Goal: Contribute content: Contribute content

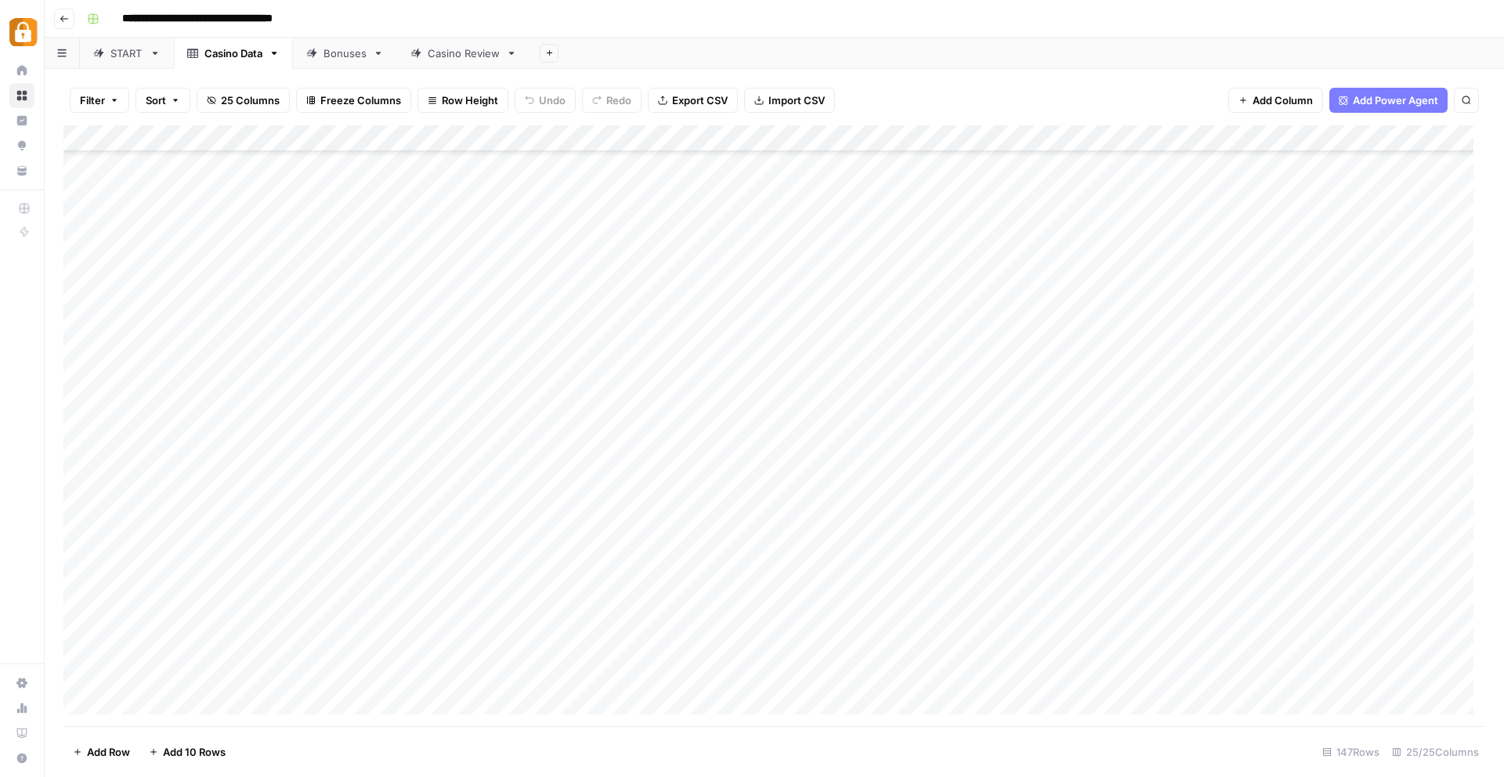
scroll to position [1543, 0]
click at [118, 53] on div "START" at bounding box center [126, 53] width 33 height 16
click at [222, 54] on div "Casino Data" at bounding box center [233, 53] width 58 height 16
click at [175, 141] on div "Add Column" at bounding box center [773, 425] width 1421 height 601
click at [171, 251] on span "Sort Ascending" at bounding box center [217, 248] width 137 height 16
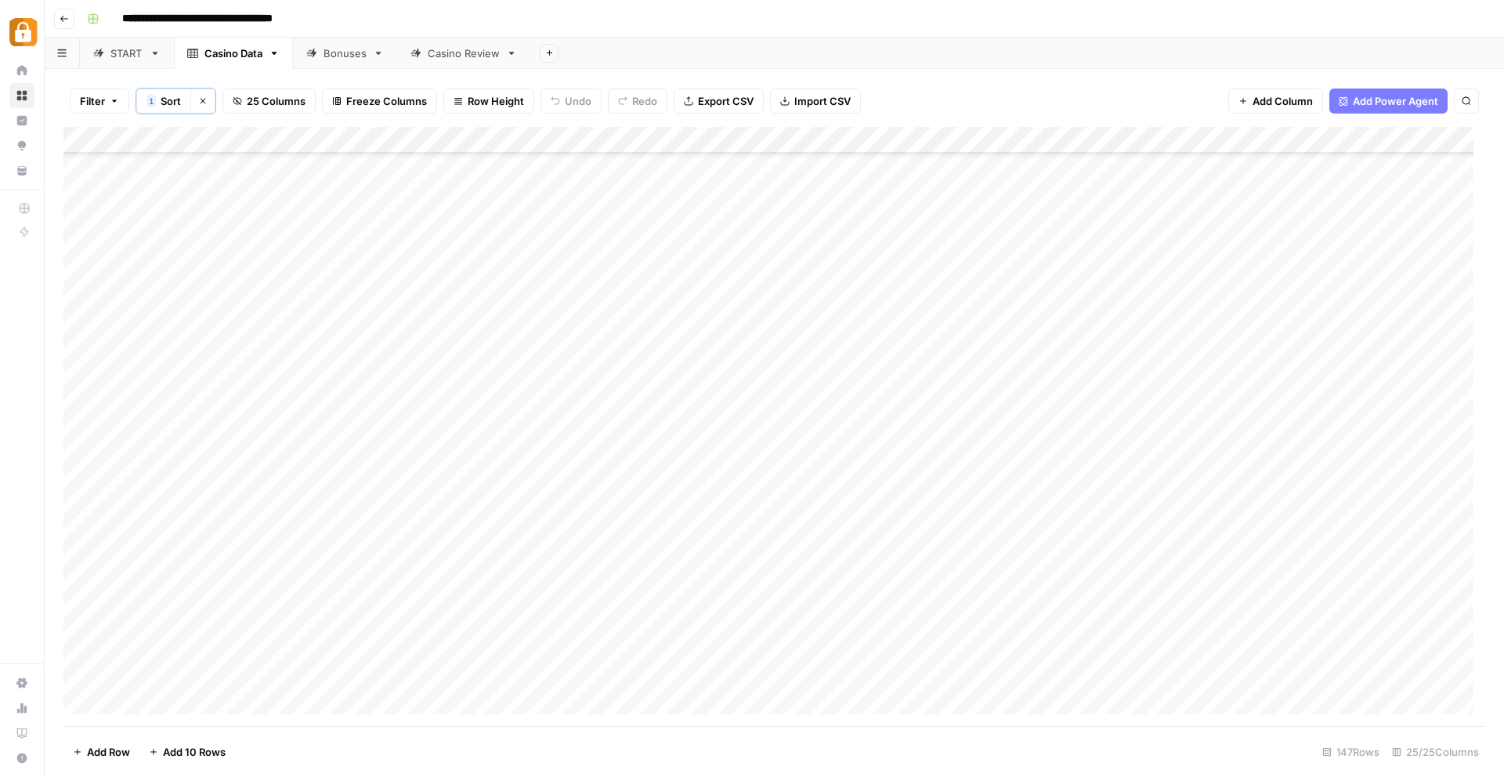
scroll to position [2386, 0]
click at [113, 56] on div "START" at bounding box center [126, 53] width 33 height 16
click at [168, 708] on div "Add Column" at bounding box center [773, 425] width 1421 height 601
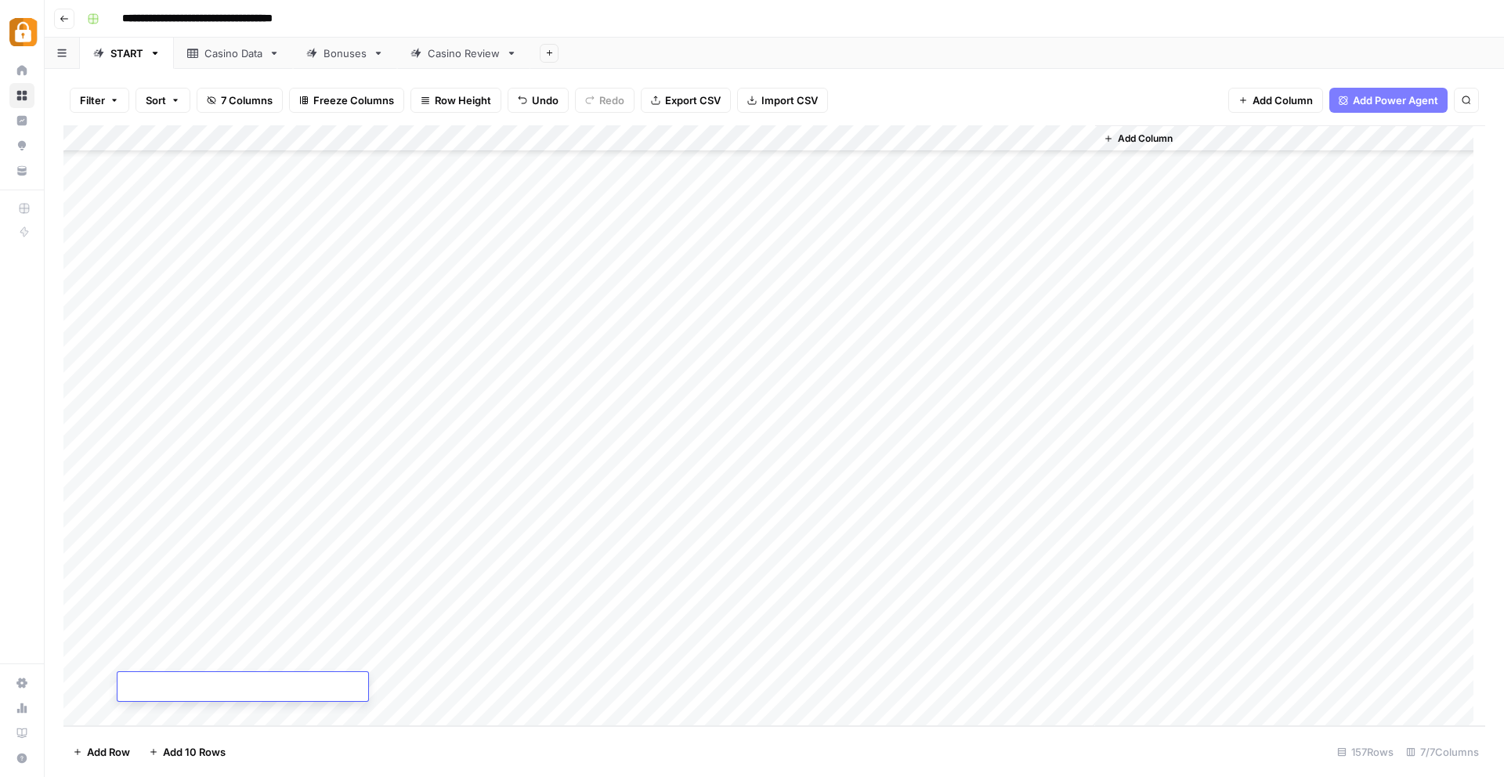
click at [164, 688] on textarea at bounding box center [242, 688] width 251 height 22
type textarea "**********"
click at [410, 694] on div "Add Column" at bounding box center [773, 425] width 1421 height 601
click at [265, 686] on div "Add Column" at bounding box center [773, 425] width 1421 height 601
click at [227, 675] on div "Add Column" at bounding box center [773, 425] width 1421 height 601
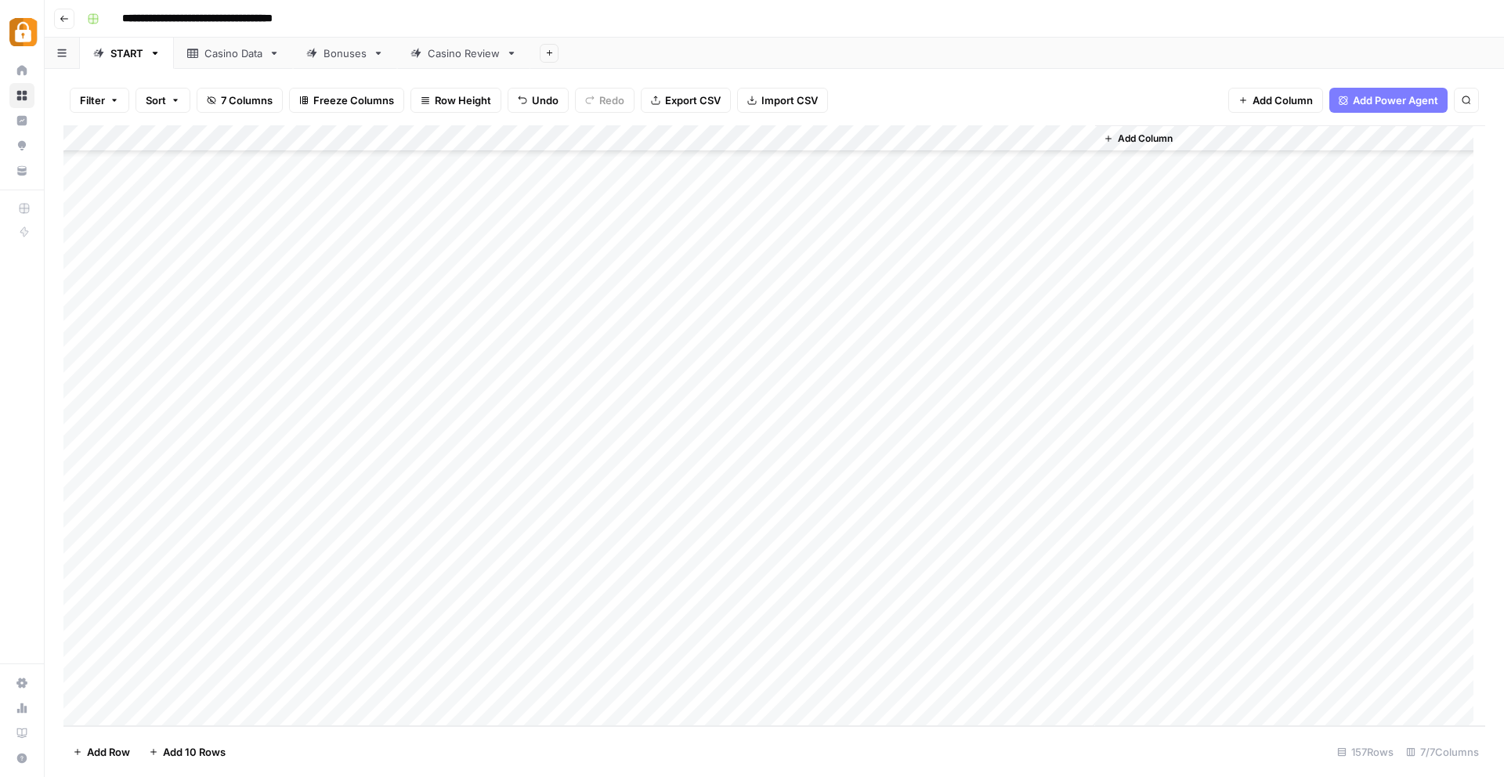
click at [587, 684] on div "Add Column" at bounding box center [773, 425] width 1421 height 601
click at [595, 686] on div "Add Column" at bounding box center [773, 425] width 1421 height 601
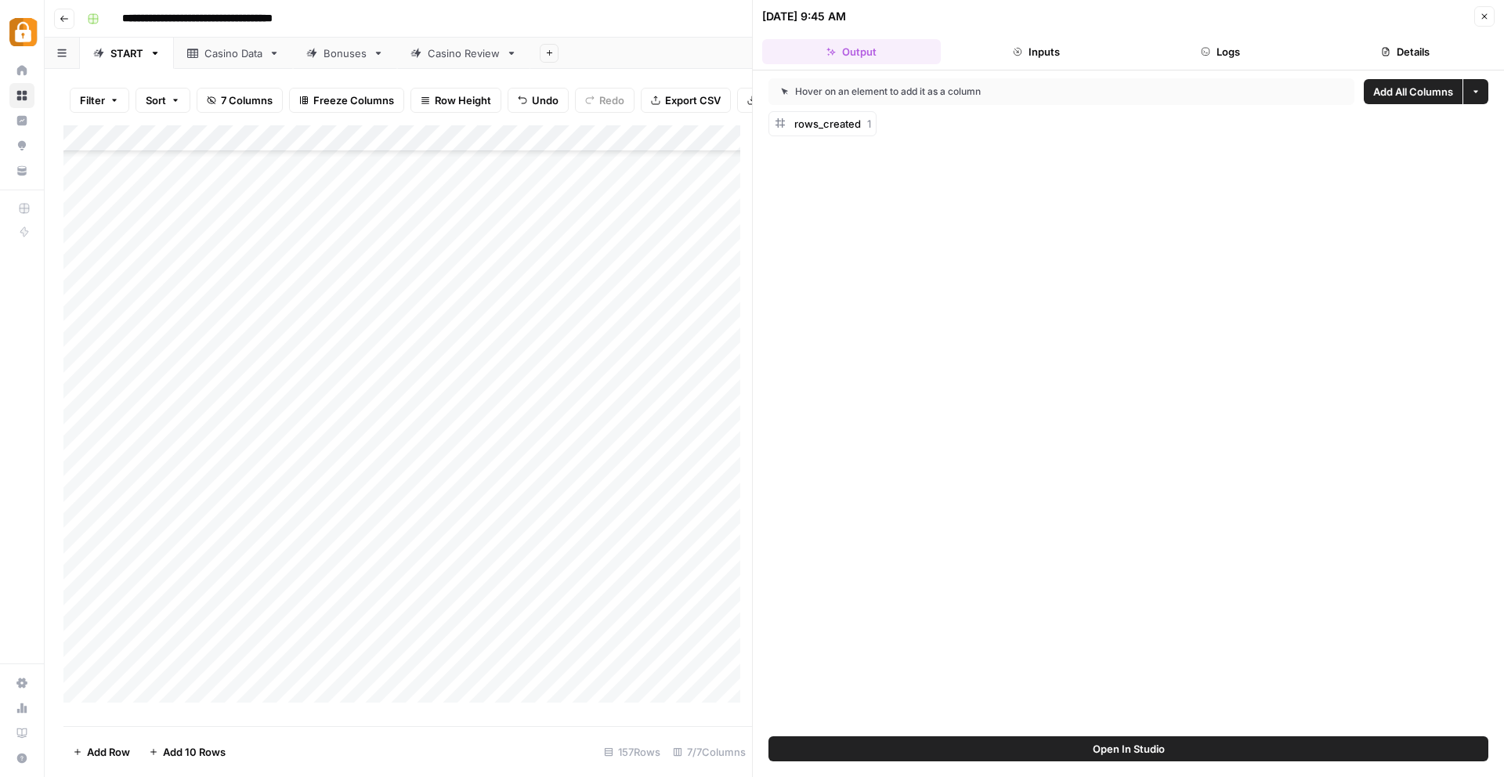
click at [207, 699] on div "Add Column" at bounding box center [407, 419] width 688 height 589
drag, startPoint x: 203, startPoint y: 697, endPoint x: 123, endPoint y: 695, distance: 79.9
click at [123, 695] on textarea "**********" at bounding box center [242, 699] width 251 height 22
click at [370, 625] on div "Add Column" at bounding box center [407, 419] width 688 height 589
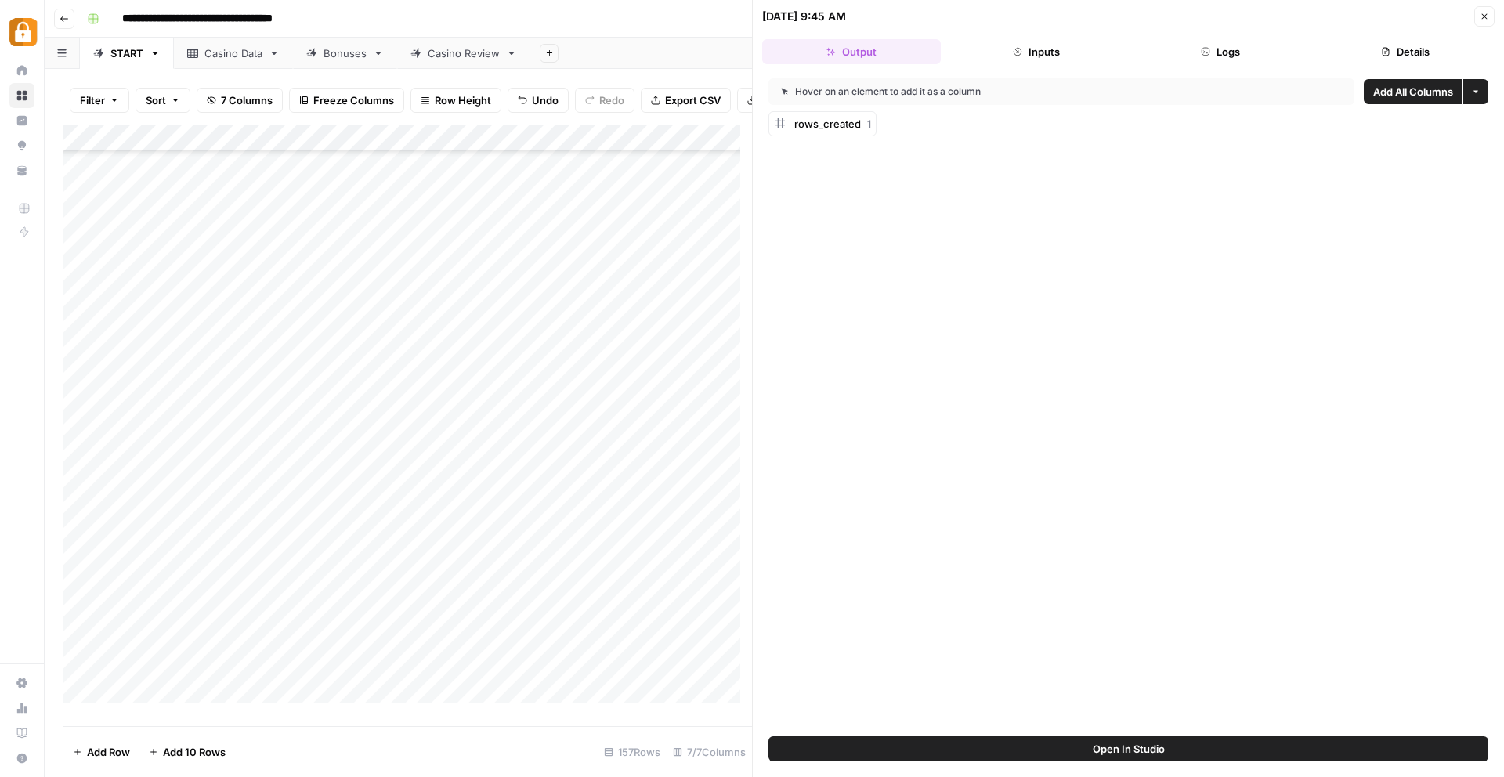
scroll to position [2279, 0]
click at [222, 57] on div "Casino Data" at bounding box center [233, 53] width 58 height 16
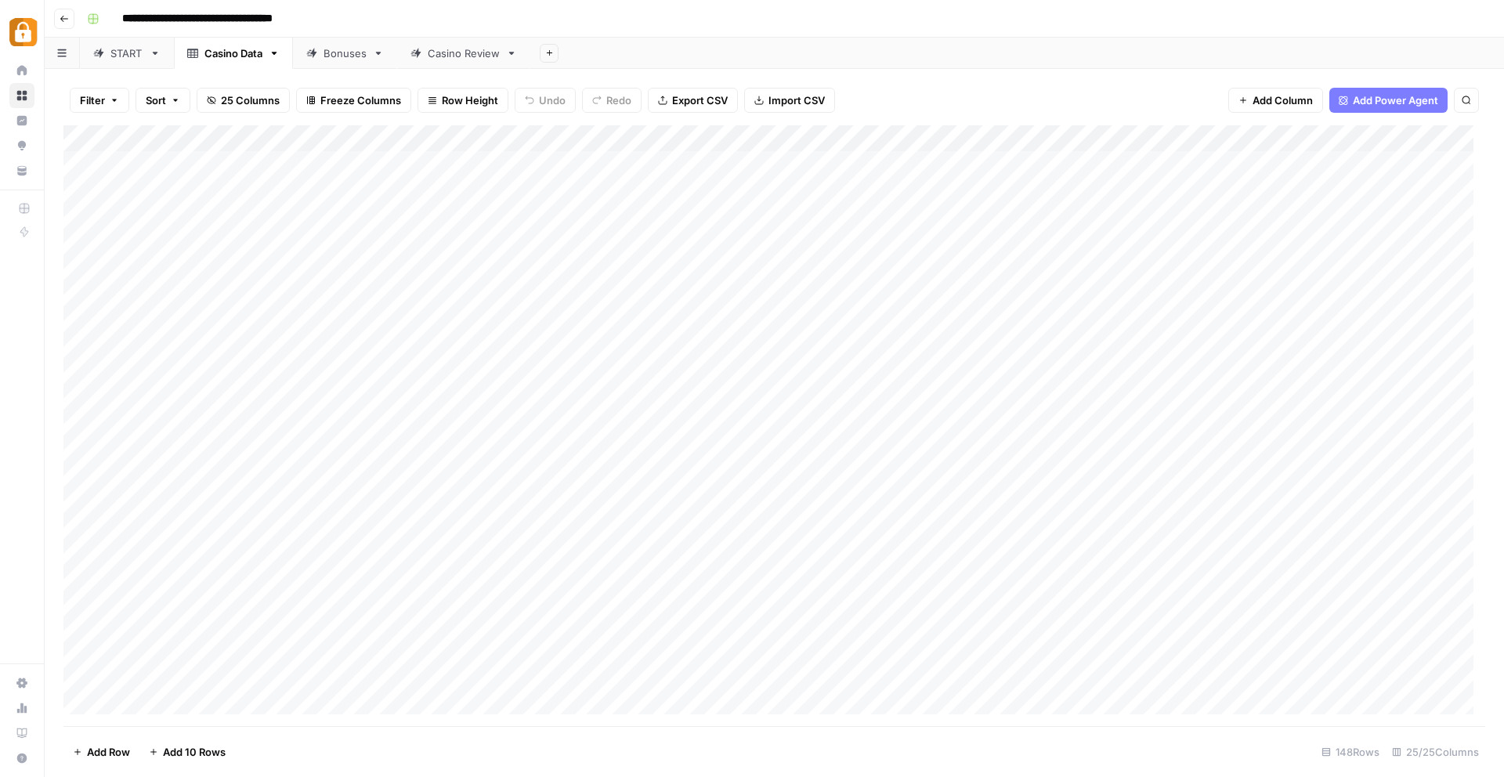
click at [453, 54] on div "Casino Review" at bounding box center [464, 53] width 72 height 16
click at [164, 675] on div "Add Column" at bounding box center [773, 425] width 1421 height 601
click at [319, 677] on div "Add Column" at bounding box center [773, 425] width 1421 height 601
click at [307, 670] on div "Add Column" at bounding box center [773, 425] width 1421 height 601
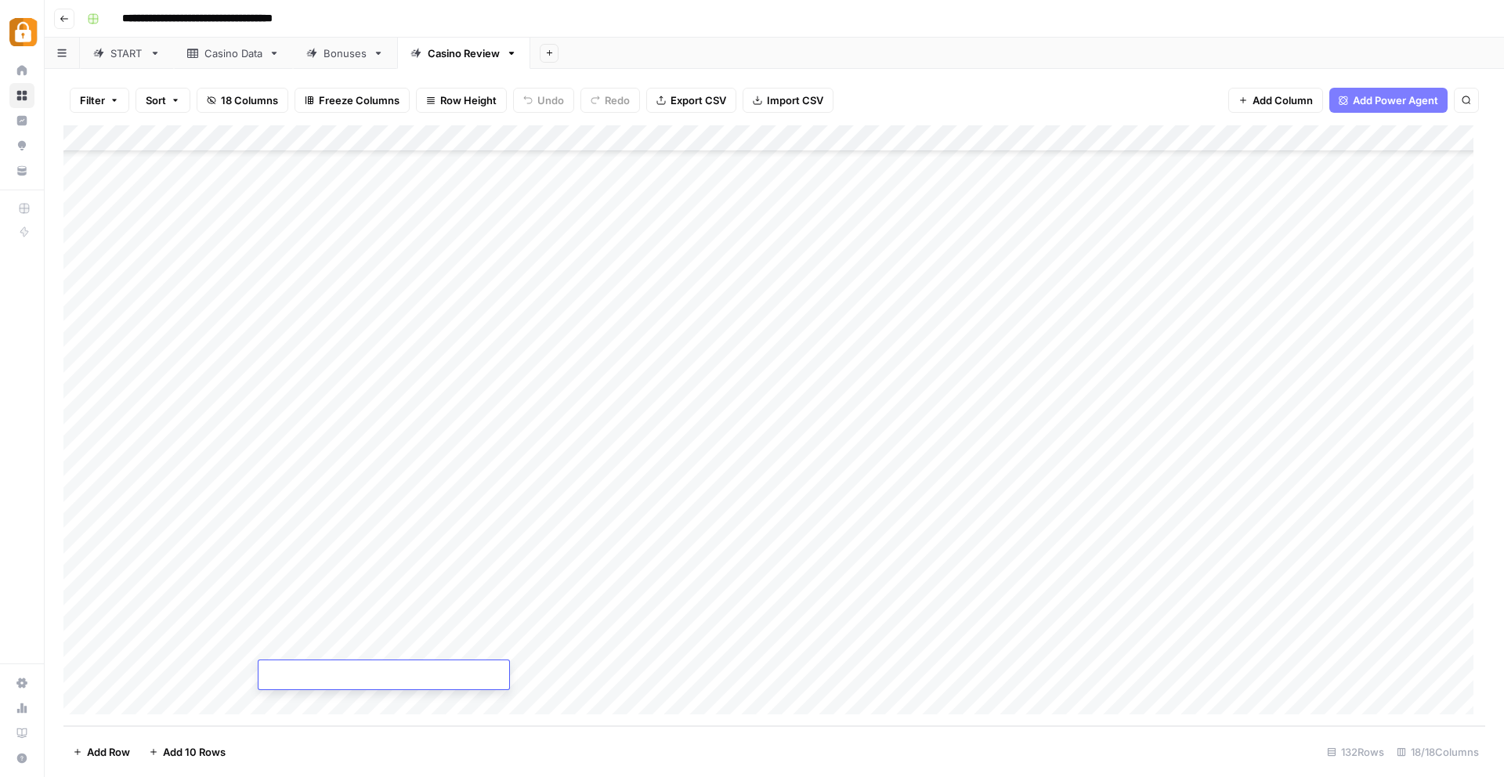
click at [307, 670] on textarea at bounding box center [383, 676] width 251 height 22
type textarea "**********"
click at [143, 666] on div "Add Column" at bounding box center [773, 425] width 1421 height 601
click at [182, 641] on div "Add Column" at bounding box center [773, 425] width 1421 height 601
drag, startPoint x: 256, startPoint y: 661, endPoint x: 255, endPoint y: 677, distance: 15.7
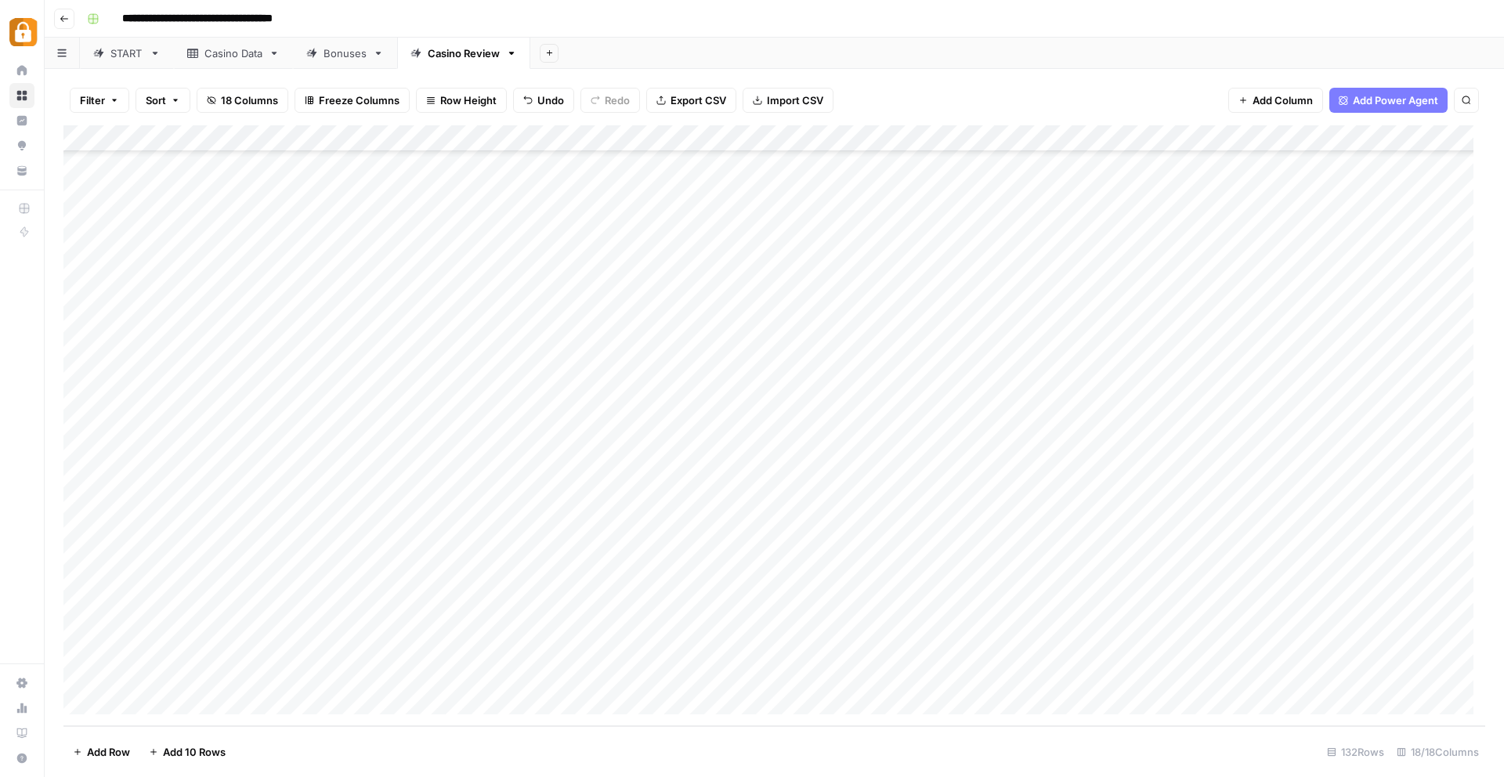
click at [255, 677] on div "Add Column" at bounding box center [773, 425] width 1421 height 601
click at [473, 673] on div "Add Column" at bounding box center [773, 425] width 1421 height 601
click at [523, 694] on div "Add Column" at bounding box center [773, 425] width 1421 height 601
click at [143, 697] on div "Add Column" at bounding box center [773, 425] width 1421 height 601
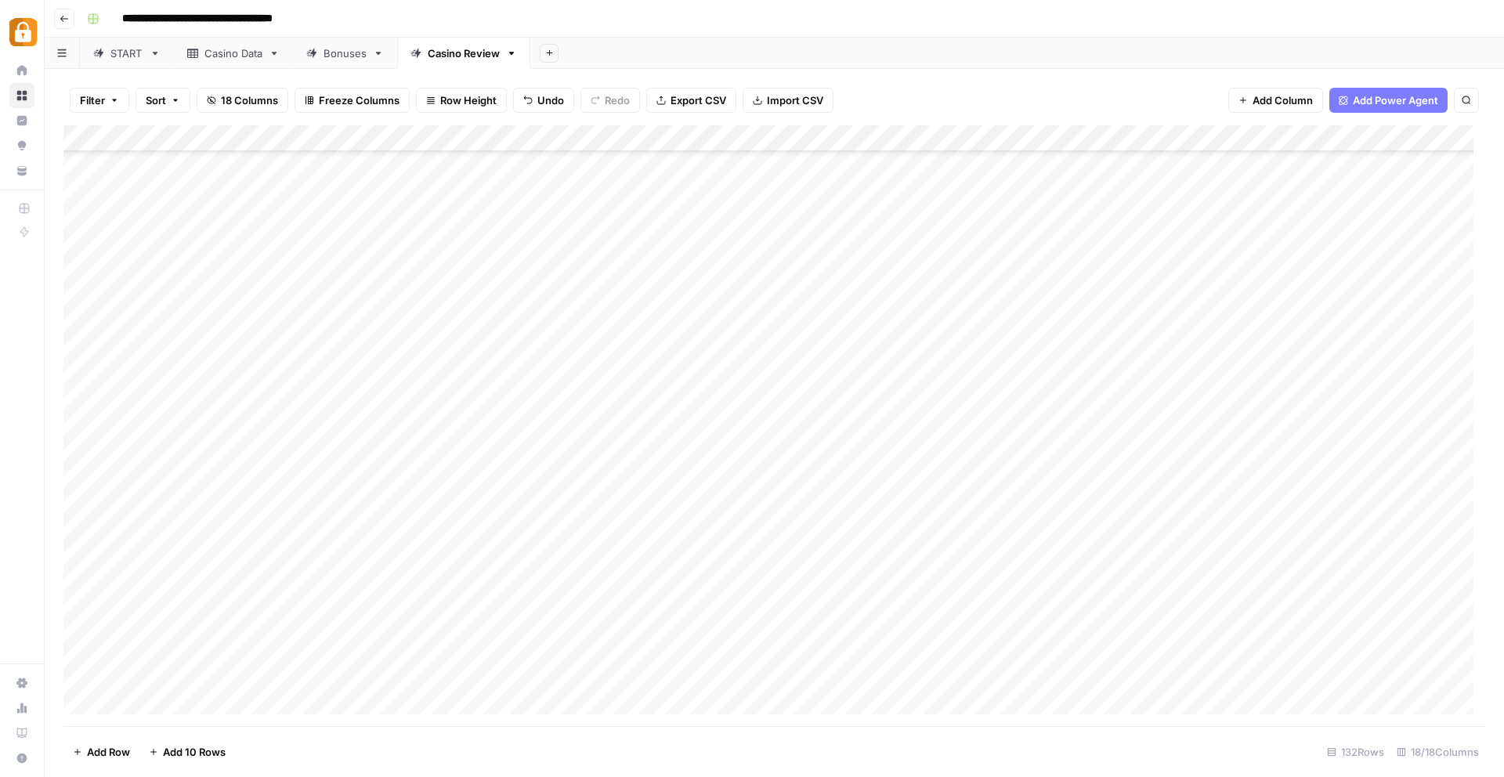
click at [322, 694] on div "Add Column" at bounding box center [773, 425] width 1421 height 601
click at [129, 695] on div "Add Column" at bounding box center [773, 425] width 1421 height 601
click at [79, 695] on div "Add Column" at bounding box center [773, 425] width 1421 height 601
click at [88, 748] on span "Delete 1 Row" at bounding box center [104, 752] width 63 height 16
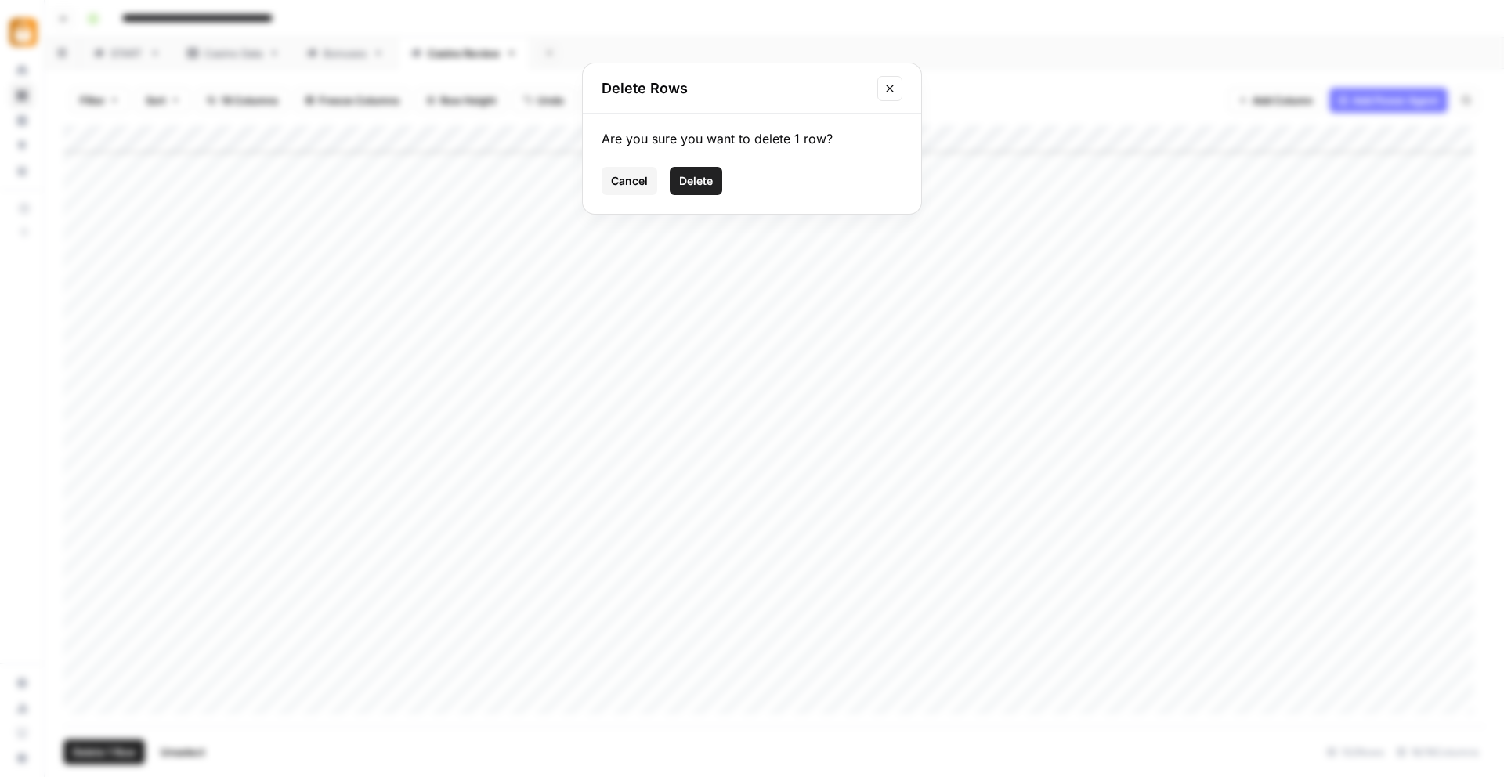
click at [713, 191] on button "Delete" at bounding box center [696, 181] width 52 height 28
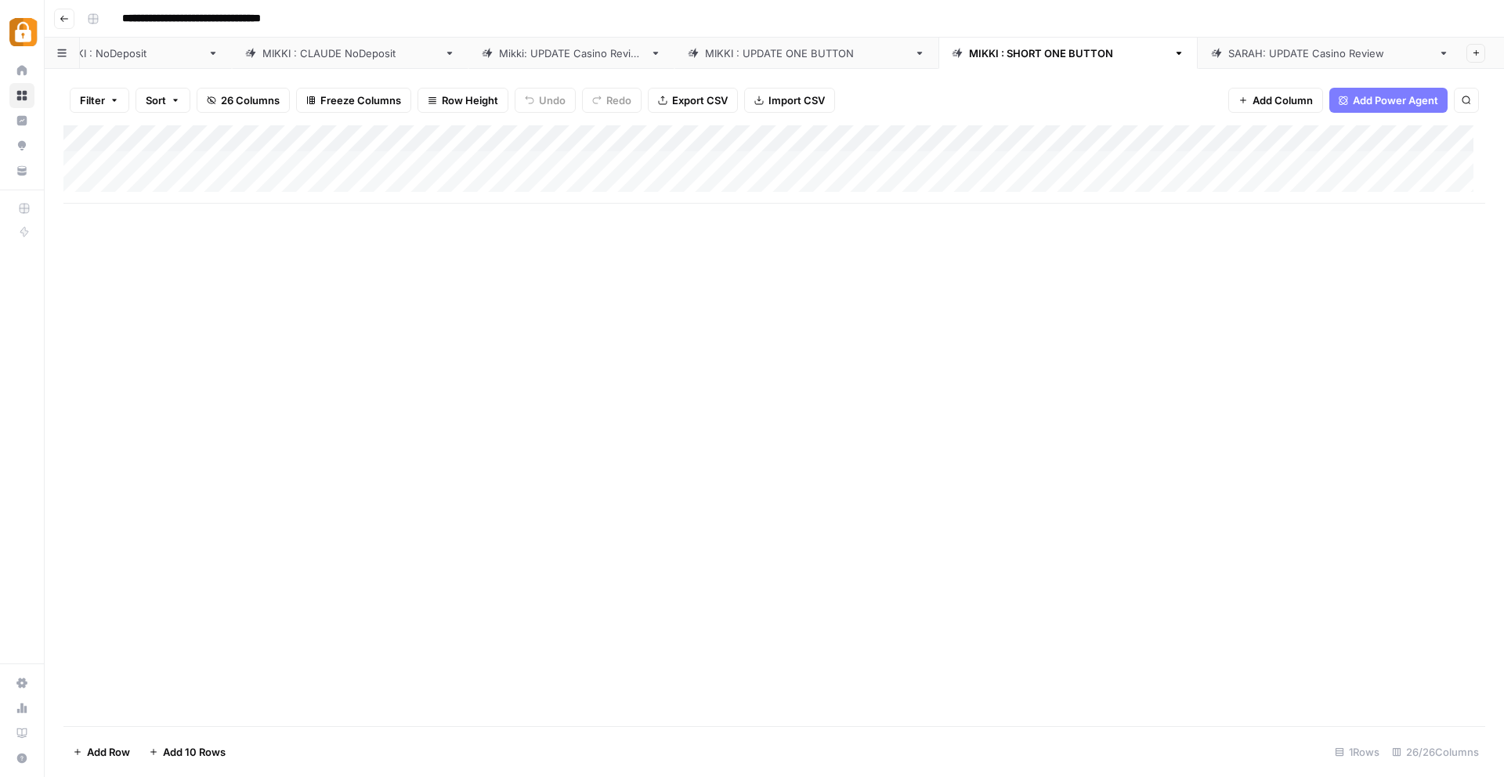
click at [262, 52] on div "[PERSON_NAME] : [PERSON_NAME]" at bounding box center [349, 53] width 175 height 16
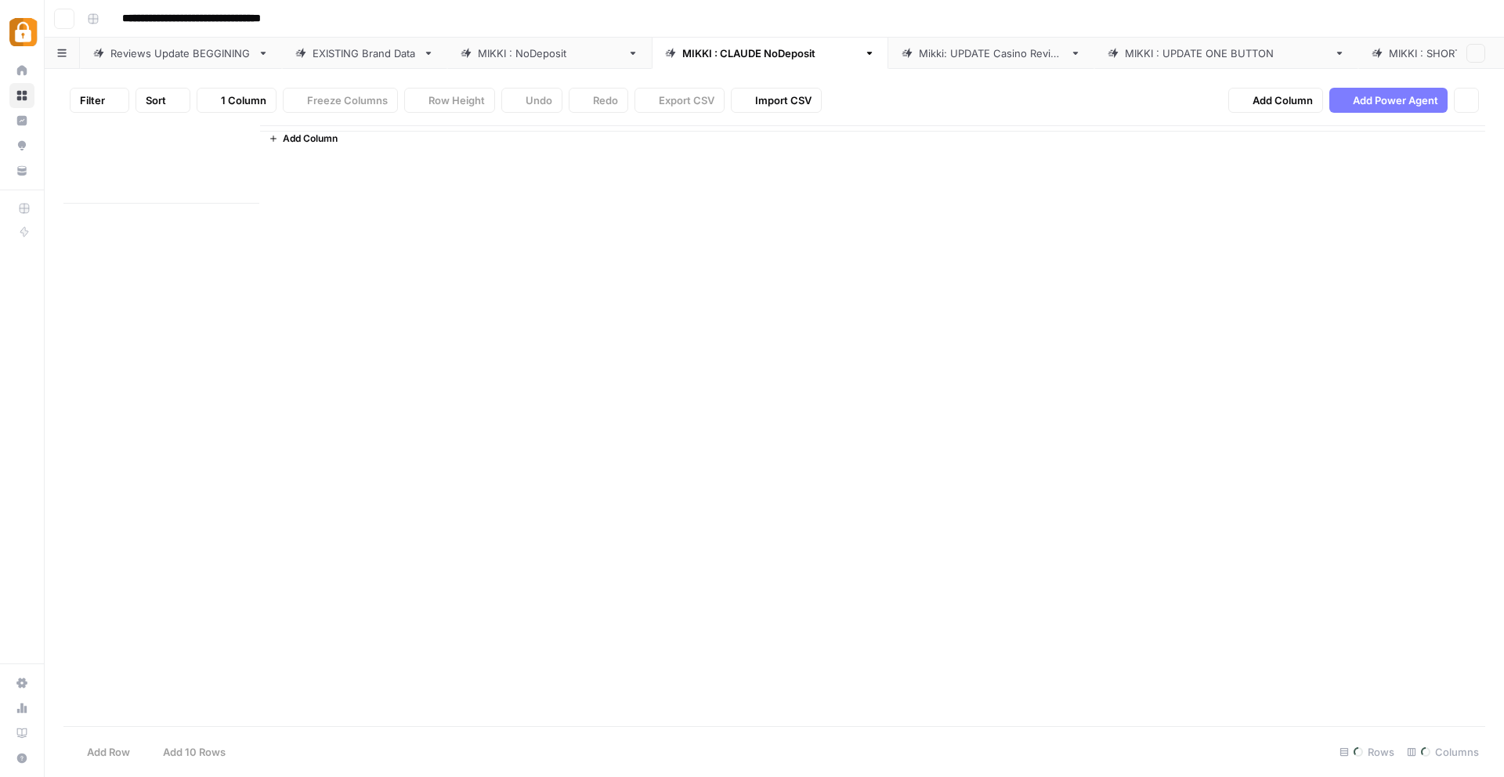
type input "**********"
click at [174, 48] on div "Reviews Update BEGGINING" at bounding box center [180, 53] width 141 height 16
click at [518, 45] on div "[PERSON_NAME] : NoDeposit" at bounding box center [549, 53] width 143 height 16
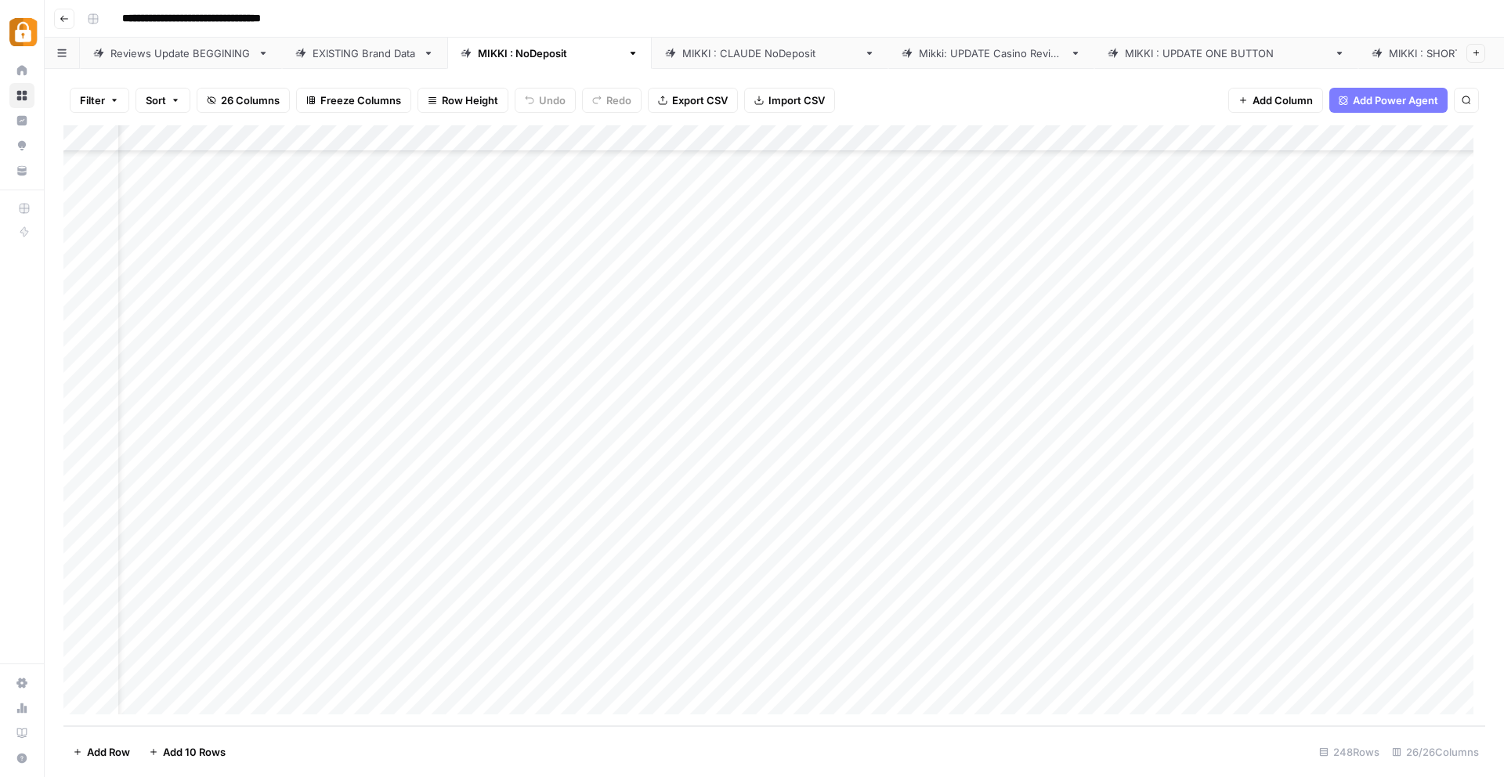
scroll to position [6066, 0]
click at [305, 620] on div "Add Column" at bounding box center [773, 425] width 1421 height 601
click at [312, 639] on div "Add Column" at bounding box center [773, 425] width 1421 height 601
click at [311, 614] on div "Add Column" at bounding box center [773, 425] width 1421 height 601
click at [316, 643] on div "Add Column" at bounding box center [773, 425] width 1421 height 601
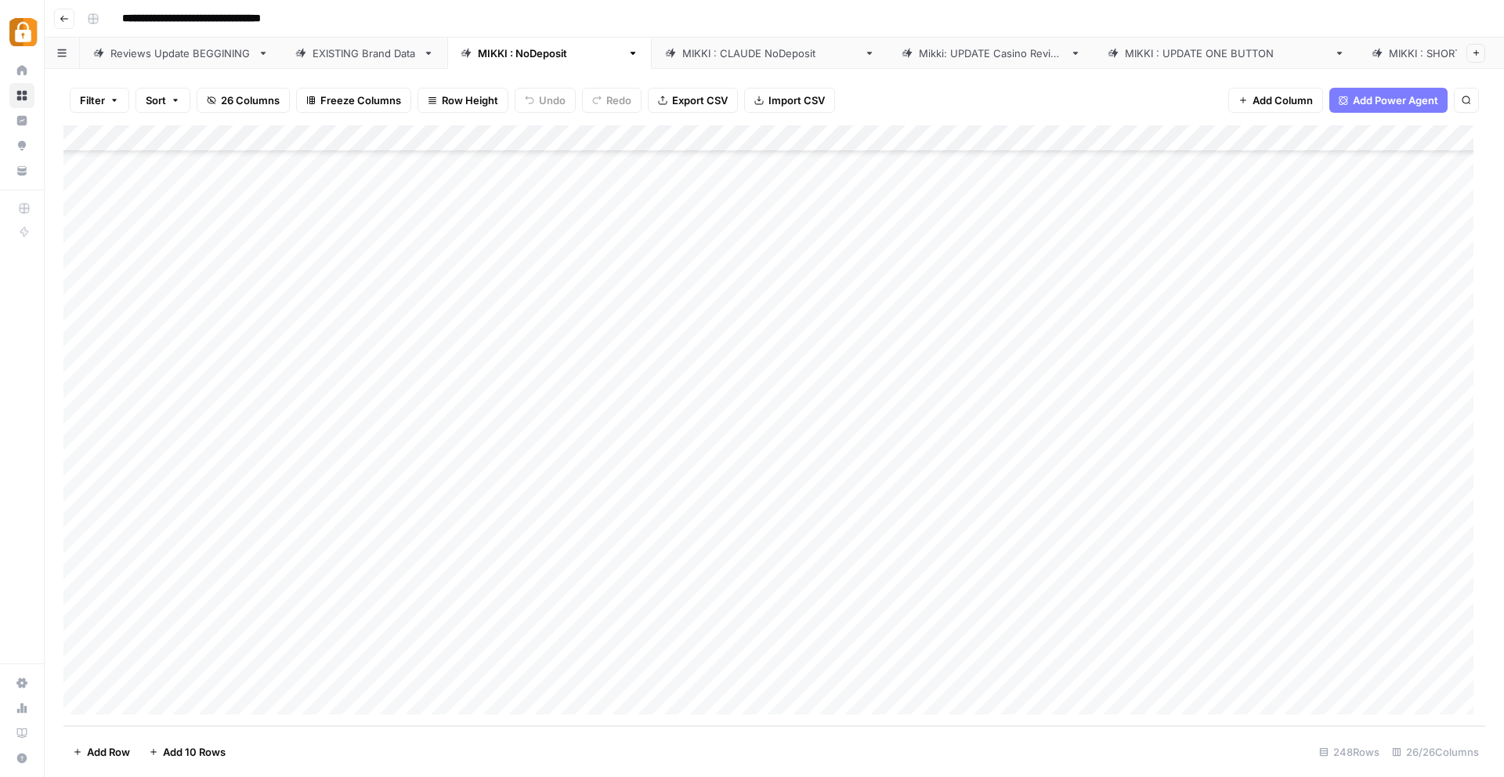
click at [317, 619] on div "Add Column" at bounding box center [773, 425] width 1421 height 601
drag, startPoint x: 341, startPoint y: 623, endPoint x: 242, endPoint y: 625, distance: 99.5
click at [242, 625] on textarea "**********" at bounding box center [366, 623] width 251 height 22
type textarea "**********"
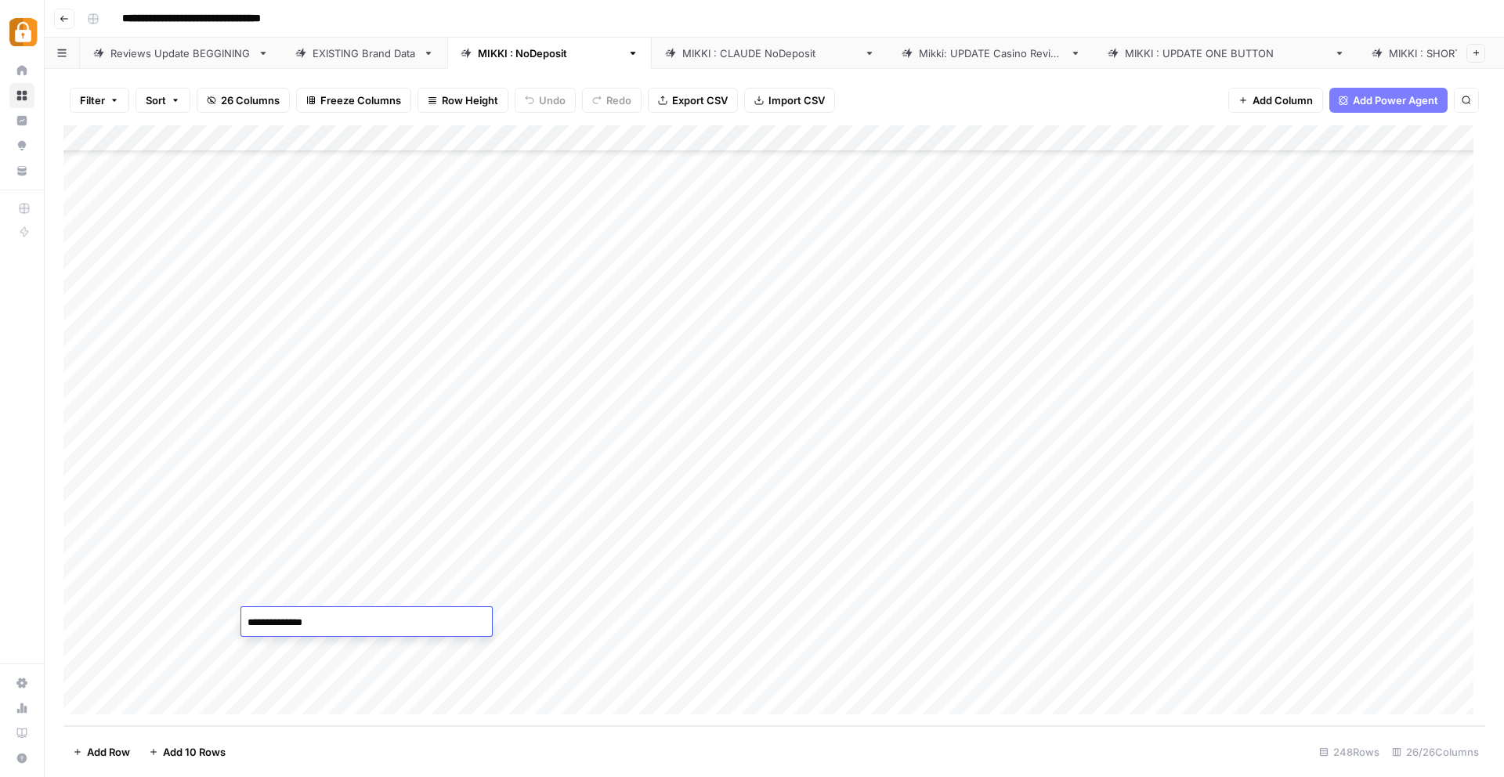
click at [403, 623] on textarea "**********" at bounding box center [366, 623] width 251 height 22
click at [418, 594] on div "Add Column" at bounding box center [773, 425] width 1421 height 601
click at [436, 598] on div "Add Column" at bounding box center [773, 425] width 1421 height 601
click at [615, 651] on div "Add Column" at bounding box center [773, 425] width 1421 height 601
click at [576, 616] on div "Add Column" at bounding box center [773, 425] width 1421 height 601
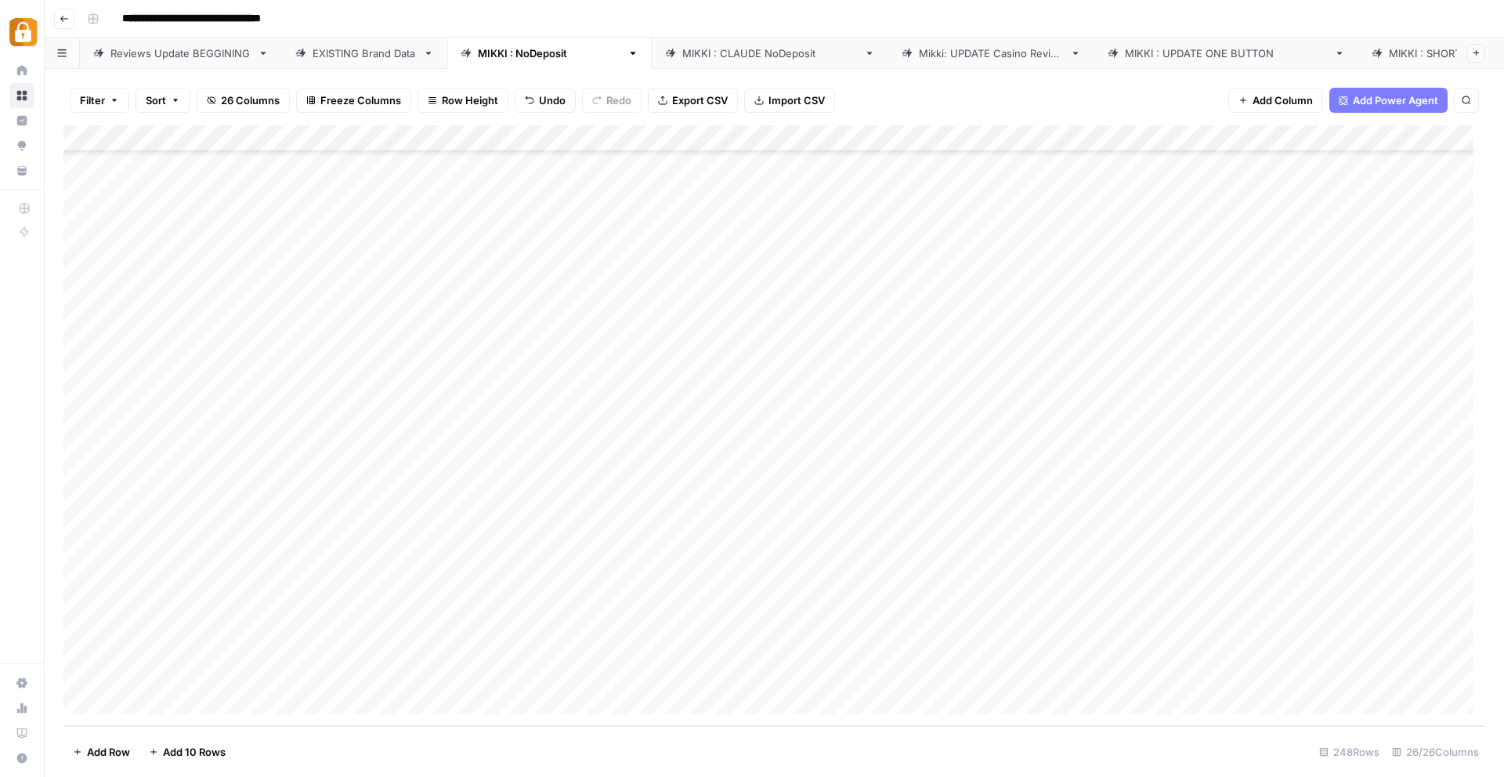
click at [590, 620] on div "Add Column" at bounding box center [773, 425] width 1421 height 601
type textarea "**********"
click at [554, 659] on div "Add Column" at bounding box center [773, 425] width 1421 height 601
click at [321, 52] on div "EXISTING Brand Data" at bounding box center [364, 53] width 104 height 16
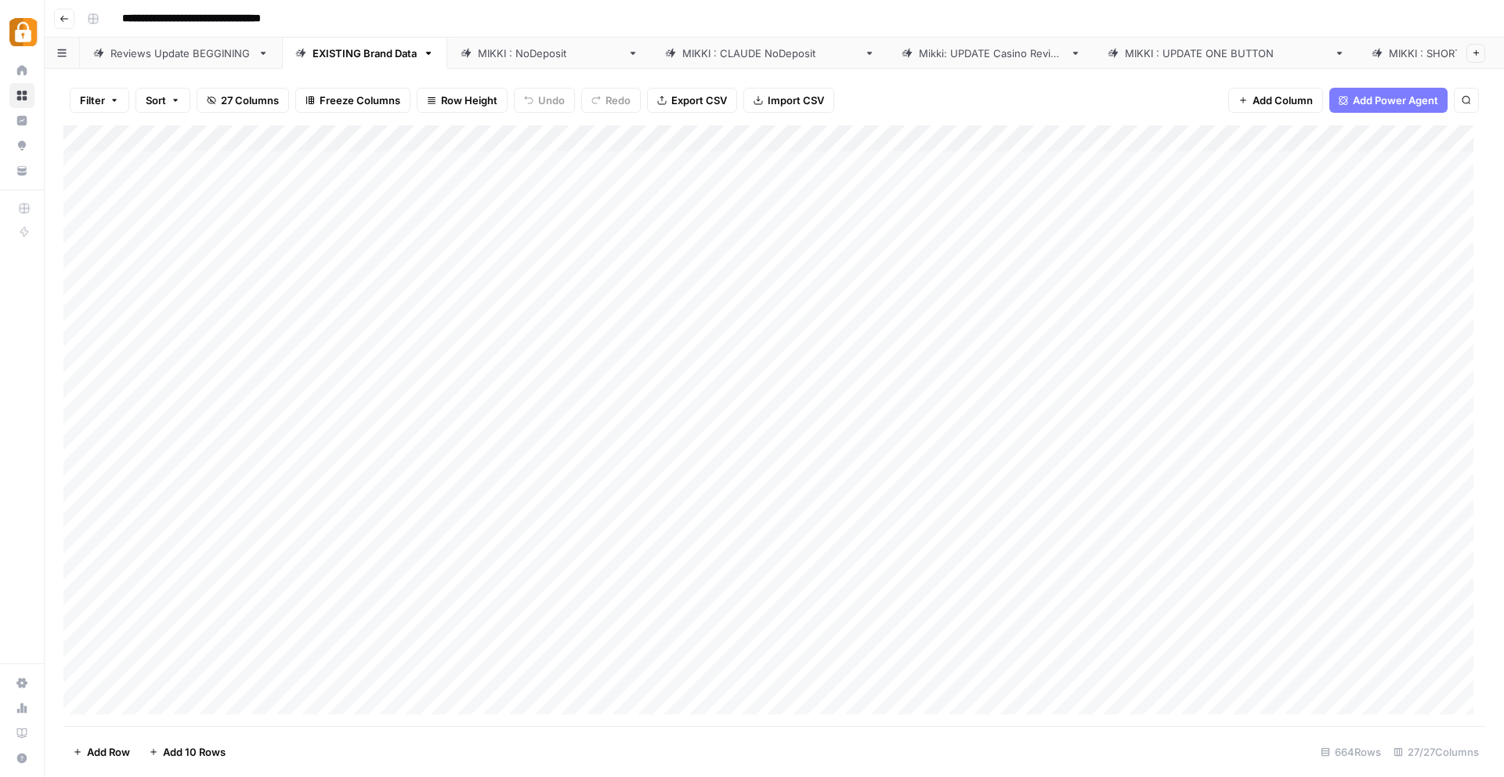
click at [429, 135] on div "Add Column" at bounding box center [773, 425] width 1421 height 601
click at [421, 245] on span "Sort Ascending" at bounding box center [464, 248] width 137 height 16
click at [386, 368] on div "Add Column" at bounding box center [773, 426] width 1421 height 599
click at [388, 287] on div "Add Column" at bounding box center [773, 426] width 1421 height 599
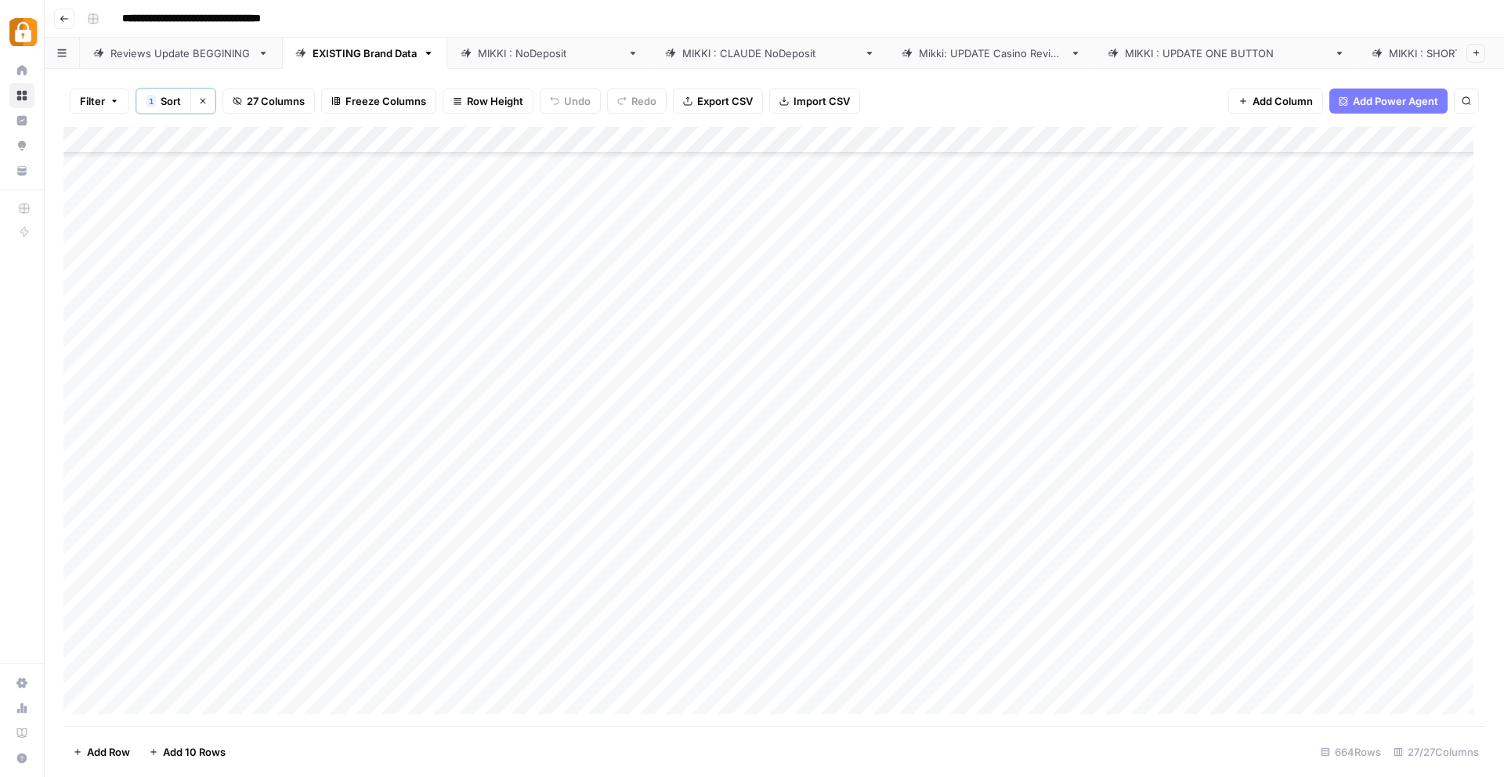
click at [400, 360] on div "Add Column" at bounding box center [773, 426] width 1421 height 599
click at [384, 313] on div "Add Column" at bounding box center [773, 426] width 1421 height 599
click at [390, 357] on div "Add Column" at bounding box center [773, 426] width 1421 height 599
click at [371, 298] on div "Add Column" at bounding box center [773, 426] width 1421 height 599
click at [389, 368] on div "Add Column" at bounding box center [773, 426] width 1421 height 599
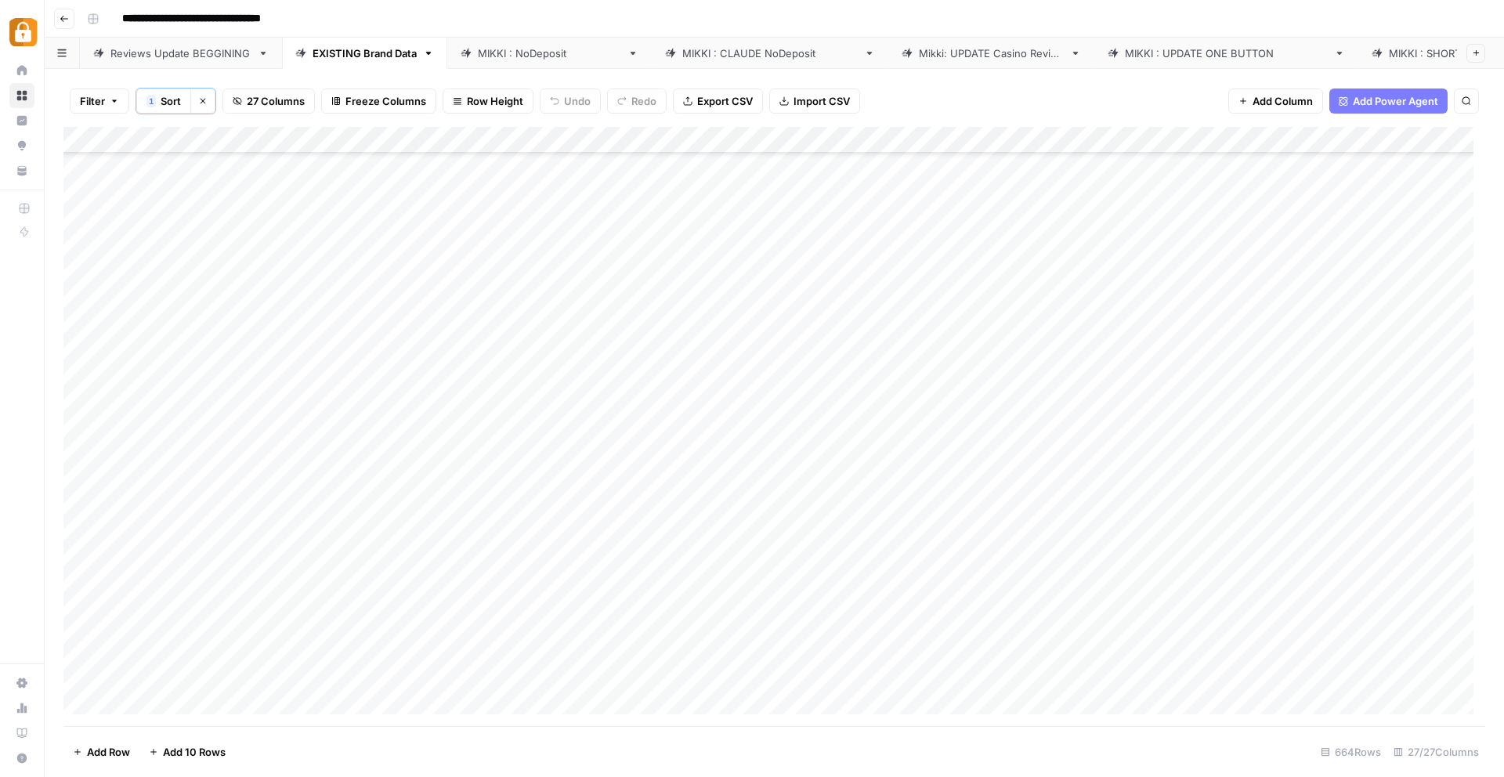
scroll to position [14837, 0]
click at [166, 49] on div "Reviews Update BEGGINING" at bounding box center [180, 53] width 141 height 16
click at [175, 709] on div "Add Column" at bounding box center [773, 425] width 1421 height 601
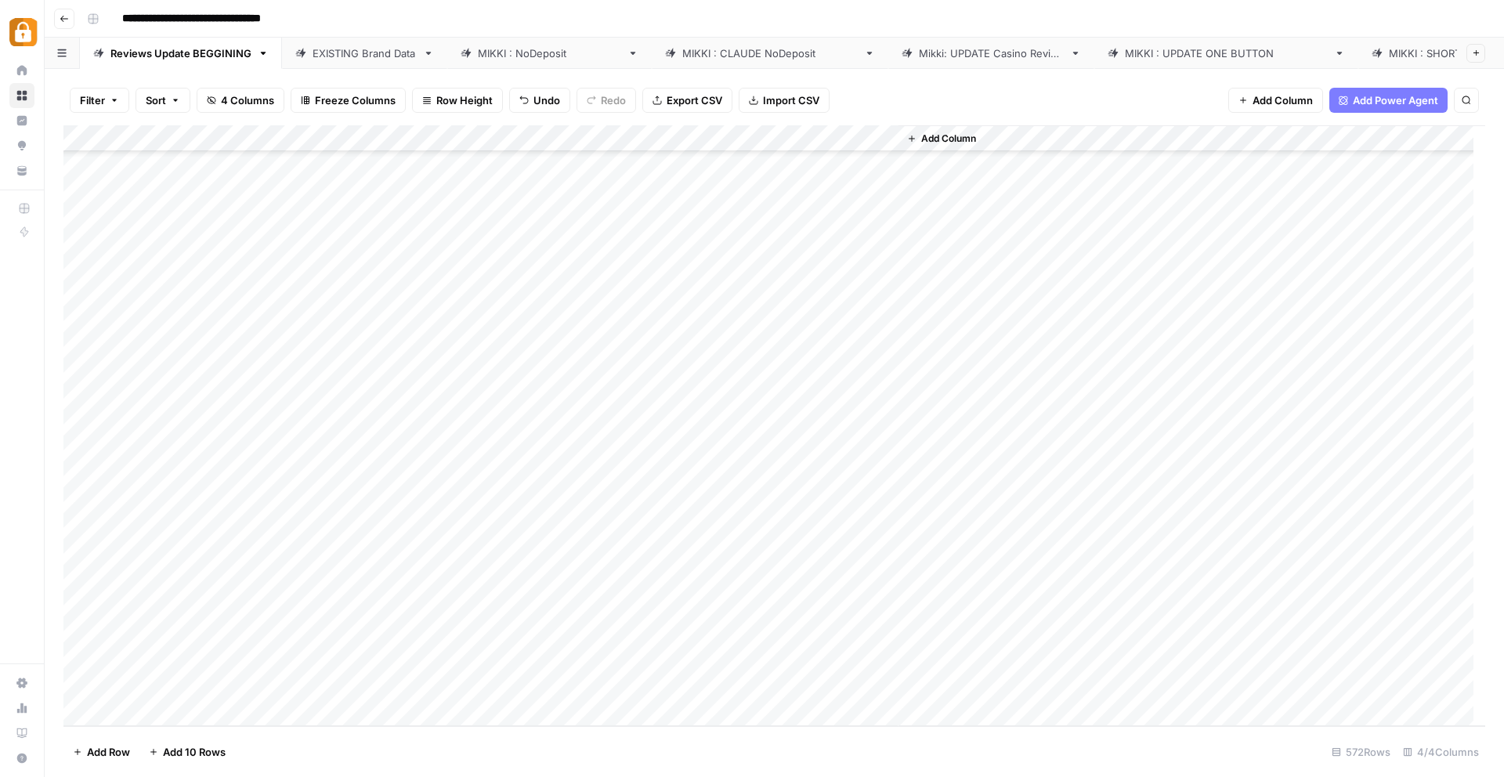
click at [165, 685] on div "Add Column" at bounding box center [773, 425] width 1421 height 601
type textarea "**********"
click at [338, 684] on textarea "**********" at bounding box center [242, 688] width 251 height 22
click at [352, 705] on div "Add Column" at bounding box center [773, 425] width 1421 height 601
click at [356, 682] on div "Add Column" at bounding box center [773, 425] width 1421 height 601
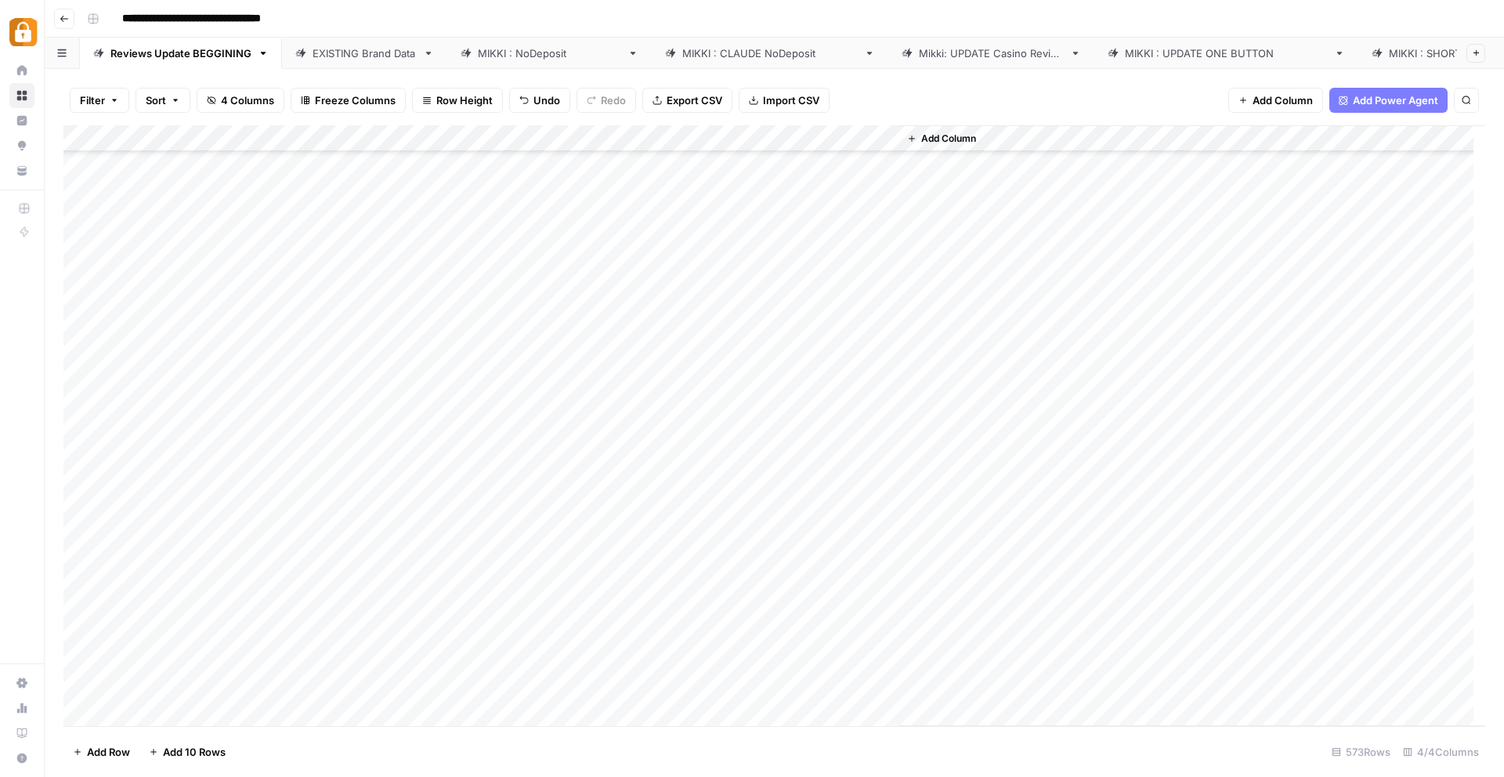
click at [356, 682] on div "Add Column" at bounding box center [773, 425] width 1421 height 601
click at [338, 652] on div "Add Column" at bounding box center [773, 425] width 1421 height 601
click at [594, 671] on div "Add Column" at bounding box center [773, 425] width 1421 height 601
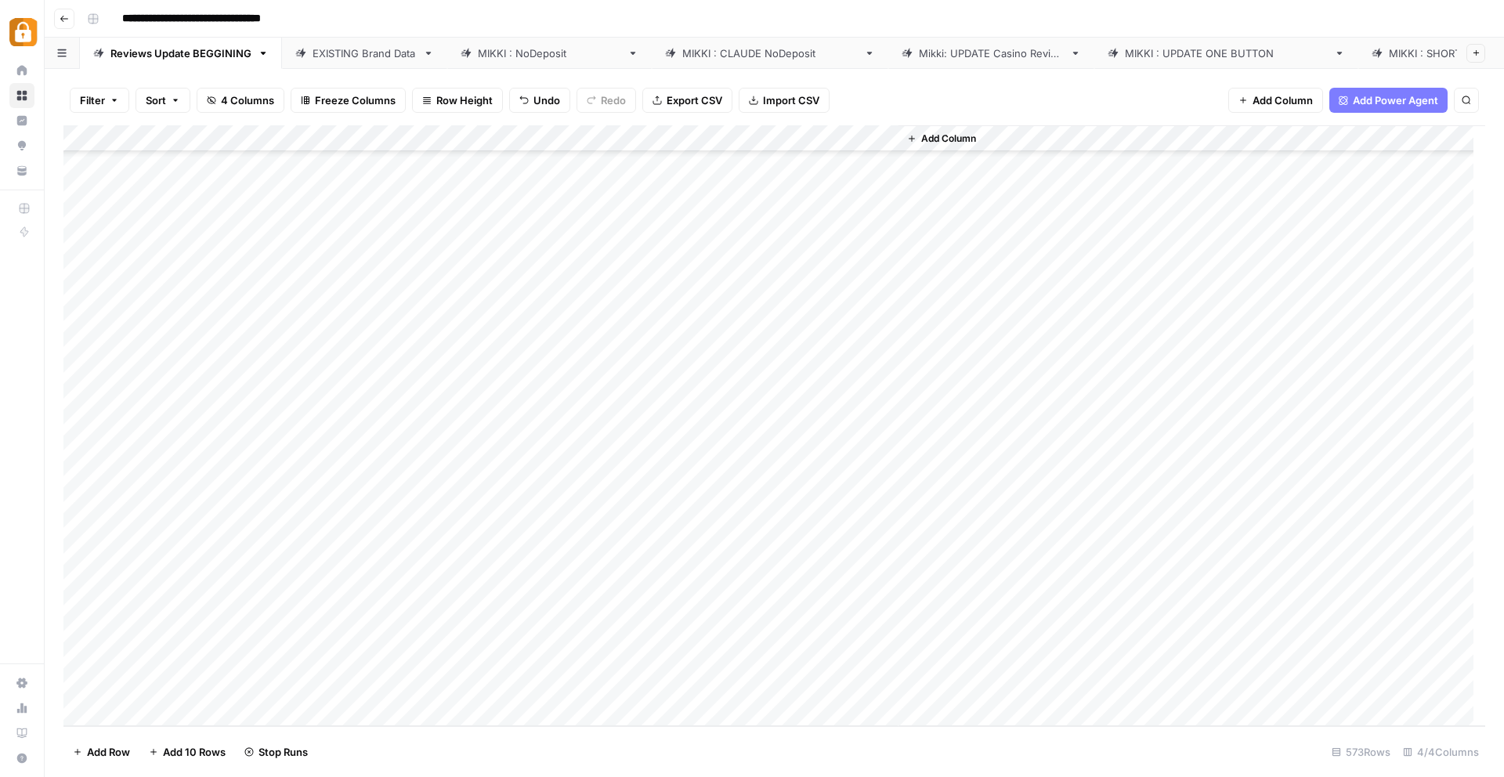
click at [465, 666] on div "Add Column" at bounding box center [773, 425] width 1421 height 601
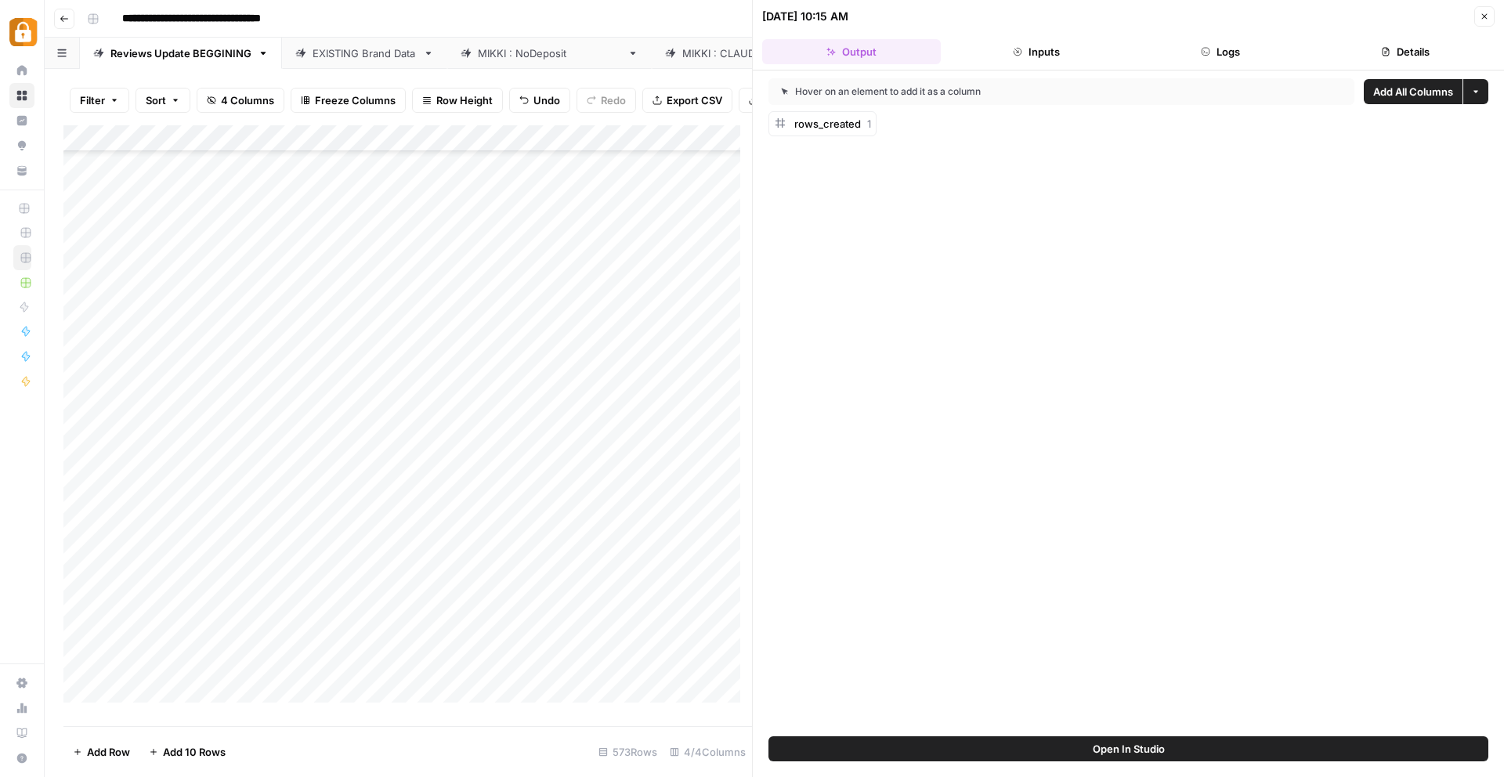
click at [504, 49] on div "[PERSON_NAME] : NoDeposit" at bounding box center [549, 53] width 143 height 16
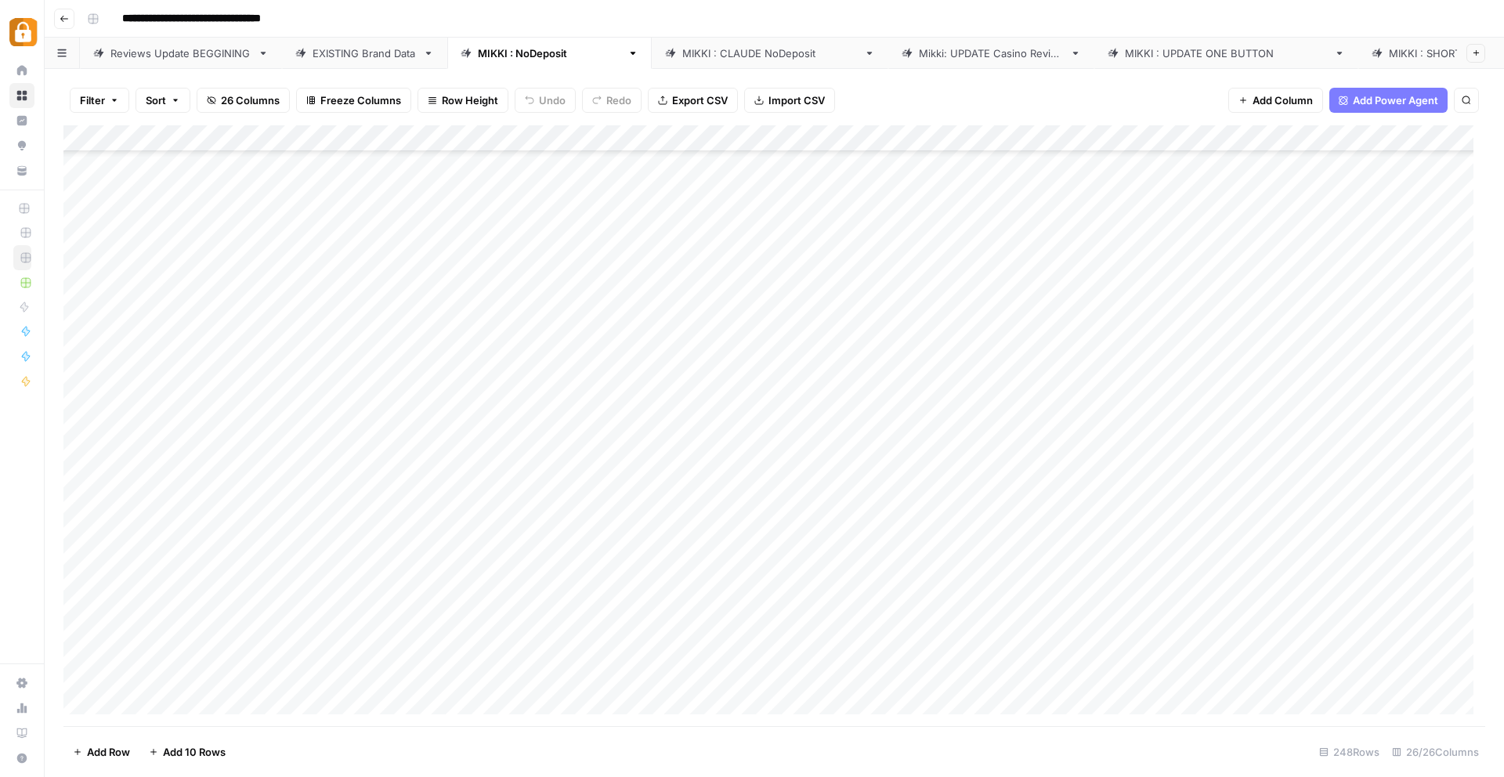
scroll to position [6066, 0]
click at [1258, 617] on div "Add Column" at bounding box center [773, 425] width 1421 height 601
type textarea "**********"
click at [1020, 607] on div "Add Column" at bounding box center [773, 425] width 1421 height 601
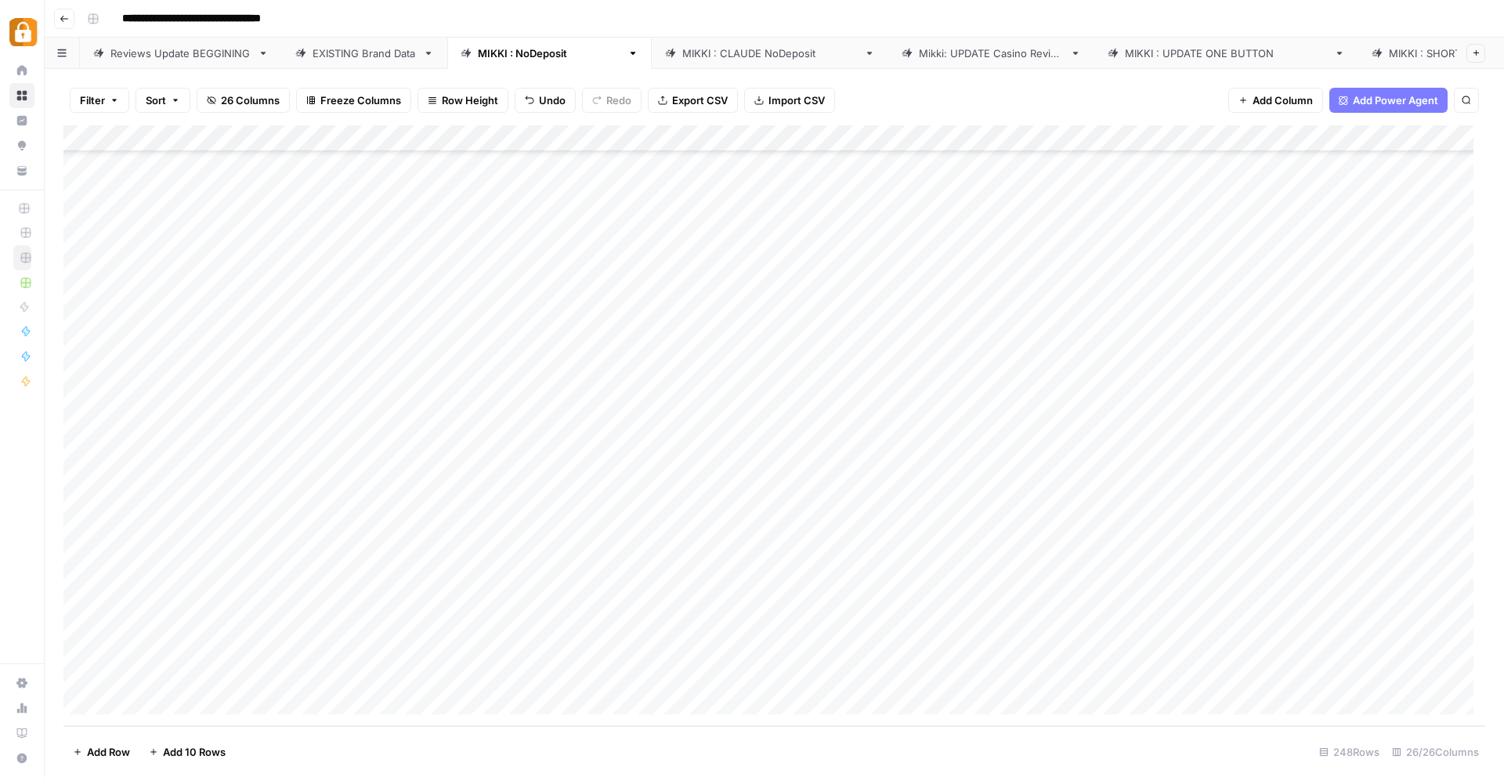
click at [1021, 615] on div "Add Column" at bounding box center [773, 425] width 1421 height 601
type textarea "*********"
drag, startPoint x: 1142, startPoint y: 619, endPoint x: 1143, endPoint y: 608, distance: 11.1
click at [1143, 619] on textarea "*********" at bounding box center [1113, 623] width 251 height 22
click at [1150, 592] on div "Add Column" at bounding box center [773, 425] width 1421 height 601
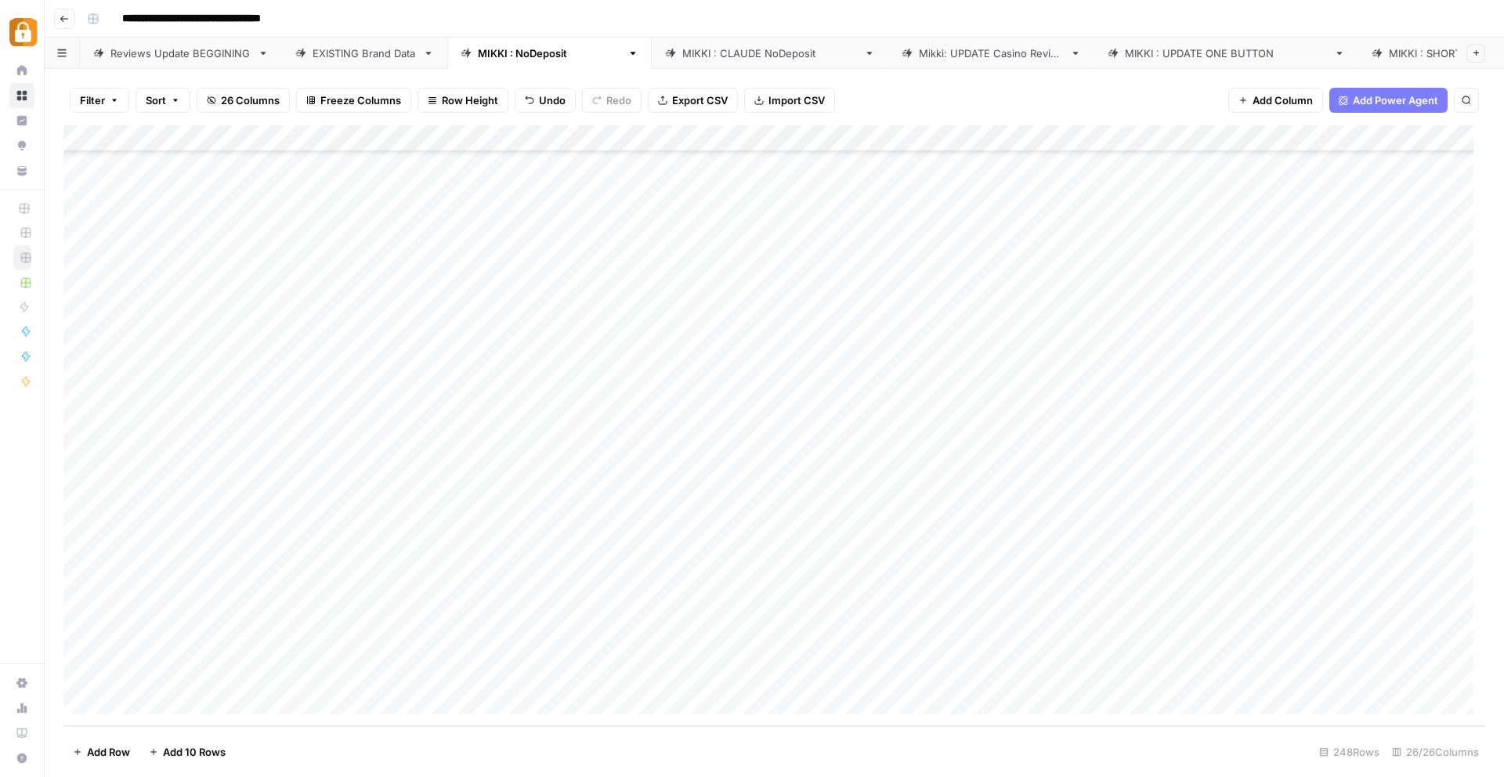
drag, startPoint x: 1226, startPoint y: 607, endPoint x: 1222, endPoint y: 624, distance: 17.5
click at [1222, 624] on div "Add Column" at bounding box center [773, 425] width 1421 height 601
click at [816, 615] on div "Add Column" at bounding box center [773, 425] width 1421 height 601
click at [825, 621] on div "Add Column" at bounding box center [773, 425] width 1421 height 601
click at [825, 620] on textarea at bounding box center [848, 623] width 286 height 22
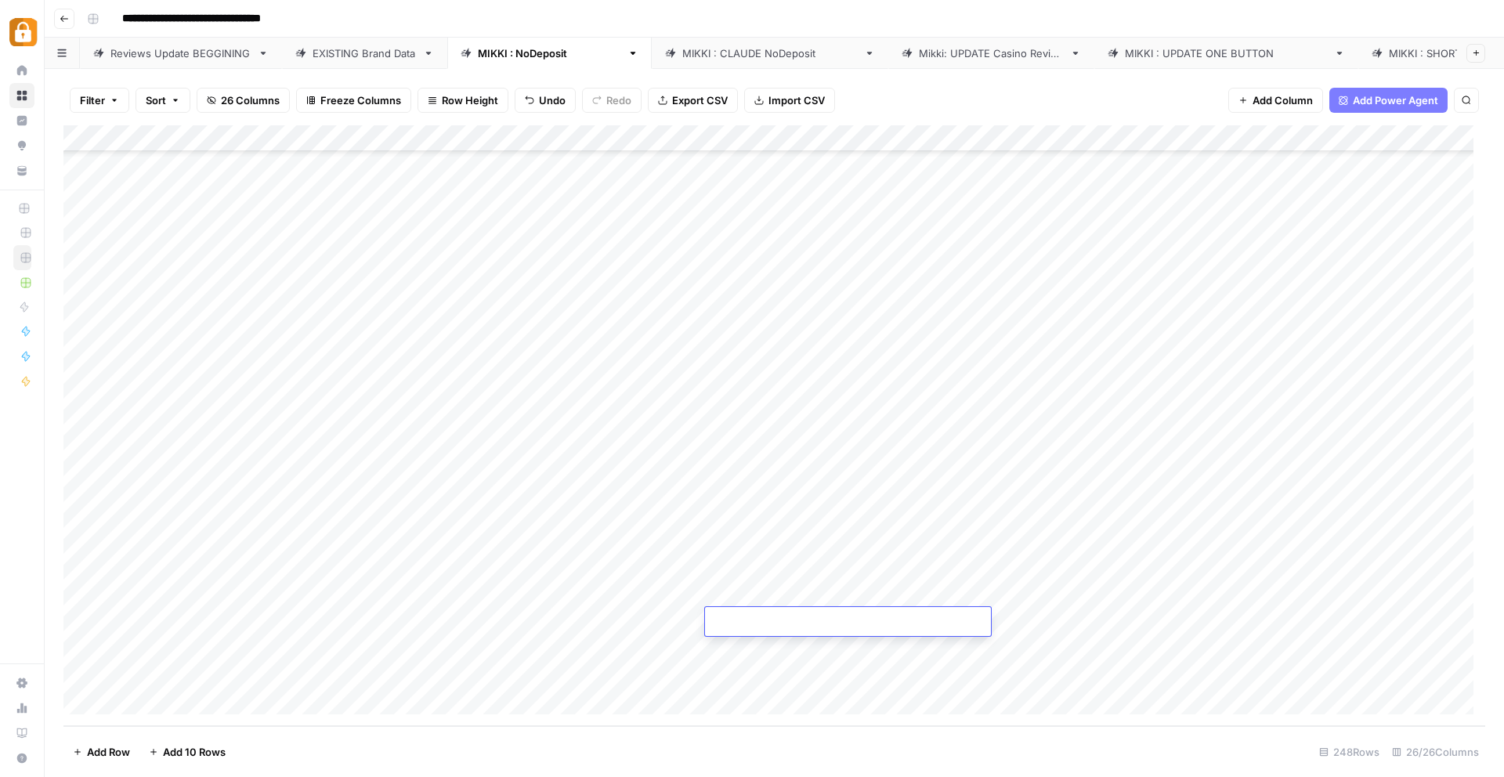
type textarea "**********"
click at [935, 673] on div "Add Column" at bounding box center [773, 425] width 1421 height 601
click at [1035, 631] on div "Add Column" at bounding box center [773, 425] width 1421 height 601
click at [1233, 634] on div "Add Column" at bounding box center [773, 425] width 1421 height 601
click at [1389, 616] on div "Add Column" at bounding box center [773, 425] width 1421 height 601
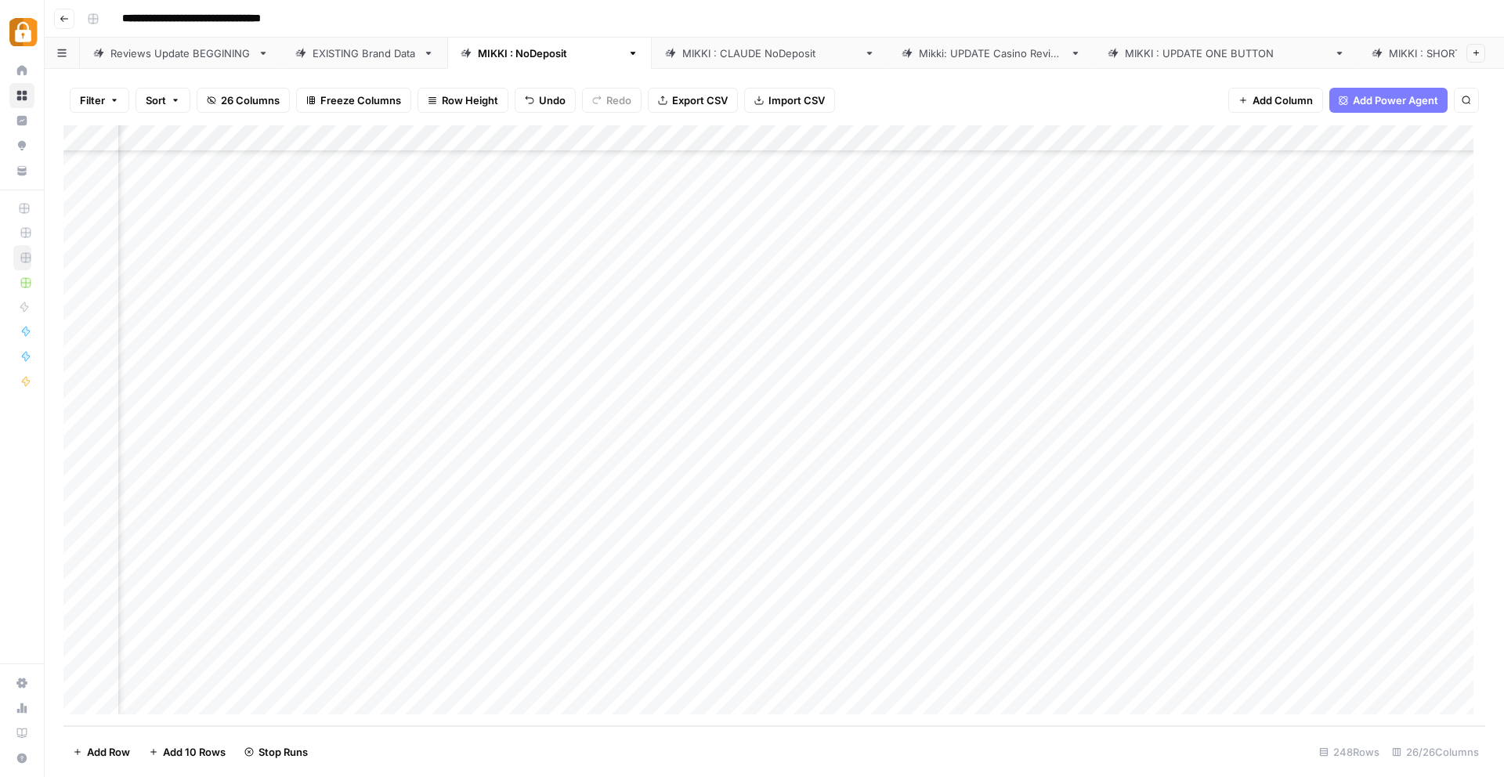
scroll to position [6066, 720]
click at [966, 616] on div "Add Column" at bounding box center [773, 425] width 1421 height 601
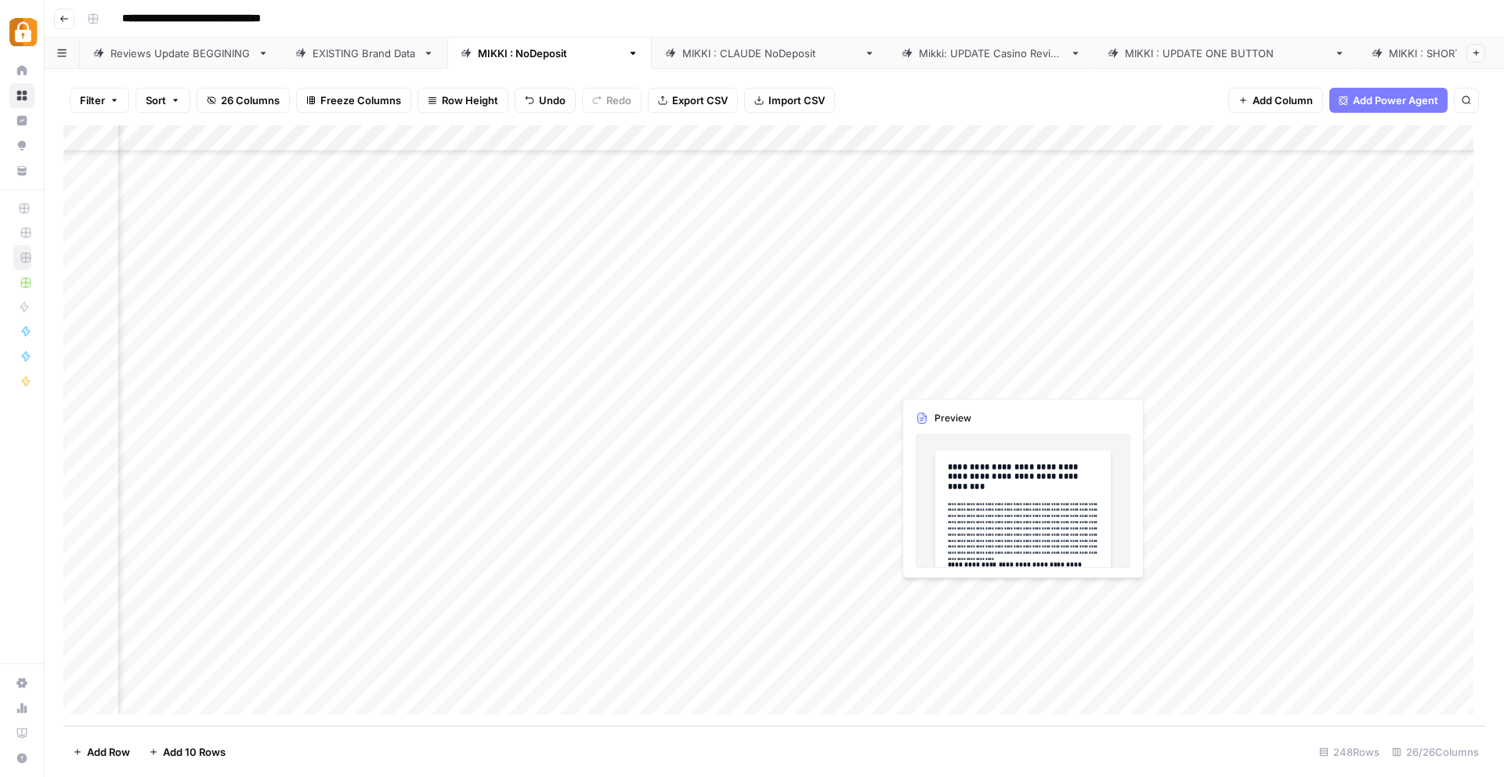
click at [941, 616] on div "Add Column" at bounding box center [773, 425] width 1421 height 601
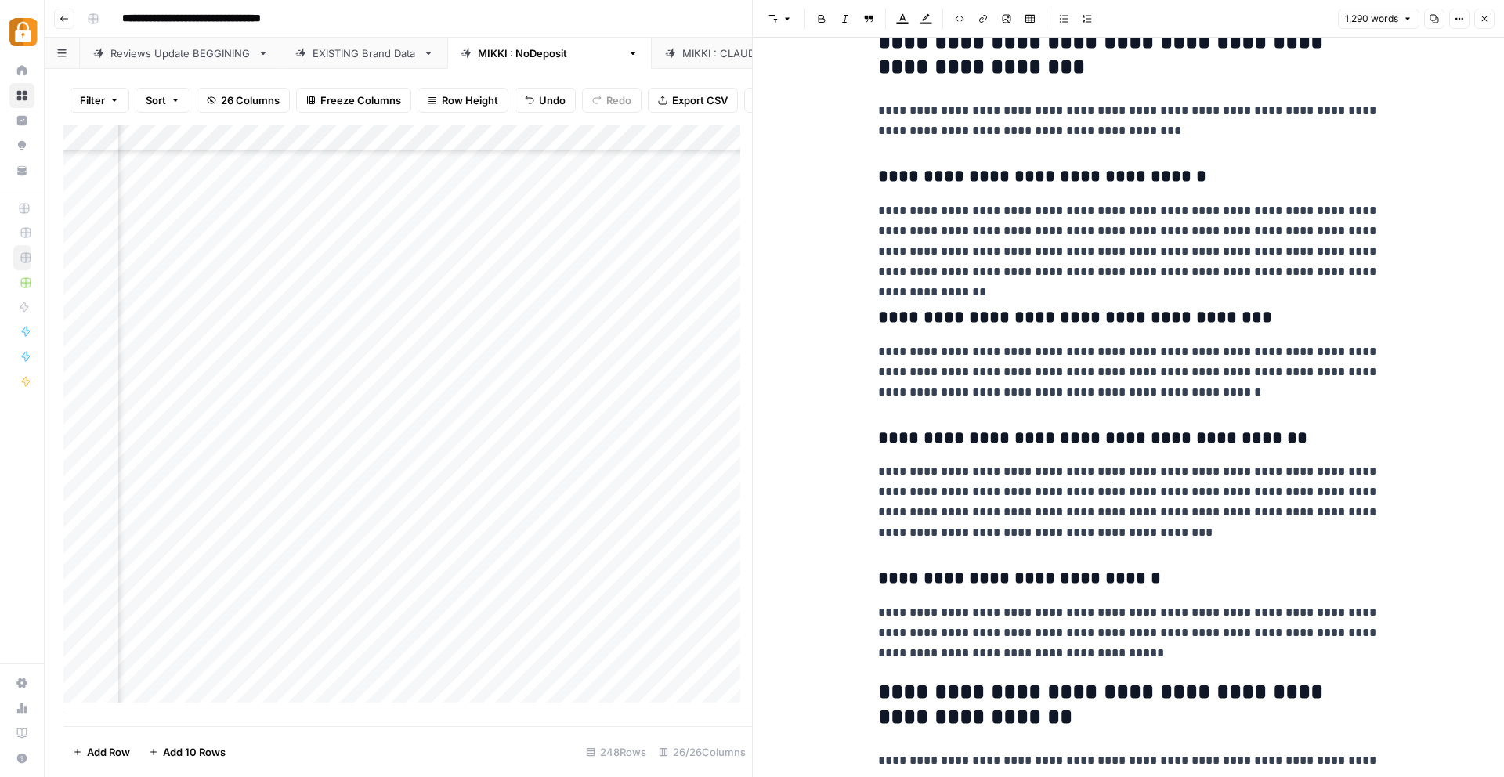
scroll to position [1063, 0]
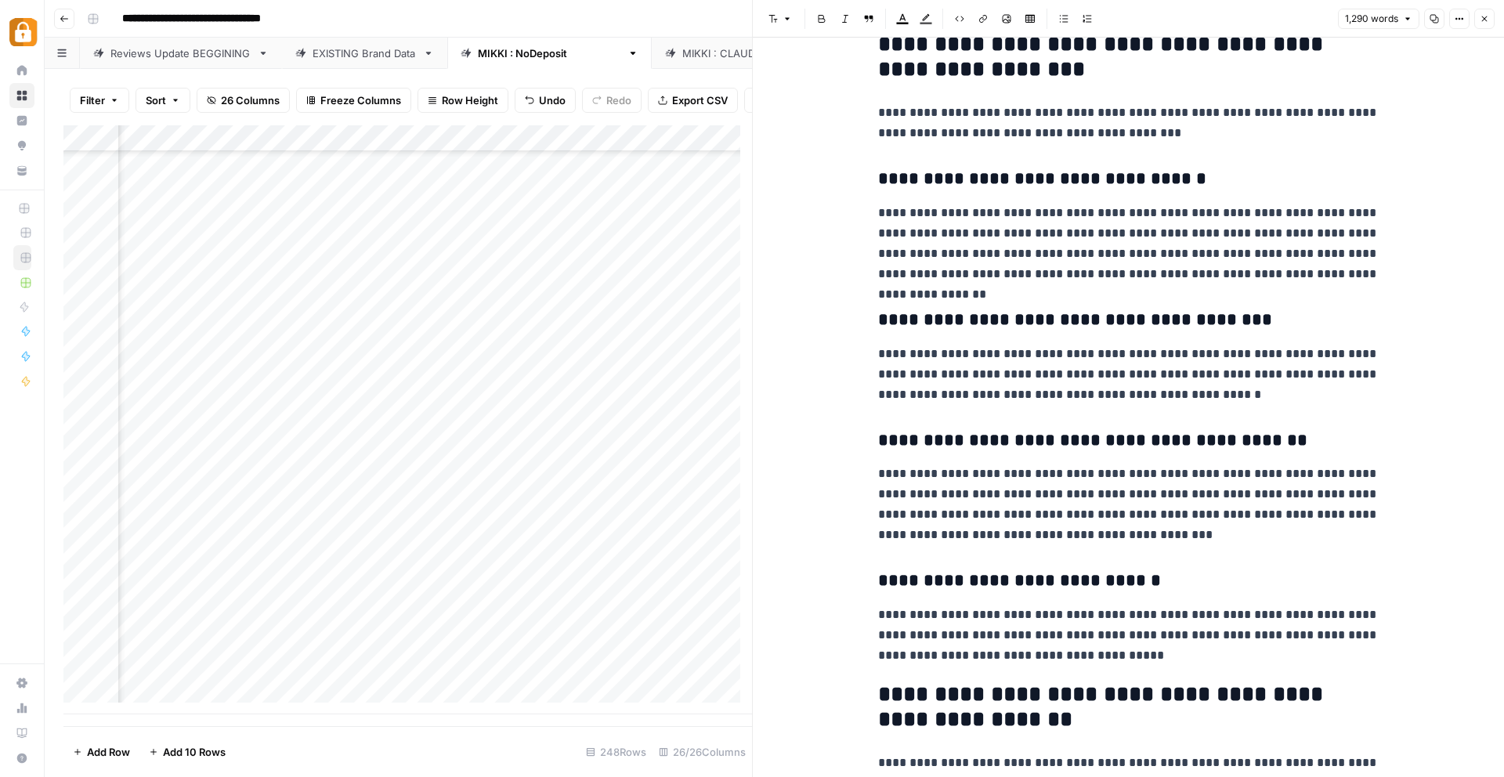
click at [1061, 255] on p "**********" at bounding box center [1128, 243] width 501 height 81
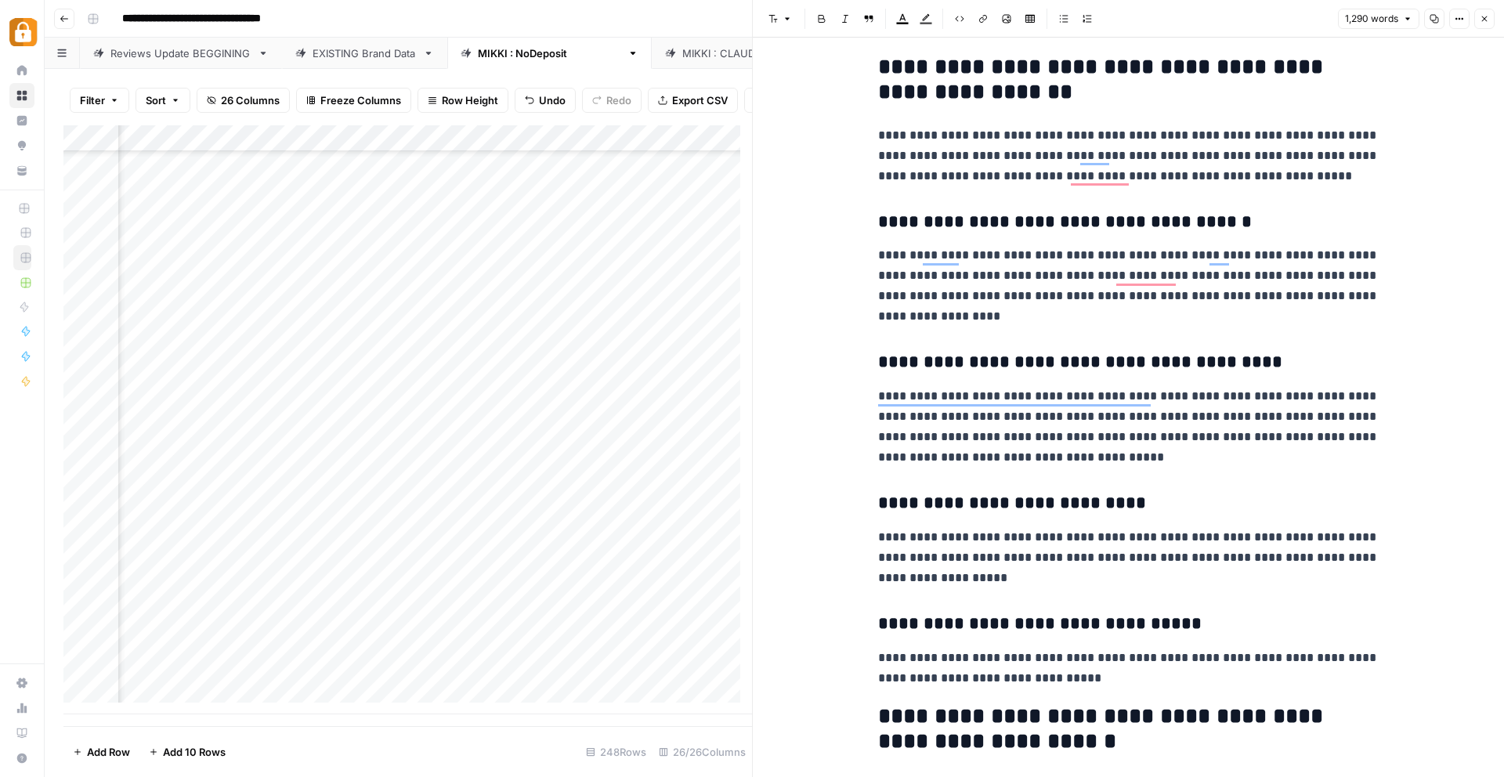
scroll to position [1807, 0]
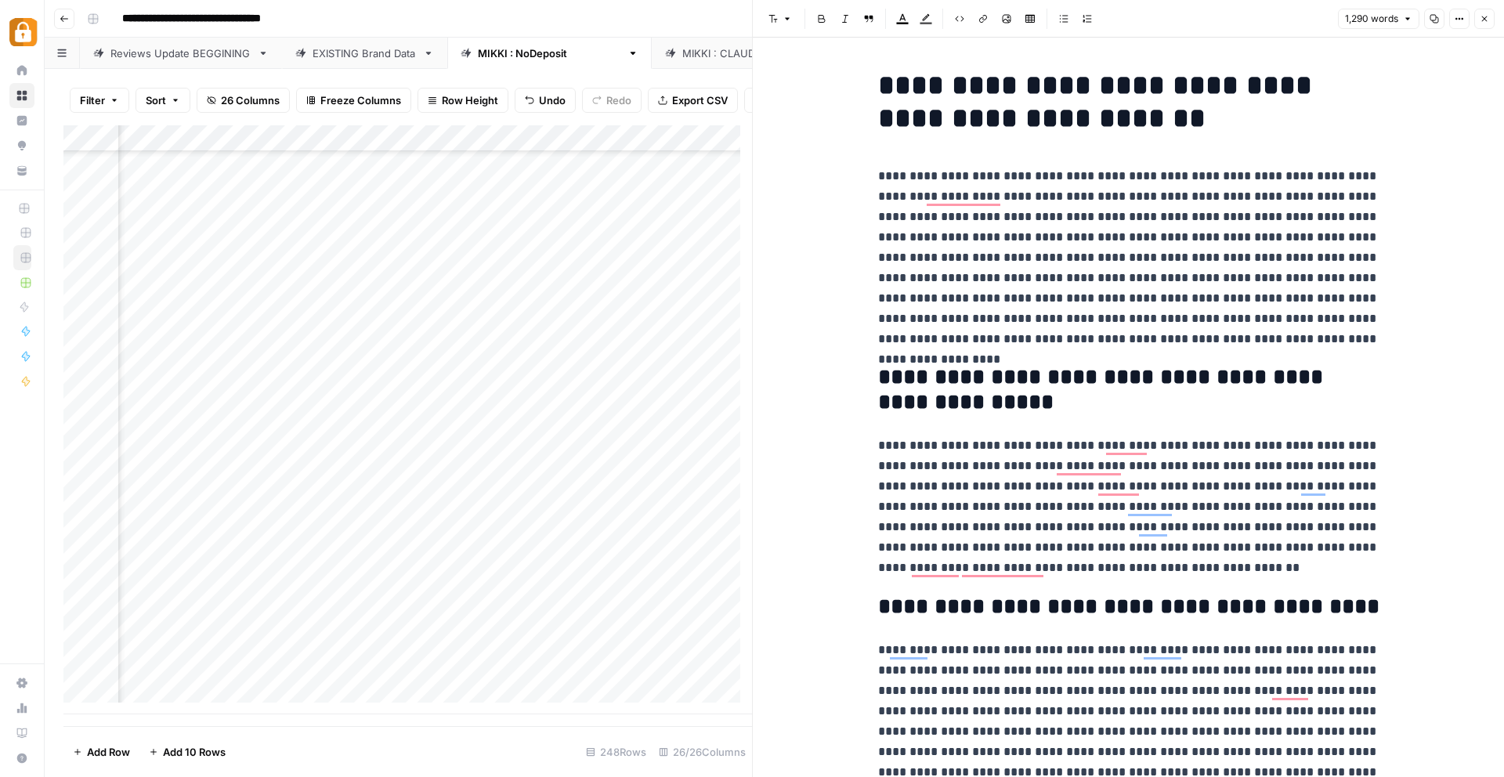
click at [1482, 20] on icon "button" at bounding box center [1483, 18] width 9 height 9
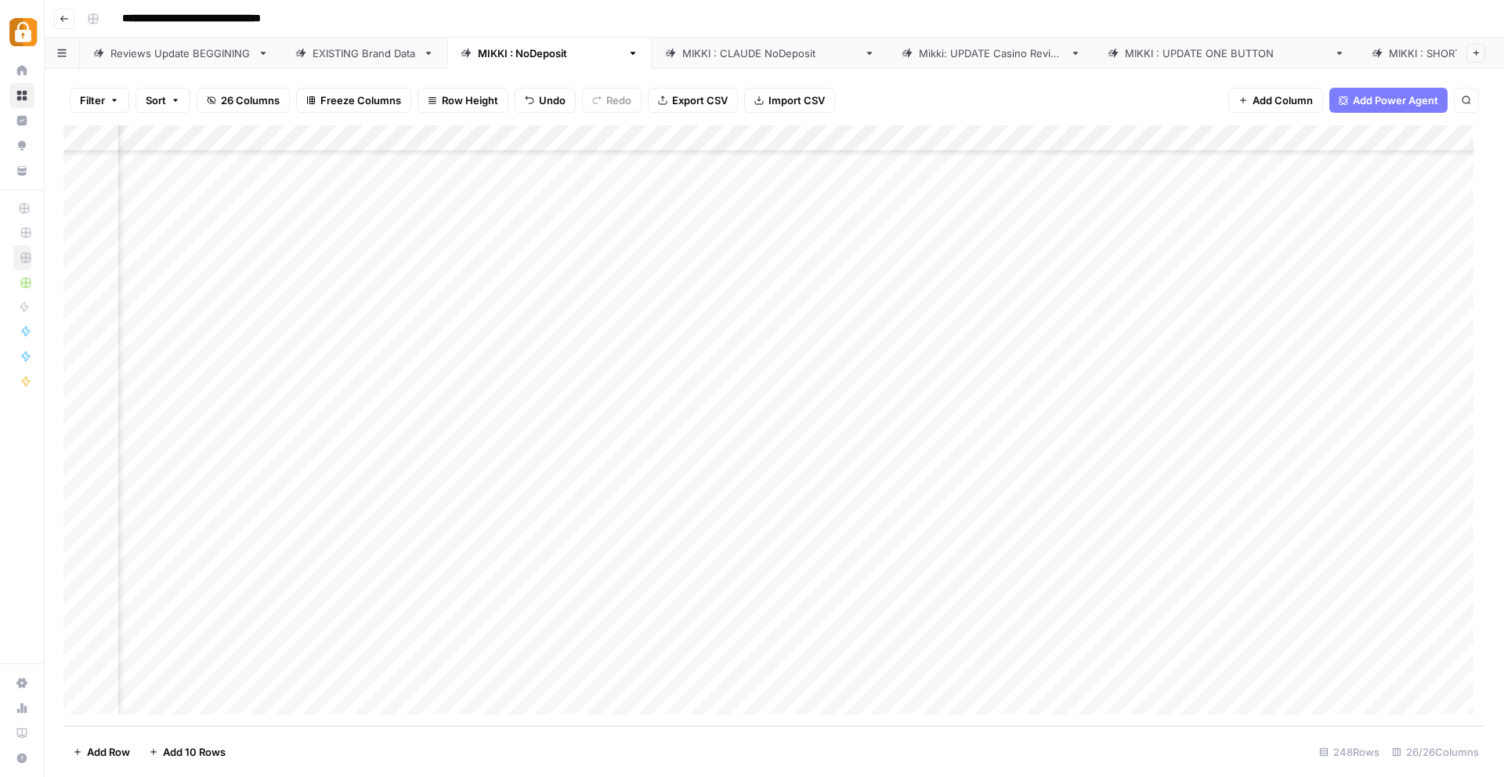
click at [1096, 623] on div "Add Column" at bounding box center [773, 425] width 1421 height 601
click at [1128, 617] on div "Add Column" at bounding box center [773, 425] width 1421 height 601
click at [1323, 620] on div "Add Column" at bounding box center [773, 425] width 1421 height 601
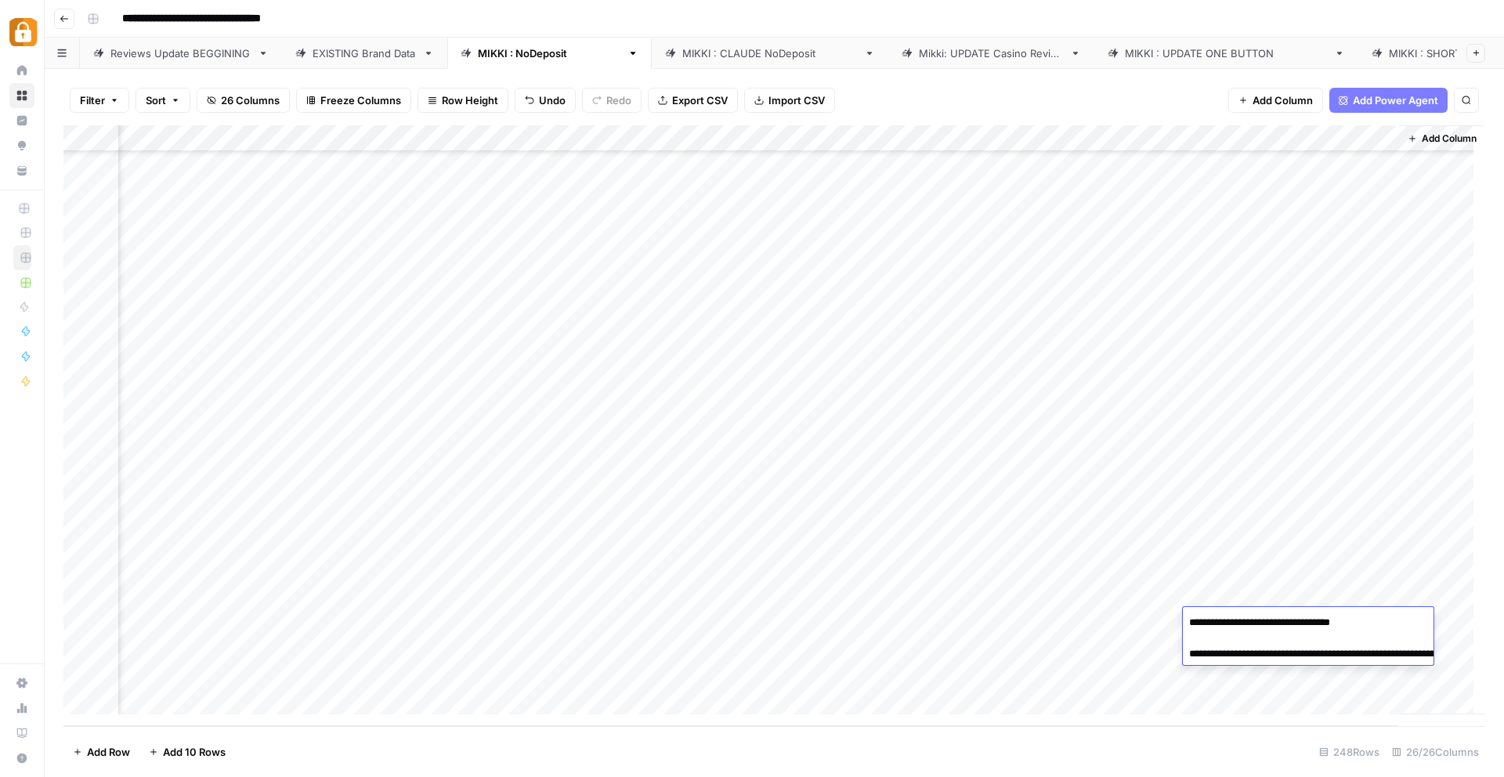
drag, startPoint x: 1323, startPoint y: 665, endPoint x: 1263, endPoint y: 655, distance: 60.3
click at [1263, 655] on textarea "**********" at bounding box center [1339, 646] width 313 height 69
click at [490, 621] on div "Add Column" at bounding box center [773, 425] width 1421 height 601
click at [788, 619] on div "Add Column" at bounding box center [773, 425] width 1421 height 601
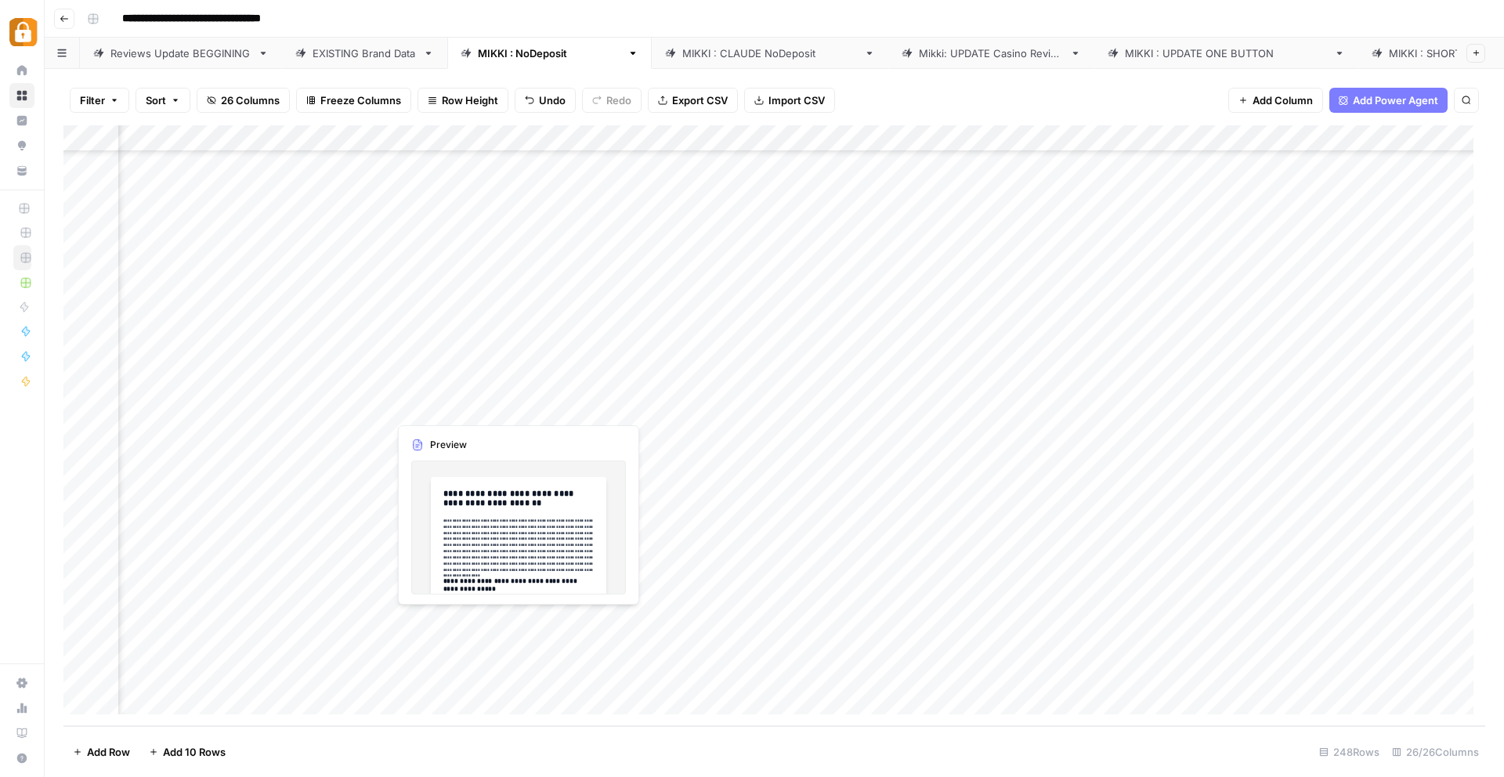
click at [439, 625] on div "Add Column" at bounding box center [773, 425] width 1421 height 601
click at [450, 623] on div "Add Column" at bounding box center [773, 425] width 1421 height 601
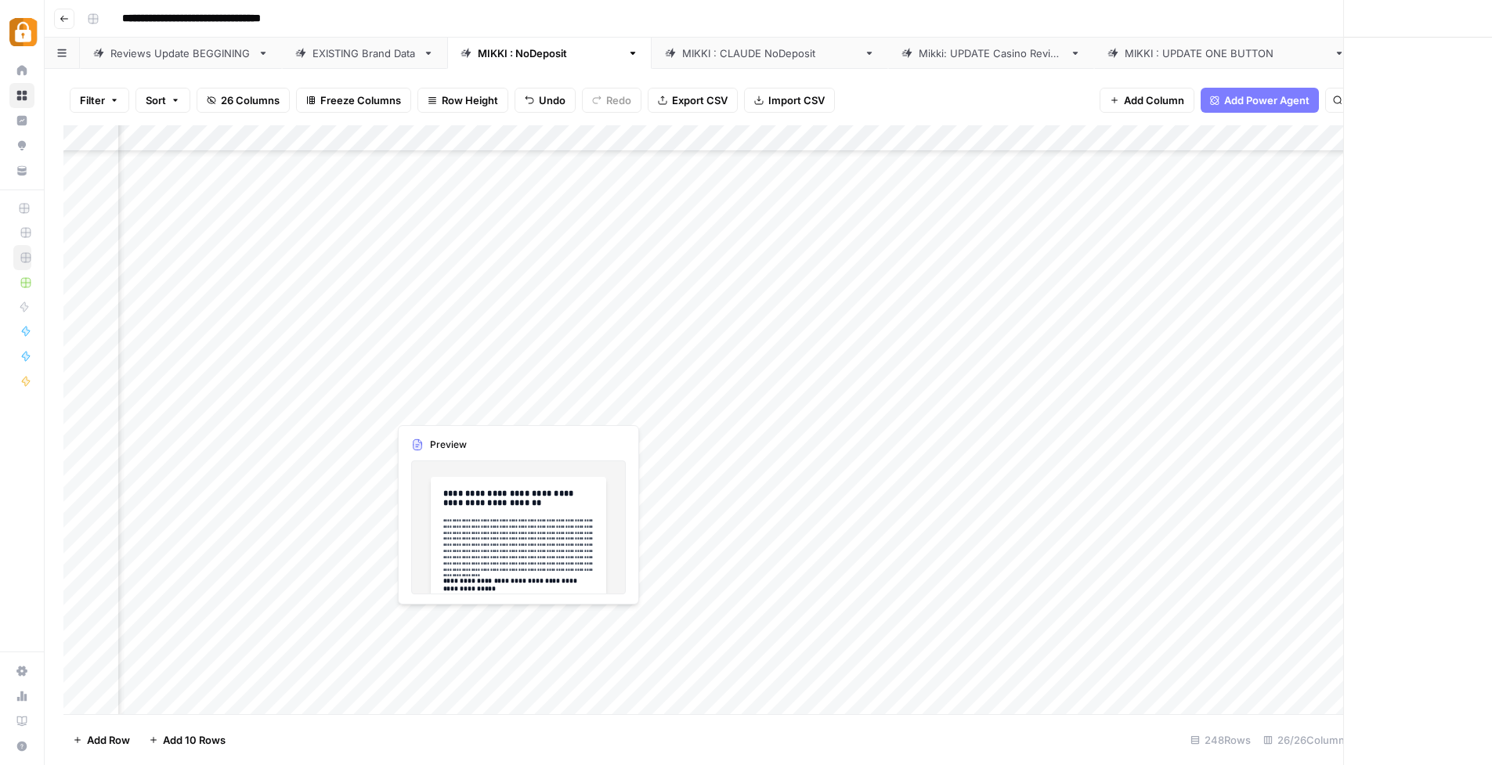
click at [450, 623] on div at bounding box center [459, 621] width 143 height 29
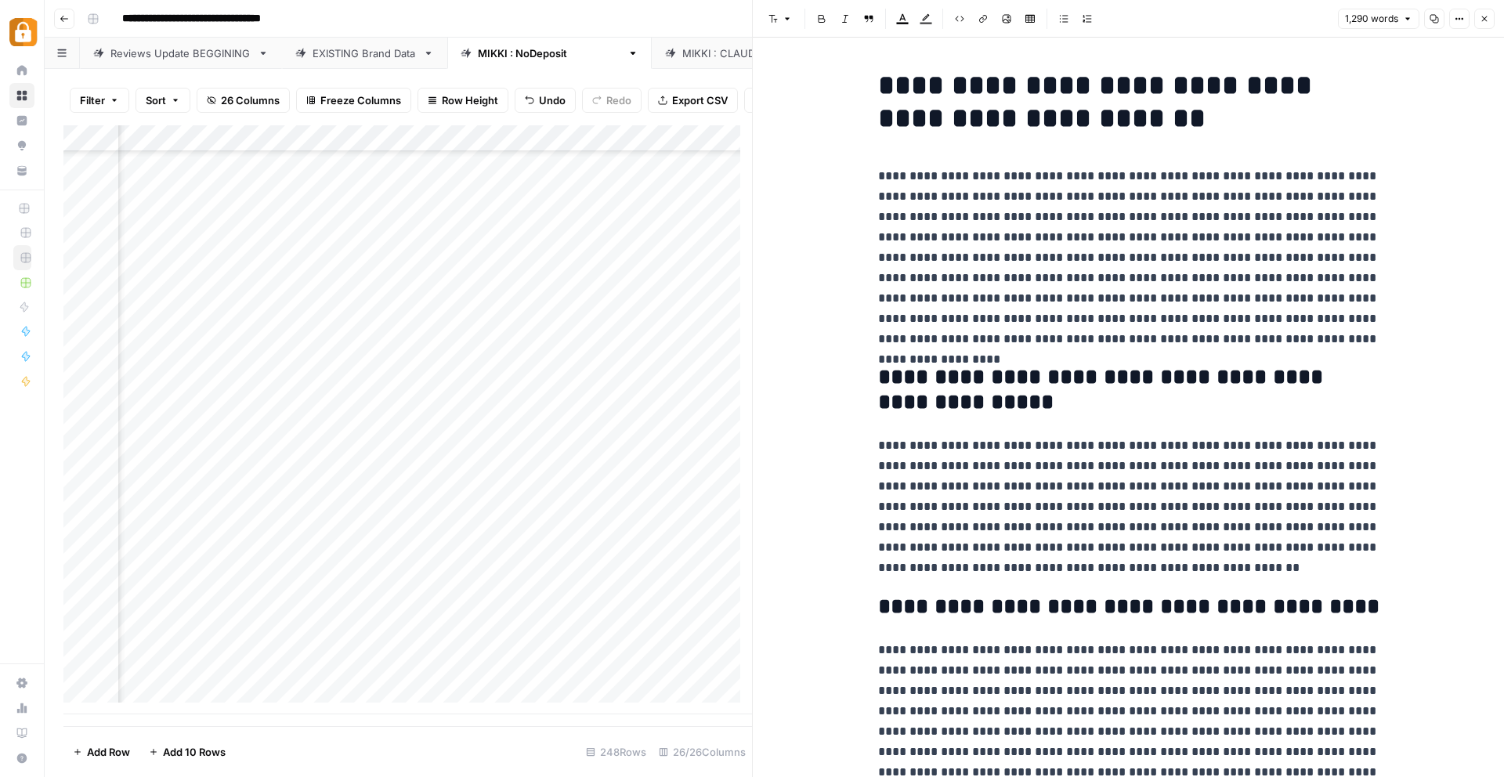
click at [463, 634] on div at bounding box center [459, 621] width 143 height 29
click at [462, 634] on div at bounding box center [459, 621] width 143 height 29
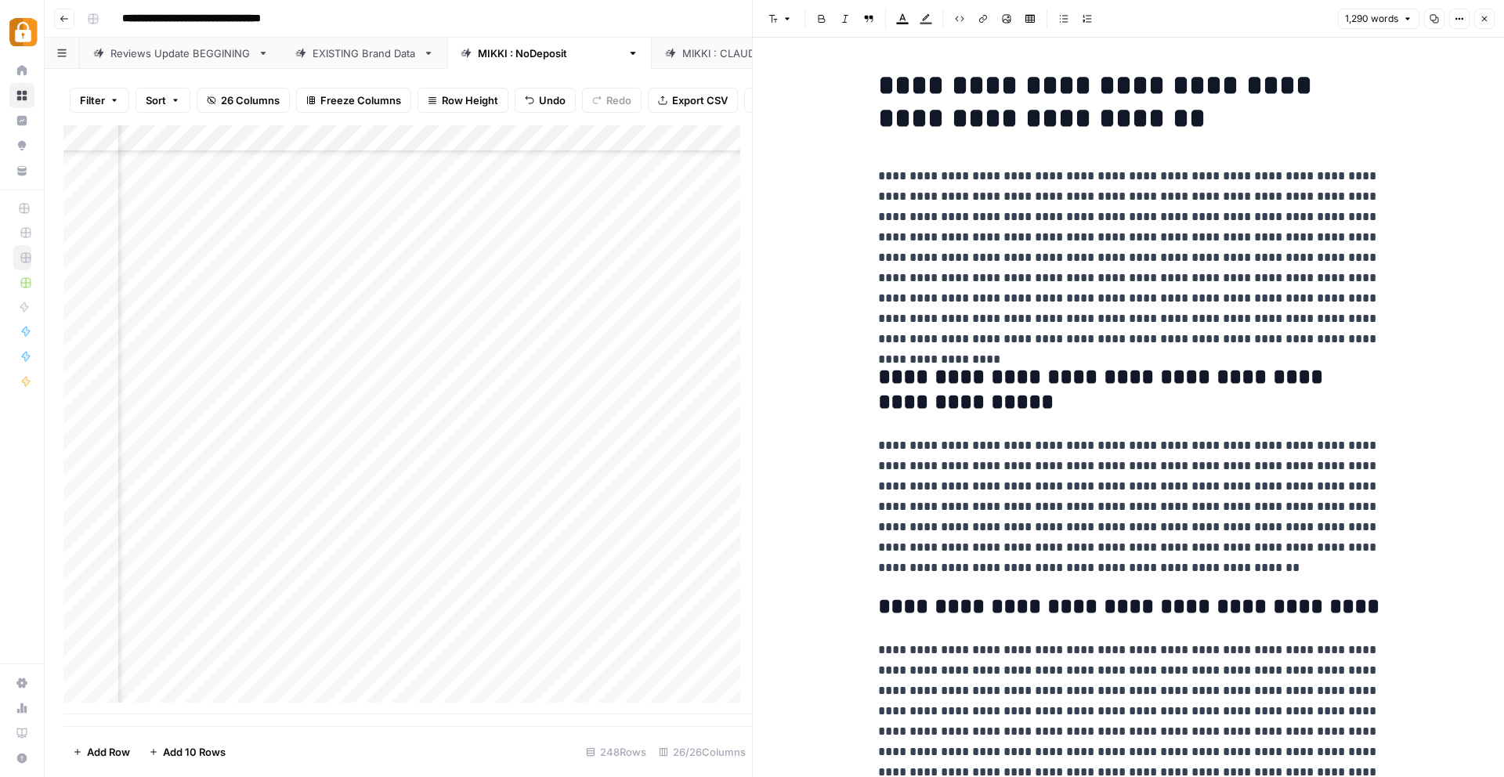
click at [463, 635] on div at bounding box center [459, 621] width 143 height 29
click at [464, 634] on div at bounding box center [459, 621] width 143 height 29
click at [237, 627] on div "Add Column" at bounding box center [407, 419] width 688 height 589
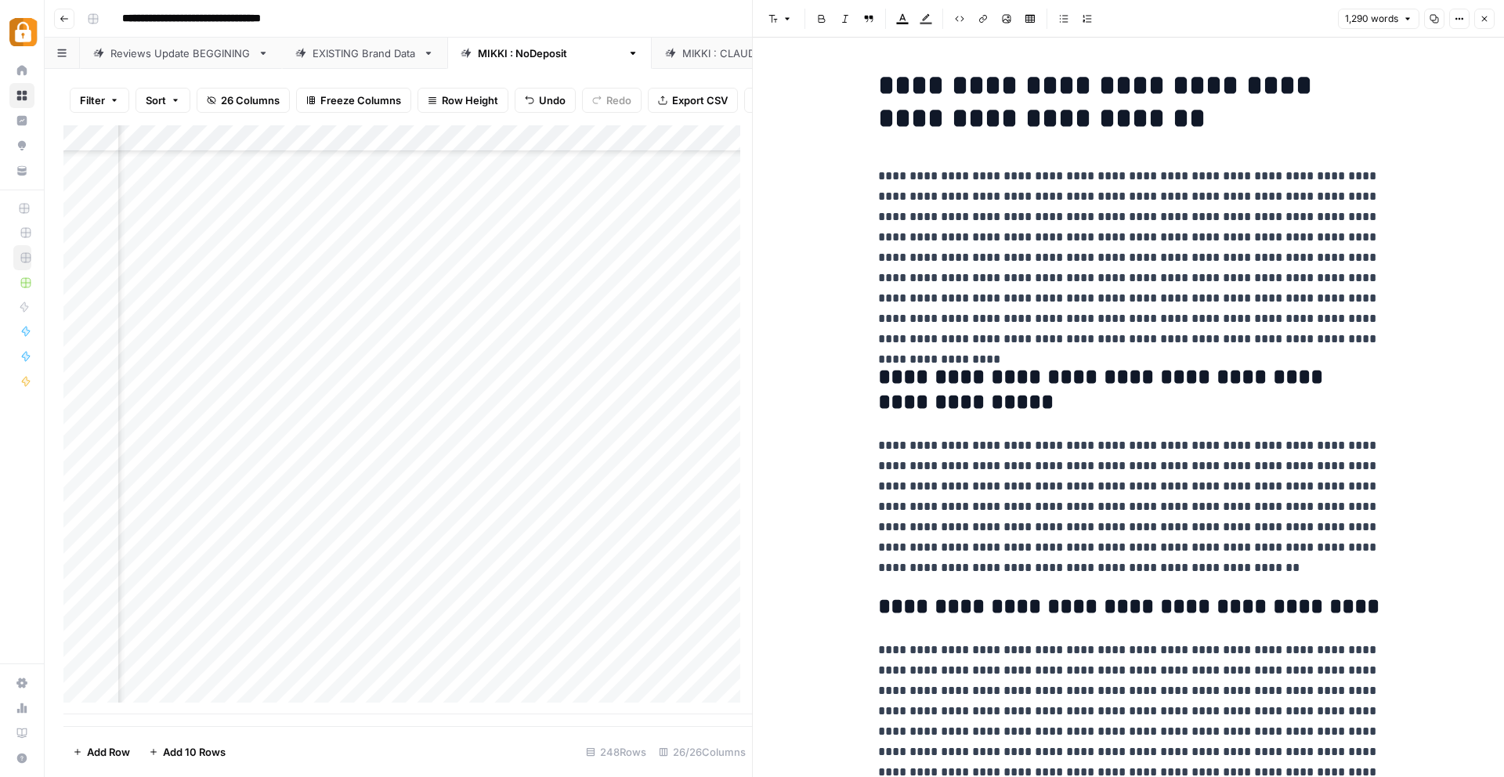
scroll to position [6066, 124]
click at [490, 636] on div "Add Column" at bounding box center [407, 419] width 688 height 589
type textarea "**********"
click at [720, 635] on div "Add Column" at bounding box center [407, 419] width 688 height 589
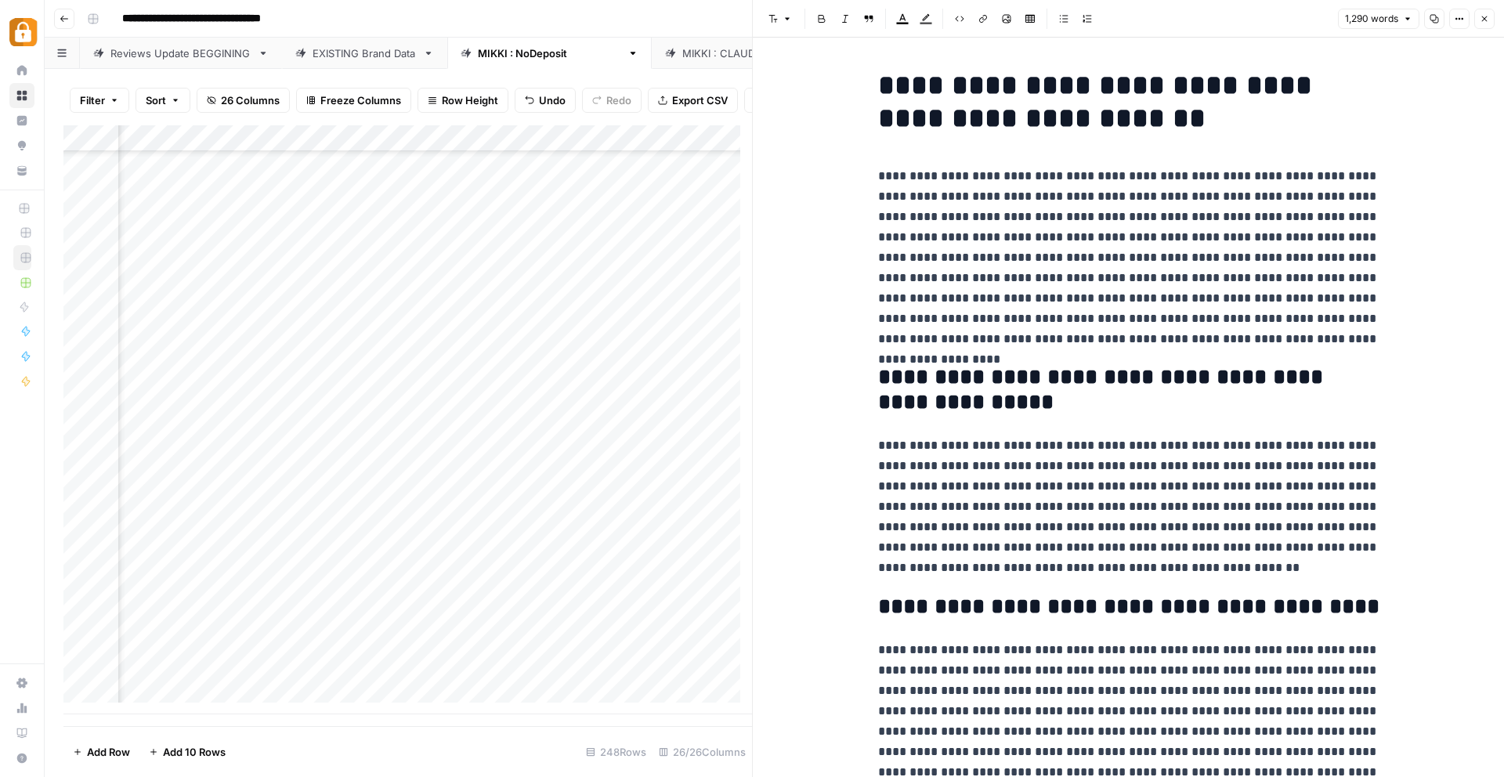
scroll to position [6066, 1014]
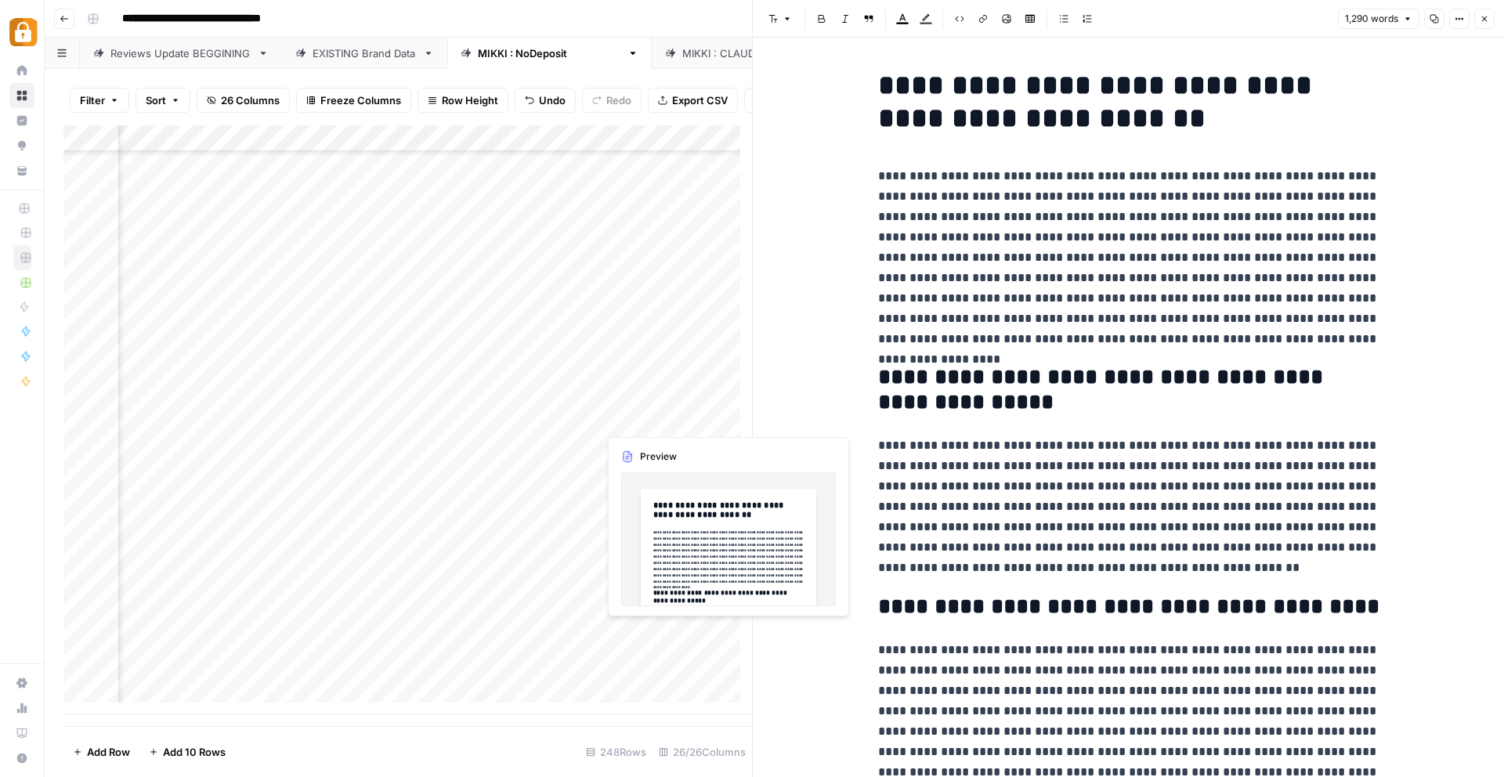
click at [652, 632] on div "Add Column" at bounding box center [407, 419] width 688 height 589
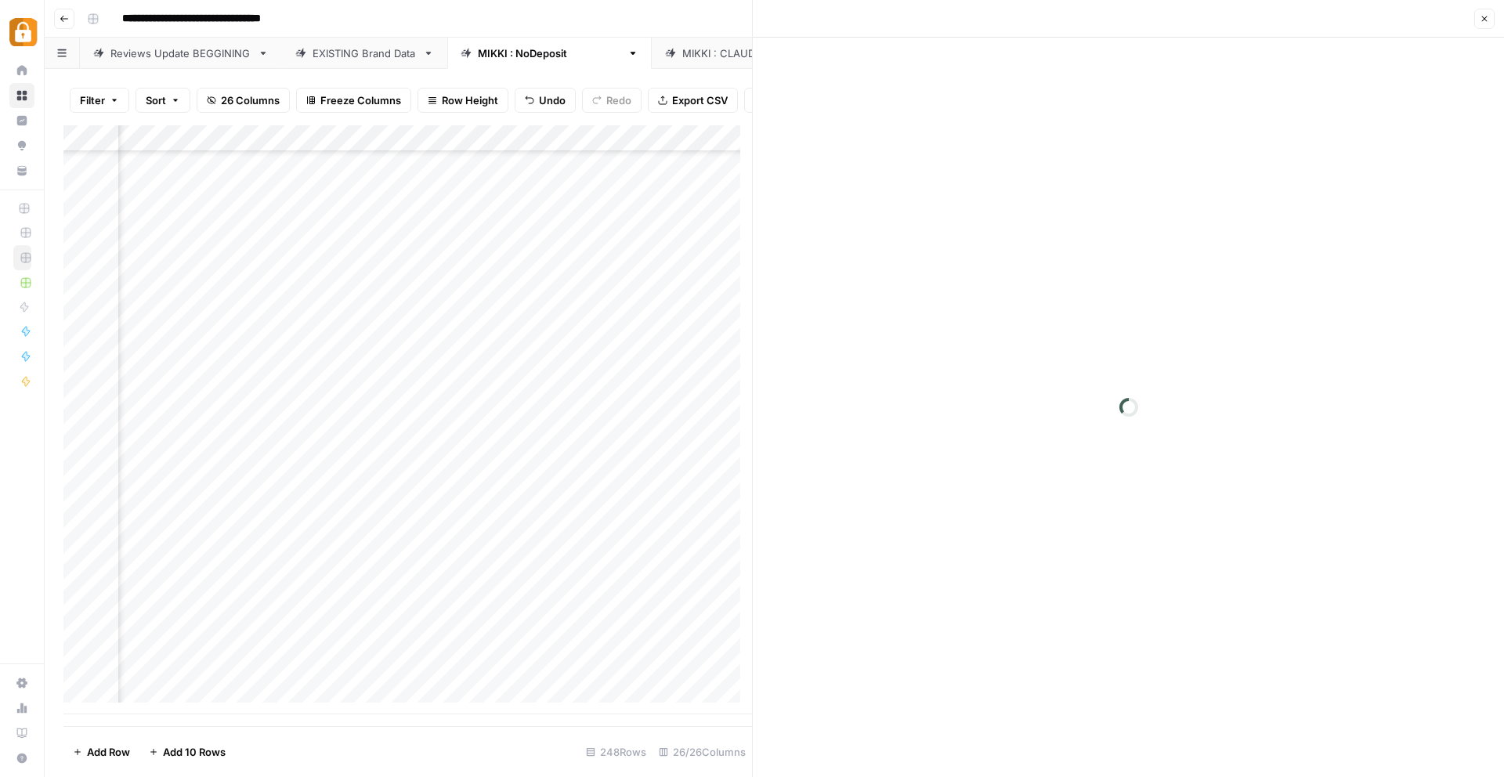
click at [655, 632] on div at bounding box center [669, 633] width 143 height 29
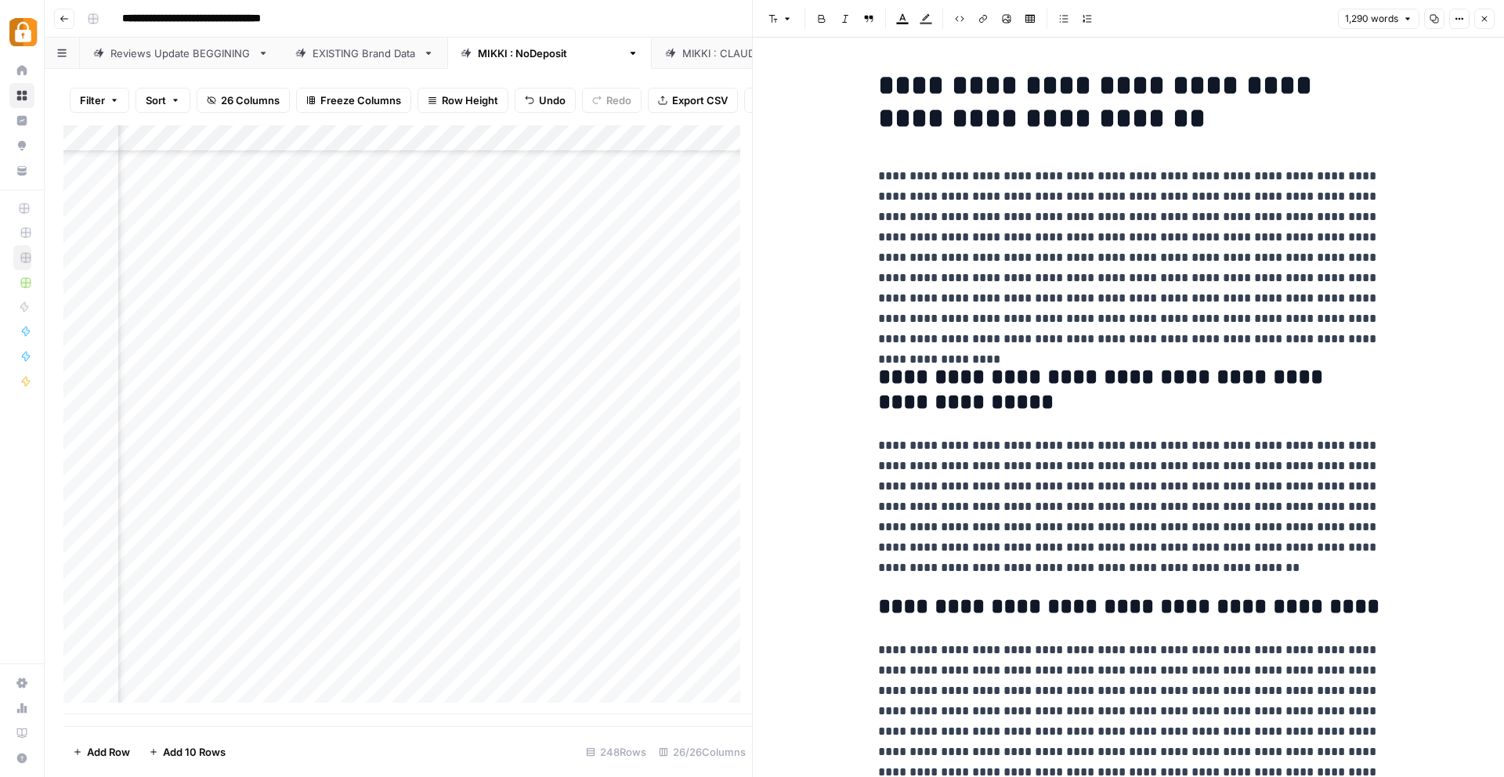
click at [655, 632] on div at bounding box center [669, 633] width 143 height 29
click at [680, 637] on div at bounding box center [669, 633] width 143 height 29
click at [679, 637] on div at bounding box center [669, 633] width 143 height 29
click at [688, 632] on div at bounding box center [669, 633] width 143 height 29
click at [685, 630] on div at bounding box center [669, 633] width 143 height 29
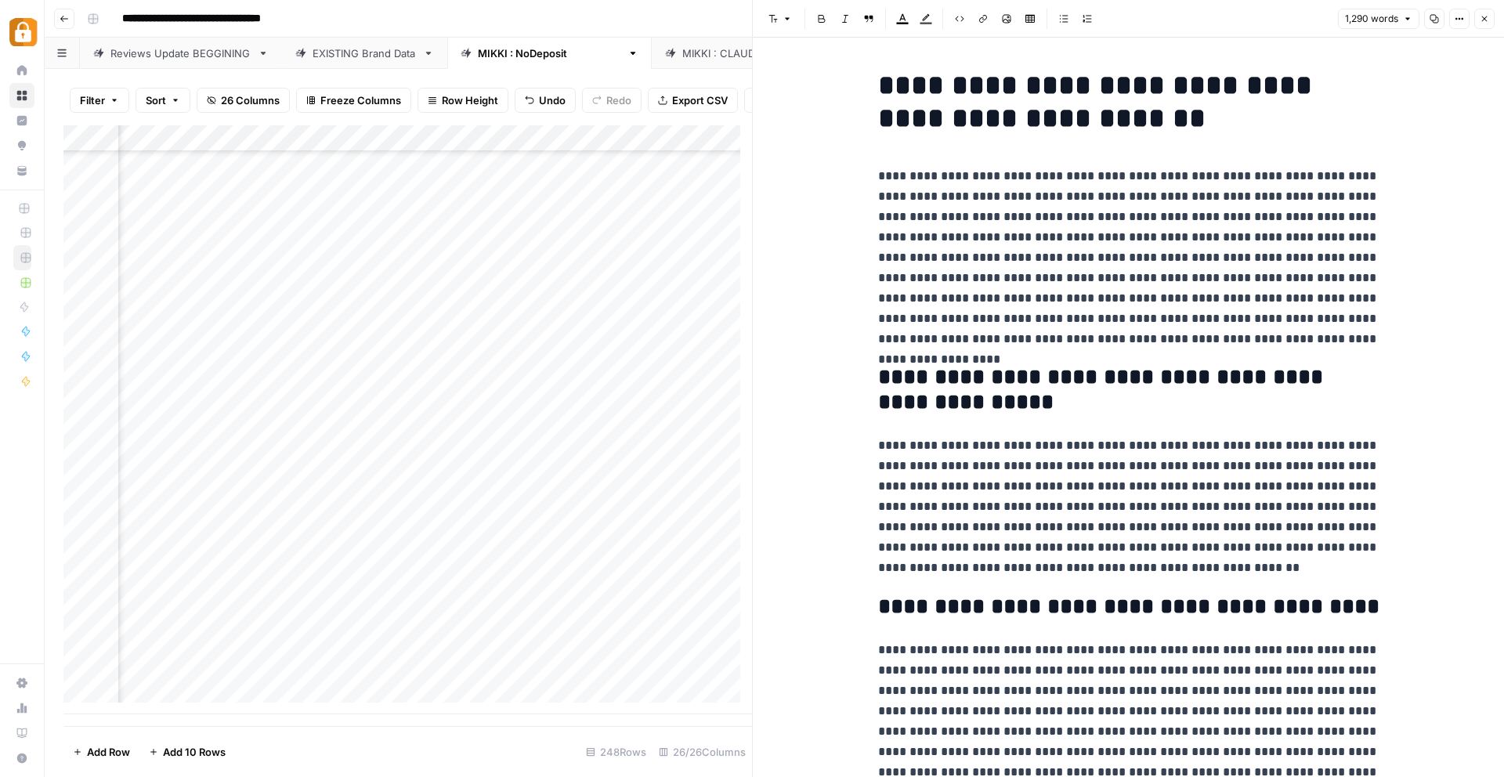
click at [685, 630] on div at bounding box center [669, 633] width 143 height 29
click at [685, 629] on div at bounding box center [669, 633] width 143 height 29
click at [676, 630] on div at bounding box center [669, 633] width 143 height 29
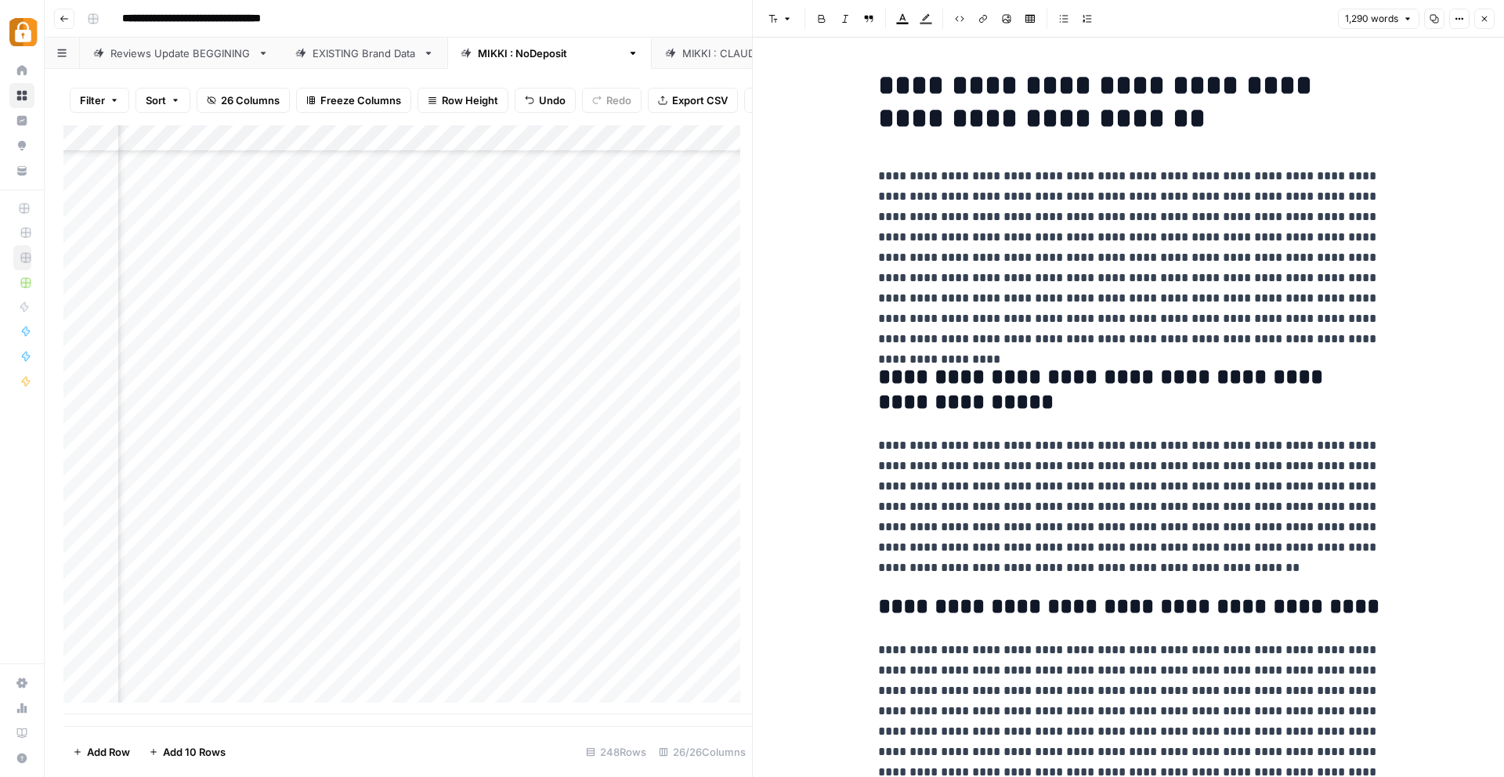
click at [676, 630] on div at bounding box center [669, 633] width 143 height 29
click at [673, 632] on div at bounding box center [669, 633] width 143 height 29
click at [673, 633] on div at bounding box center [669, 633] width 143 height 29
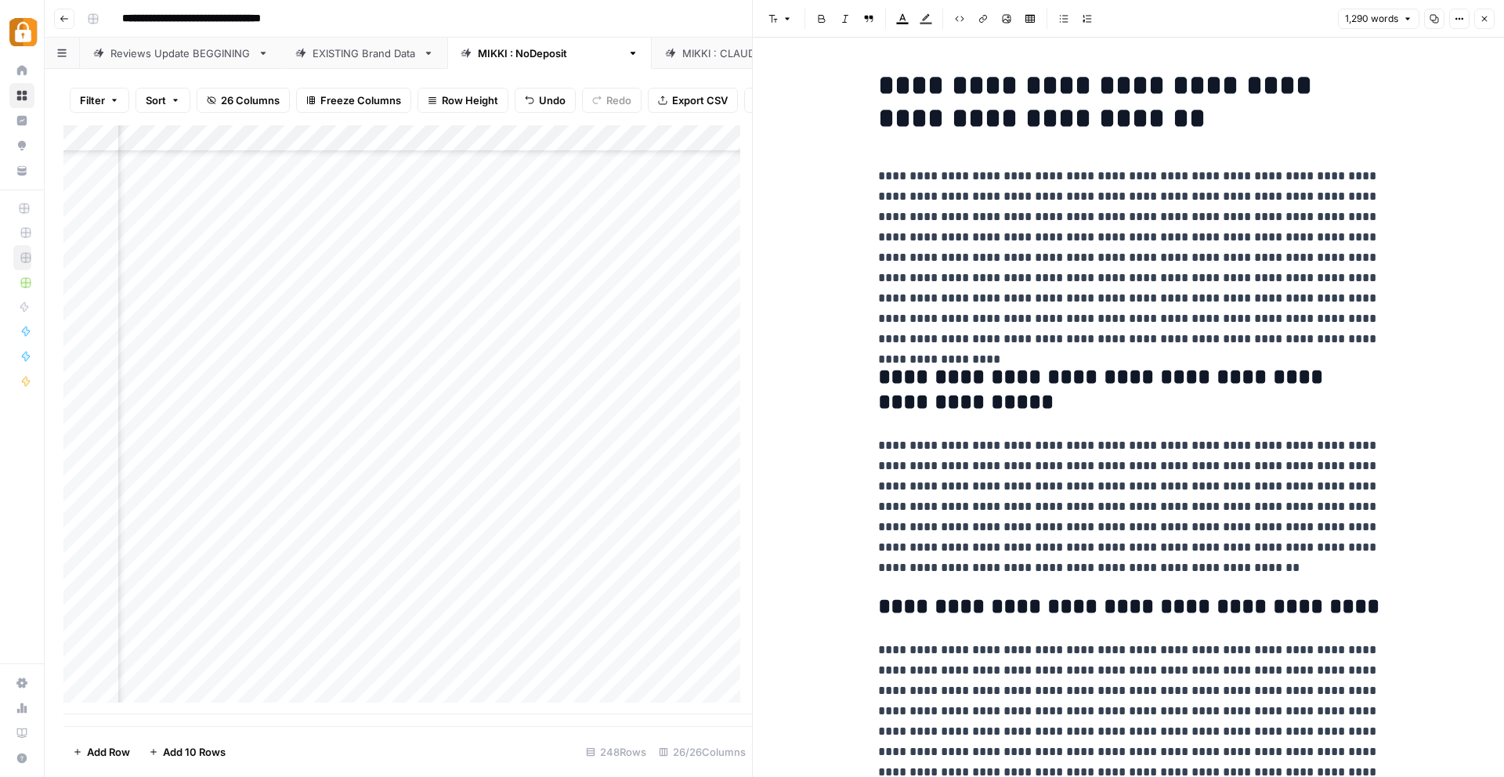
click at [677, 629] on div at bounding box center [669, 633] width 143 height 29
click at [672, 630] on div at bounding box center [669, 633] width 143 height 29
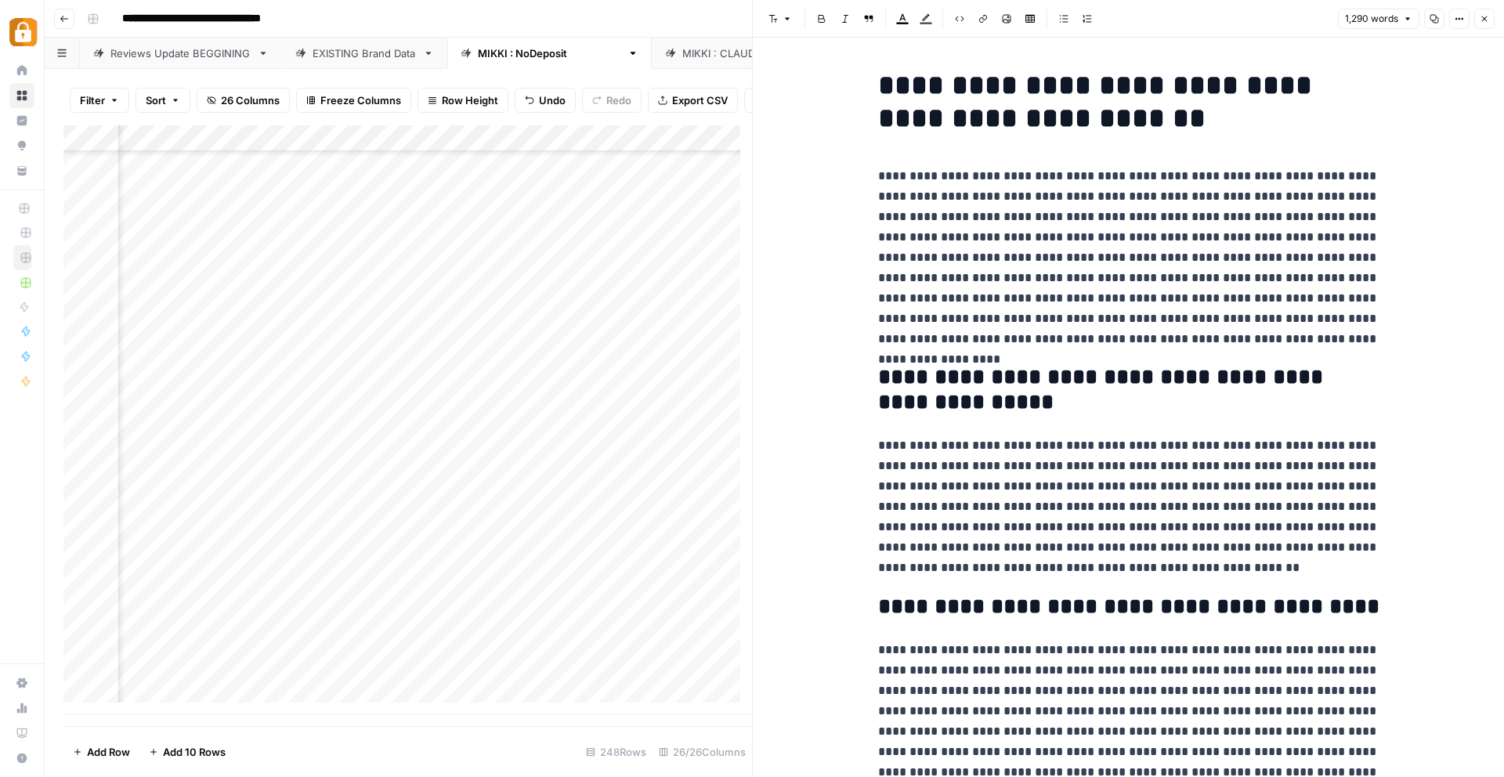
click at [672, 630] on div at bounding box center [669, 633] width 143 height 29
click at [673, 630] on div at bounding box center [669, 633] width 143 height 29
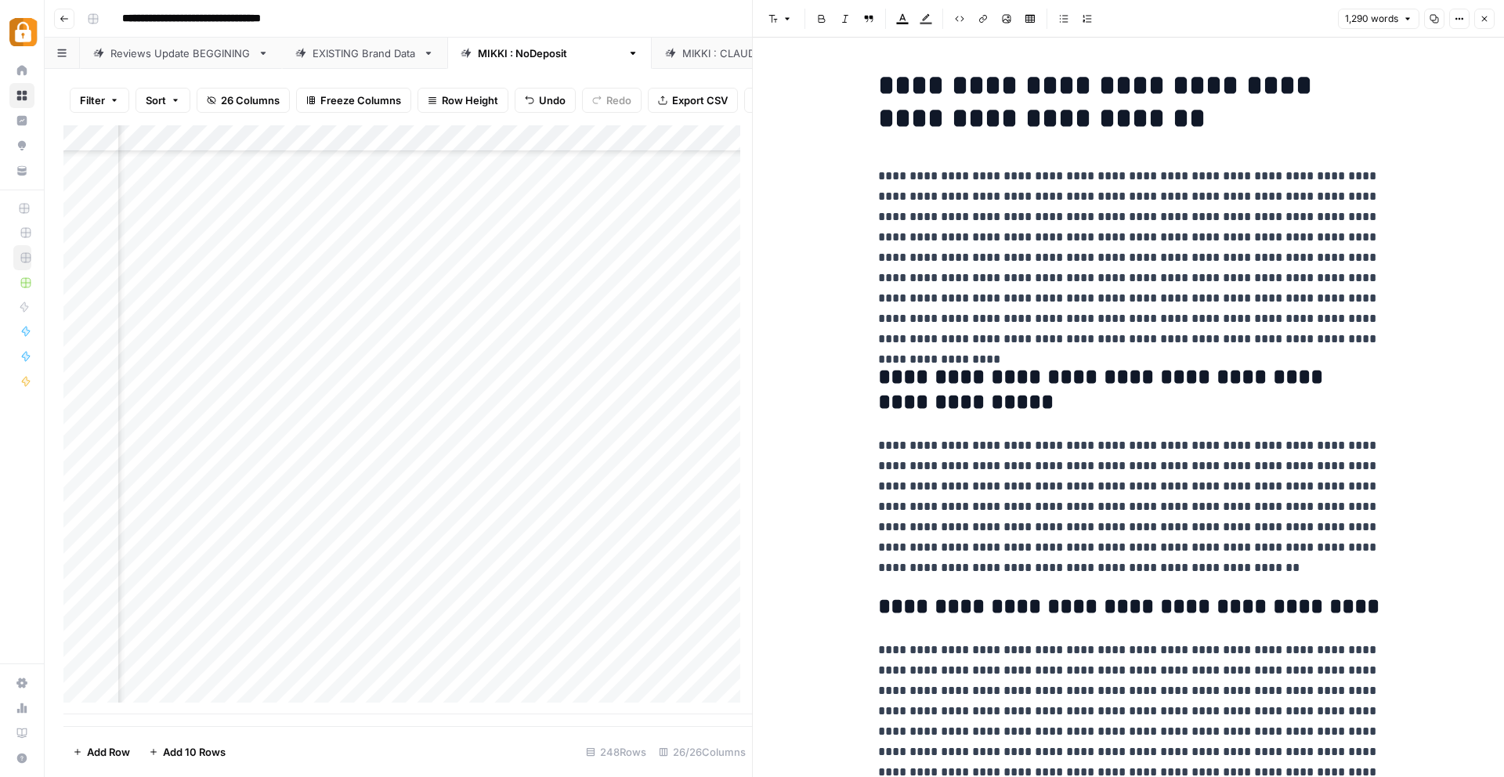
click at [673, 630] on div at bounding box center [669, 633] width 143 height 29
click at [674, 632] on div at bounding box center [669, 633] width 143 height 29
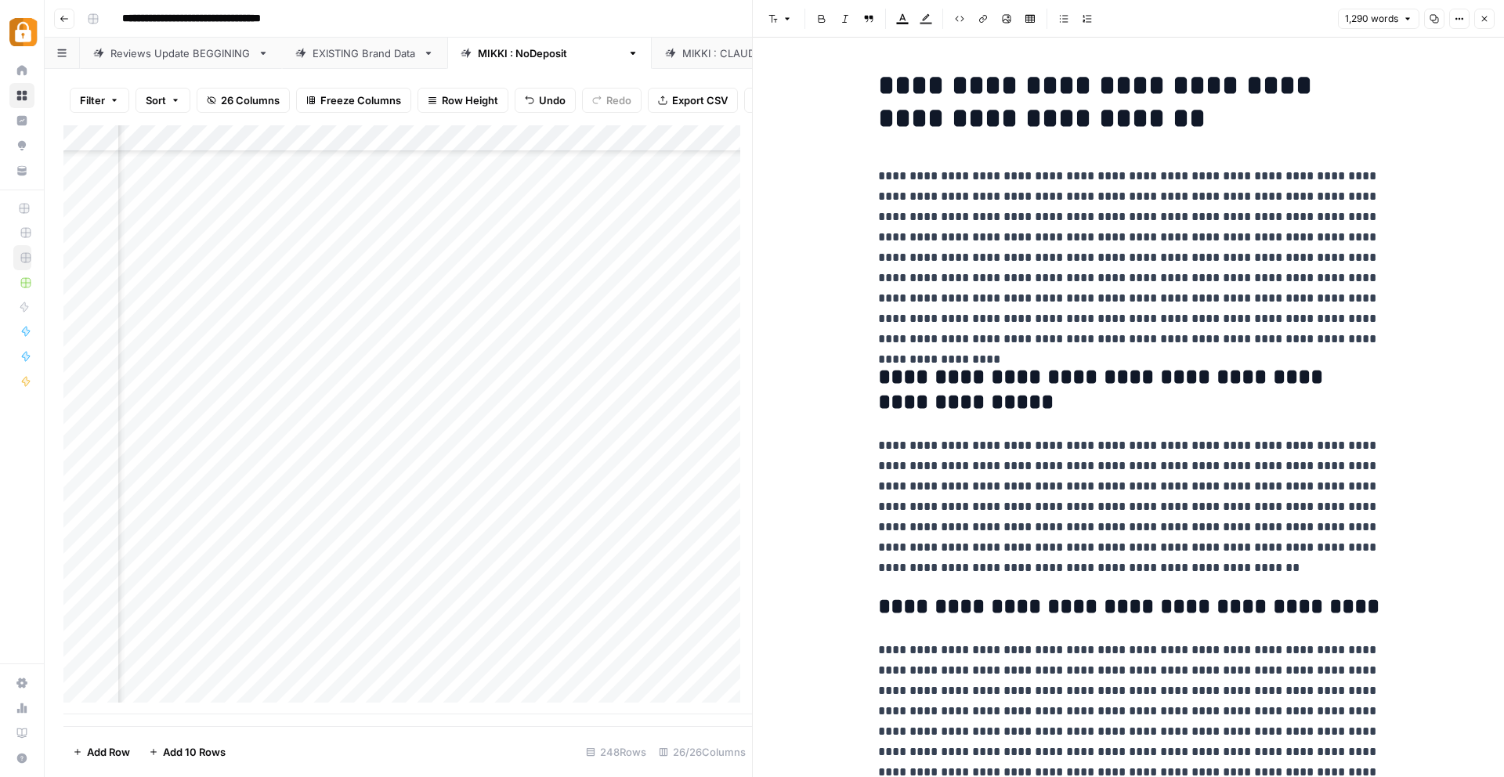
click at [674, 632] on div at bounding box center [669, 633] width 143 height 29
click at [669, 631] on div at bounding box center [669, 633] width 143 height 29
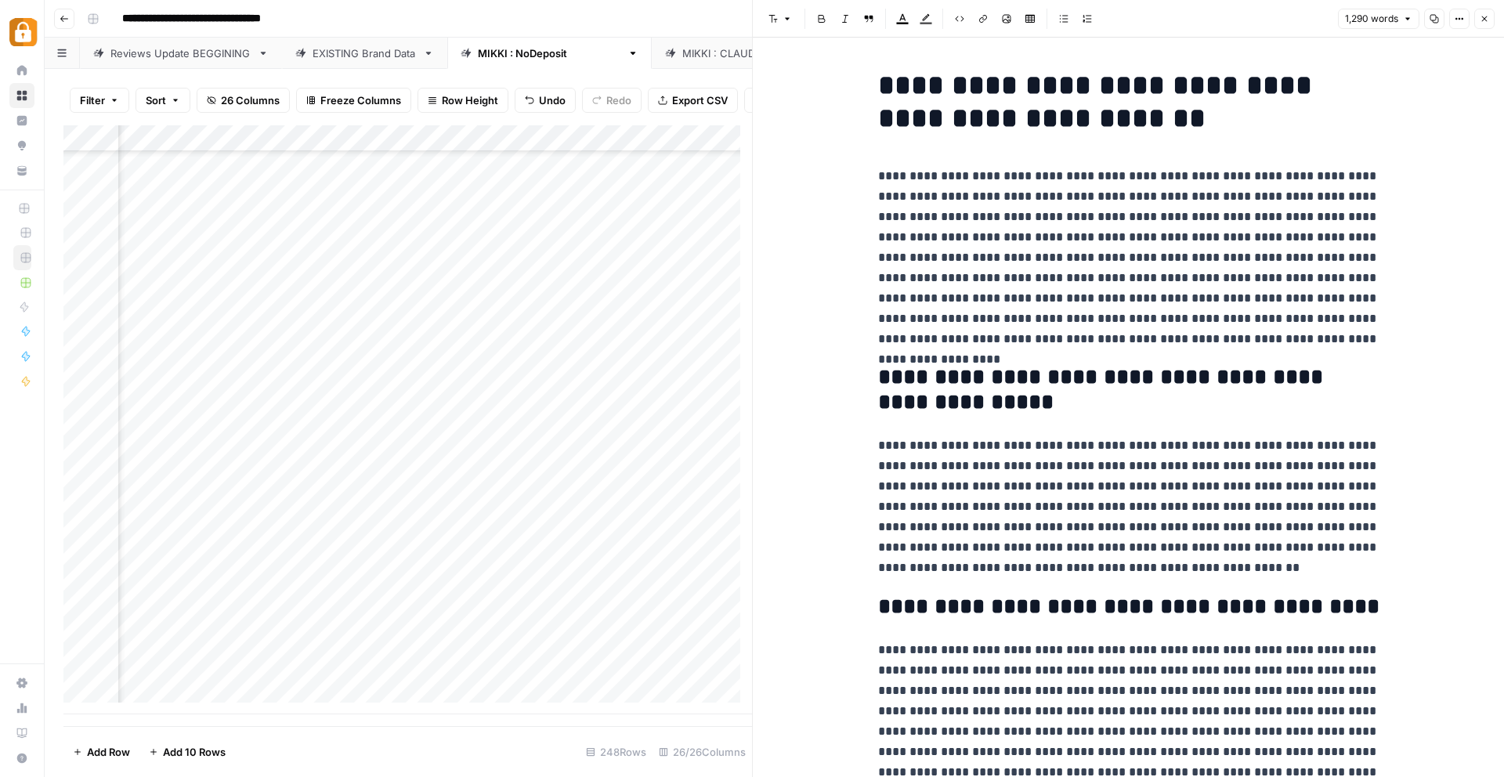
click at [669, 631] on div at bounding box center [669, 633] width 143 height 29
click at [647, 628] on div at bounding box center [669, 633] width 143 height 29
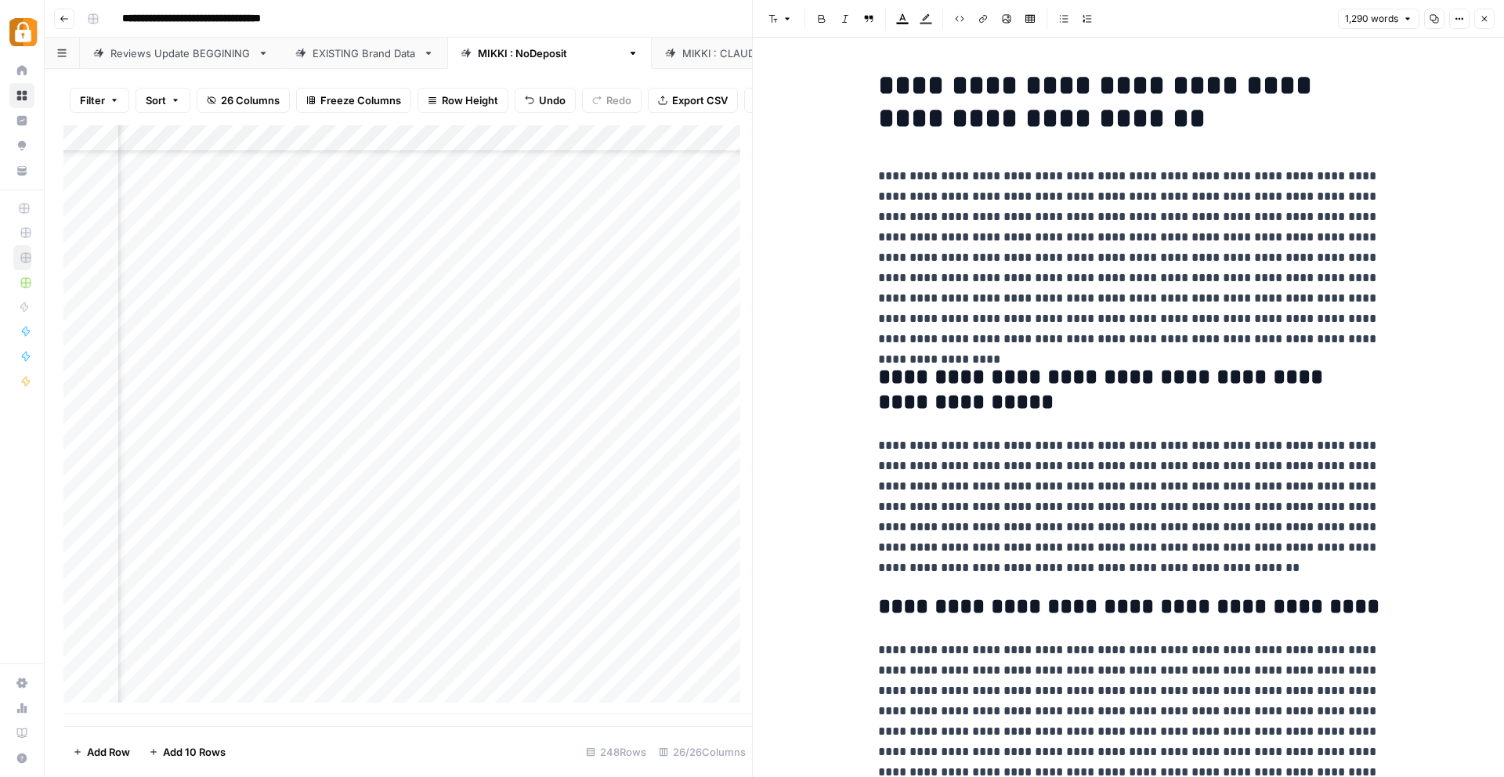
click at [647, 628] on div at bounding box center [669, 633] width 143 height 29
click at [695, 630] on div at bounding box center [669, 633] width 143 height 29
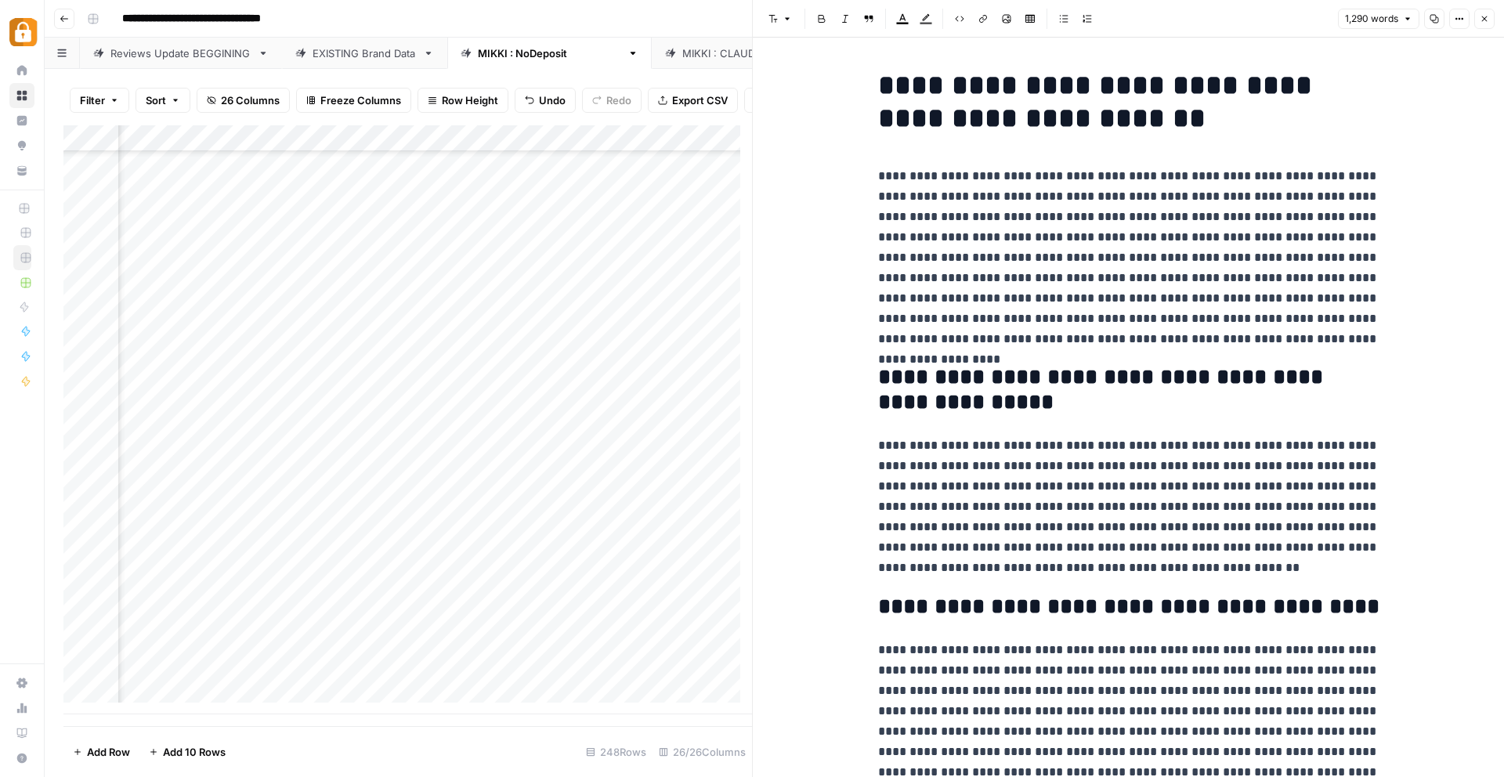
click at [695, 629] on div at bounding box center [669, 633] width 143 height 29
click at [693, 628] on div at bounding box center [669, 633] width 143 height 29
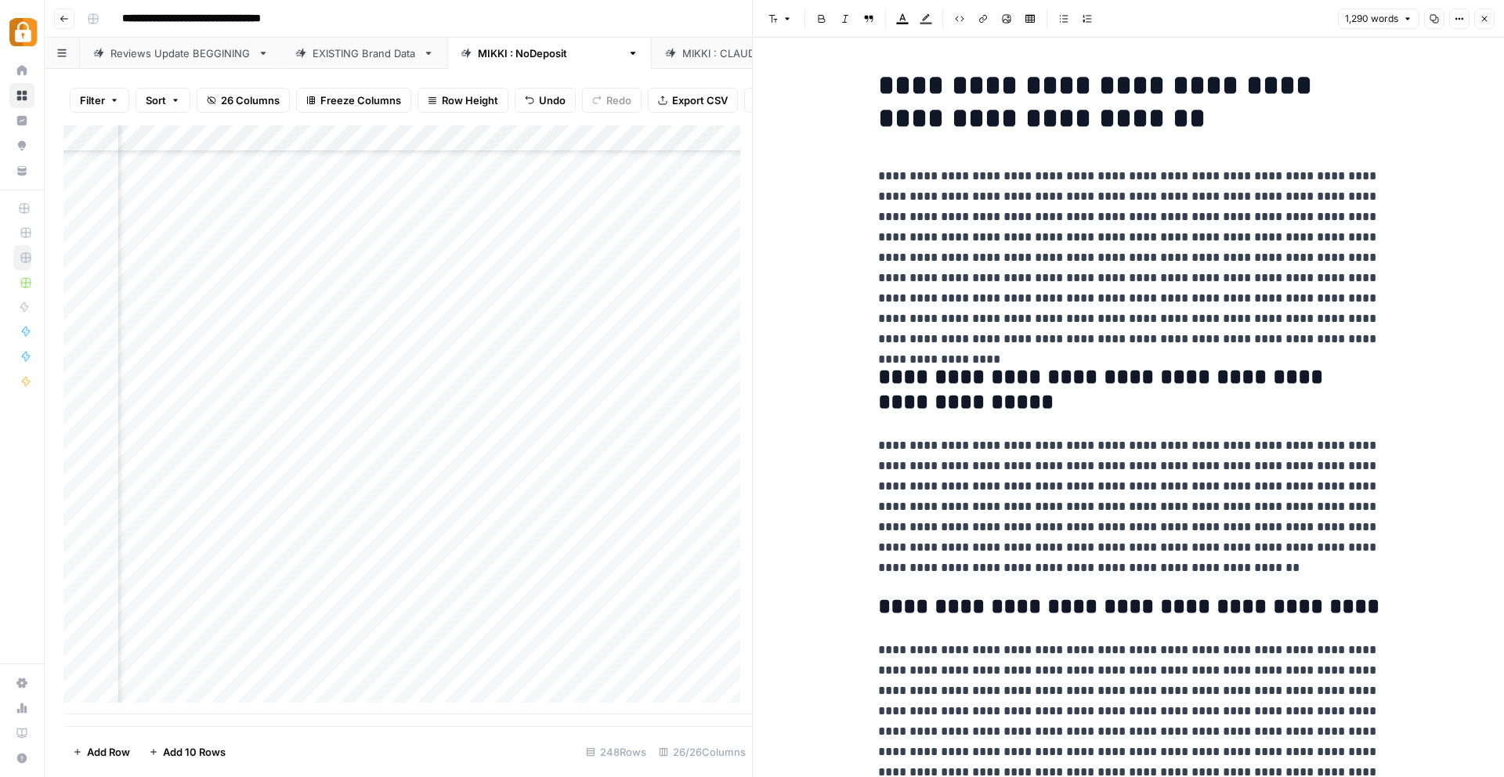
click at [693, 628] on div at bounding box center [669, 633] width 143 height 29
click at [406, 639] on div "Add Column" at bounding box center [407, 419] width 688 height 589
click at [305, 631] on div "Add Column" at bounding box center [407, 419] width 688 height 589
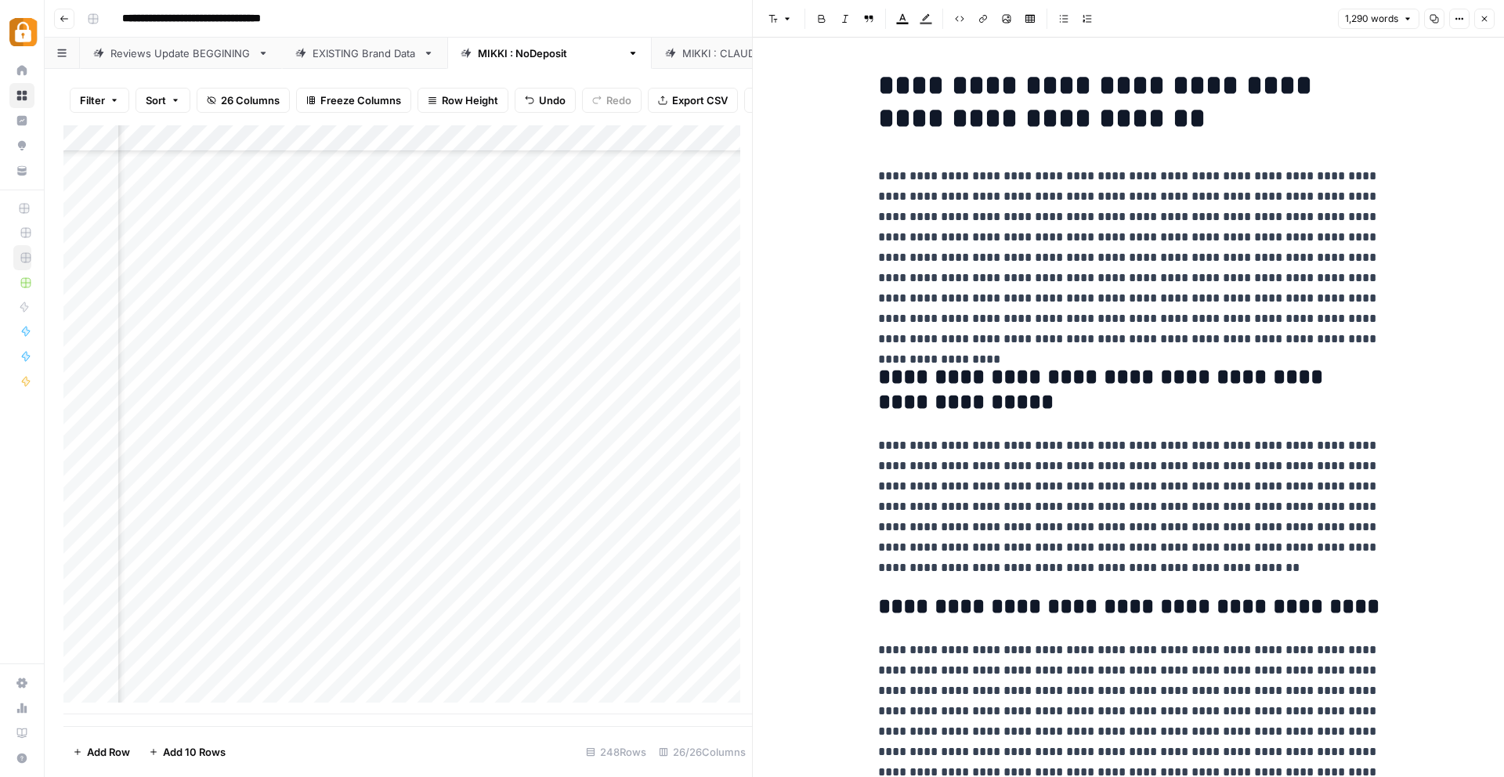
click at [515, 633] on div "Add Column" at bounding box center [407, 419] width 688 height 589
click at [489, 676] on div "Add Column" at bounding box center [407, 419] width 688 height 589
click at [492, 635] on div "Add Column" at bounding box center [407, 419] width 688 height 589
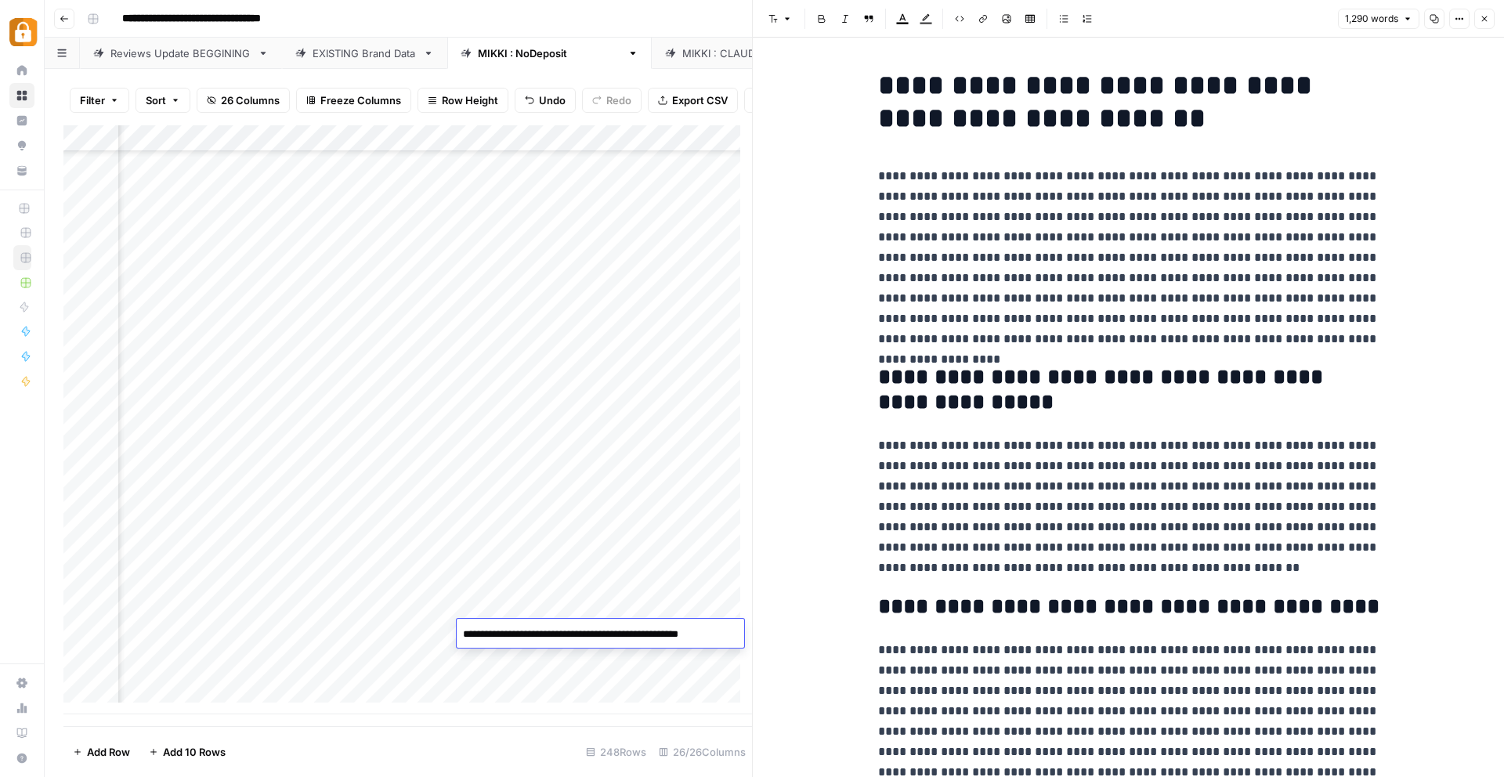
click at [392, 659] on div "Add Column" at bounding box center [407, 419] width 688 height 589
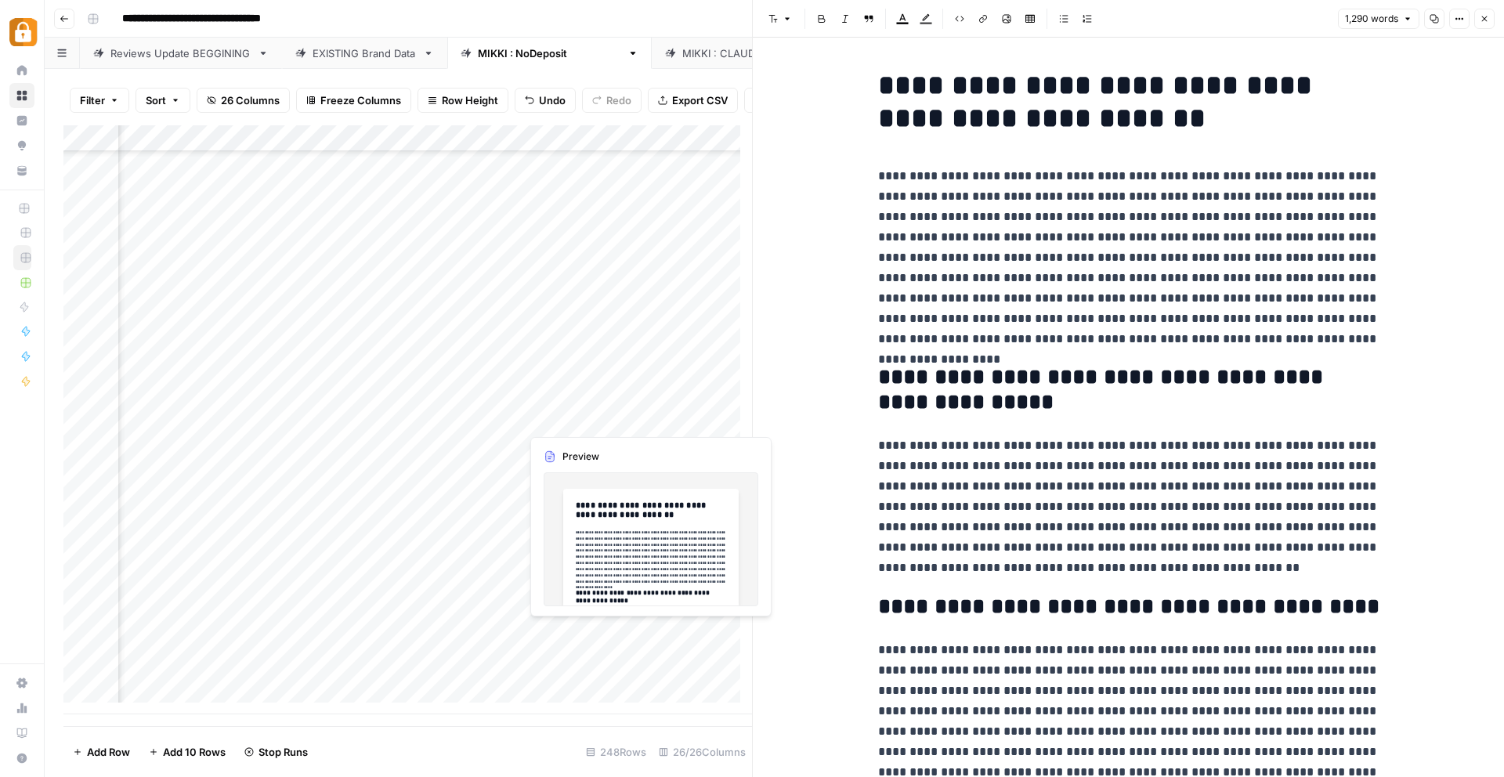
click at [547, 624] on div "Add Column" at bounding box center [407, 419] width 688 height 589
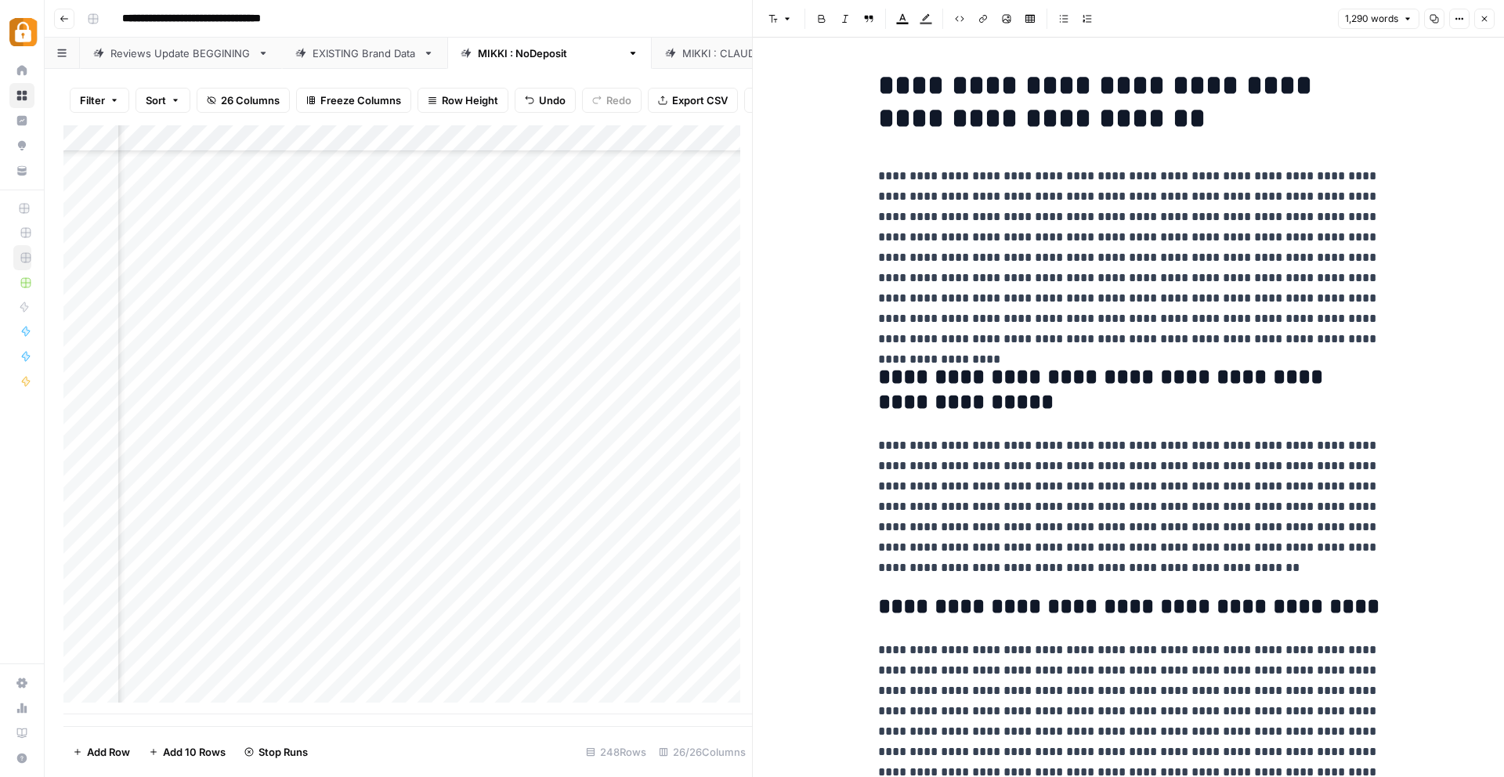
click at [508, 627] on div "Add Column" at bounding box center [407, 419] width 688 height 589
click at [482, 619] on div "Add Column" at bounding box center [407, 419] width 688 height 589
click at [528, 636] on div "Add Column" at bounding box center [407, 419] width 688 height 589
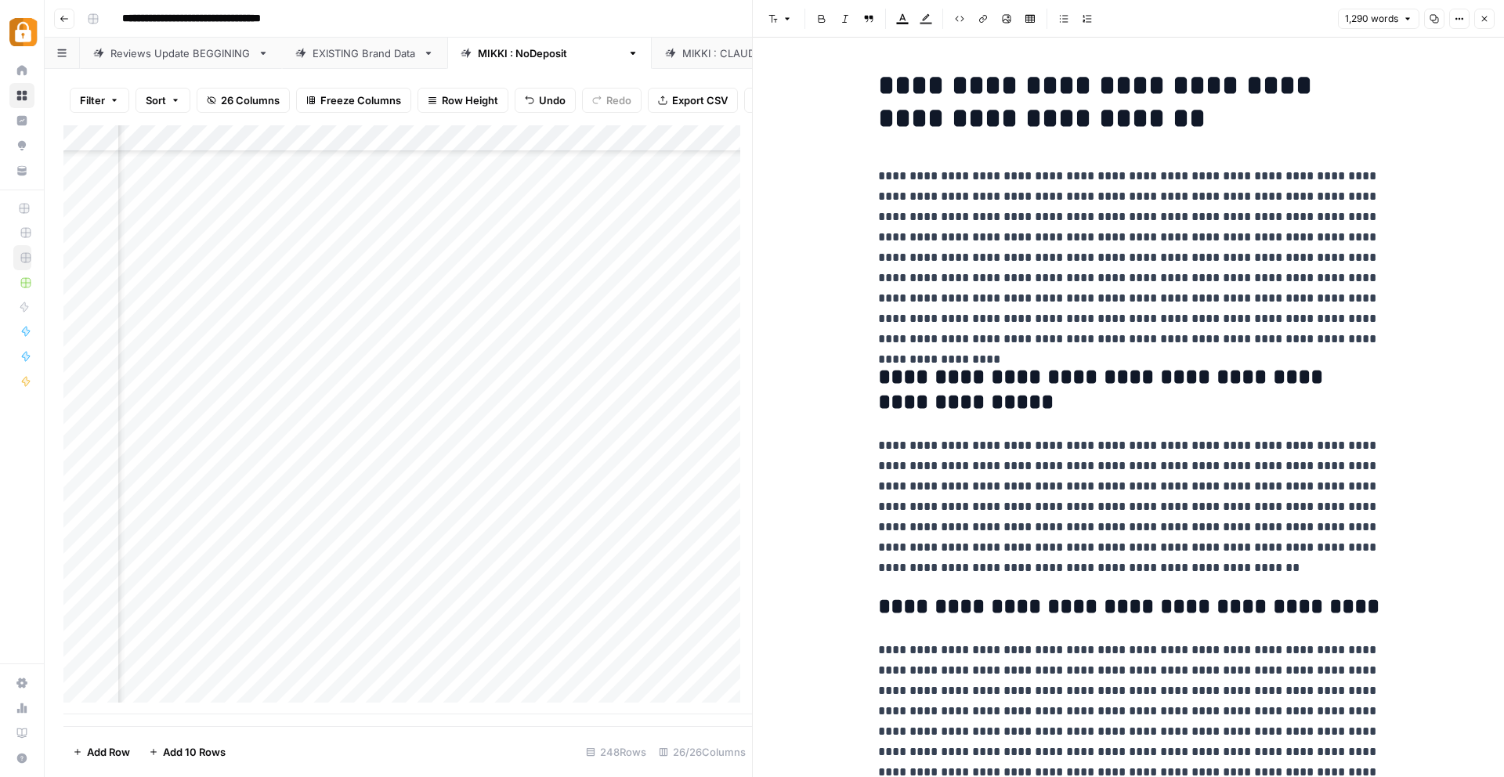
click at [977, 435] on p "**********" at bounding box center [1128, 506] width 501 height 143
click at [1484, 23] on button "Close" at bounding box center [1484, 19] width 20 height 20
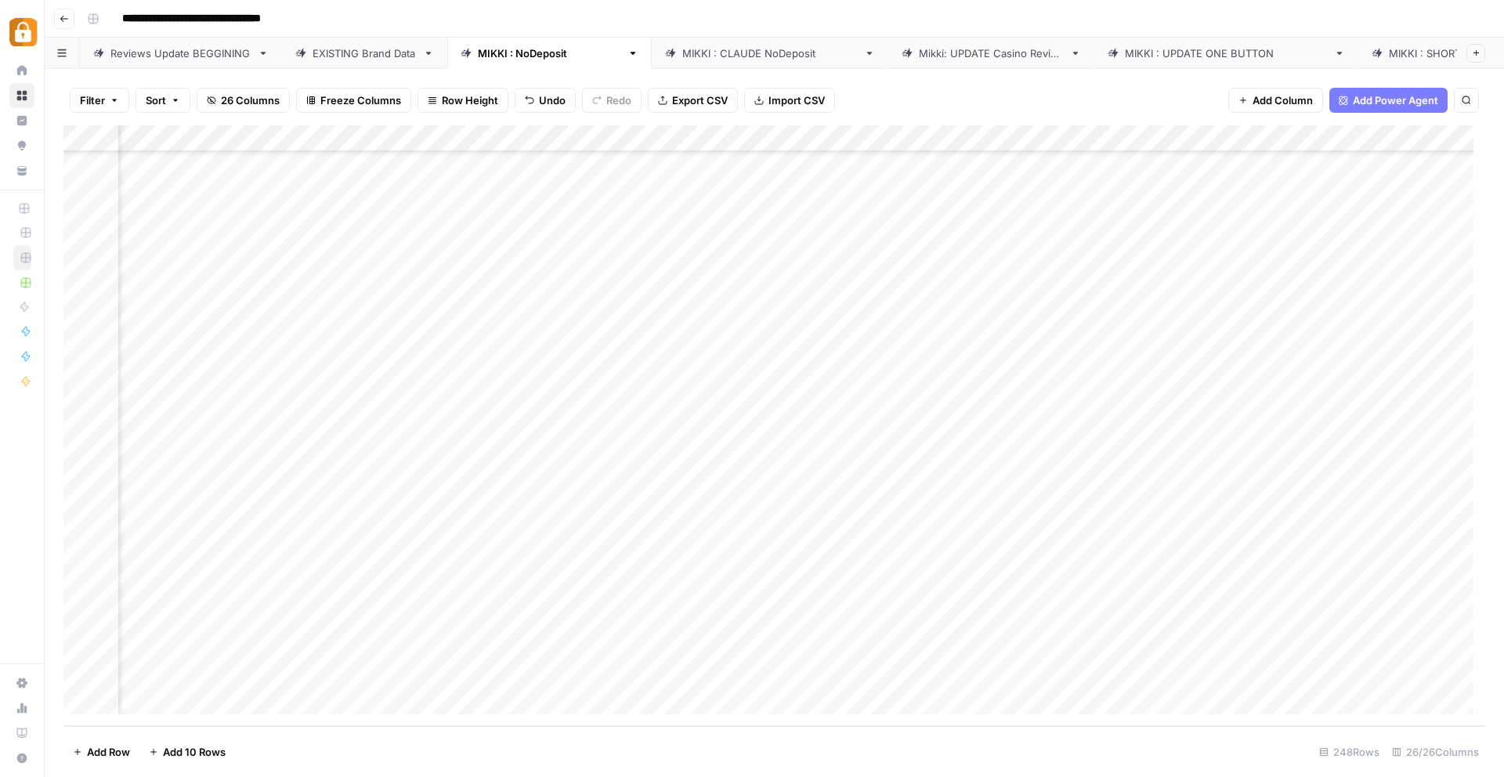
click at [361, 619] on div "Add Column" at bounding box center [773, 425] width 1421 height 601
click at [775, 625] on div "Add Column" at bounding box center [773, 425] width 1421 height 601
click at [1175, 621] on div "Add Column" at bounding box center [773, 425] width 1421 height 601
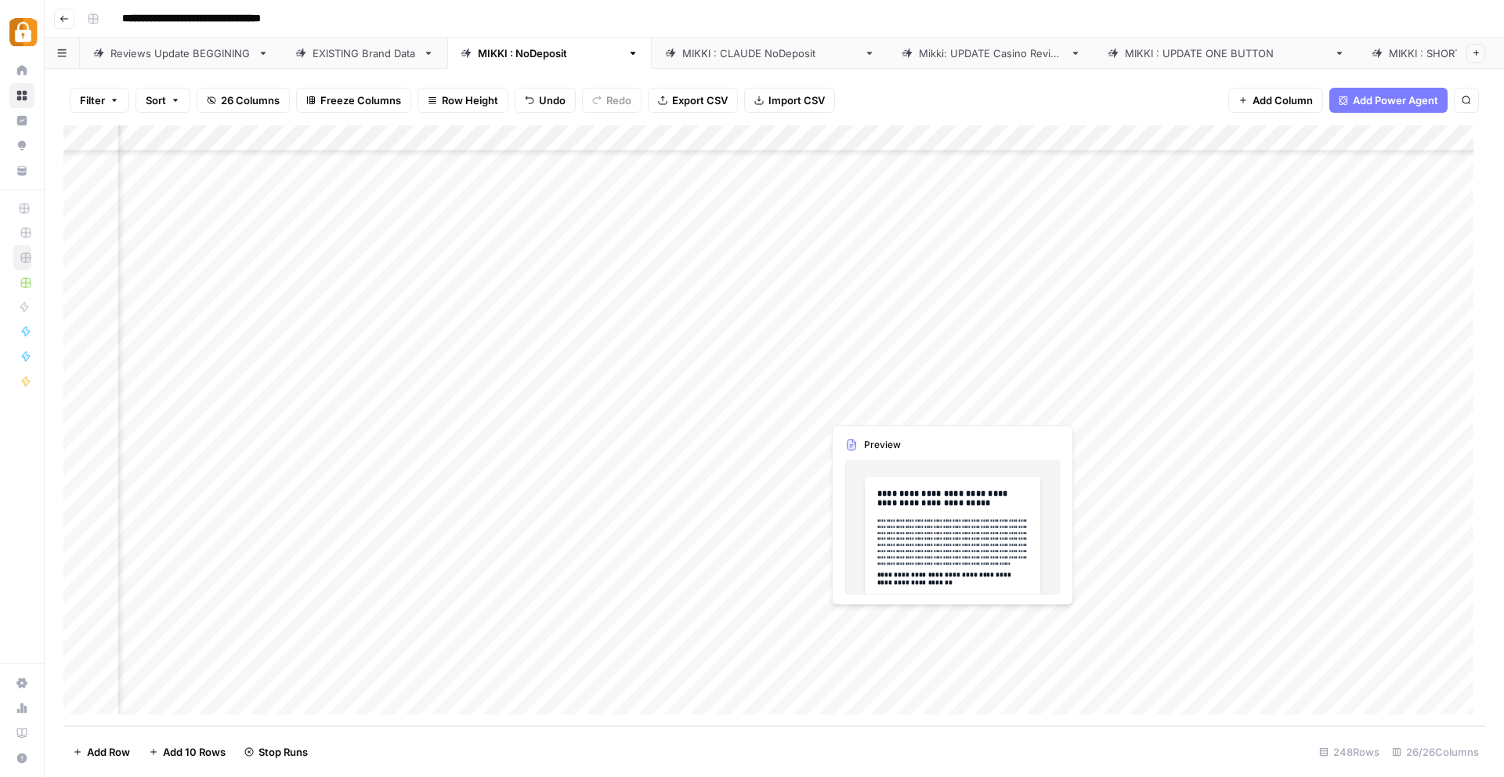
click at [905, 622] on div "Add Column" at bounding box center [773, 425] width 1421 height 601
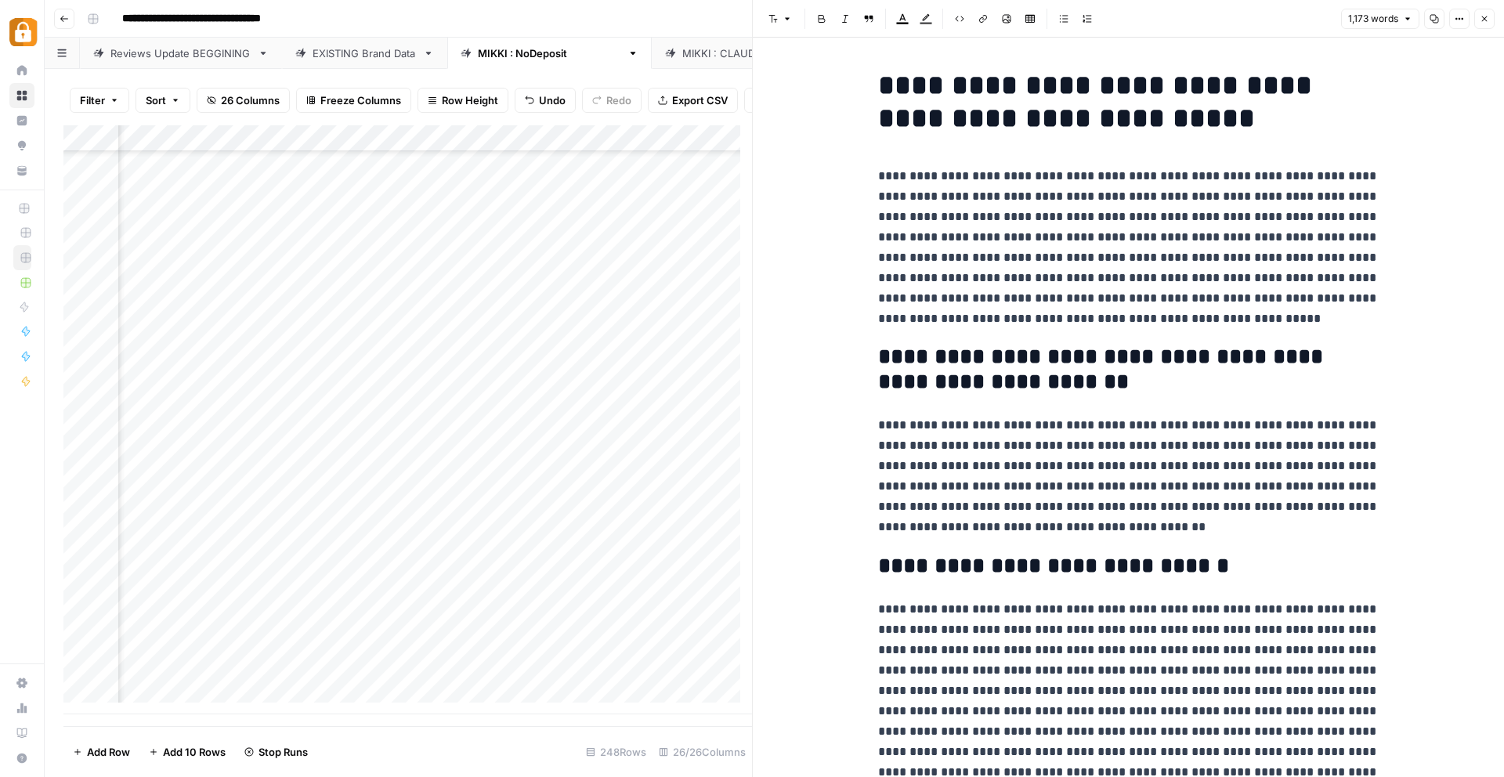
click at [1486, 16] on icon "button" at bounding box center [1483, 18] width 9 height 9
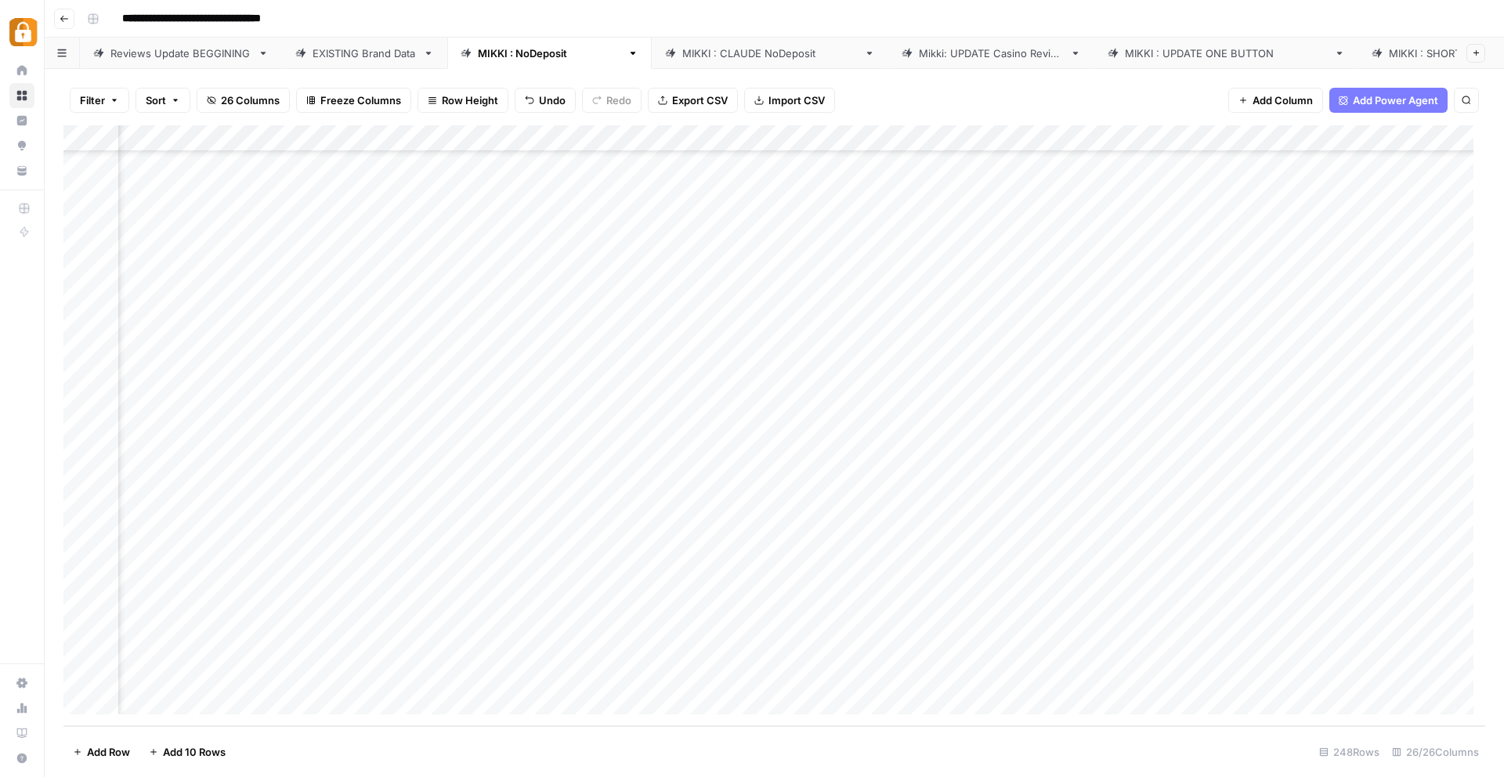
scroll to position [6066, 818]
click at [868, 620] on div "Add Column" at bounding box center [773, 425] width 1421 height 601
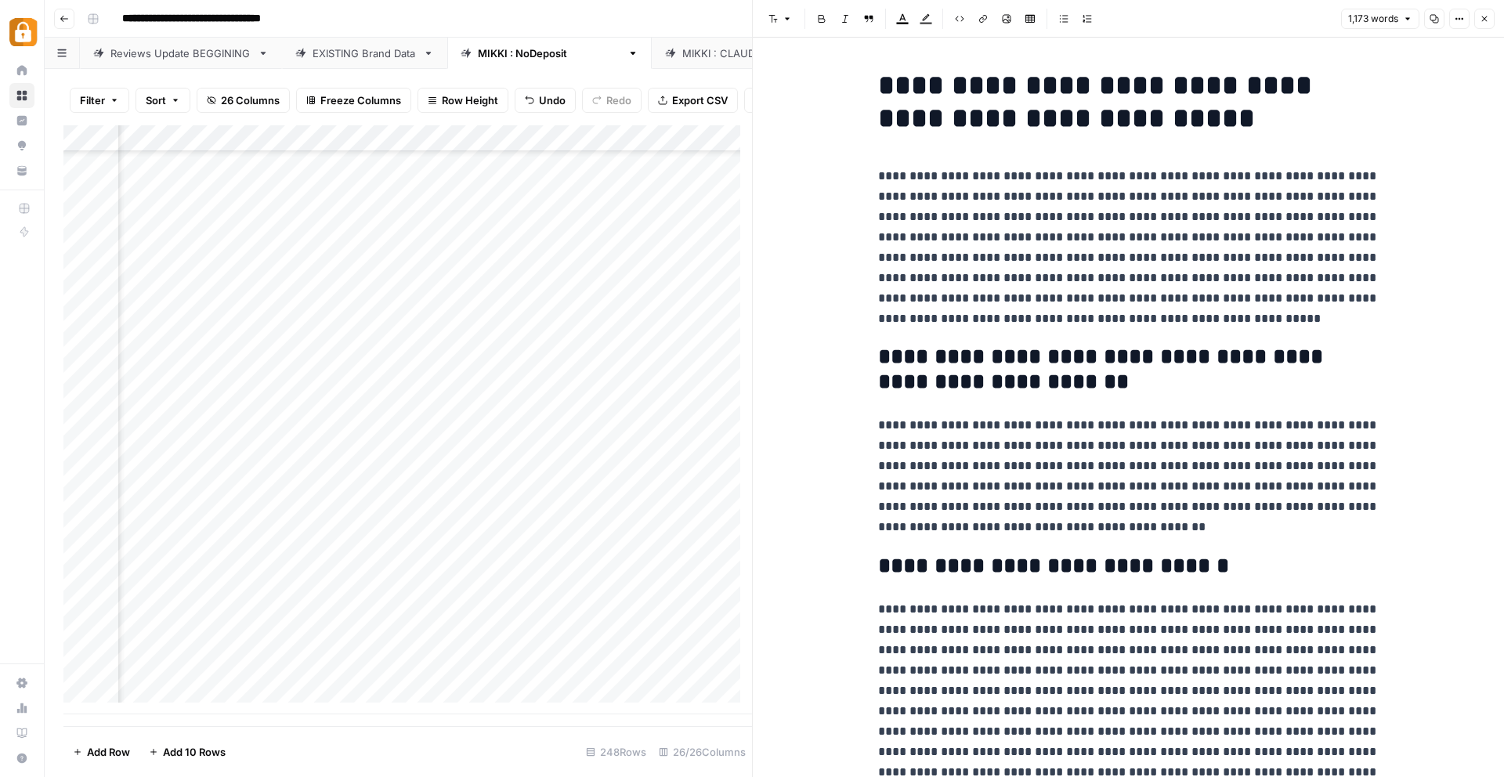
click at [1063, 92] on h1 "**********" at bounding box center [1128, 102] width 501 height 66
click at [1063, 91] on h1 "**********" at bounding box center [1128, 102] width 501 height 66
click at [653, 551] on div "Add Column" at bounding box center [407, 419] width 688 height 589
click at [551, 628] on div "Add Column" at bounding box center [407, 419] width 688 height 589
click at [481, 630] on div "Add Column" at bounding box center [407, 419] width 688 height 589
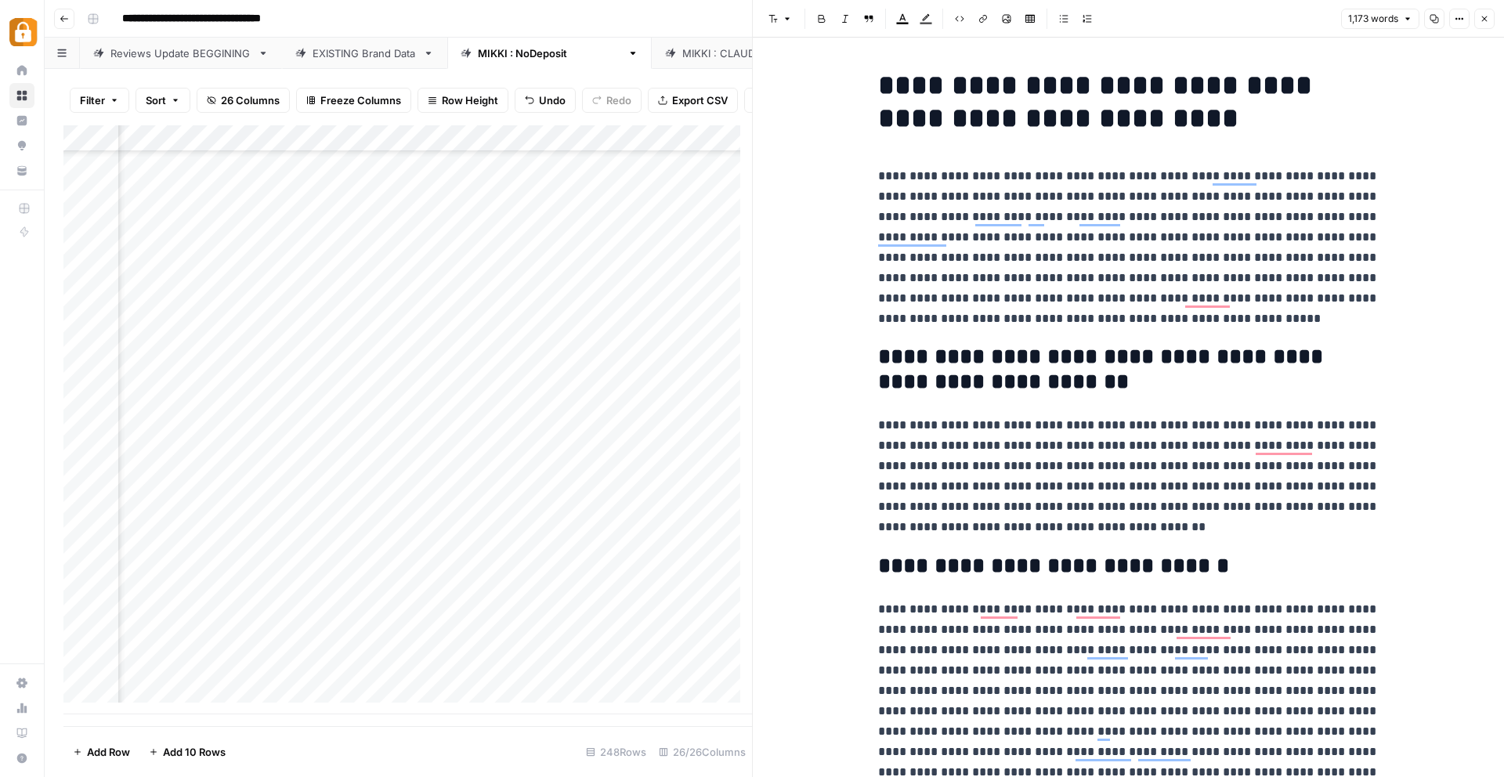
scroll to position [6066, 275]
click at [369, 634] on div "Add Column" at bounding box center [407, 419] width 688 height 589
type textarea "**********"
click at [243, 646] on div "Add Column" at bounding box center [407, 419] width 688 height 589
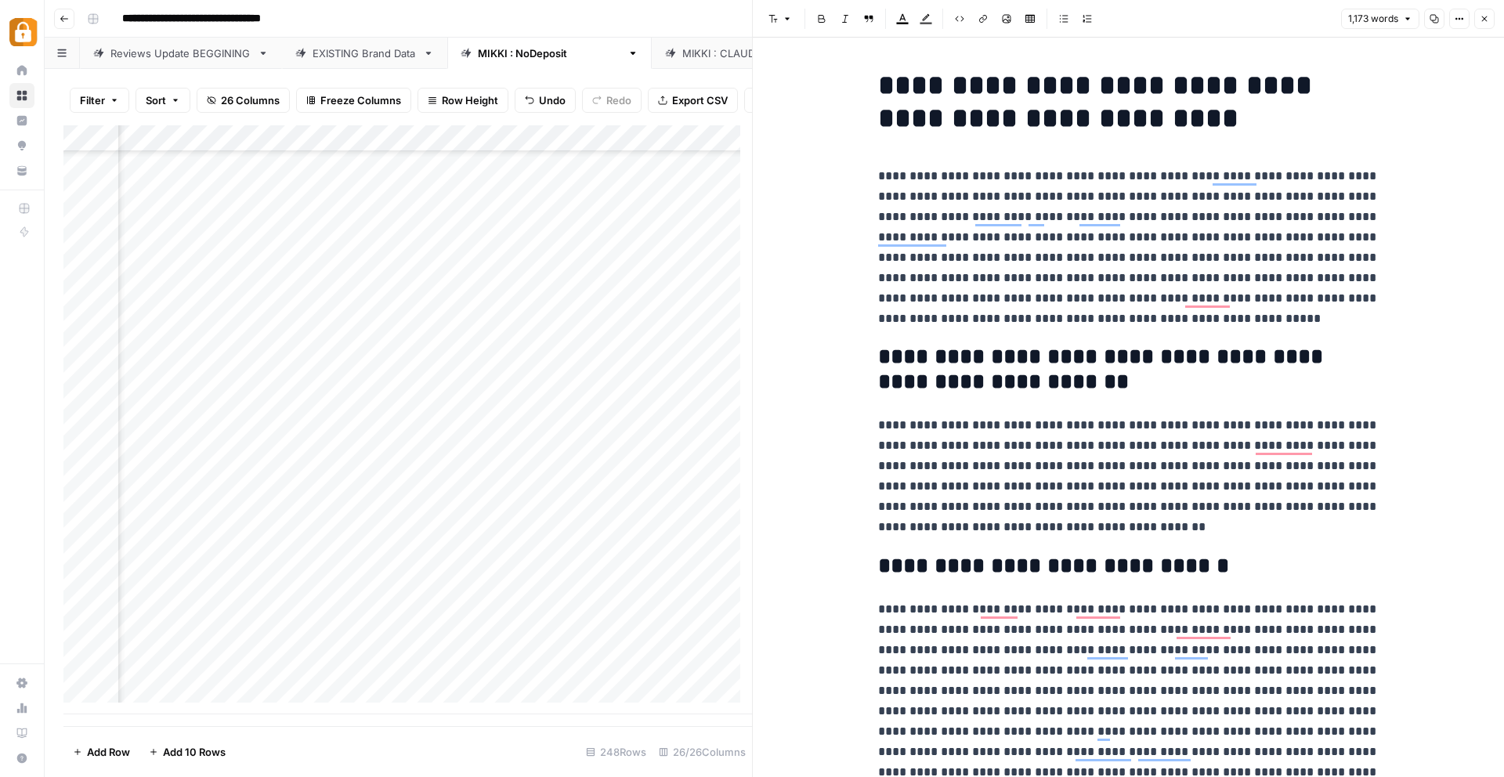
click at [330, 639] on div "Add Column" at bounding box center [407, 419] width 688 height 589
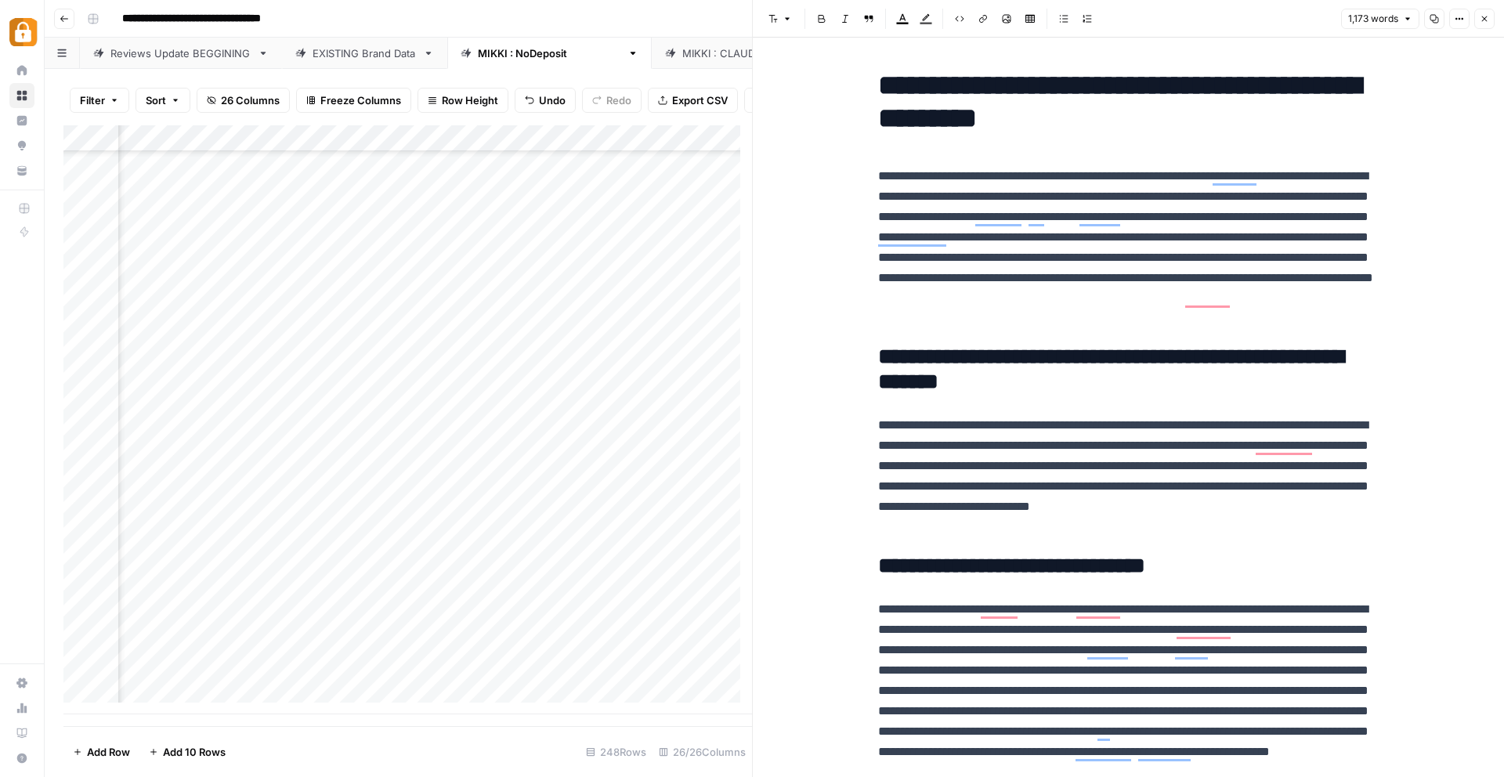
click at [482, 634] on div "Add Column" at bounding box center [407, 419] width 688 height 589
click at [534, 630] on div "Add Column" at bounding box center [407, 419] width 688 height 589
click at [532, 629] on div "Add Column" at bounding box center [407, 419] width 688 height 589
click at [536, 637] on textarea "**********" at bounding box center [602, 634] width 291 height 22
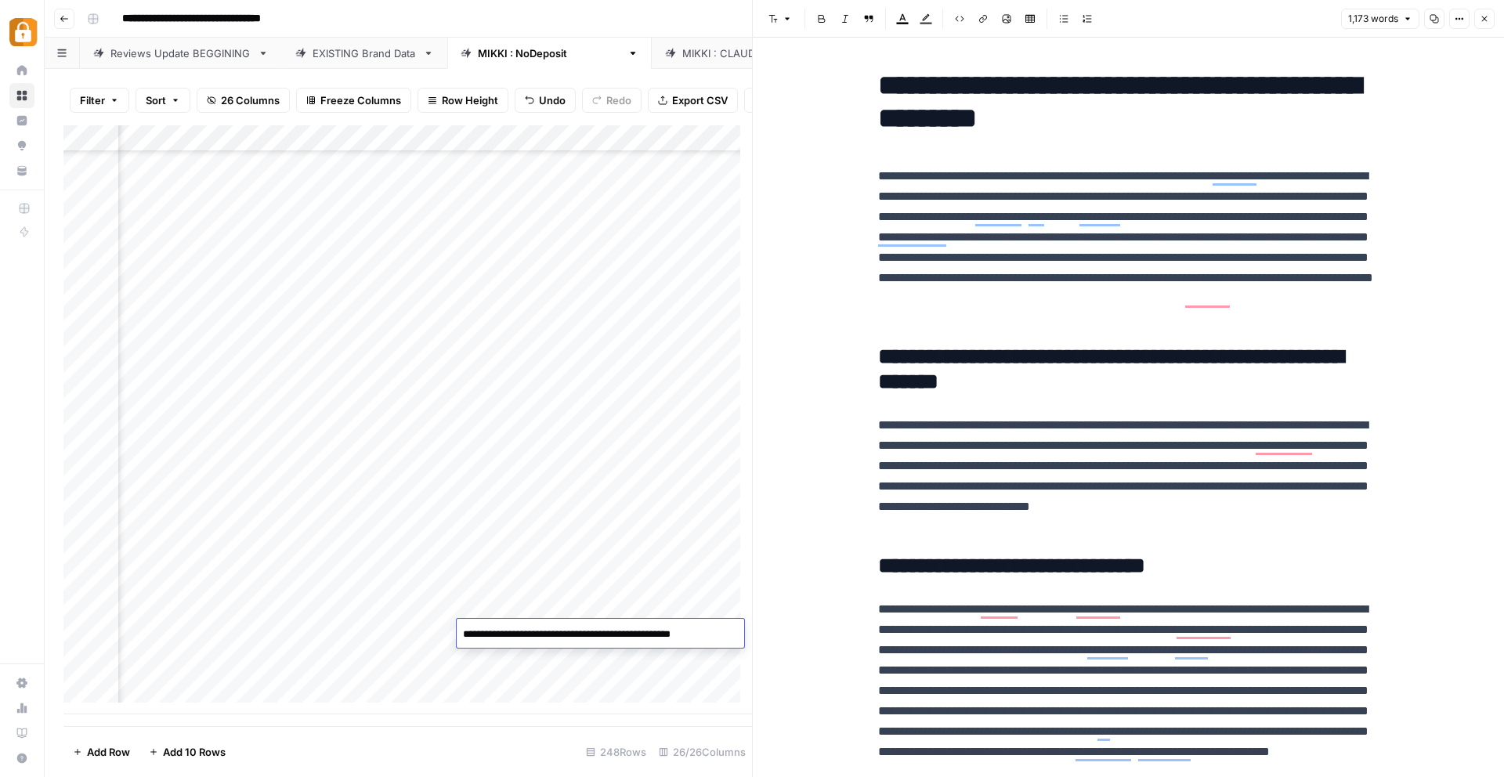
type textarea "**********"
click at [623, 590] on div "Add Column" at bounding box center [407, 419] width 688 height 589
click at [1485, 17] on icon "button" at bounding box center [1483, 18] width 9 height 9
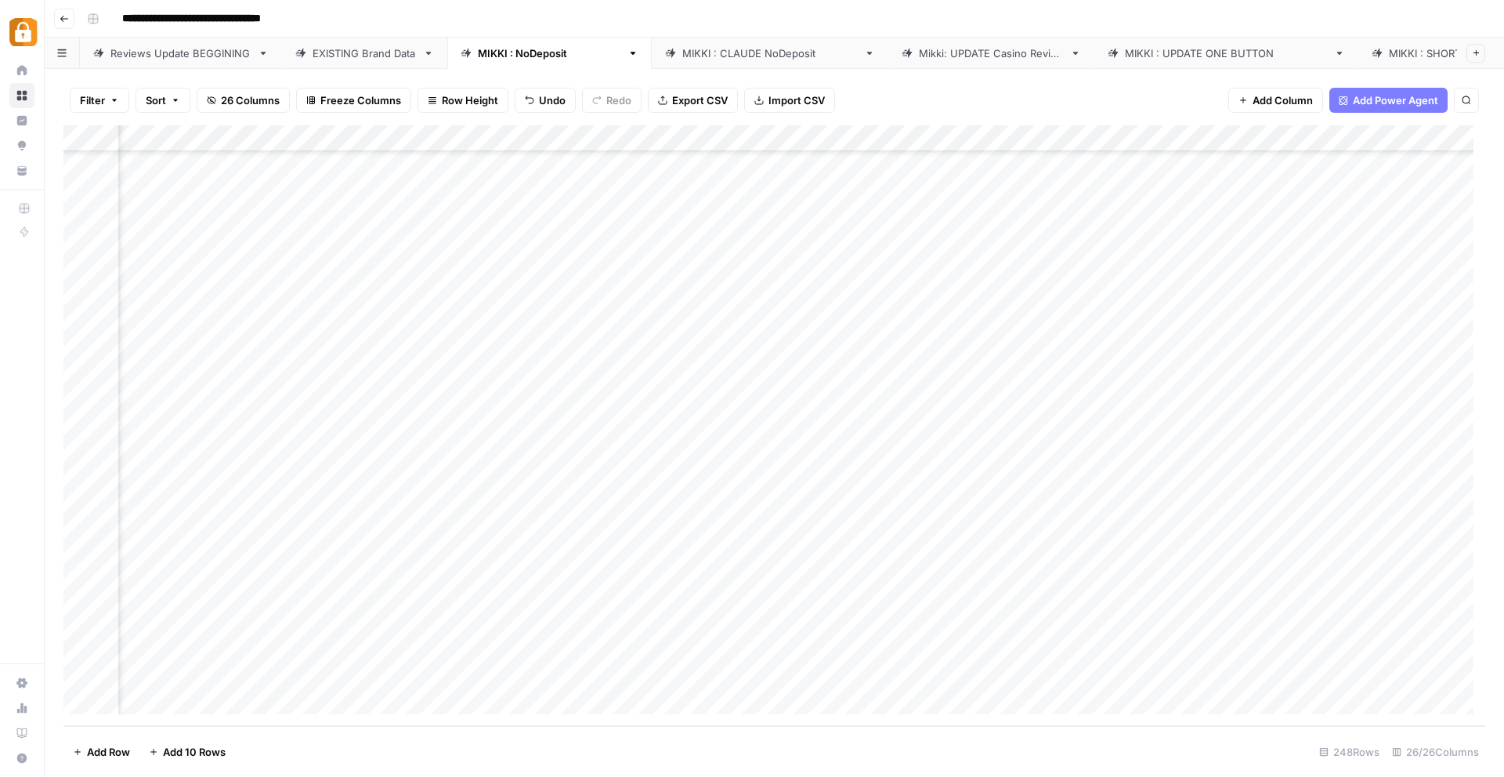
click at [648, 629] on div "Add Column" at bounding box center [773, 425] width 1421 height 601
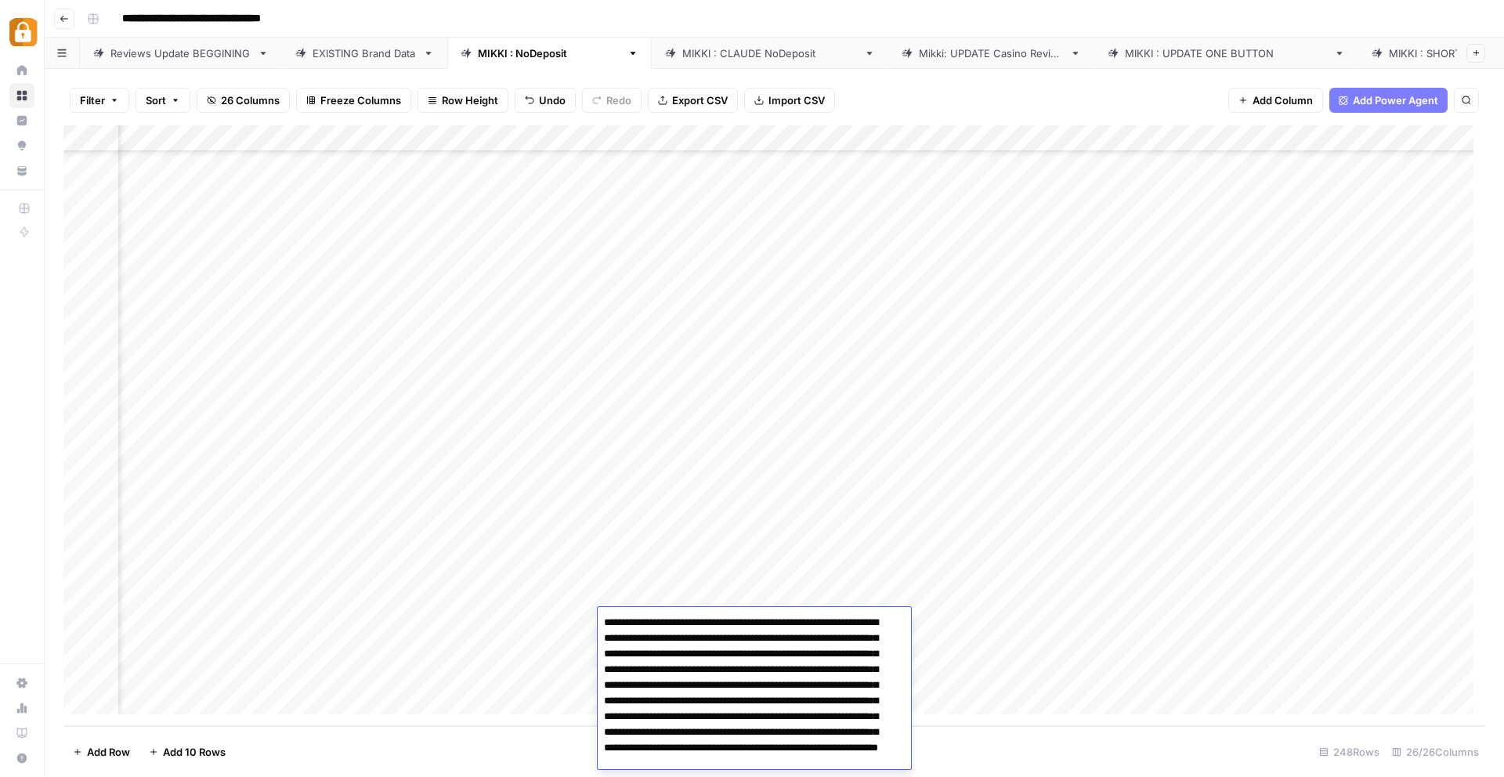
scroll to position [37, 0]
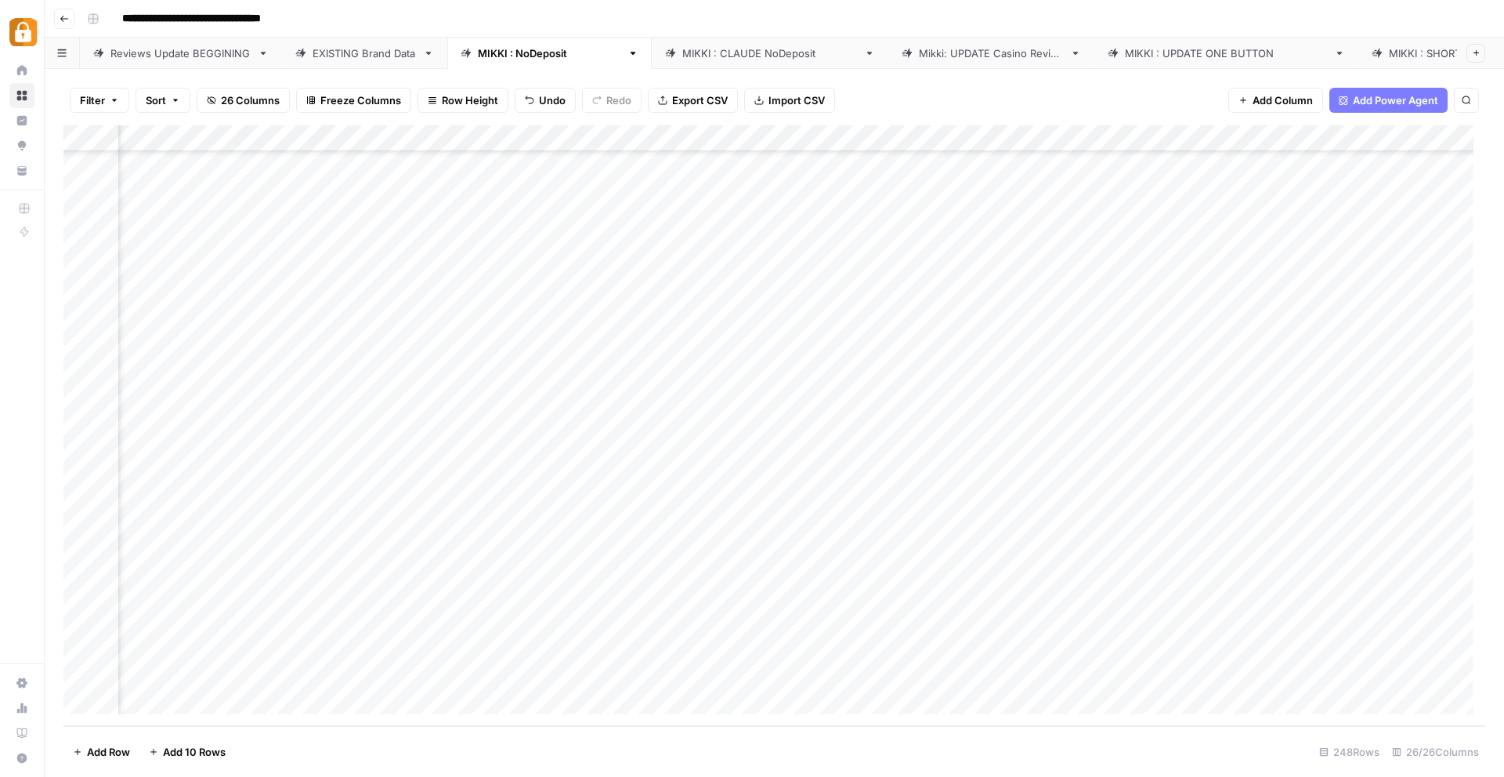
click at [678, 597] on div "Add Column" at bounding box center [773, 425] width 1421 height 601
click at [785, 619] on div "Add Column" at bounding box center [773, 425] width 1421 height 601
click at [912, 621] on div "Add Column" at bounding box center [773, 425] width 1421 height 601
click at [956, 623] on textarea "**********" at bounding box center [1004, 623] width 251 height 22
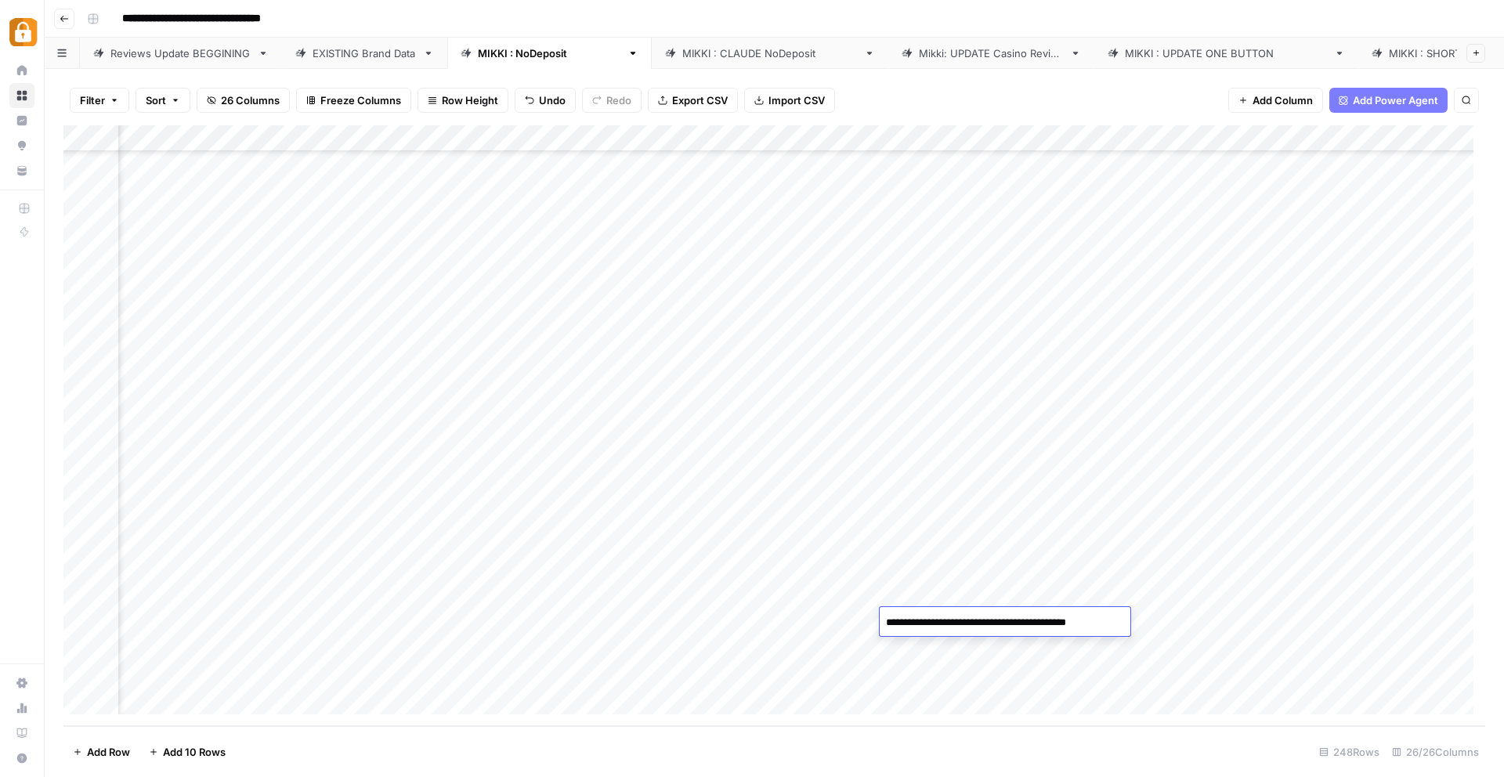
type textarea "**********"
click at [1155, 616] on div "Add Column" at bounding box center [773, 425] width 1421 height 601
click at [1094, 619] on div "Add Column" at bounding box center [773, 425] width 1421 height 601
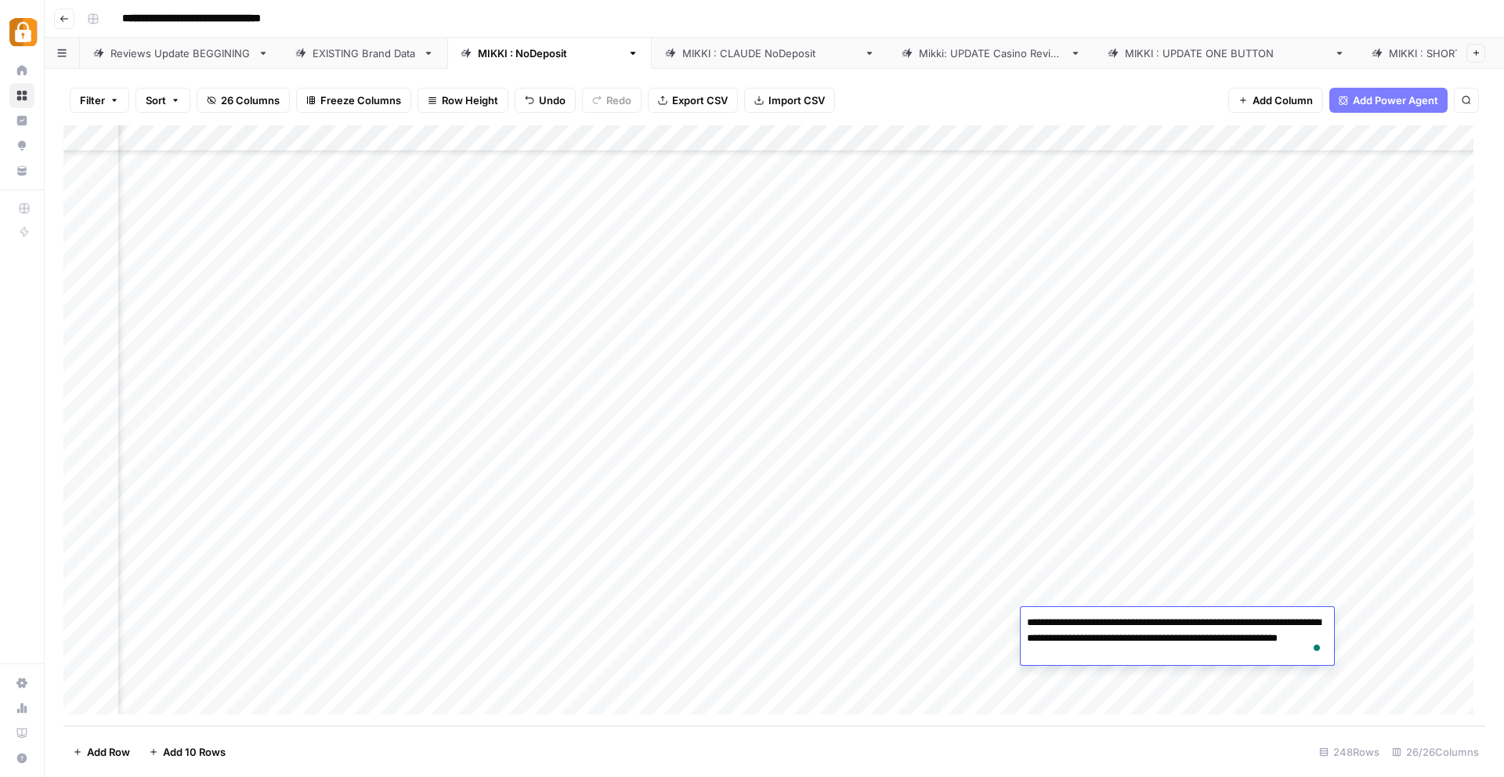
click at [1138, 624] on textarea "**********" at bounding box center [1176, 638] width 313 height 53
type textarea "**********"
click at [1213, 580] on div "Add Column" at bounding box center [773, 425] width 1421 height 601
click at [1208, 615] on div "Add Column" at bounding box center [773, 425] width 1421 height 601
click at [1206, 615] on div "Add Column" at bounding box center [773, 425] width 1421 height 601
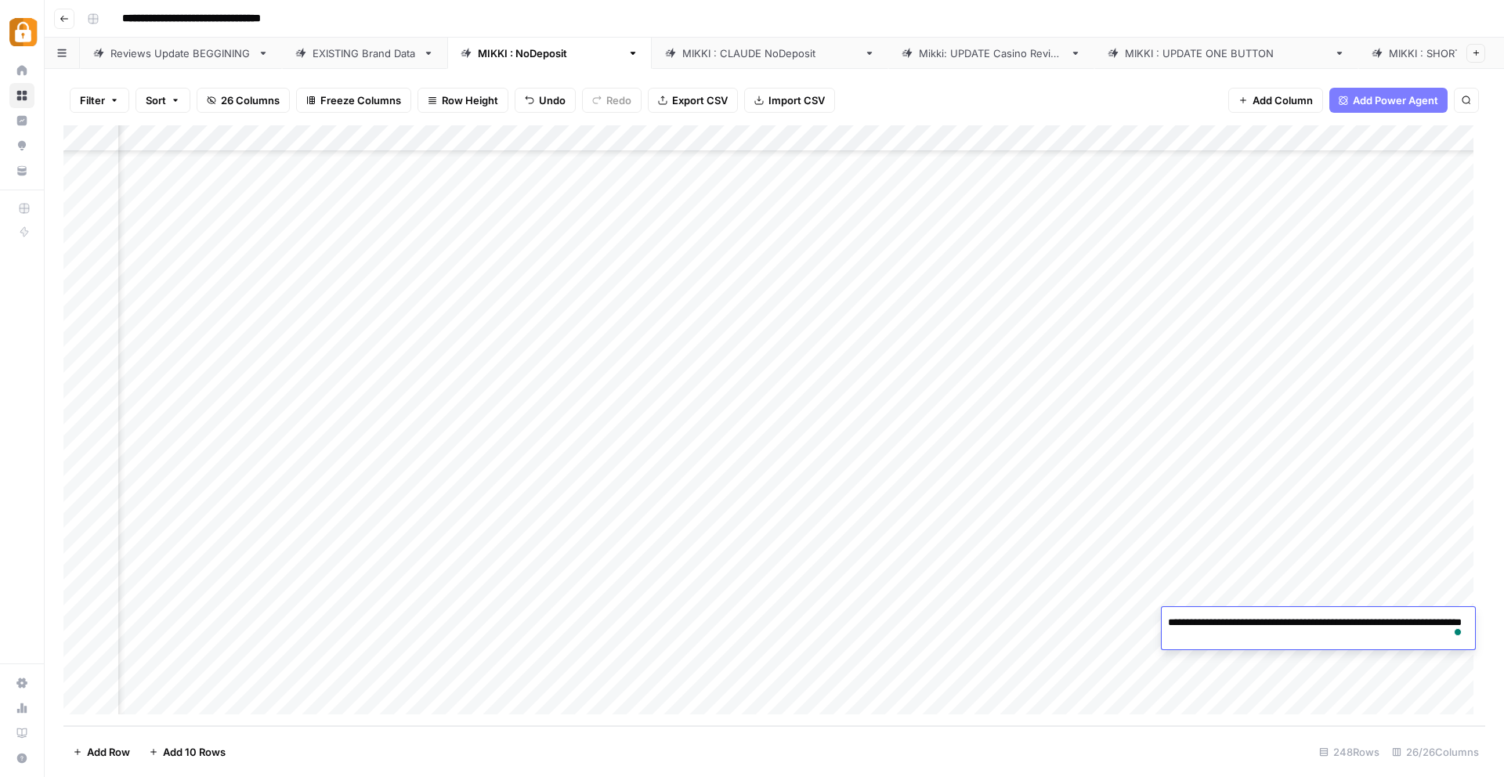
click at [1266, 625] on textarea "**********" at bounding box center [1317, 631] width 313 height 38
type textarea "**********"
click at [1128, 625] on div "Add Column" at bounding box center [773, 425] width 1421 height 601
click at [1249, 627] on div "Add Column" at bounding box center [773, 425] width 1421 height 601
click at [1344, 625] on div "Add Column" at bounding box center [773, 425] width 1421 height 601
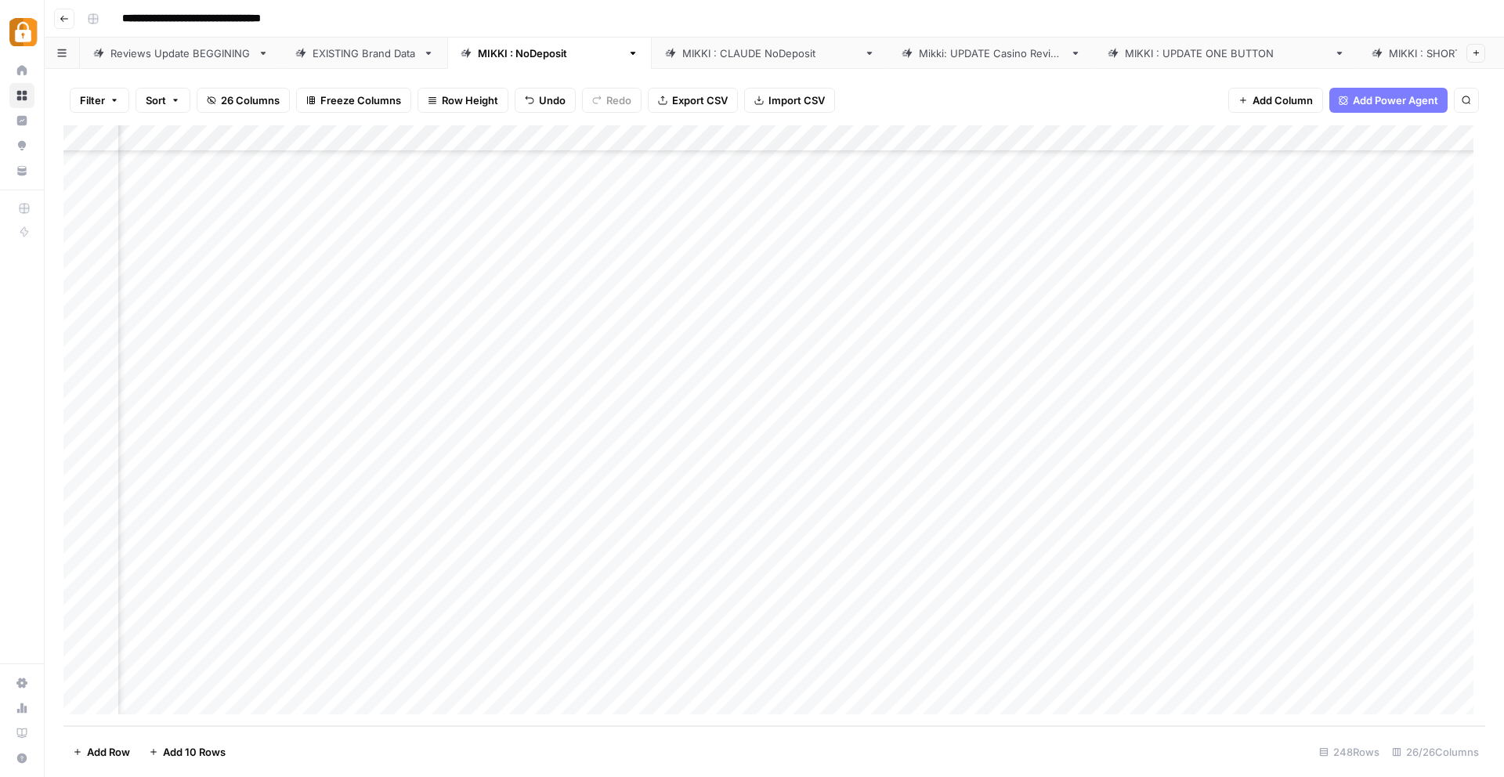
scroll to position [6066, 1918]
click at [1365, 623] on div "Add Column" at bounding box center [773, 425] width 1421 height 601
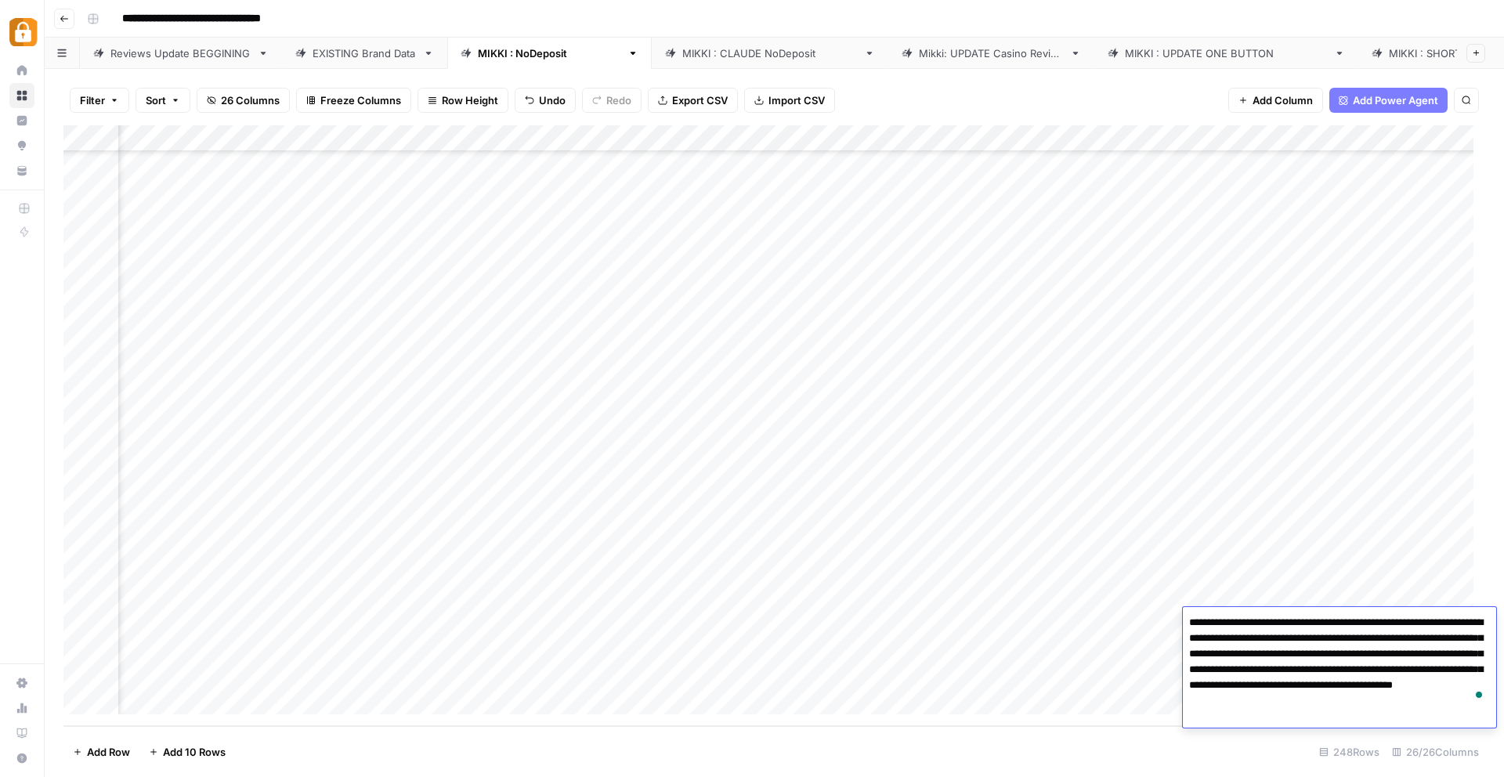
click at [1365, 623] on textarea "**********" at bounding box center [1339, 662] width 313 height 100
click at [1262, 623] on textarea "**********" at bounding box center [1339, 662] width 313 height 100
type textarea "**********"
click at [1123, 619] on div "Add Column" at bounding box center [773, 425] width 1421 height 601
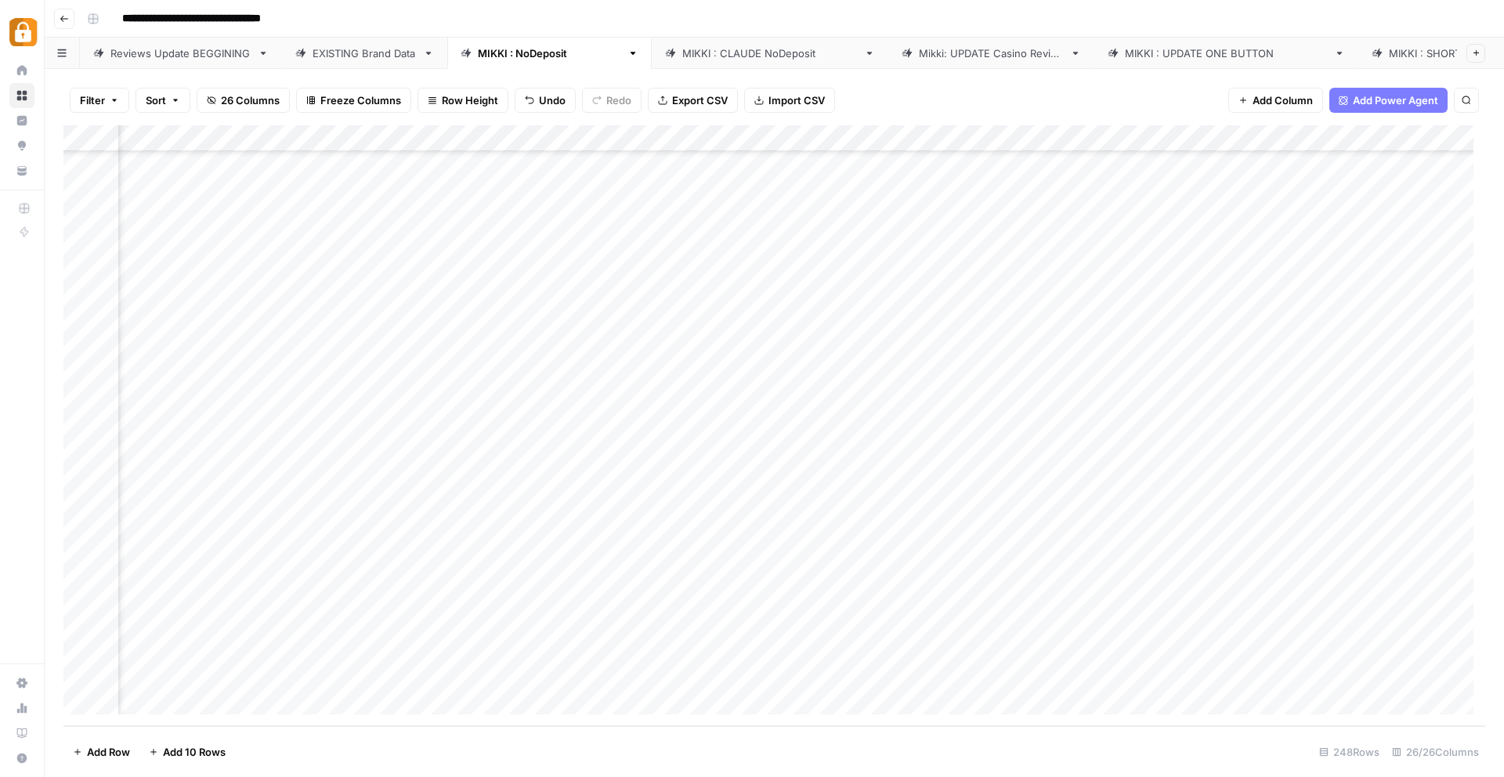
click at [1292, 623] on div "Add Column" at bounding box center [773, 425] width 1421 height 601
click at [1374, 624] on div "Add Column" at bounding box center [773, 425] width 1421 height 601
click at [1317, 616] on div "Add Column" at bounding box center [773, 425] width 1421 height 601
click at [1417, 613] on div "Add Column" at bounding box center [773, 425] width 1421 height 601
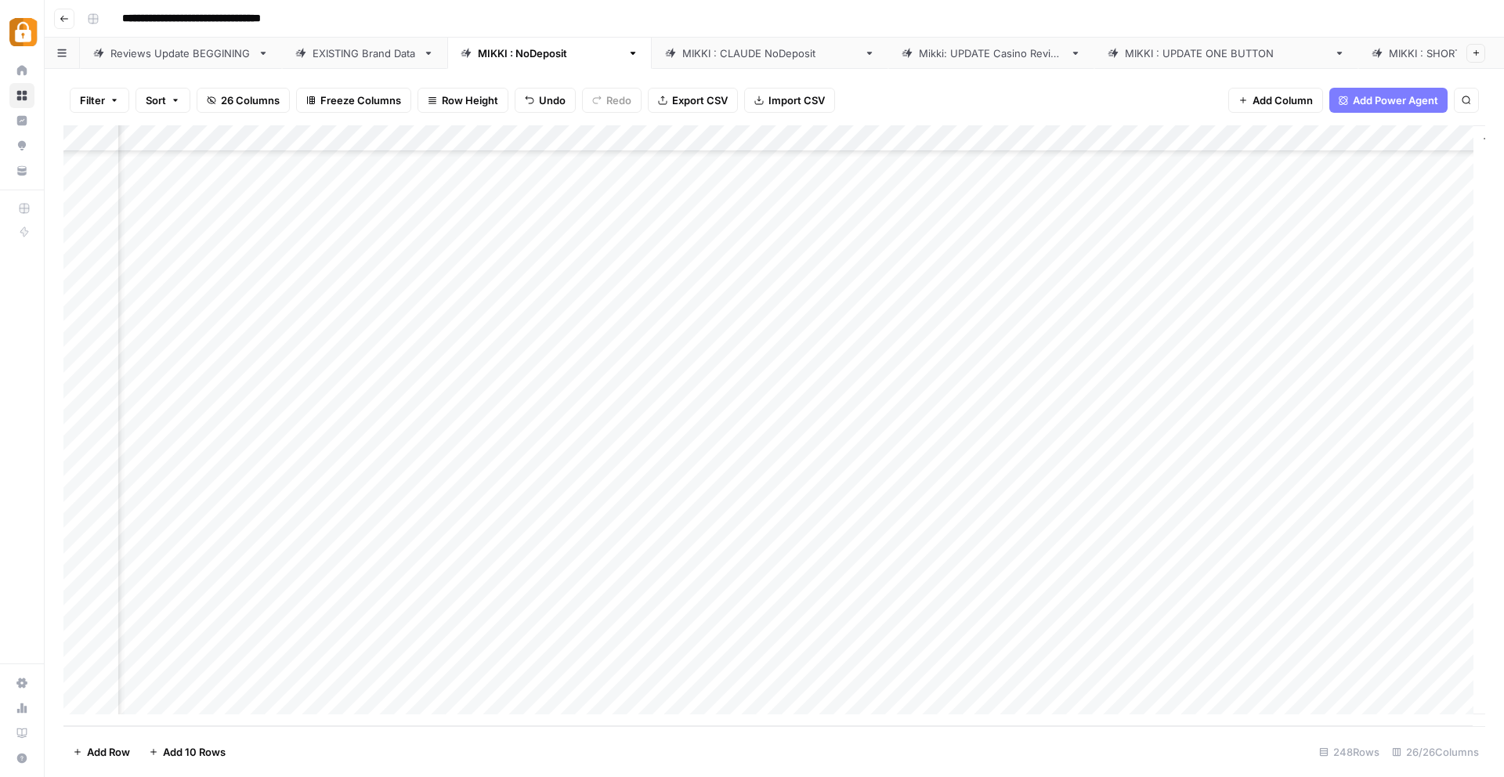
click at [1417, 614] on div "Add Column" at bounding box center [773, 425] width 1421 height 601
drag, startPoint x: 1385, startPoint y: 666, endPoint x: 1265, endPoint y: 654, distance: 120.5
click at [1265, 654] on textarea "**********" at bounding box center [1339, 646] width 313 height 69
click at [850, 619] on div "Add Column" at bounding box center [773, 425] width 1421 height 601
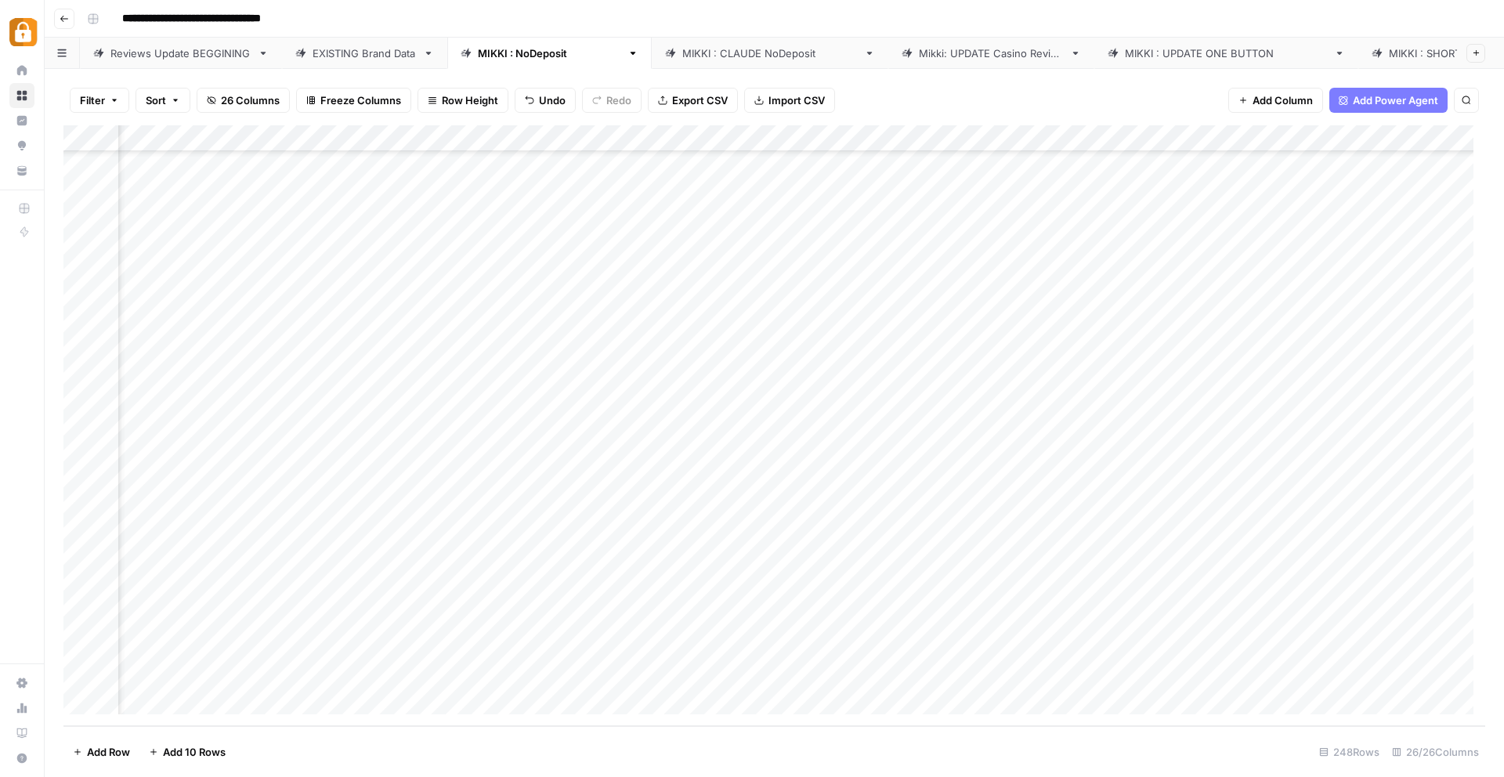
scroll to position [6066, 2405]
drag, startPoint x: 1097, startPoint y: 712, endPoint x: 1131, endPoint y: 714, distance: 33.8
click at [1131, 714] on body "**********" at bounding box center [752, 388] width 1504 height 777
drag, startPoint x: 503, startPoint y: 625, endPoint x: 605, endPoint y: 641, distance: 103.8
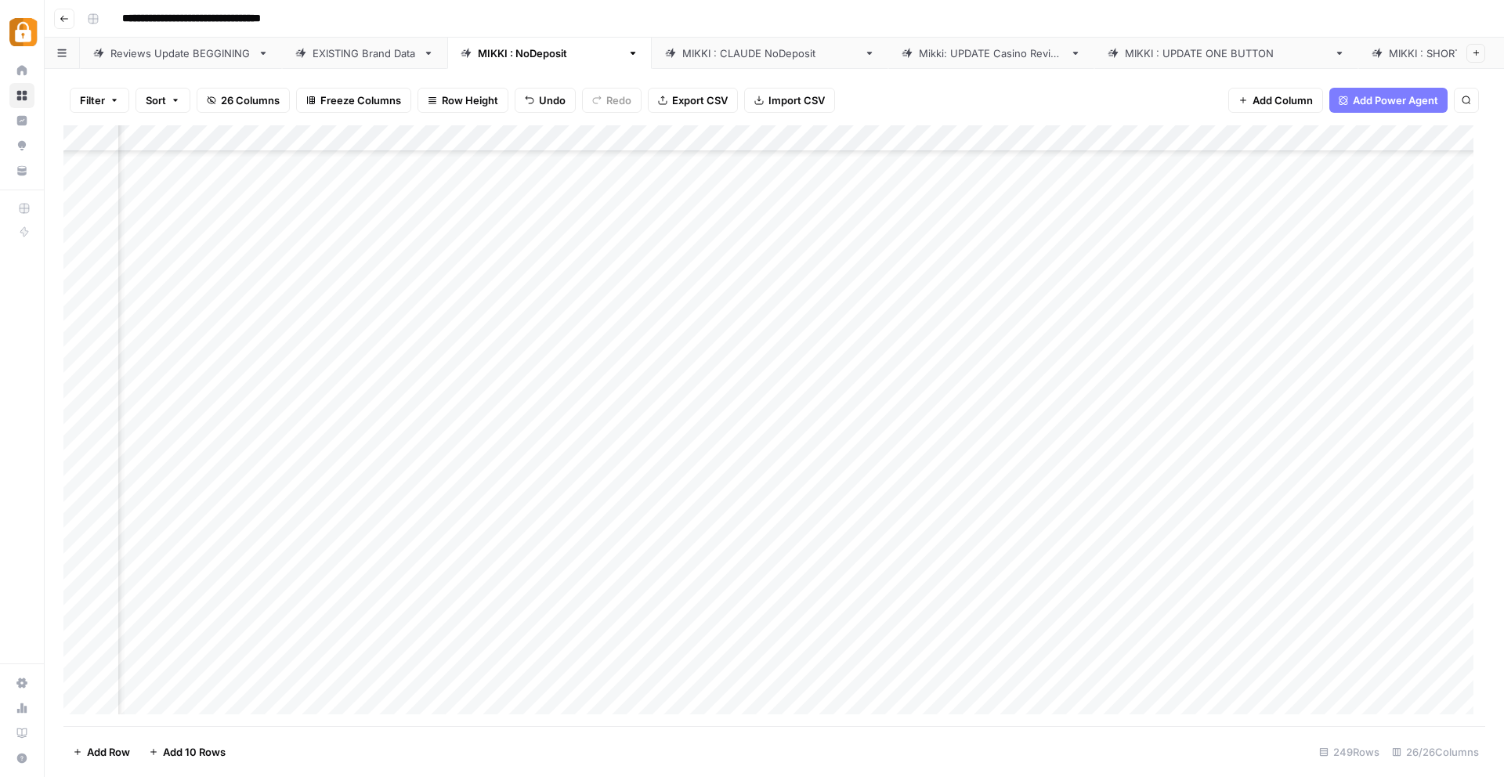
click at [605, 641] on div "Add Column" at bounding box center [773, 425] width 1421 height 601
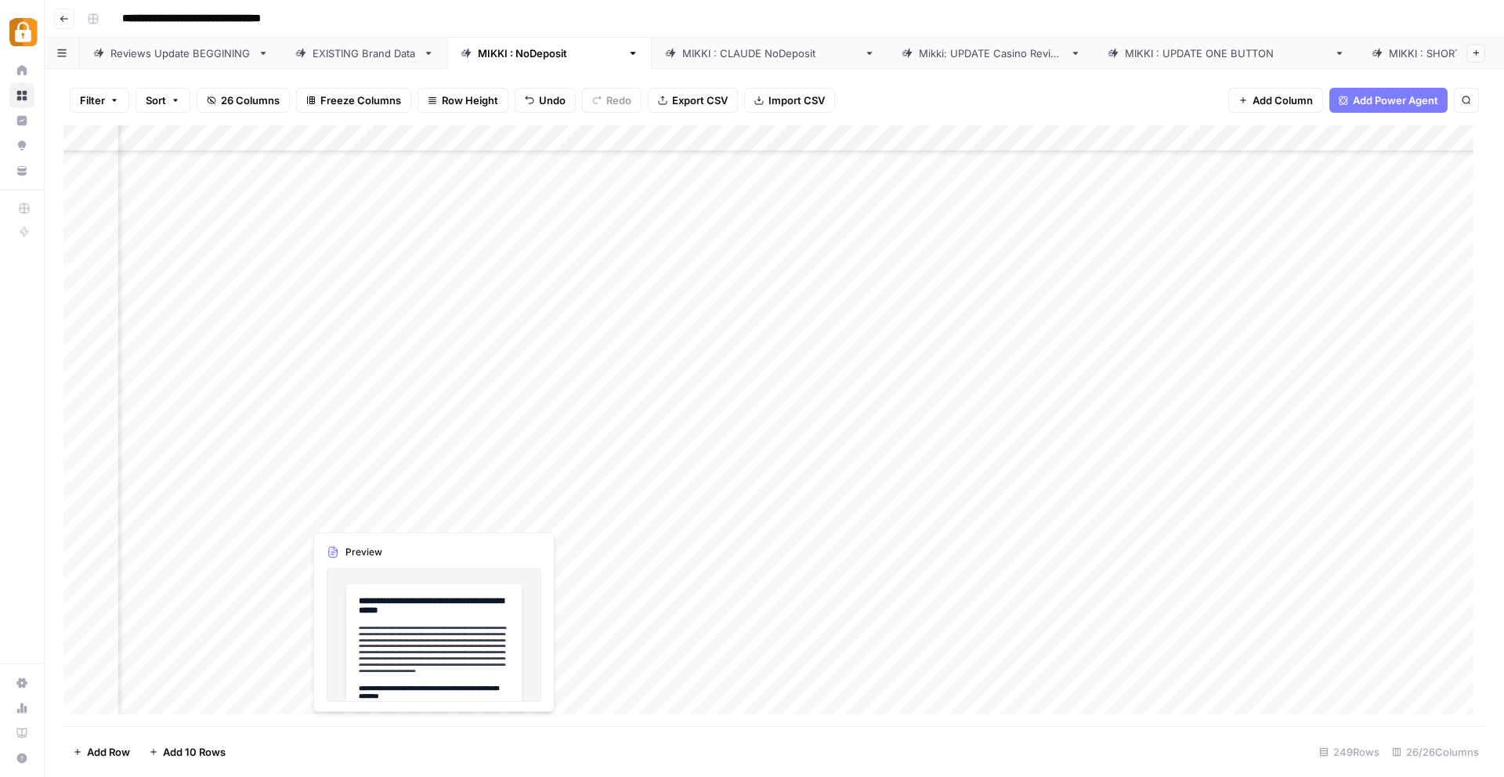
click at [415, 513] on div "Add Column" at bounding box center [773, 425] width 1421 height 601
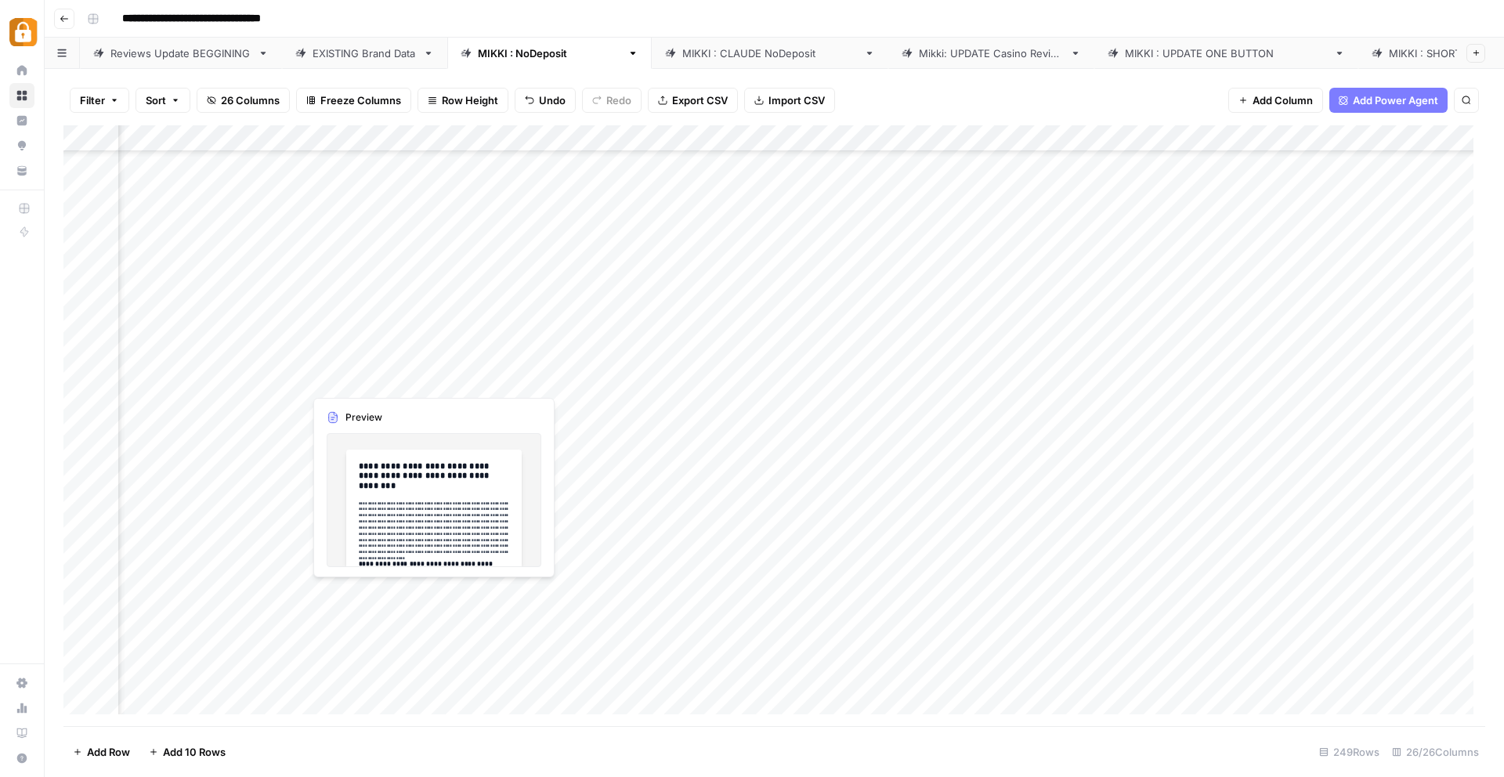
click at [369, 623] on div "Add Column" at bounding box center [773, 425] width 1421 height 601
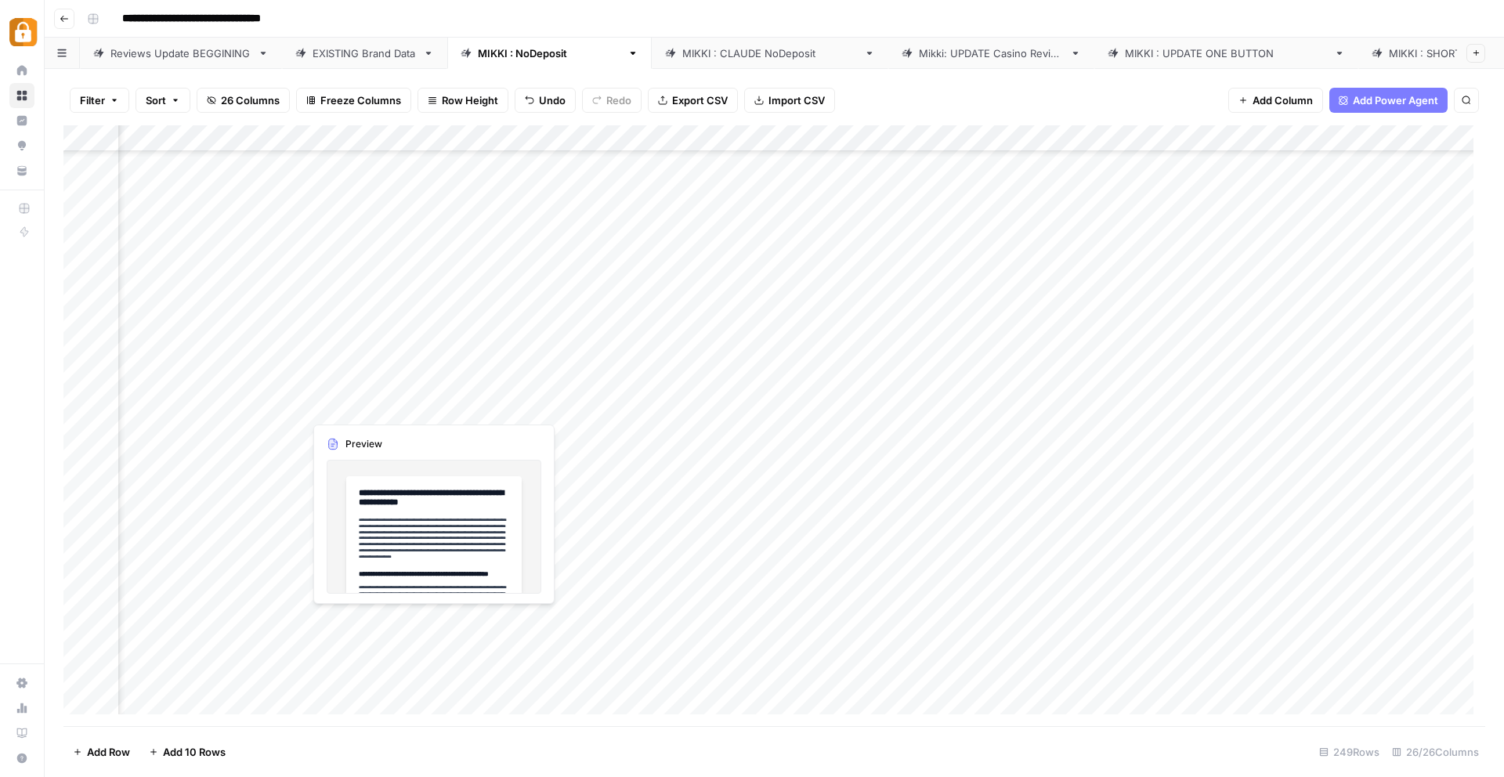
click at [385, 619] on div "Add Column" at bounding box center [773, 425] width 1421 height 601
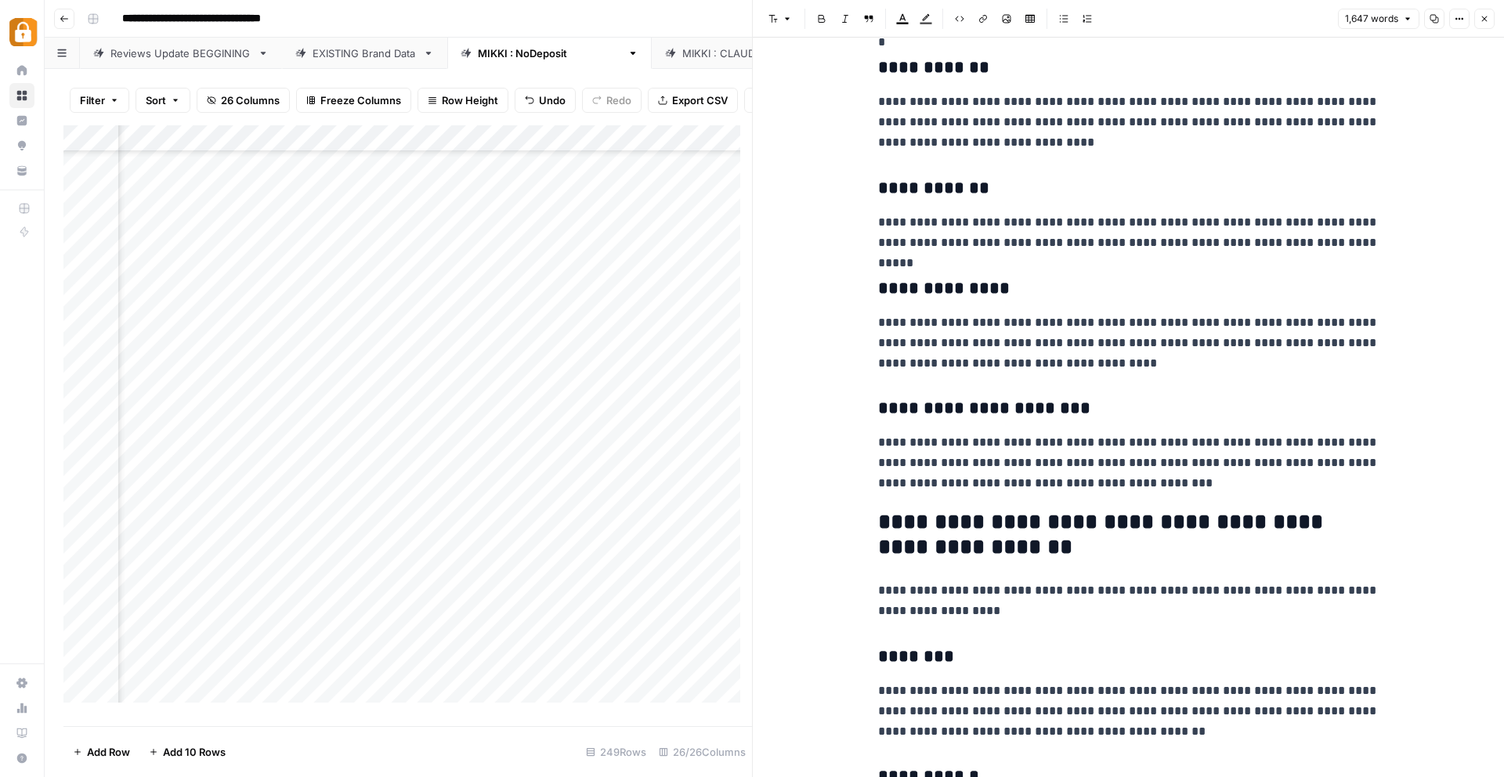
scroll to position [3103, 0]
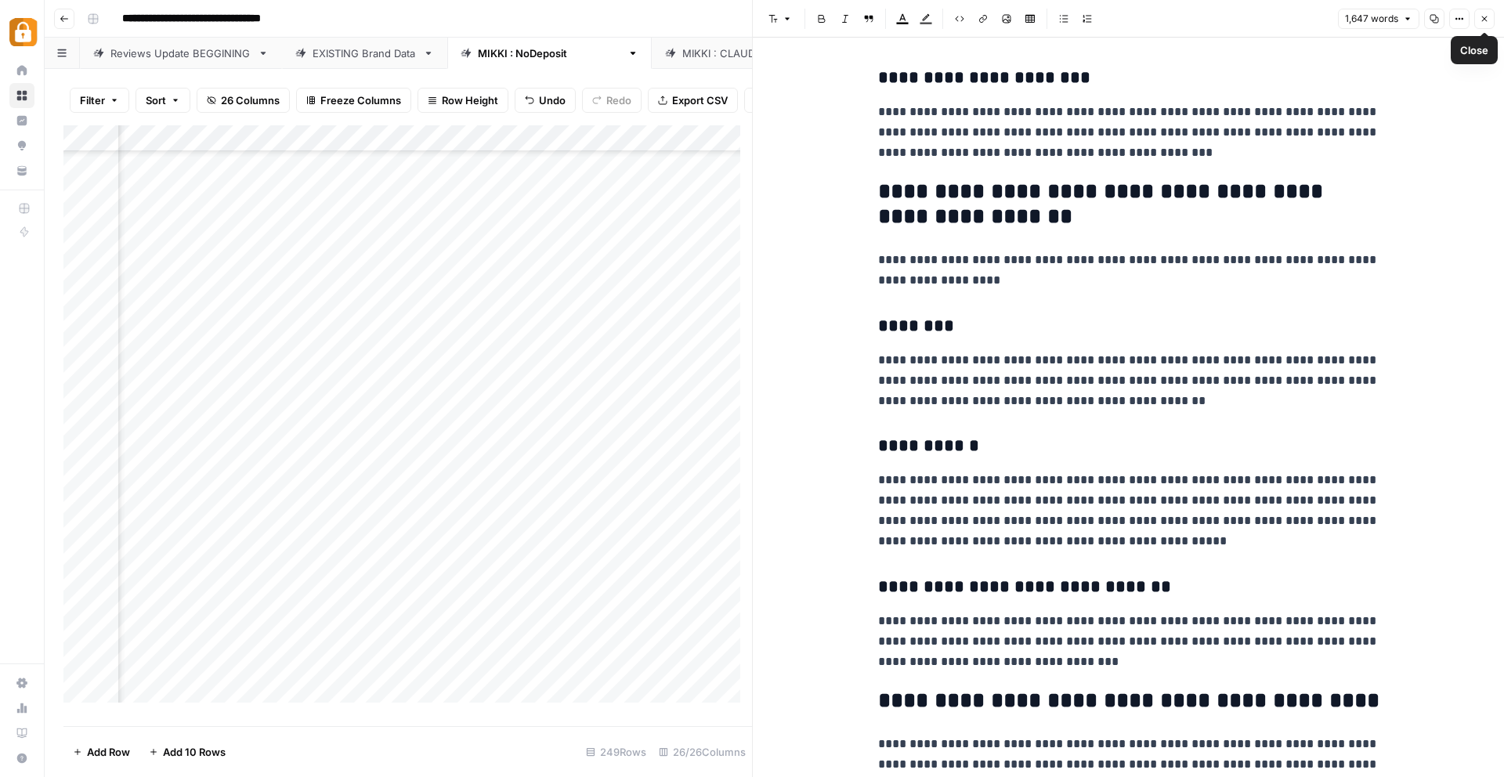
click at [1487, 21] on icon "button" at bounding box center [1483, 18] width 9 height 9
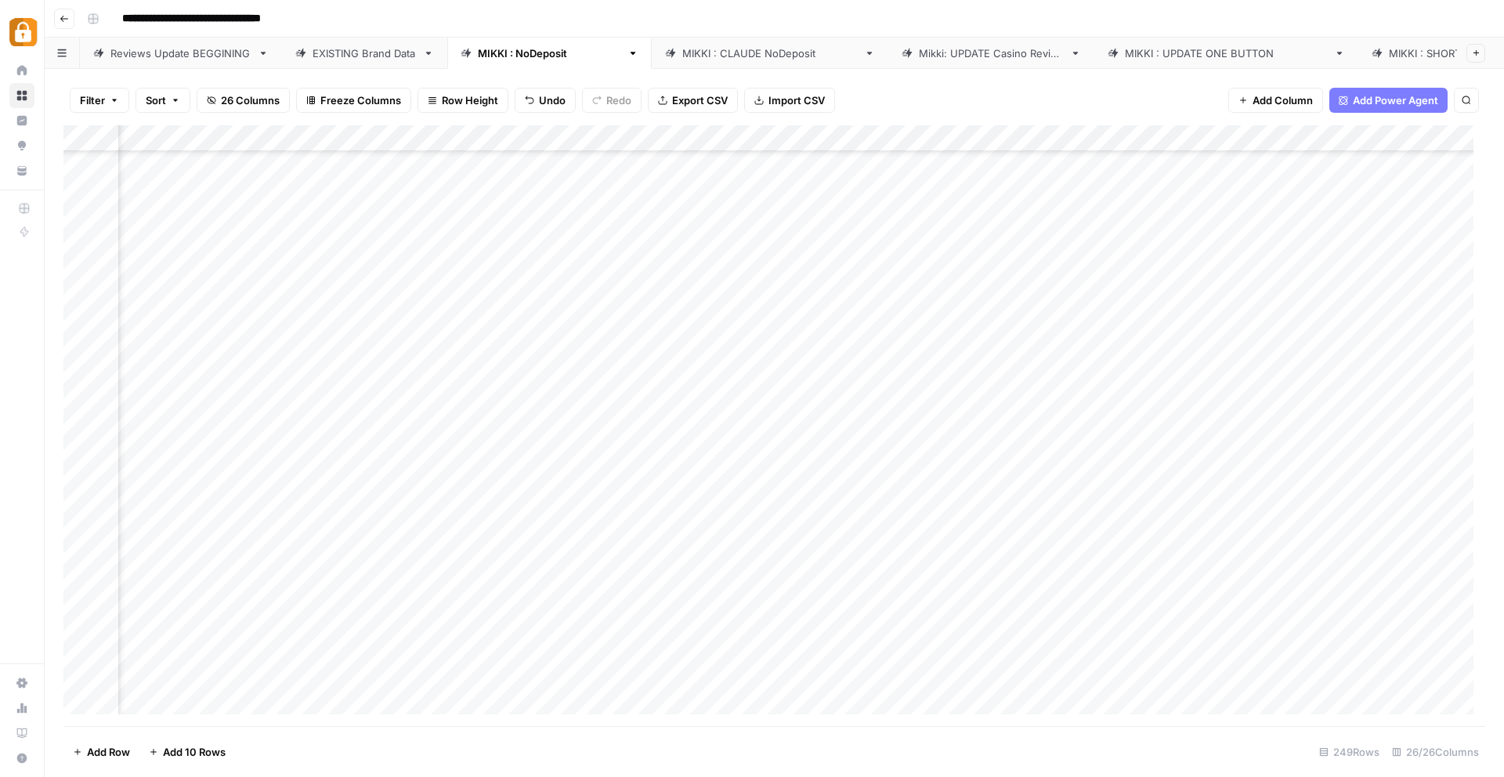
scroll to position [6067, 2793]
click at [1286, 619] on div "Add Column" at bounding box center [773, 425] width 1421 height 601
drag, startPoint x: 1271, startPoint y: 649, endPoint x: 1262, endPoint y: 652, distance: 9.7
click at [1262, 652] on textarea "**********" at bounding box center [1339, 645] width 313 height 69
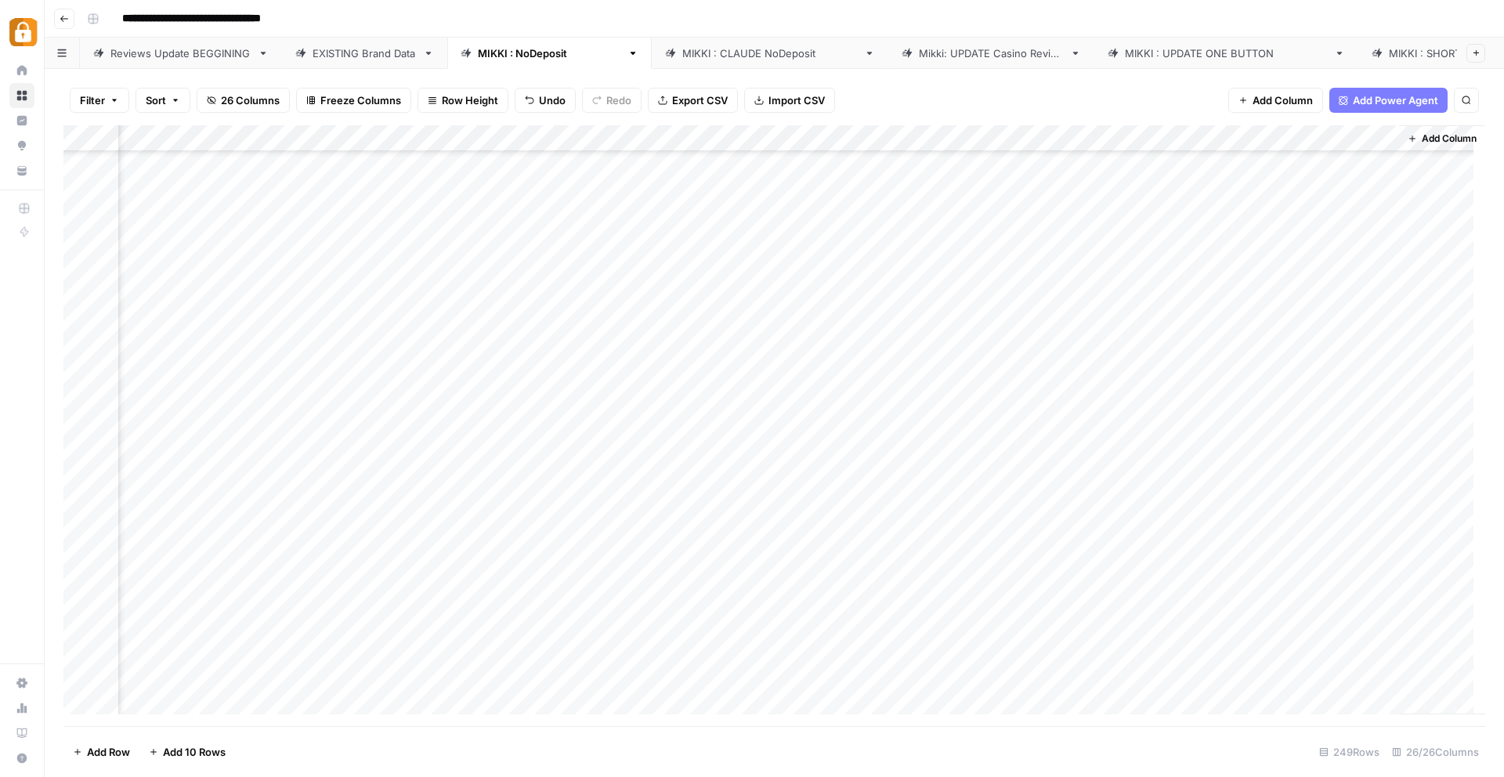
click at [882, 706] on div "Add Column" at bounding box center [773, 425] width 1421 height 601
click at [1126, 627] on div "Add Column" at bounding box center [773, 425] width 1421 height 601
click at [1234, 619] on div "Add Column" at bounding box center [773, 425] width 1421 height 601
click at [1298, 616] on div "Add Column" at bounding box center [773, 425] width 1421 height 601
click at [1300, 616] on div "Add Column" at bounding box center [773, 425] width 1421 height 601
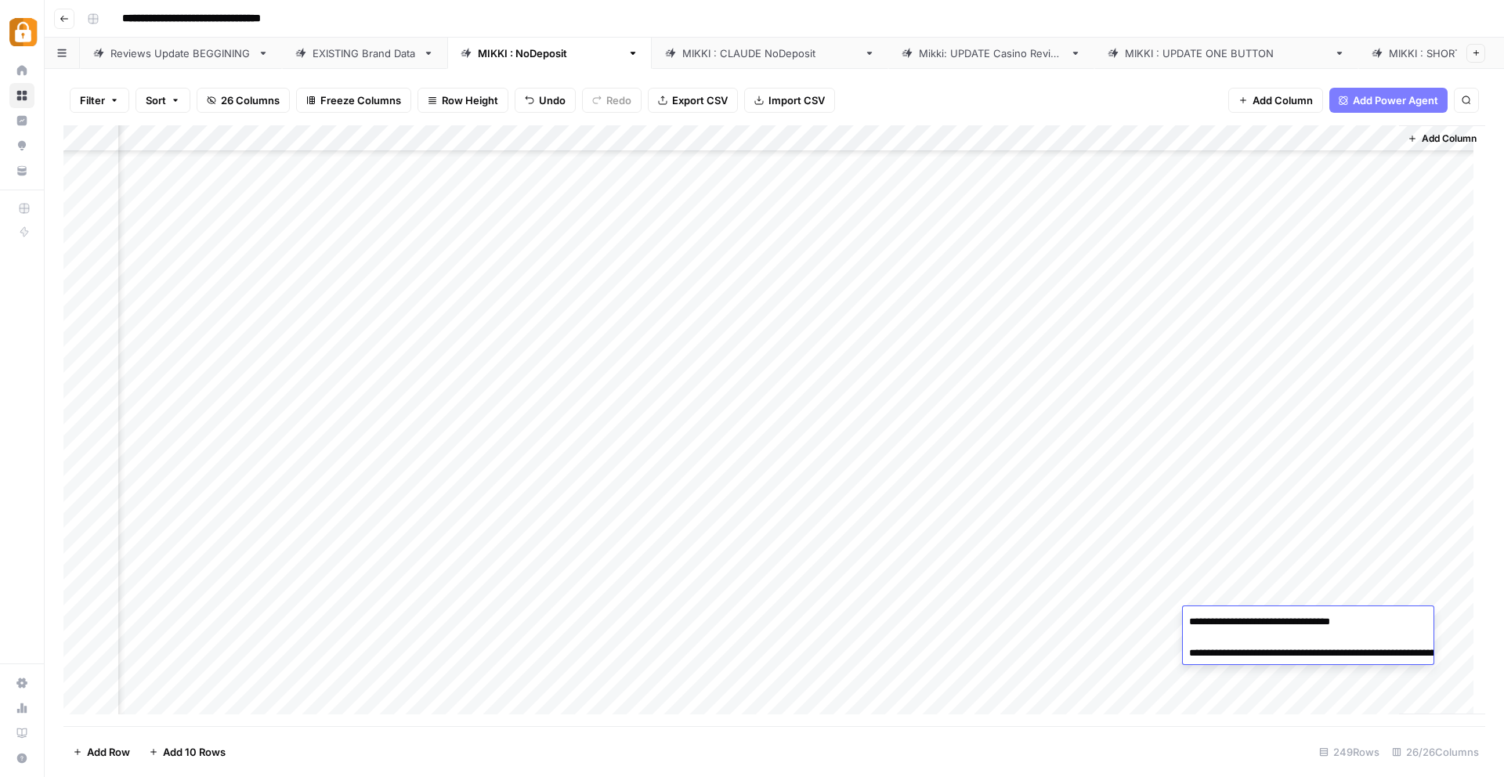
drag, startPoint x: 1349, startPoint y: 666, endPoint x: 1262, endPoint y: 654, distance: 87.8
click at [1262, 654] on textarea "**********" at bounding box center [1339, 645] width 313 height 69
click at [972, 648] on div "Add Column" at bounding box center [773, 425] width 1421 height 601
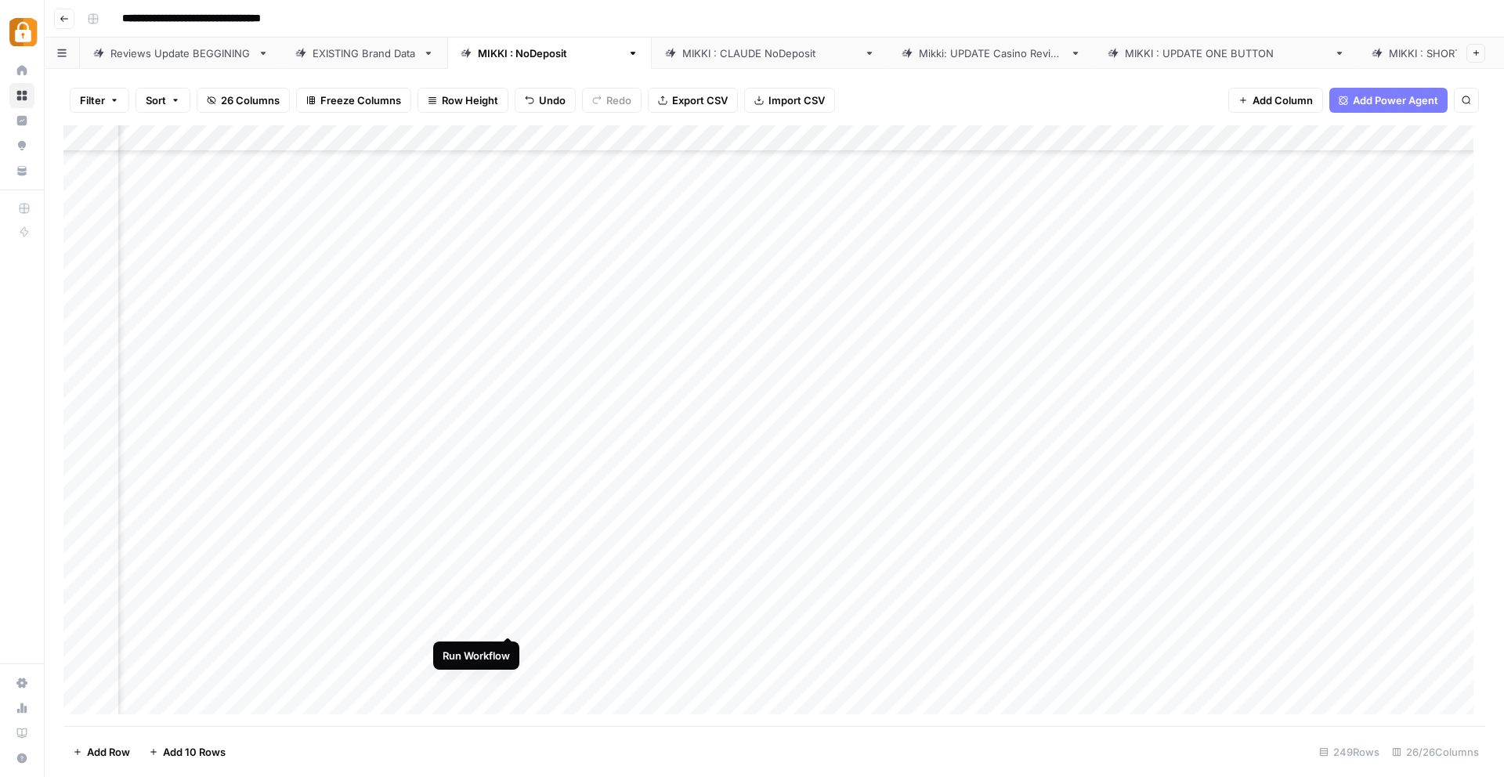
click at [511, 620] on div "Add Column" at bounding box center [773, 425] width 1421 height 601
click at [494, 643] on div "Add Column" at bounding box center [773, 425] width 1421 height 601
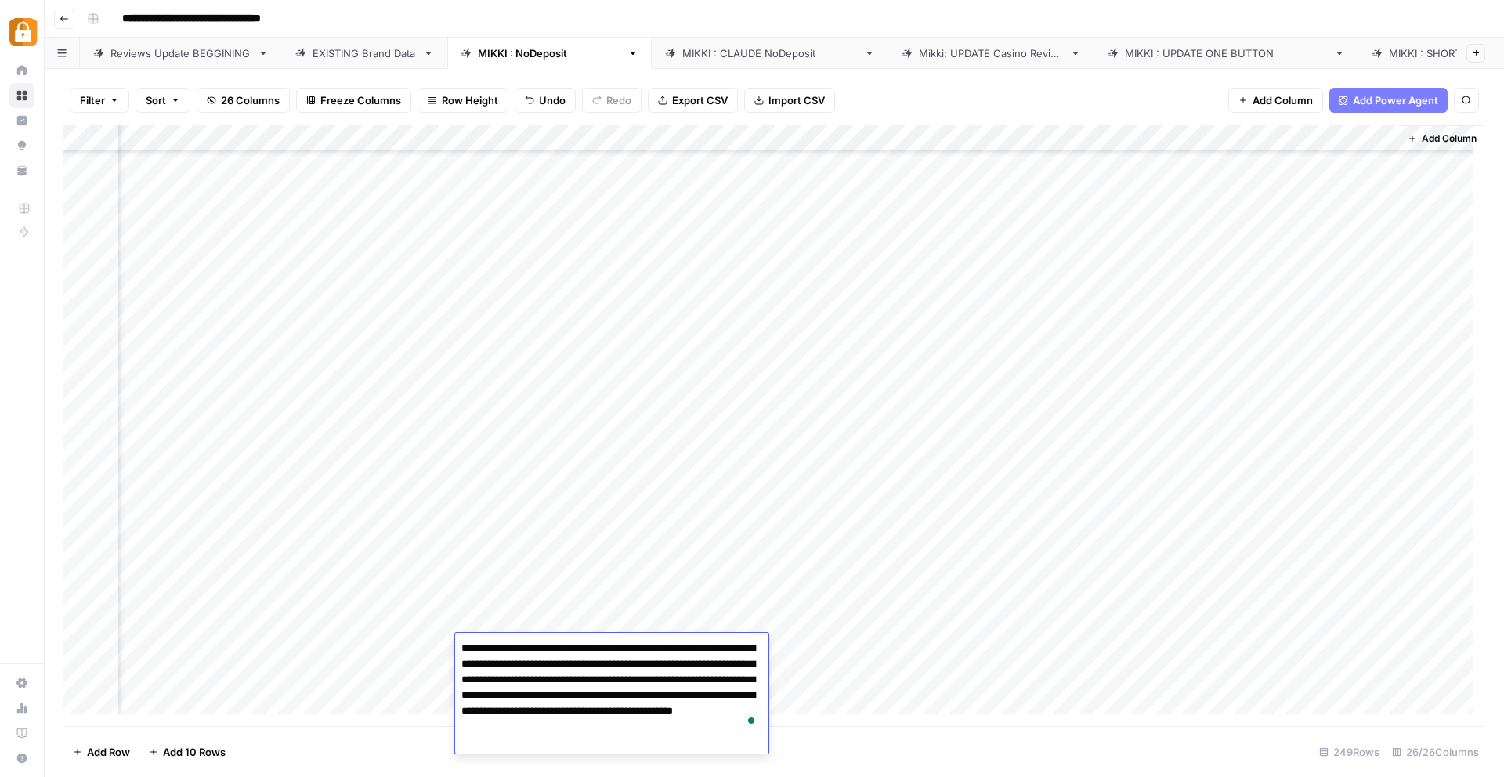
click at [327, 708] on div "Add Column" at bounding box center [773, 425] width 1421 height 601
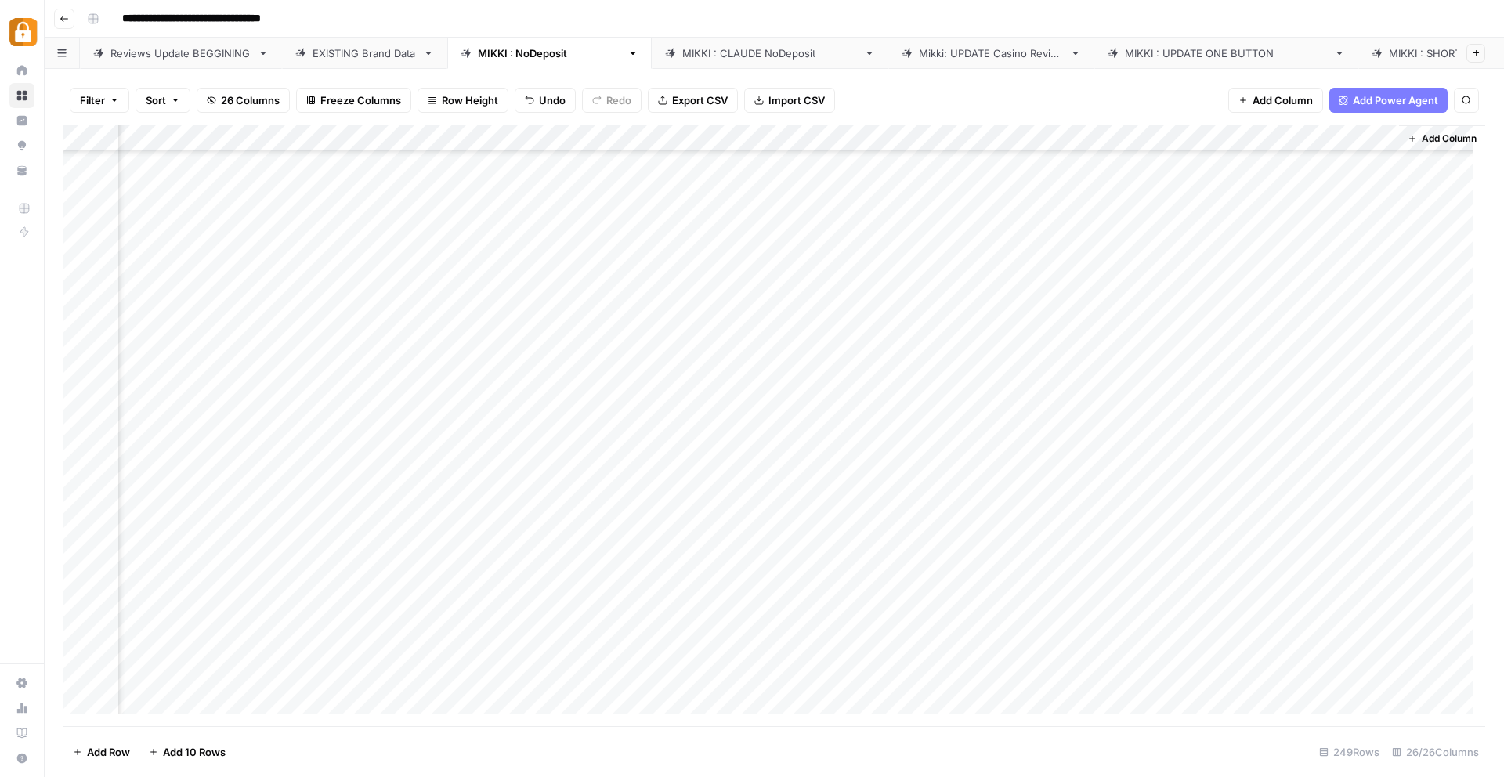
click at [399, 649] on div "Add Column" at bounding box center [773, 425] width 1421 height 601
click at [457, 612] on div "Add Column" at bounding box center [773, 425] width 1421 height 601
click at [617, 619] on div "Add Column" at bounding box center [773, 425] width 1421 height 601
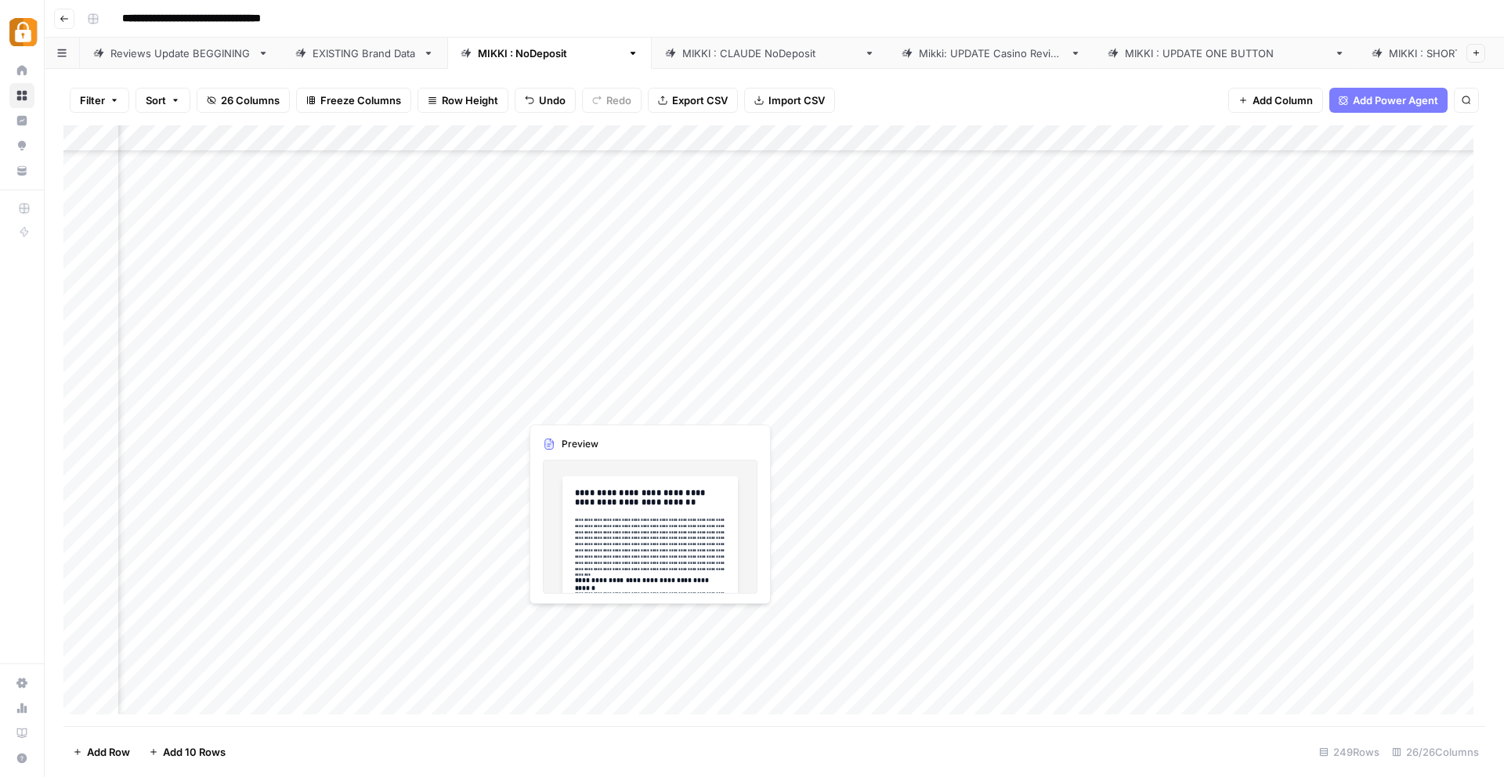
click at [598, 619] on div "Add Column" at bounding box center [773, 425] width 1421 height 601
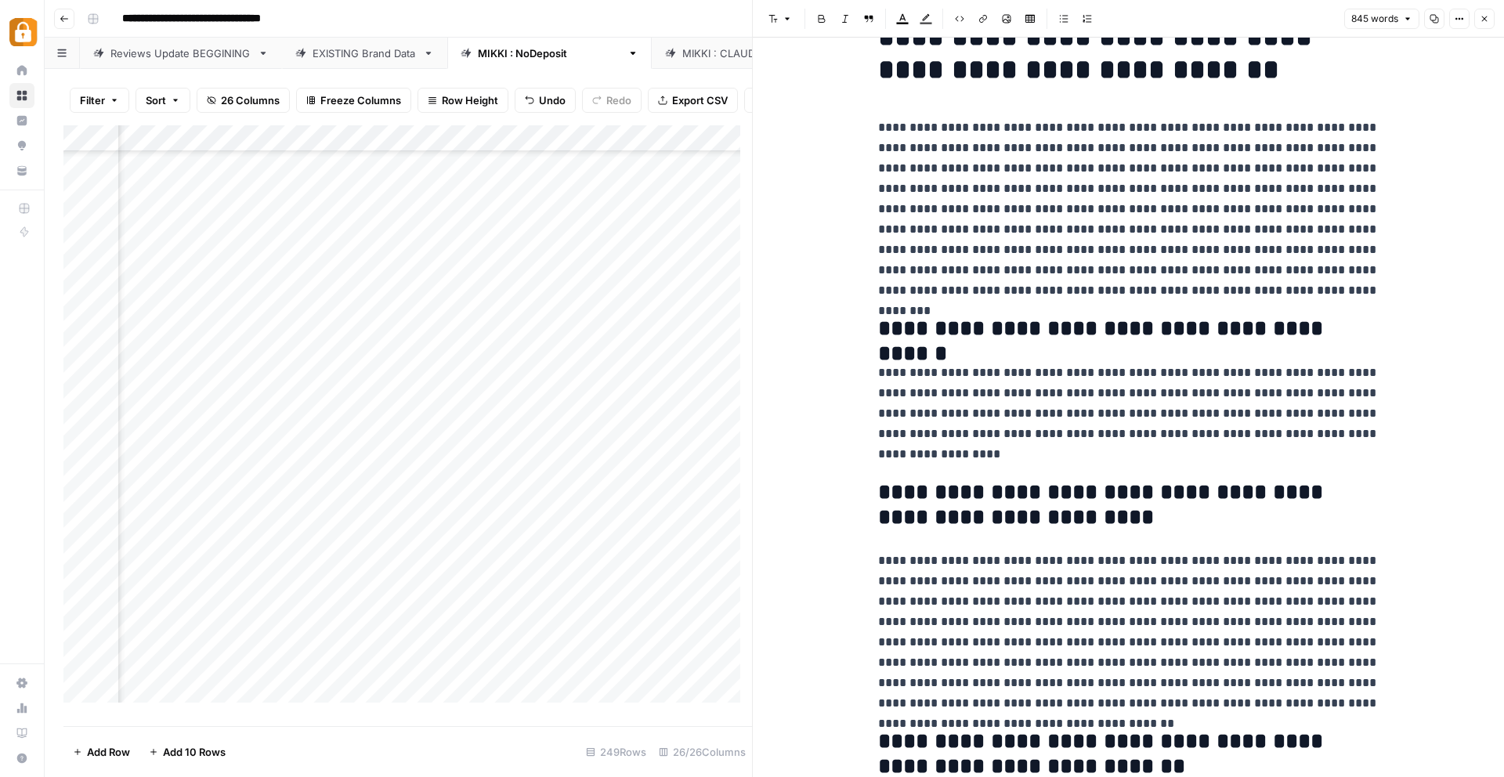
scroll to position [78, 0]
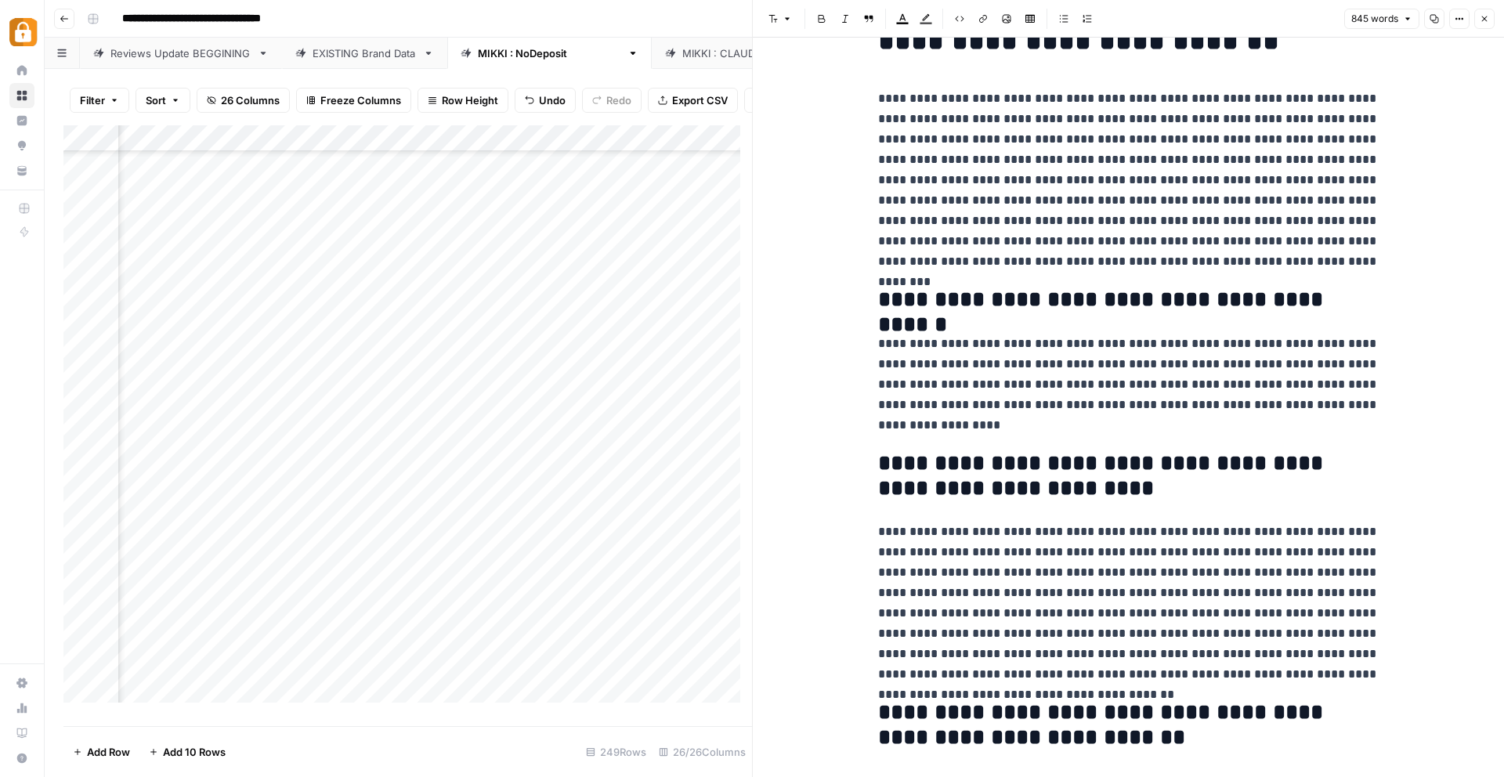
click at [566, 633] on div at bounding box center [590, 620] width 143 height 29
click at [566, 630] on div at bounding box center [590, 620] width 143 height 29
click at [424, 629] on div "Add Column" at bounding box center [407, 419] width 688 height 589
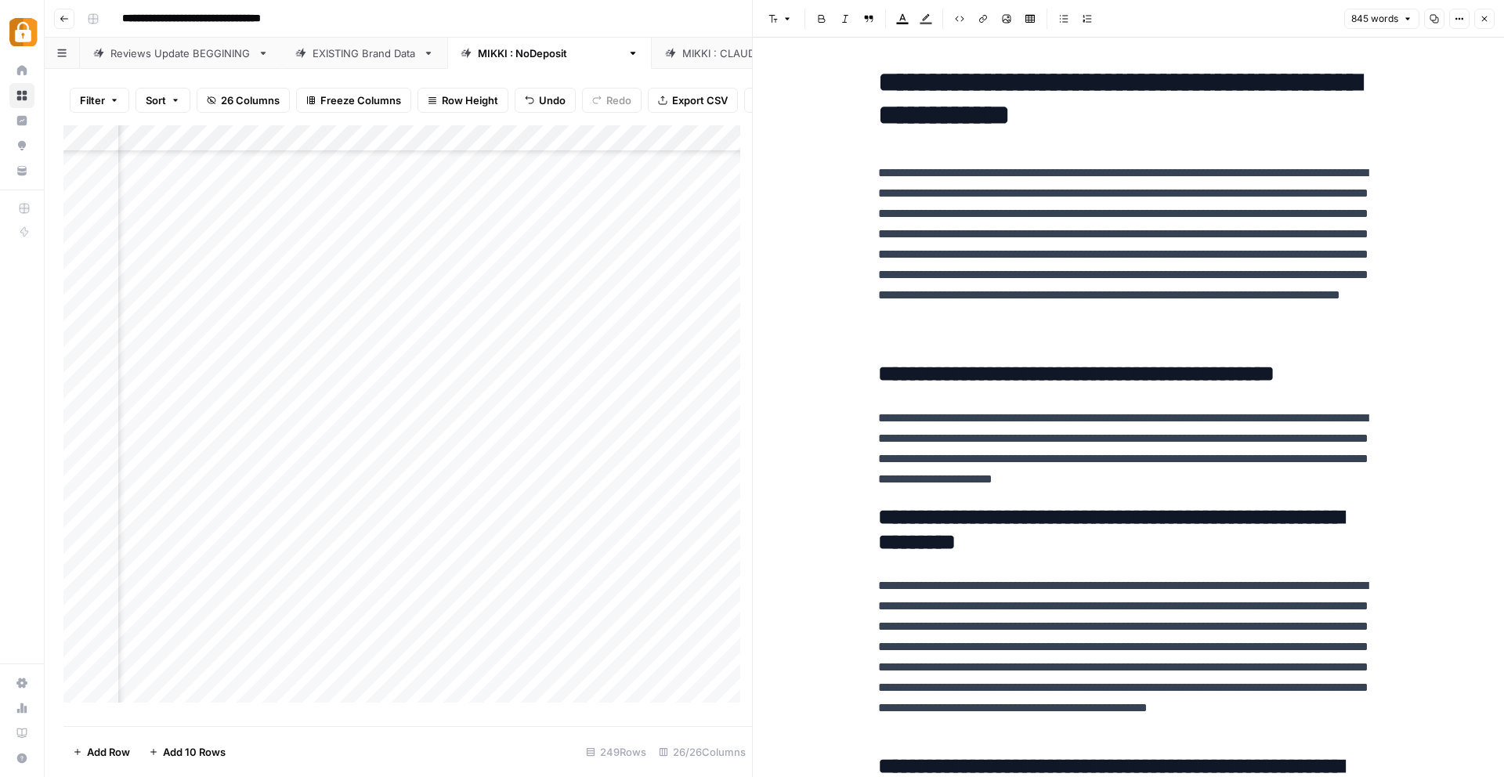
scroll to position [0, 0]
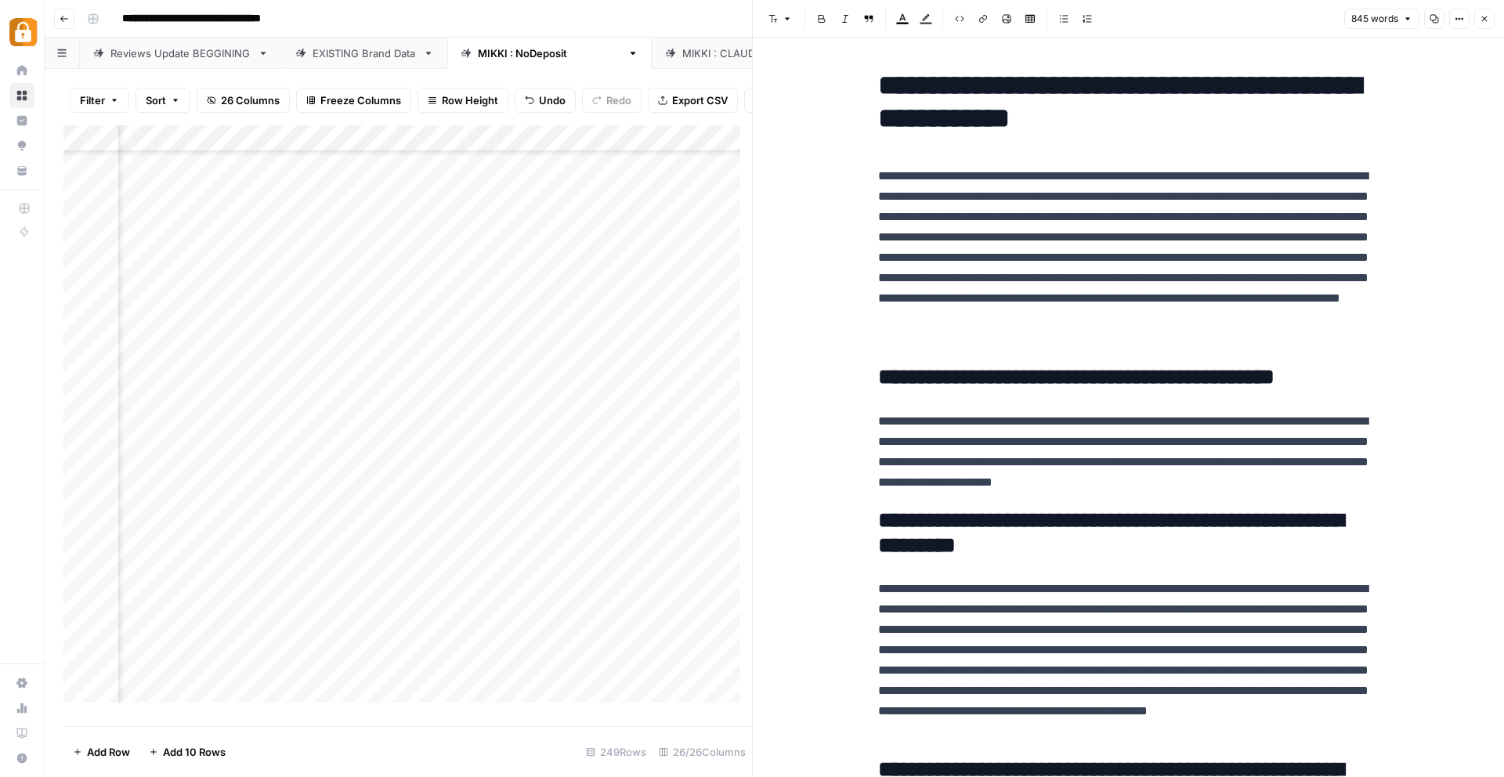
click at [983, 524] on h2 "**********" at bounding box center [1128, 533] width 501 height 50
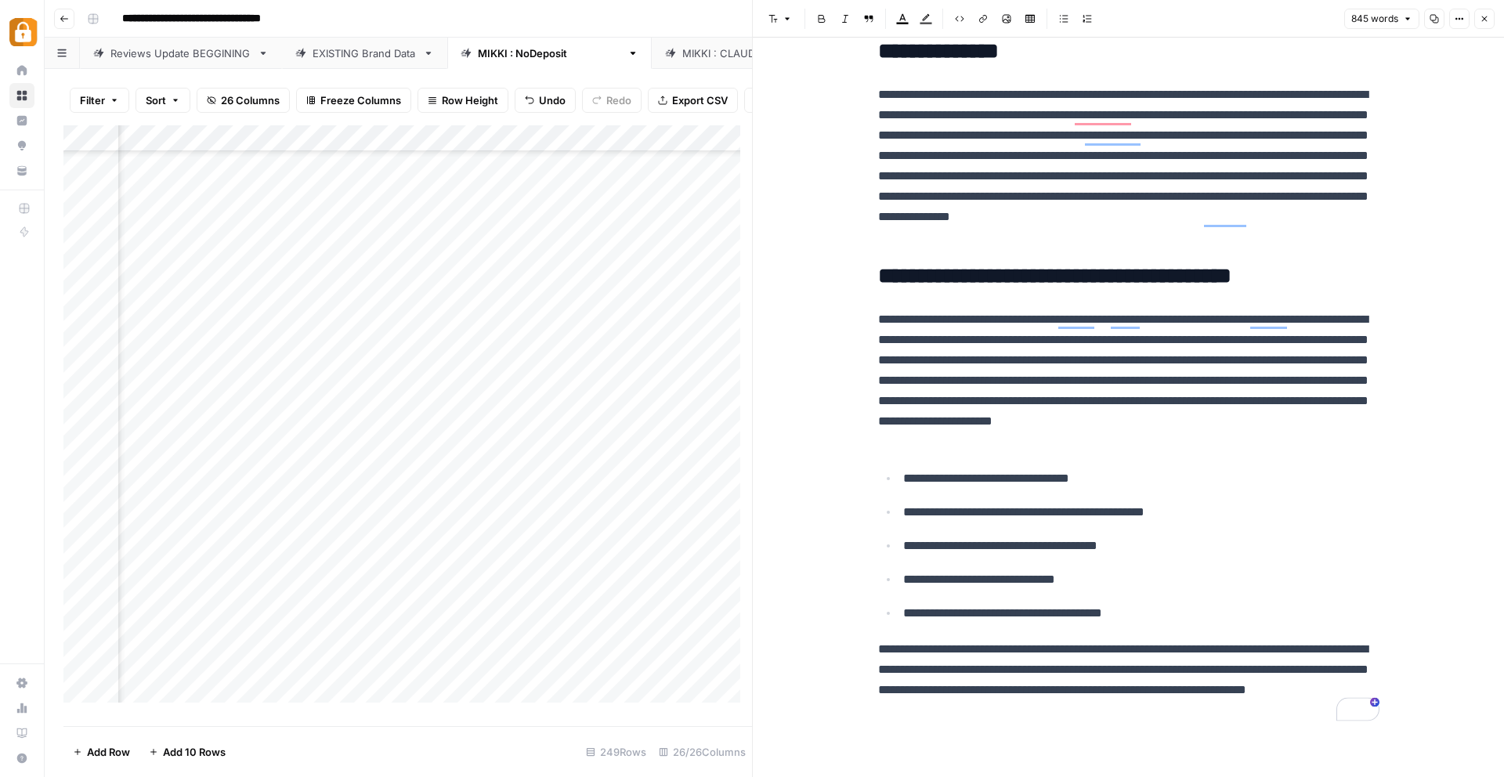
scroll to position [1303, 0]
click at [1482, 23] on button "Close" at bounding box center [1484, 19] width 20 height 20
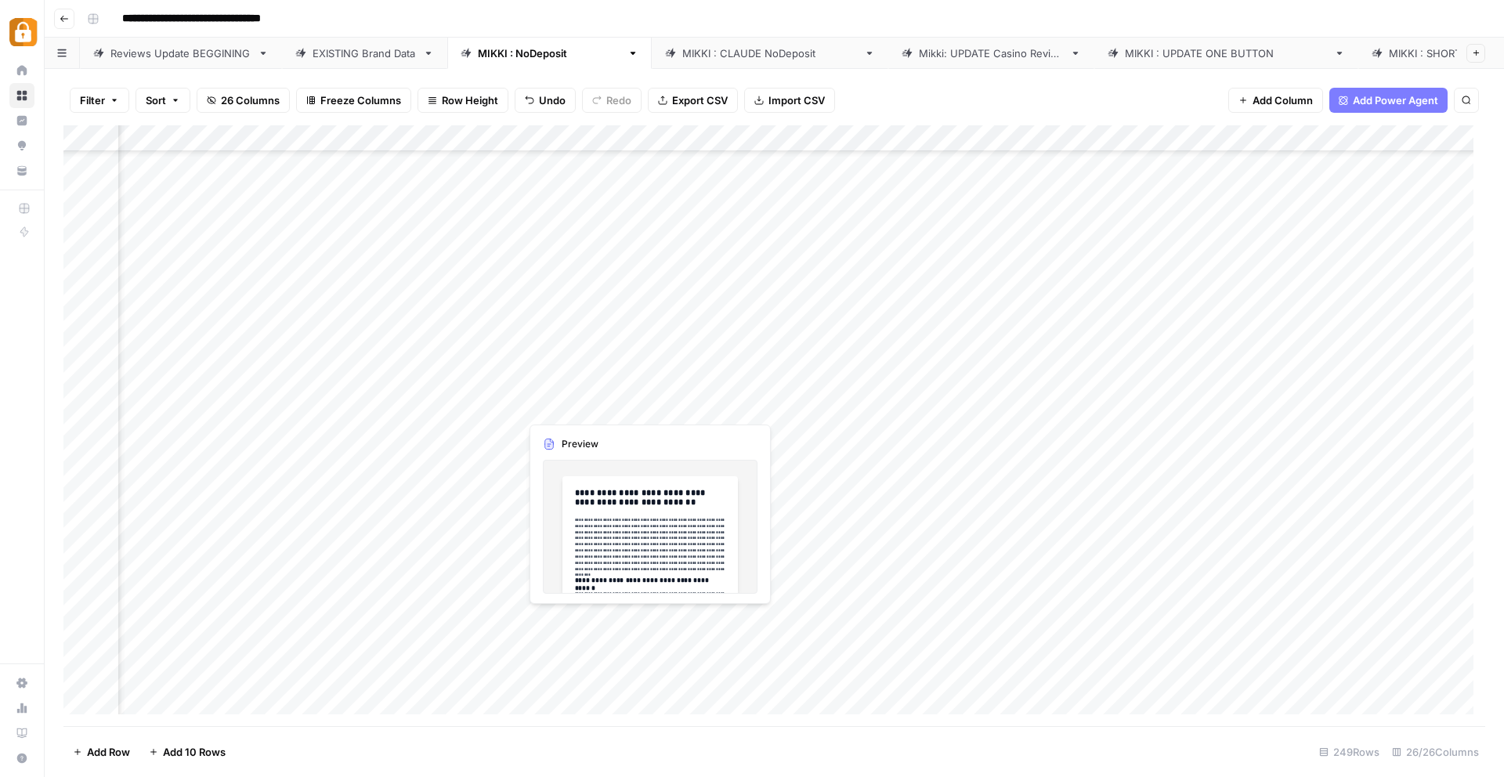
click at [577, 619] on div "Add Column" at bounding box center [773, 425] width 1421 height 601
click at [575, 623] on div "Add Column" at bounding box center [773, 425] width 1421 height 601
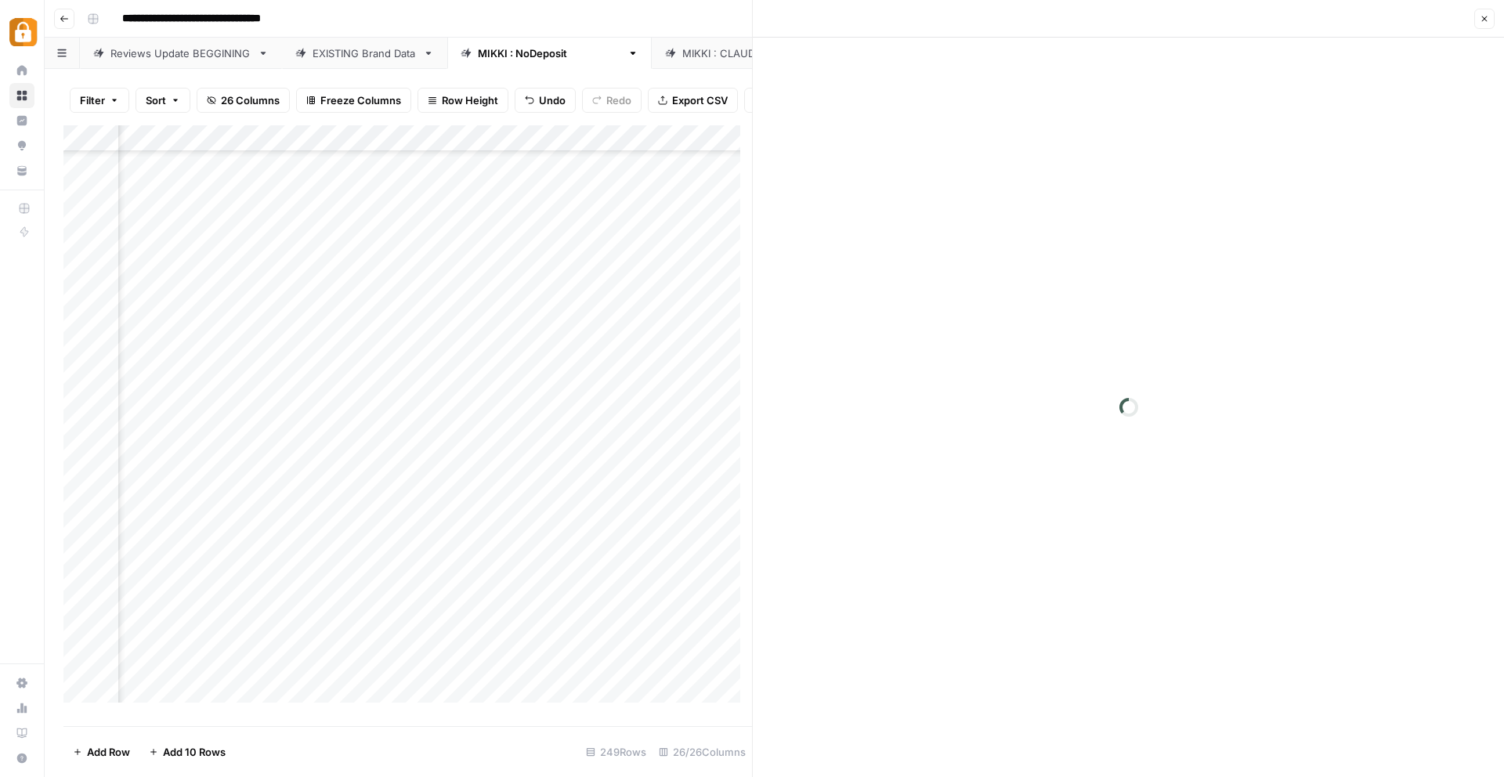
click at [575, 623] on div at bounding box center [590, 620] width 143 height 29
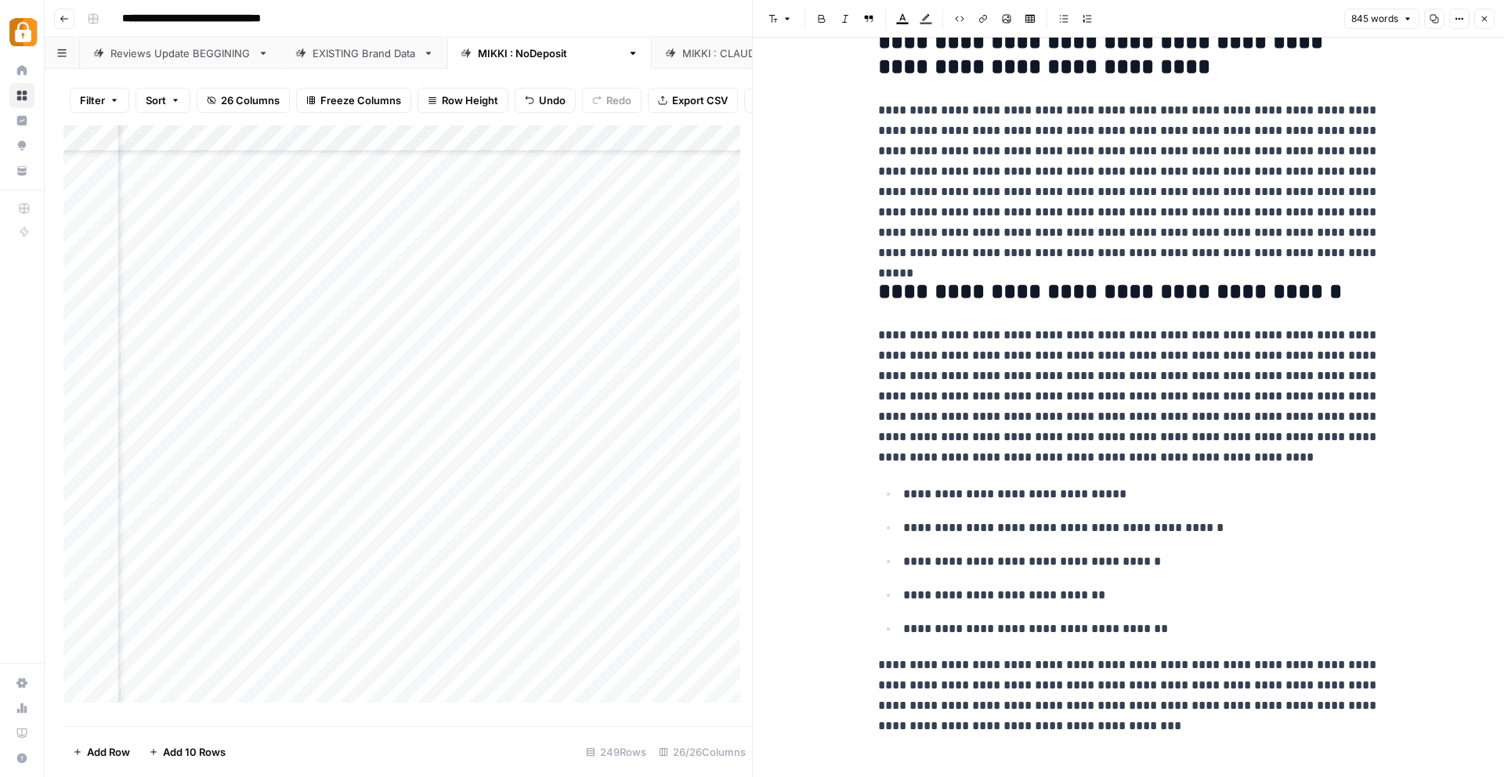
scroll to position [1294, 0]
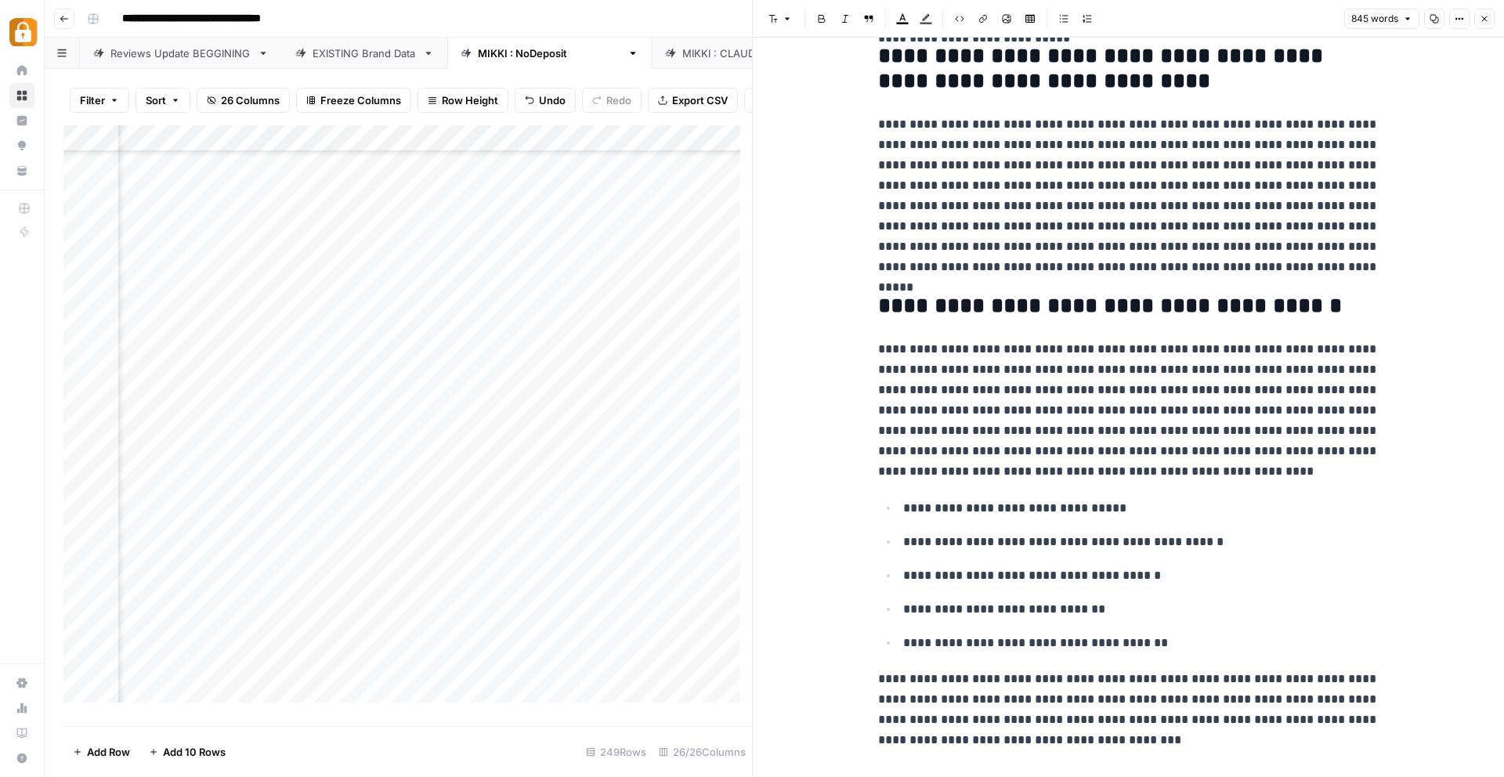
click at [1482, 20] on icon "button" at bounding box center [1483, 18] width 9 height 9
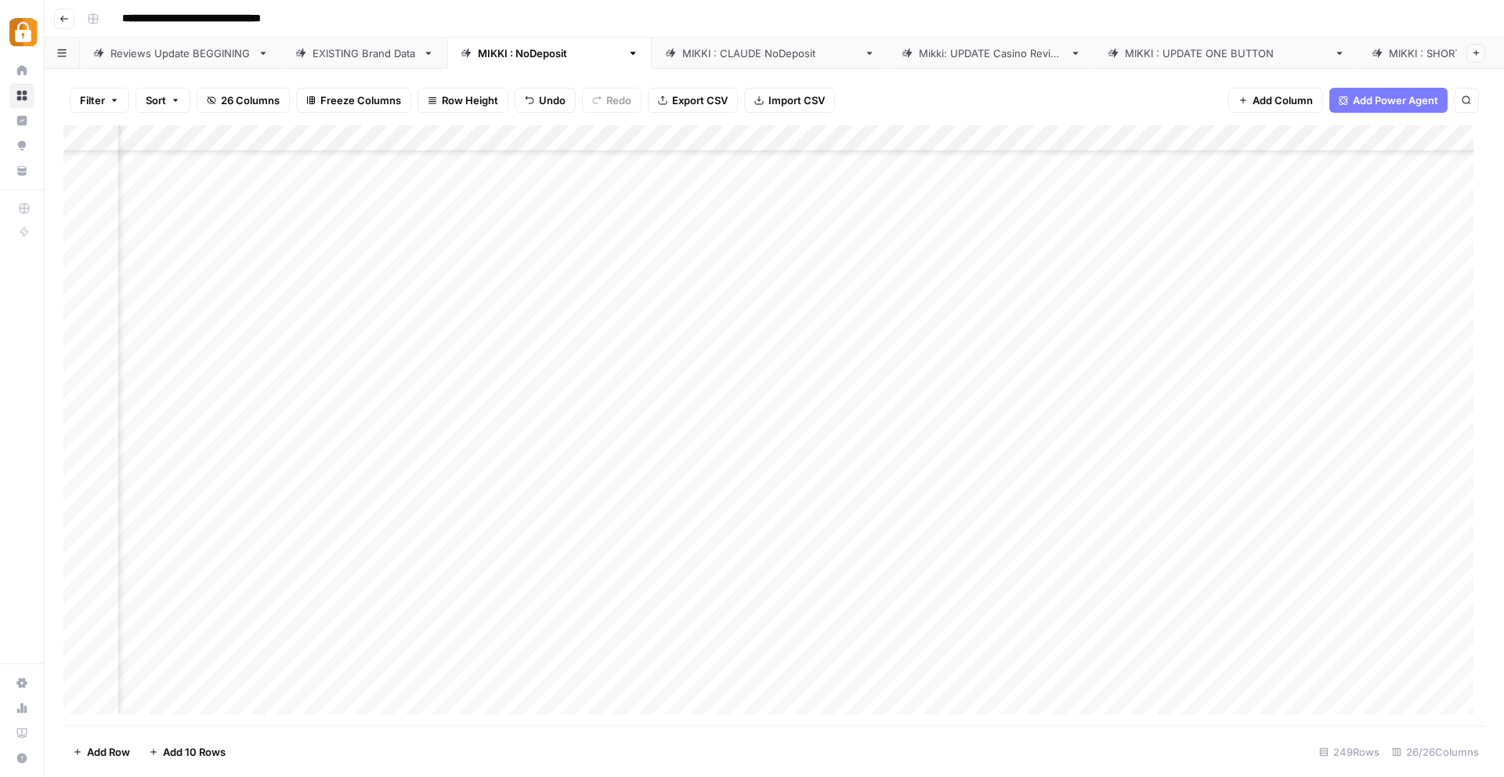
click at [613, 617] on div "Add Column" at bounding box center [773, 425] width 1421 height 601
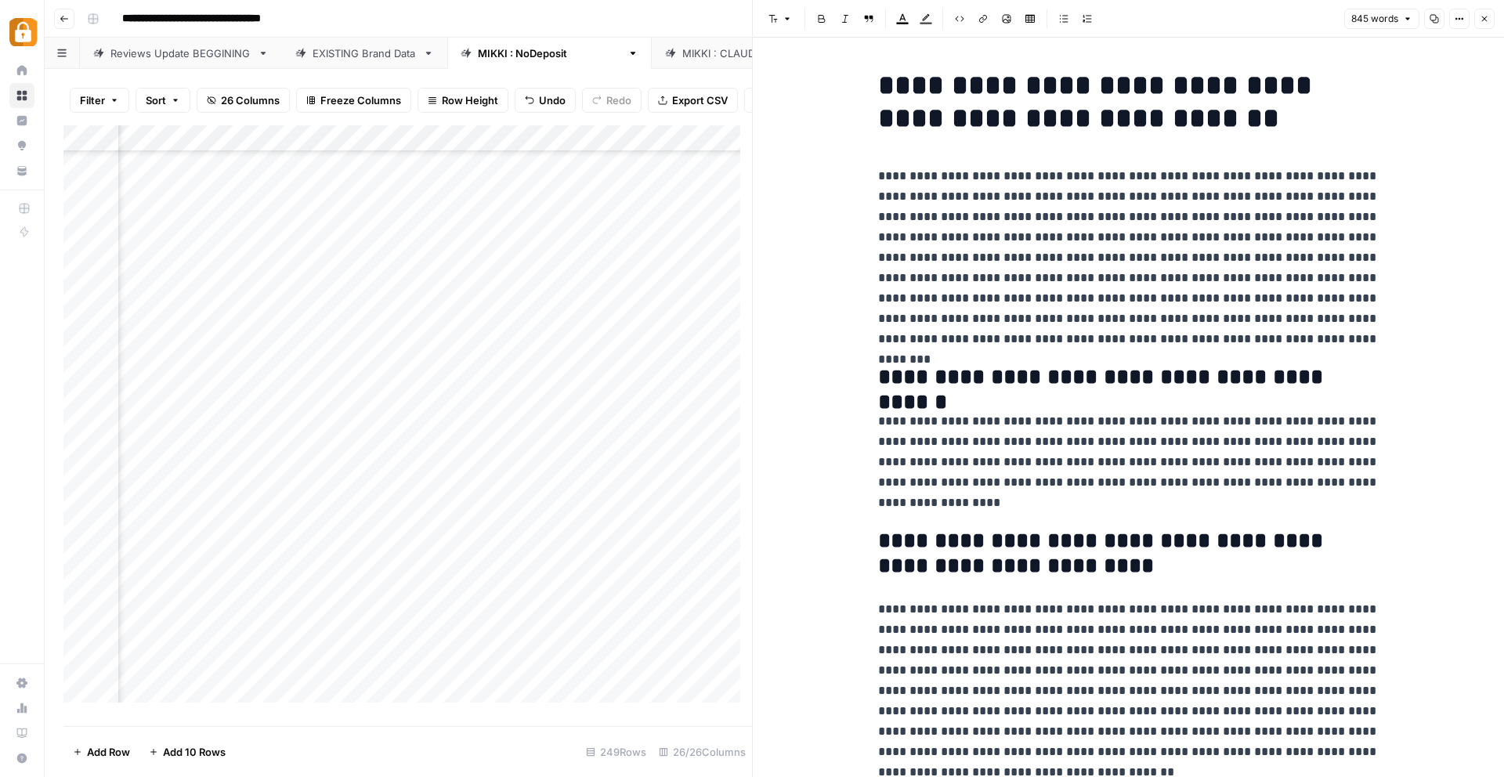
click at [1486, 20] on icon "button" at bounding box center [1483, 18] width 9 height 9
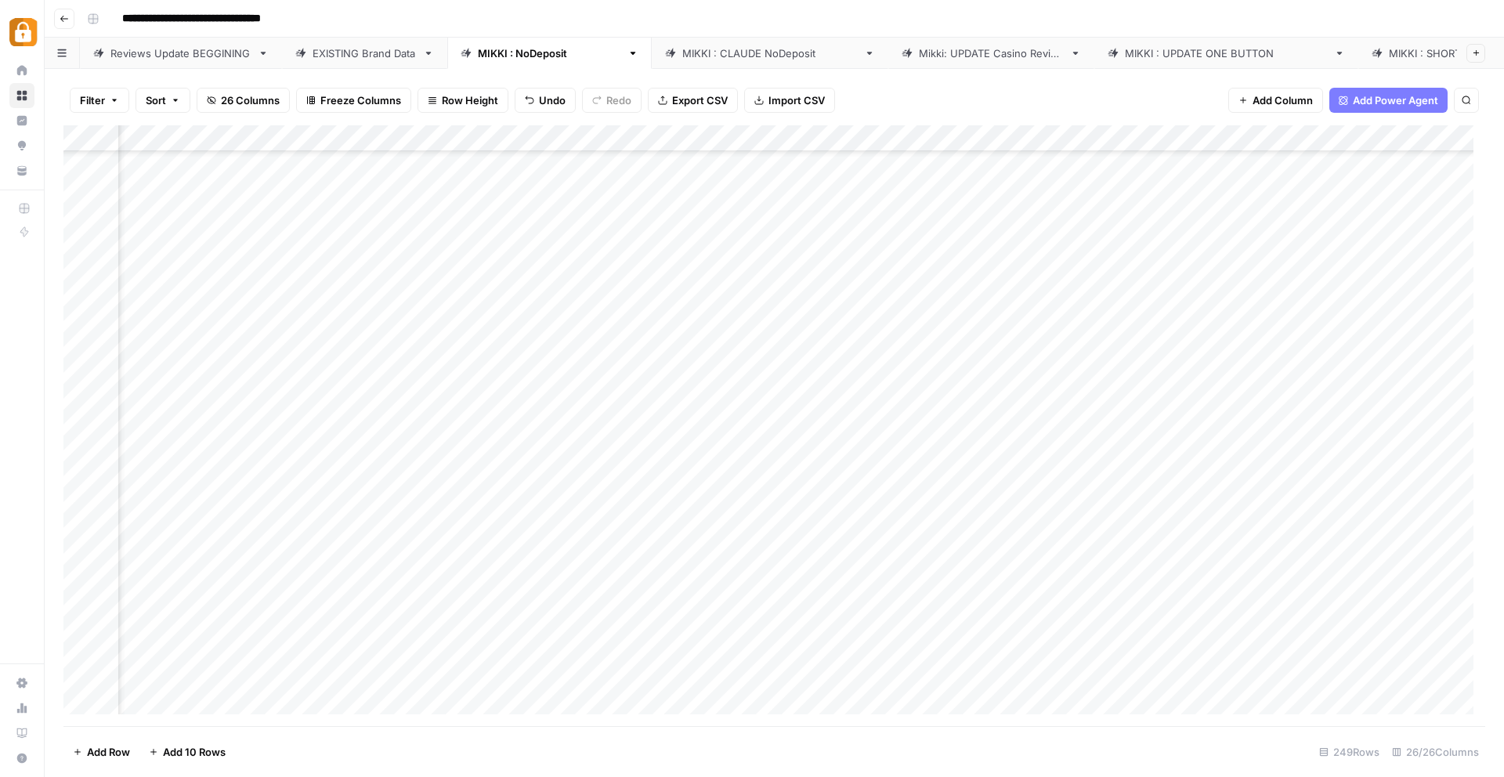
click at [938, 623] on div "Add Column" at bounding box center [773, 425] width 1421 height 601
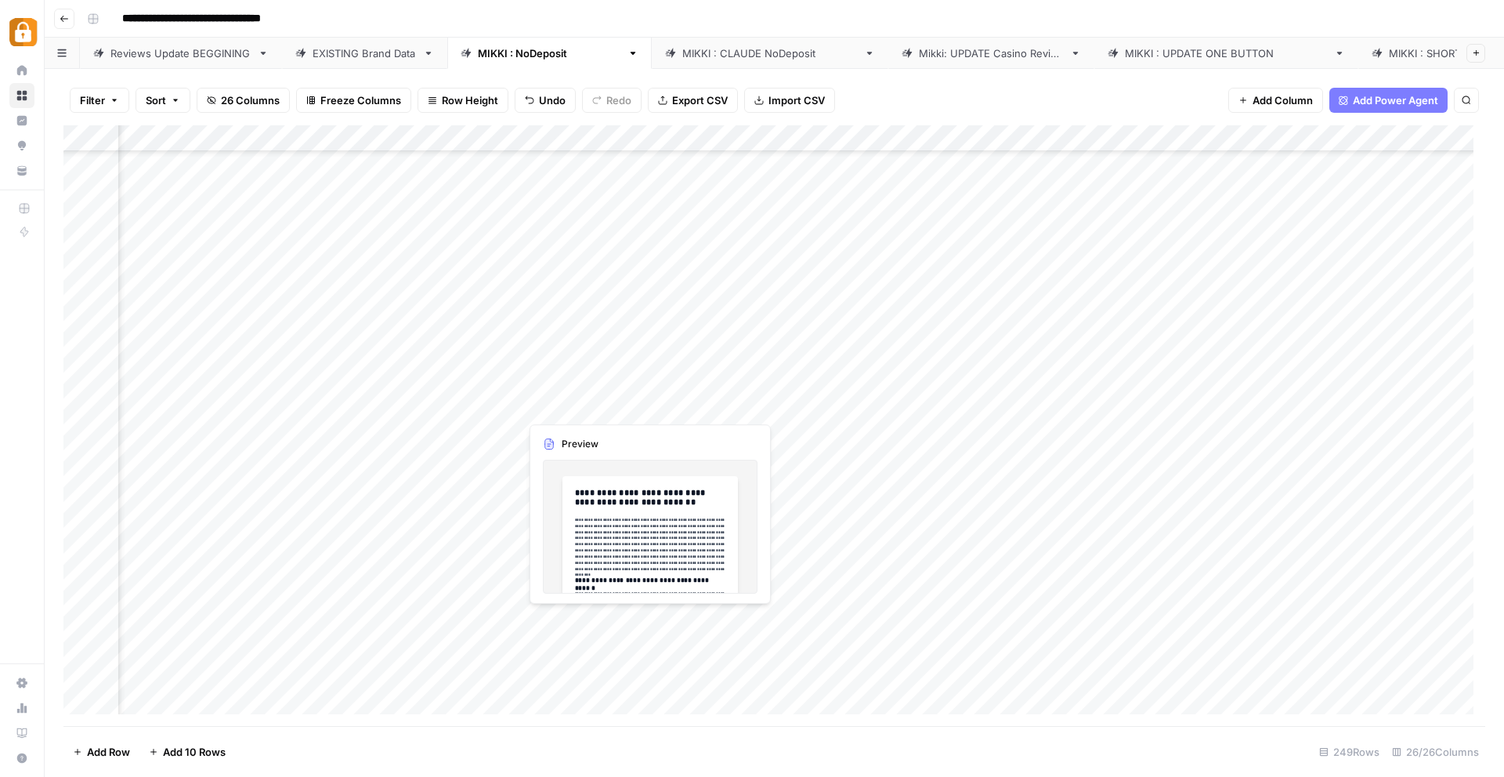
click at [616, 622] on div "Add Column" at bounding box center [773, 425] width 1421 height 601
click at [616, 623] on div "Add Column" at bounding box center [773, 425] width 1421 height 601
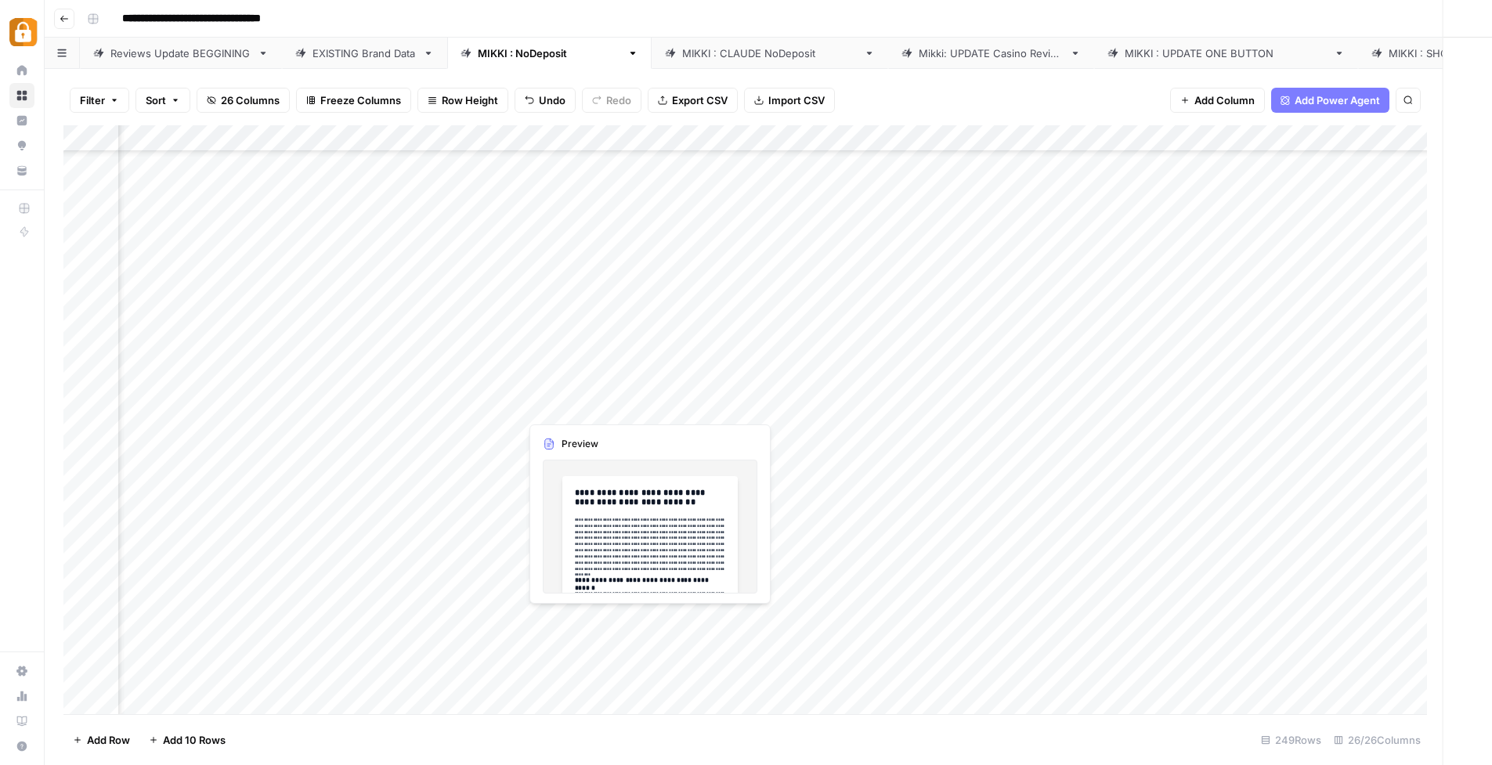
click at [616, 623] on div at bounding box center [590, 620] width 143 height 29
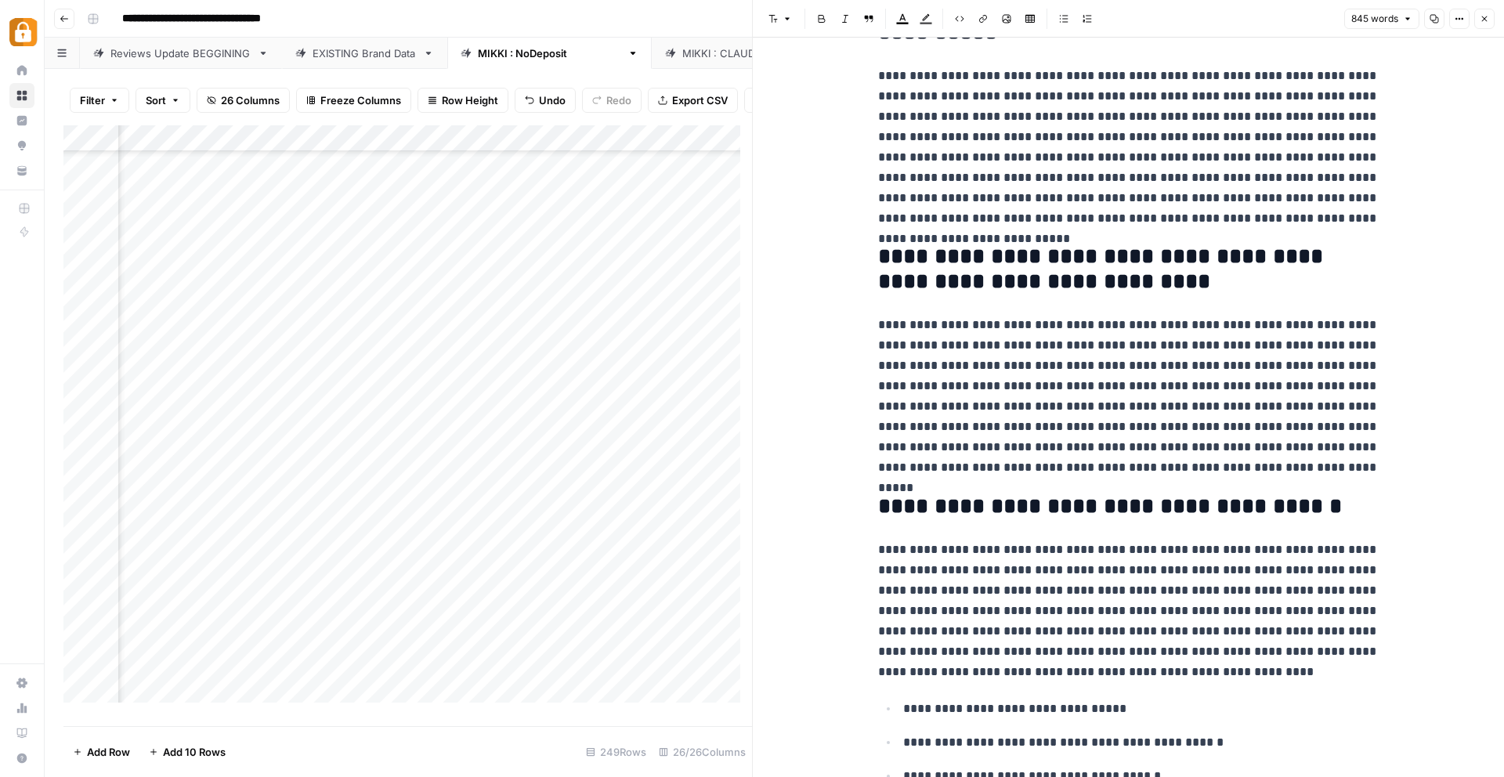
scroll to position [1105, 0]
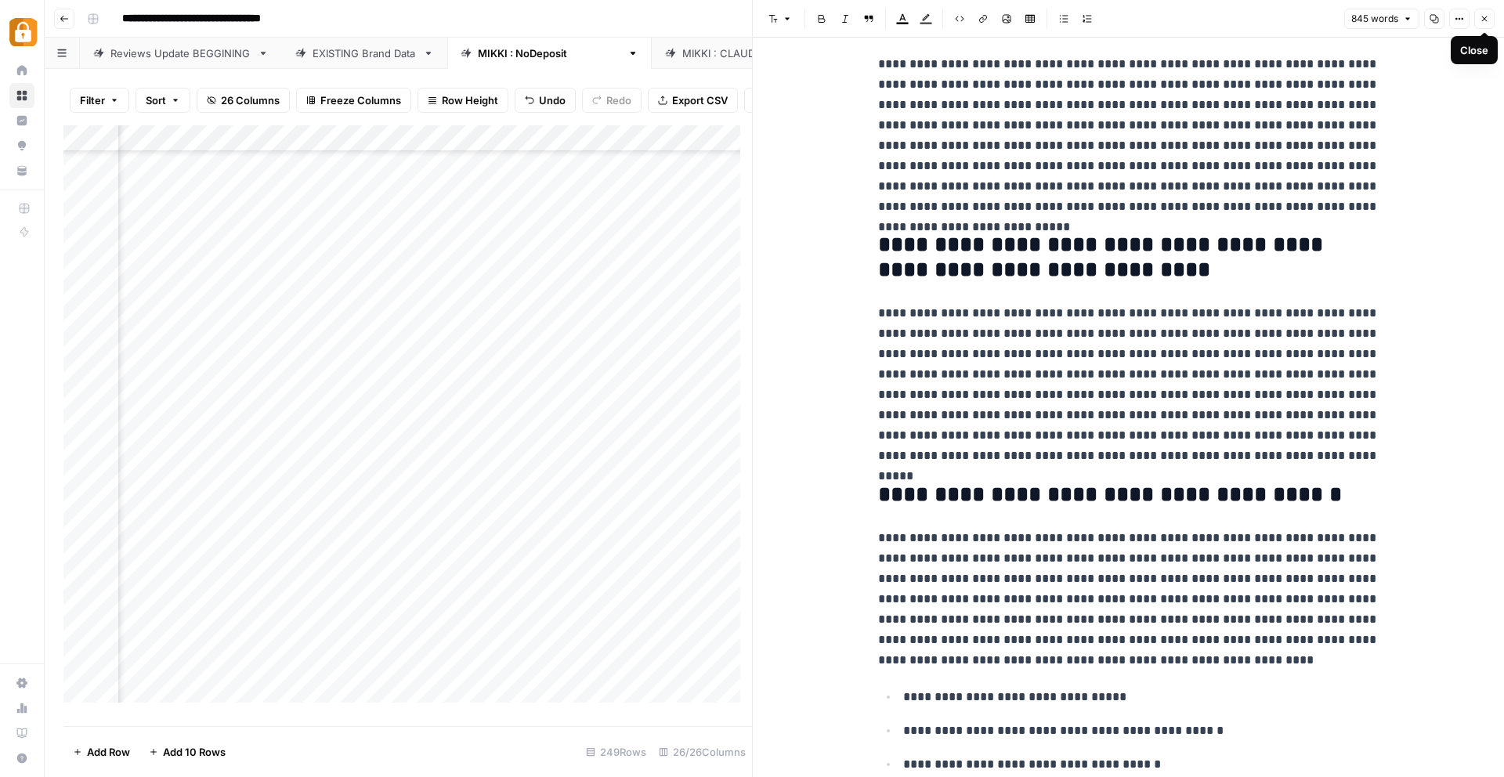
click at [1488, 19] on span "Close" at bounding box center [1488, 19] width 1 height 1
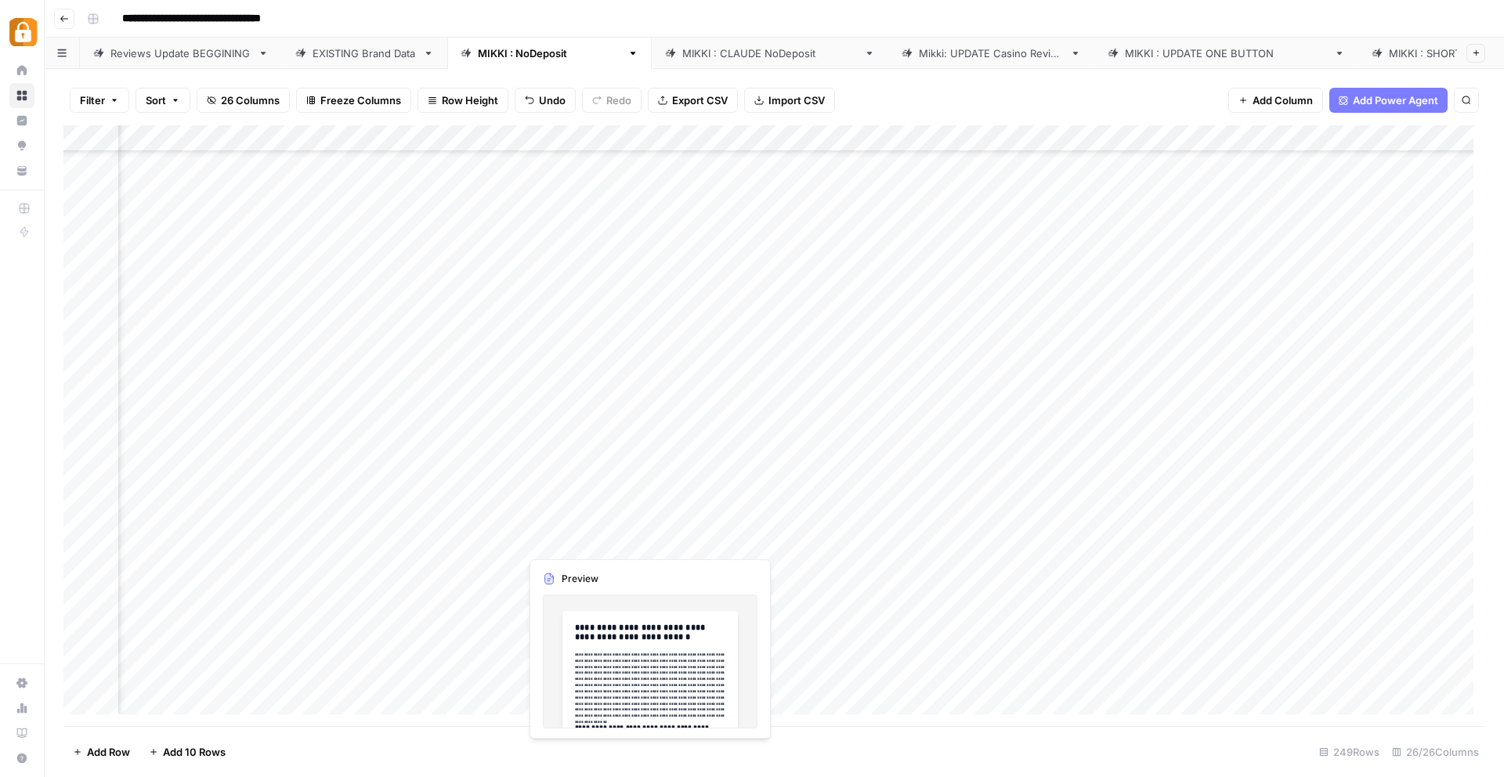
click at [572, 540] on div "Add Column" at bounding box center [773, 425] width 1421 height 601
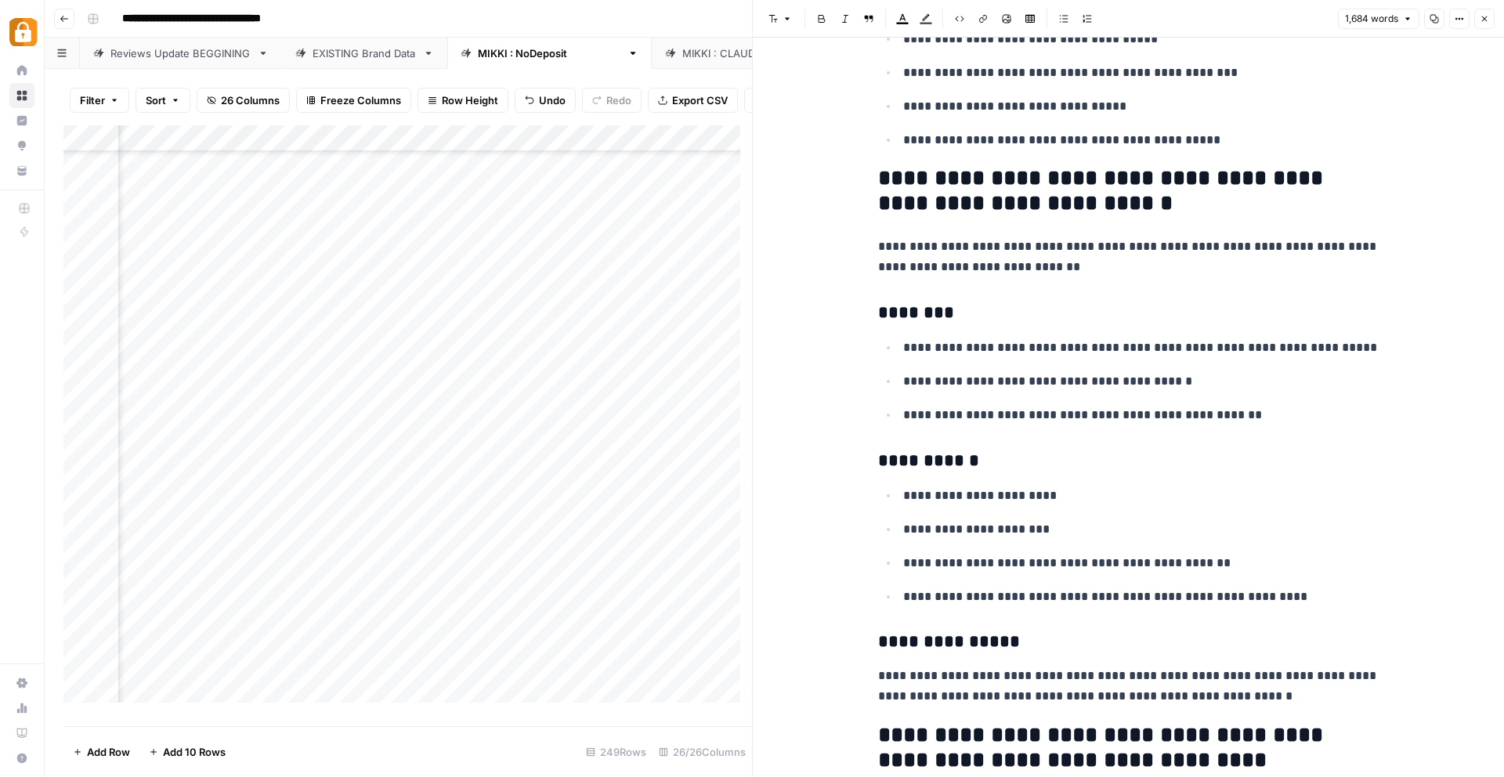
scroll to position [2833, 0]
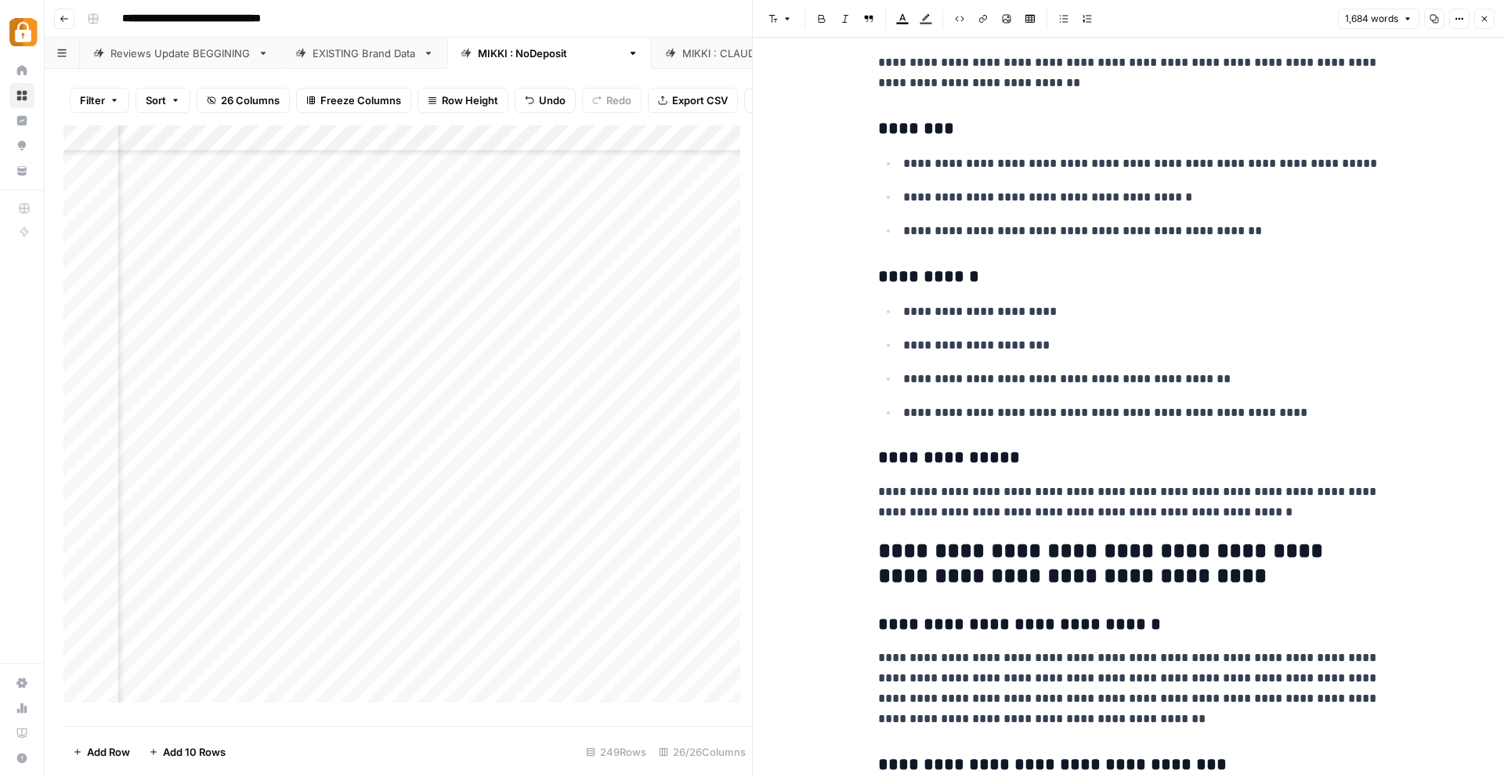
click at [555, 632] on div "Add Column" at bounding box center [407, 419] width 688 height 589
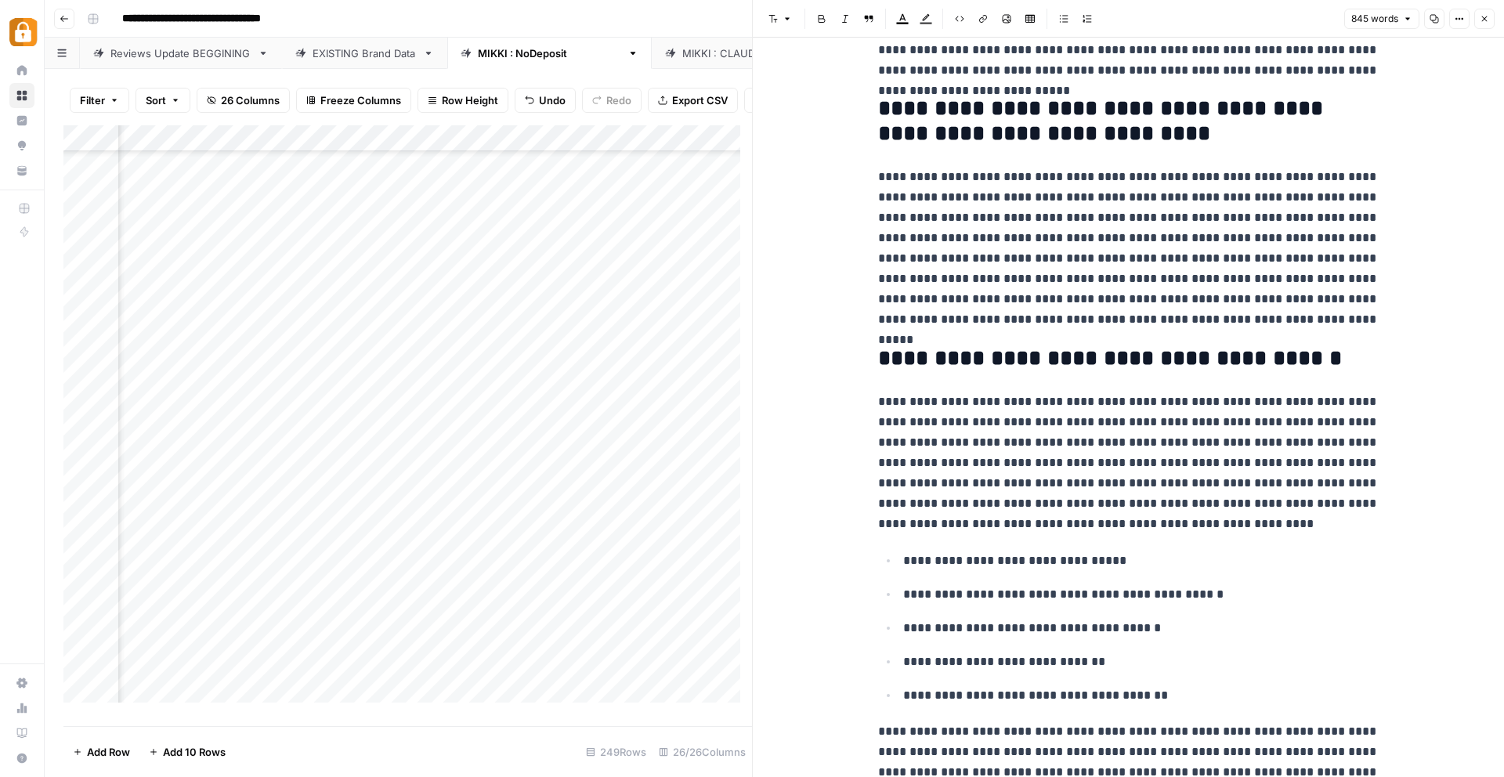
scroll to position [1323, 0]
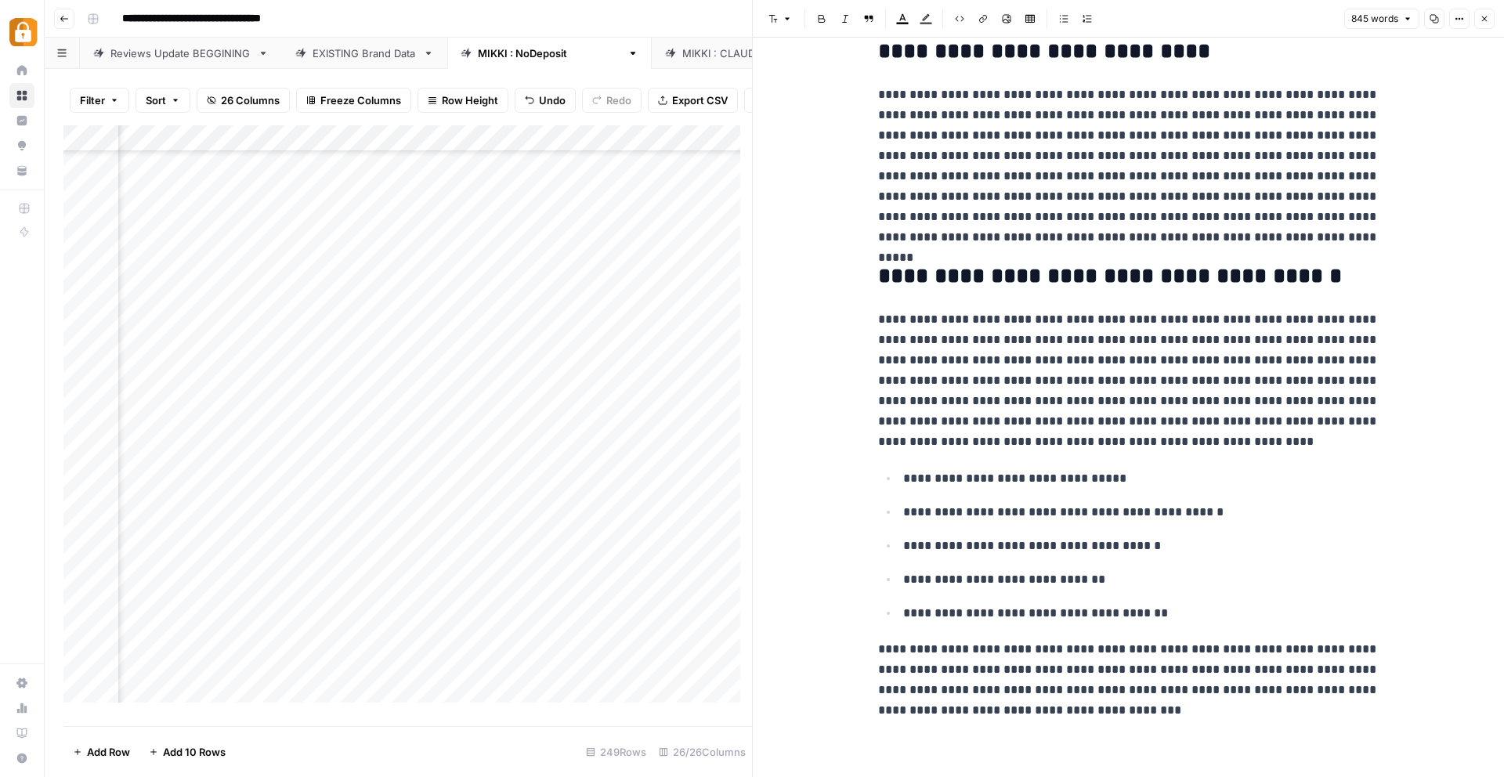
click at [291, 640] on div "Add Column" at bounding box center [407, 419] width 688 height 589
click at [190, 630] on div "Add Column" at bounding box center [407, 419] width 688 height 589
click at [452, 635] on div "Add Column" at bounding box center [407, 419] width 688 height 589
click at [600, 624] on div "Add Column" at bounding box center [407, 419] width 688 height 589
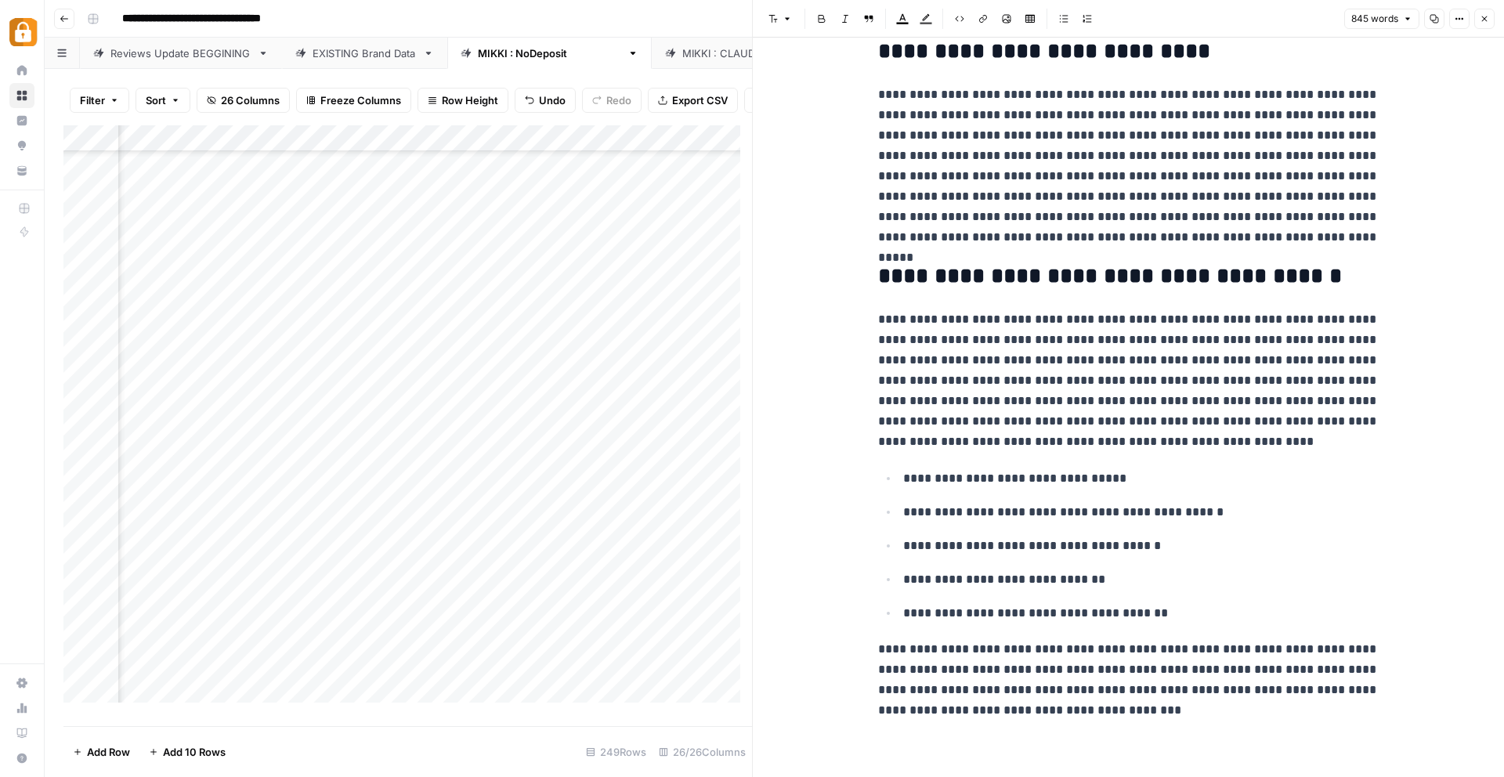
click at [1482, 14] on icon "button" at bounding box center [1483, 18] width 9 height 9
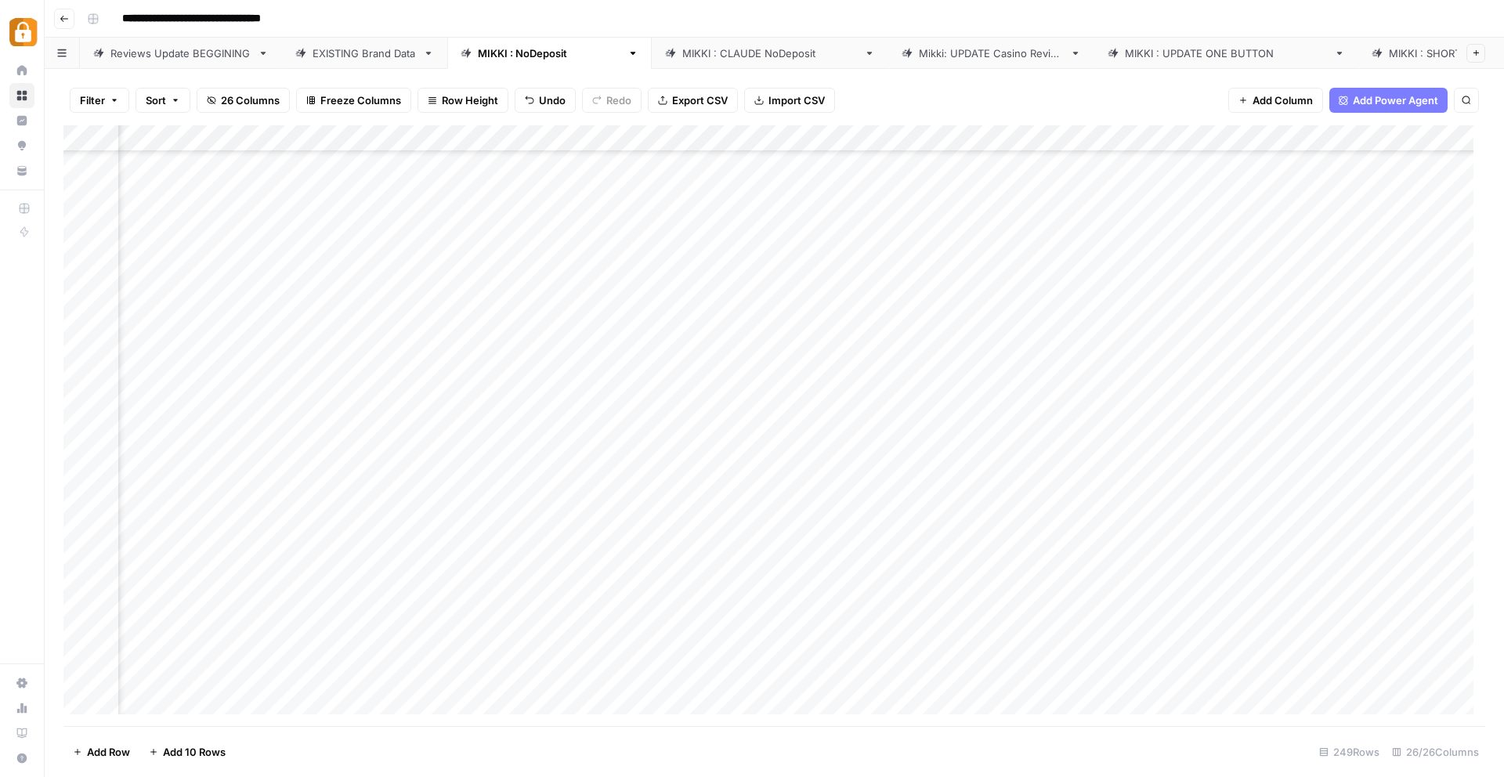
click at [888, 616] on div "Add Column" at bounding box center [773, 425] width 1421 height 601
click at [905, 622] on div "Add Column" at bounding box center [773, 425] width 1421 height 601
click at [1024, 620] on div "Add Column" at bounding box center [773, 425] width 1421 height 601
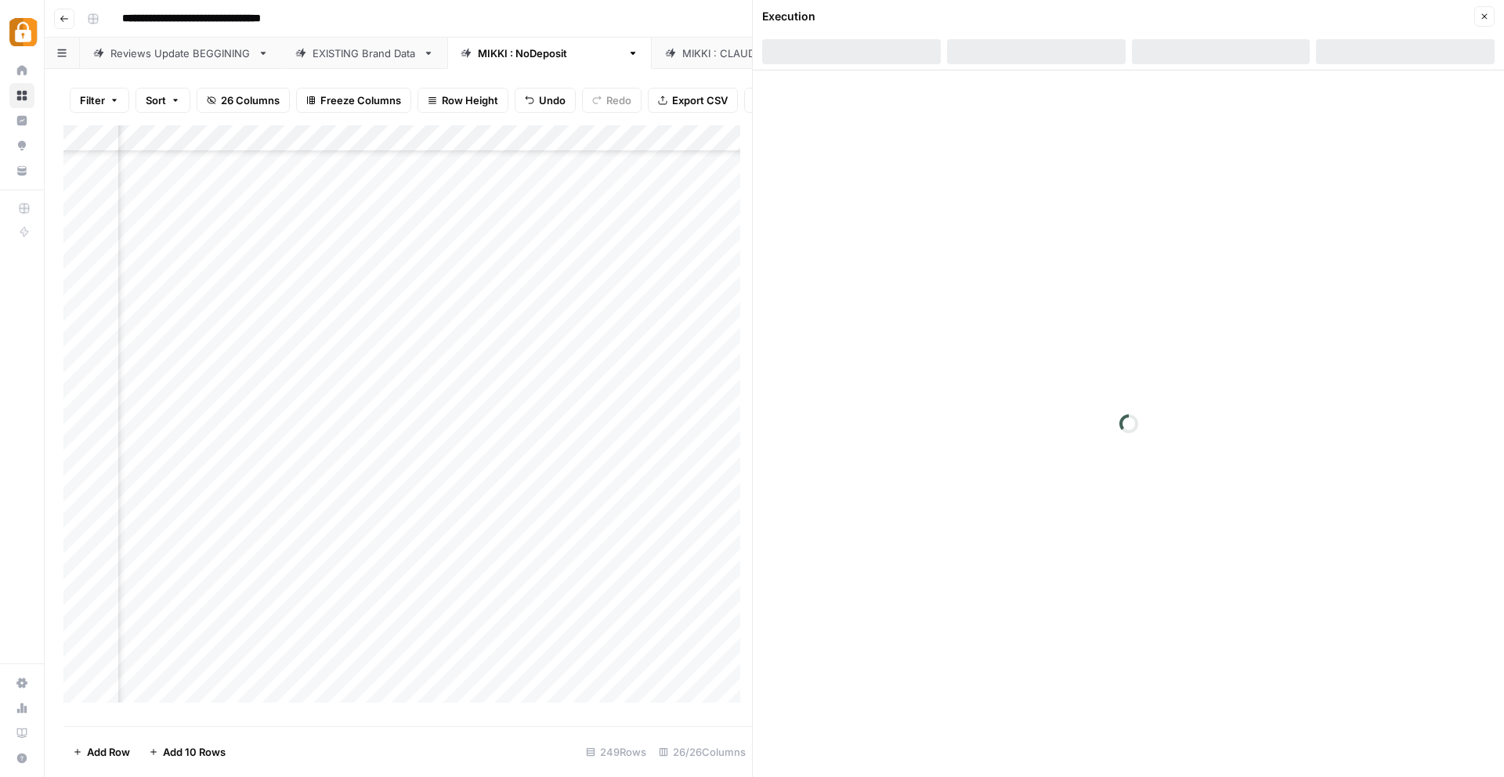
click at [1489, 13] on button "Close" at bounding box center [1484, 16] width 20 height 20
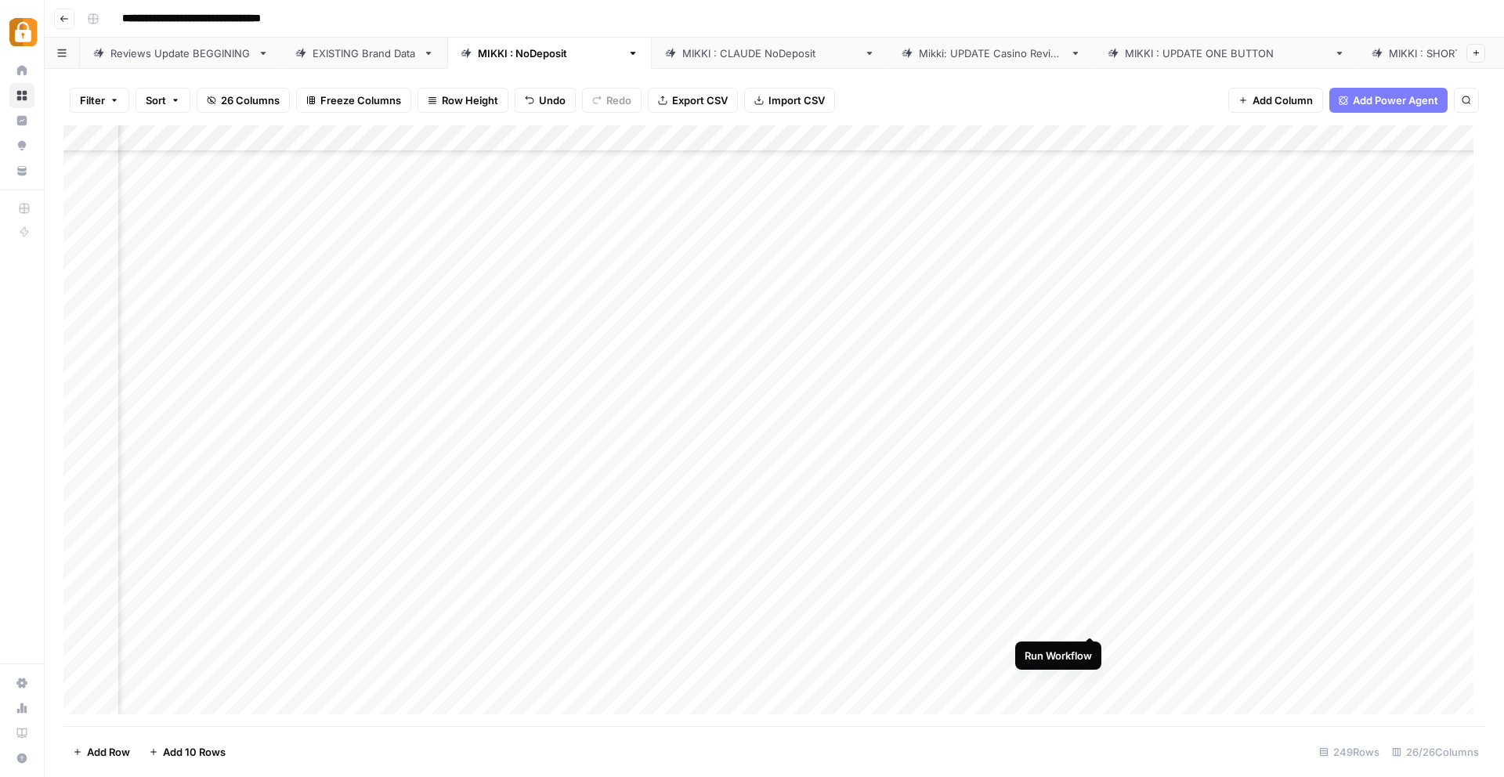
click at [1088, 619] on div "Add Column" at bounding box center [773, 425] width 1421 height 601
drag, startPoint x: 262, startPoint y: 625, endPoint x: 450, endPoint y: 627, distance: 188.7
click at [450, 627] on div "Add Column" at bounding box center [773, 425] width 1421 height 601
drag, startPoint x: 551, startPoint y: 634, endPoint x: 544, endPoint y: 646, distance: 14.4
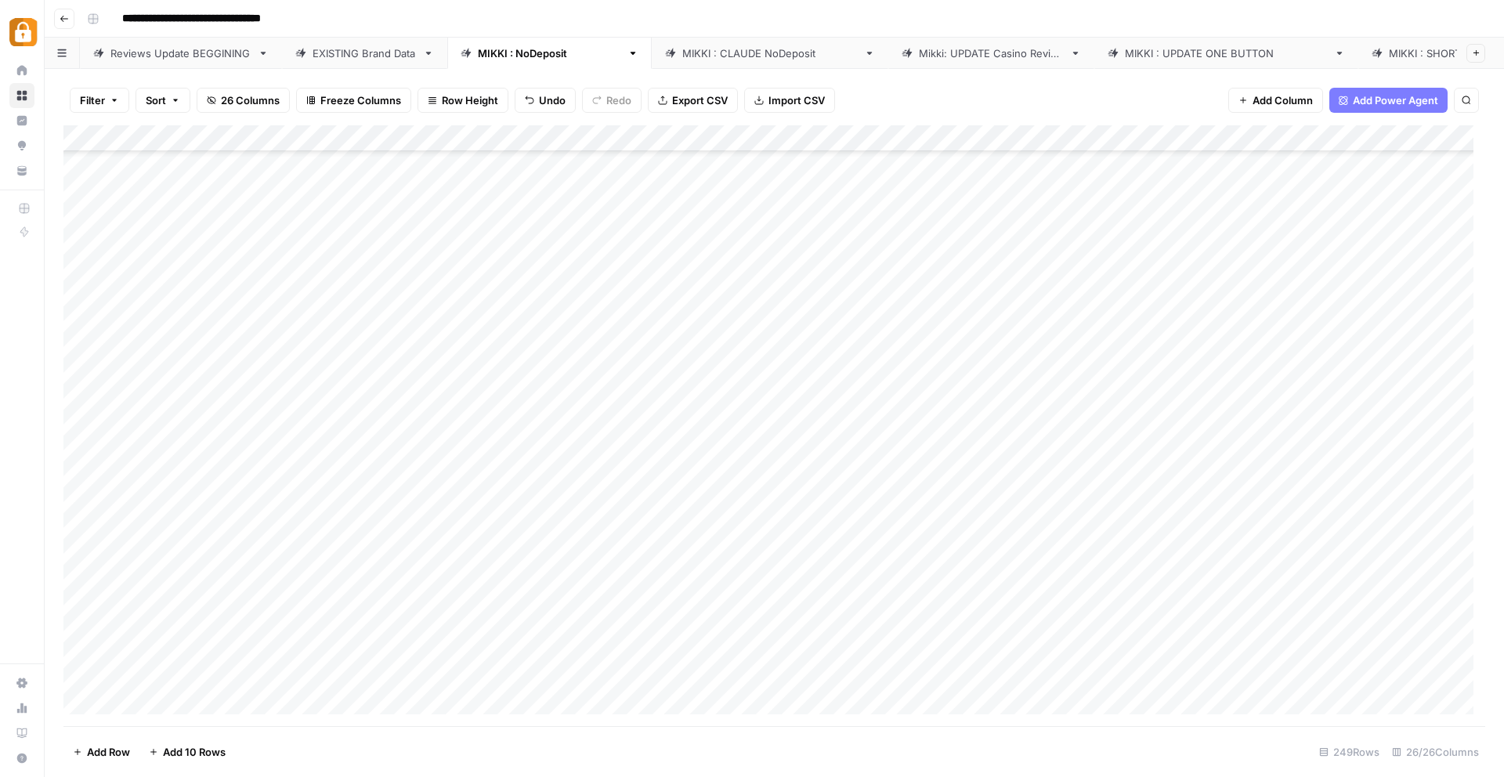
click at [544, 646] on div "Add Column" at bounding box center [773, 425] width 1421 height 601
click at [594, 644] on div "Add Column" at bounding box center [773, 425] width 1421 height 601
click at [347, 49] on div "EXISTING Brand Data" at bounding box center [364, 53] width 104 height 16
click at [427, 140] on div "Add Column" at bounding box center [773, 425] width 1421 height 601
click at [425, 243] on span "Sort Ascending" at bounding box center [464, 248] width 137 height 16
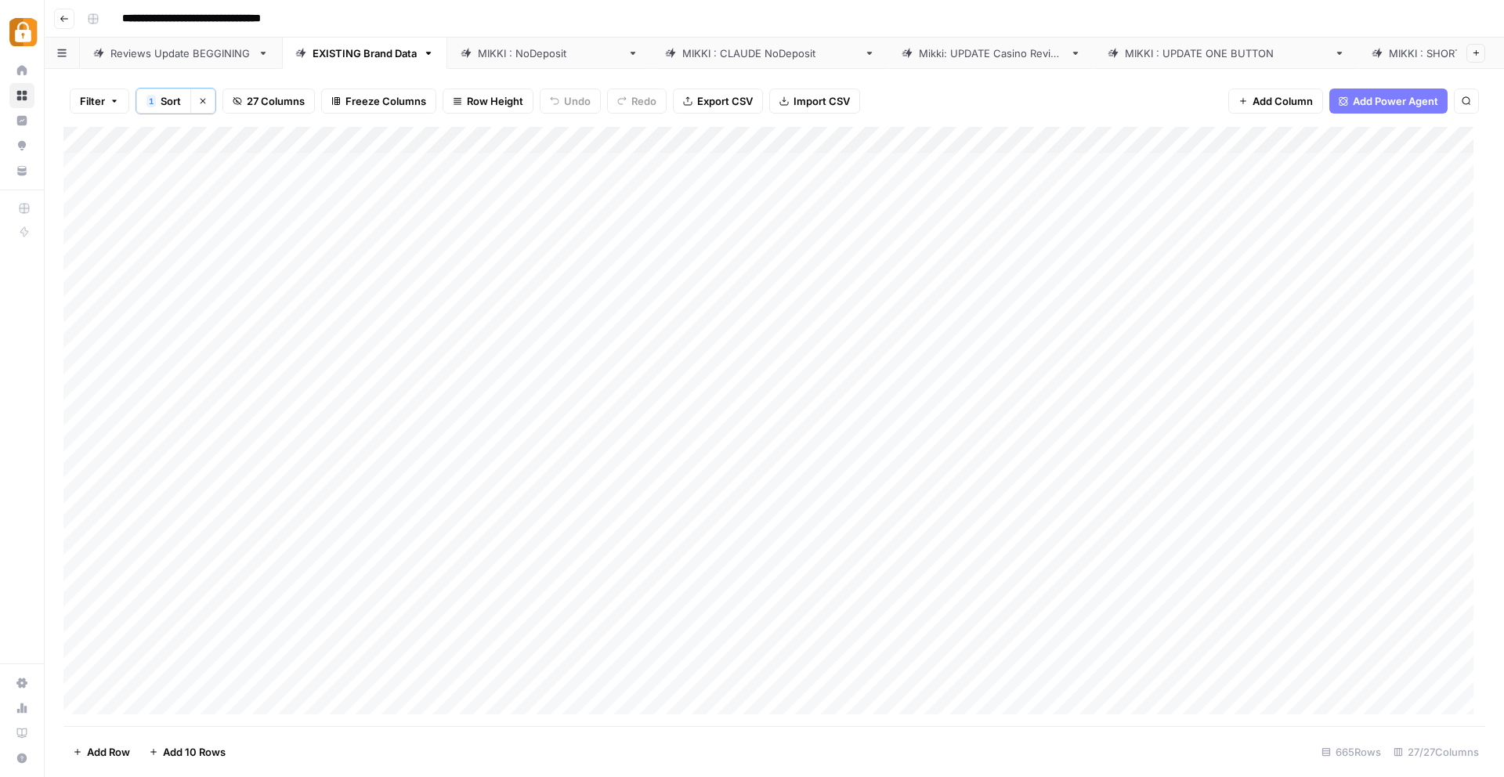
scroll to position [18, 0]
click at [389, 228] on div "Add Column" at bounding box center [773, 426] width 1421 height 599
click at [417, 228] on div "Add Column" at bounding box center [773, 426] width 1421 height 599
drag, startPoint x: 412, startPoint y: 229, endPoint x: 365, endPoint y: 226, distance: 47.0
click at [367, 226] on textarea "*****" at bounding box center [490, 229] width 251 height 22
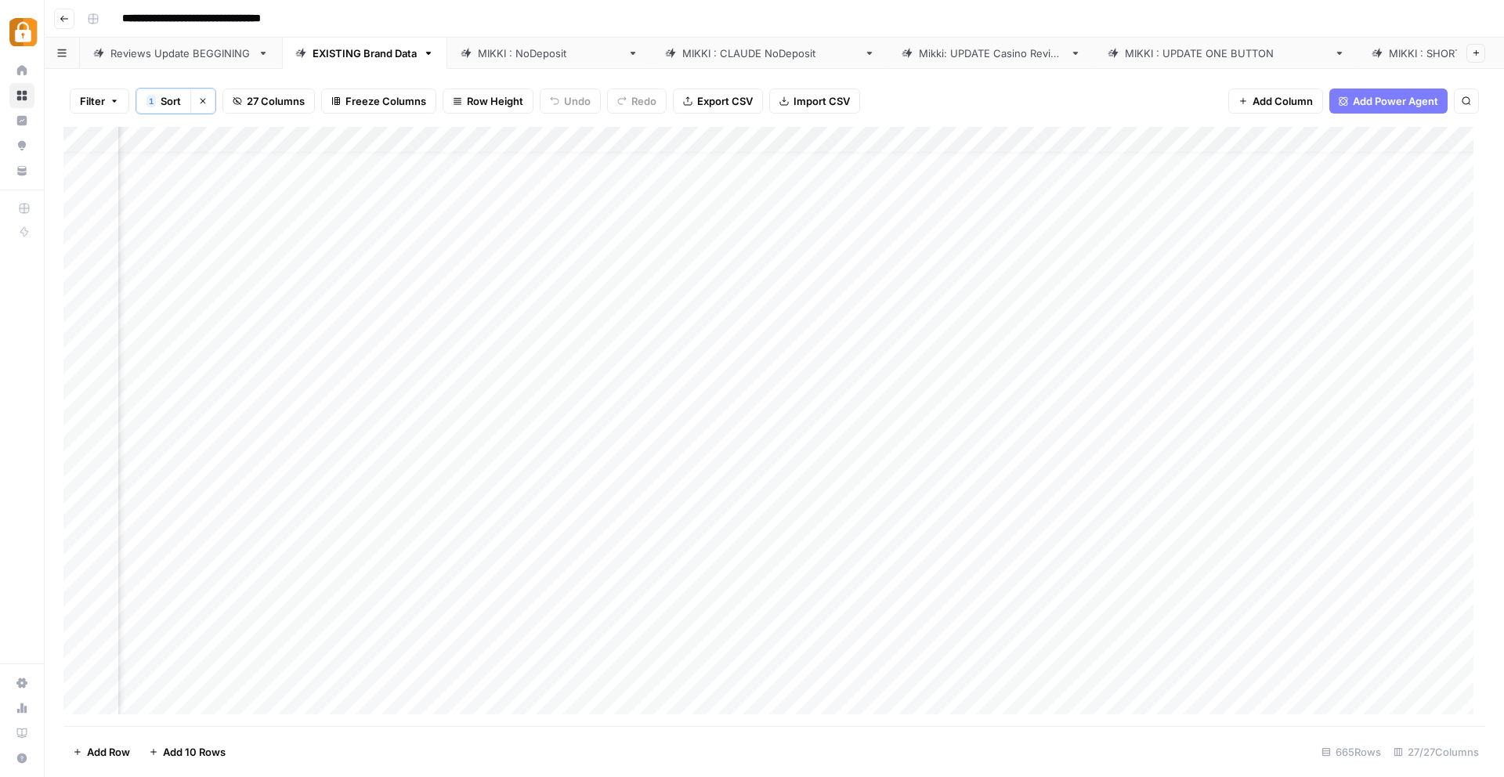
scroll to position [18, 409]
click at [500, 50] on div "[PERSON_NAME] : NoDeposit" at bounding box center [549, 53] width 143 height 16
click at [594, 629] on div "Add Column" at bounding box center [773, 425] width 1421 height 601
click at [589, 628] on div "Add Column" at bounding box center [773, 425] width 1421 height 601
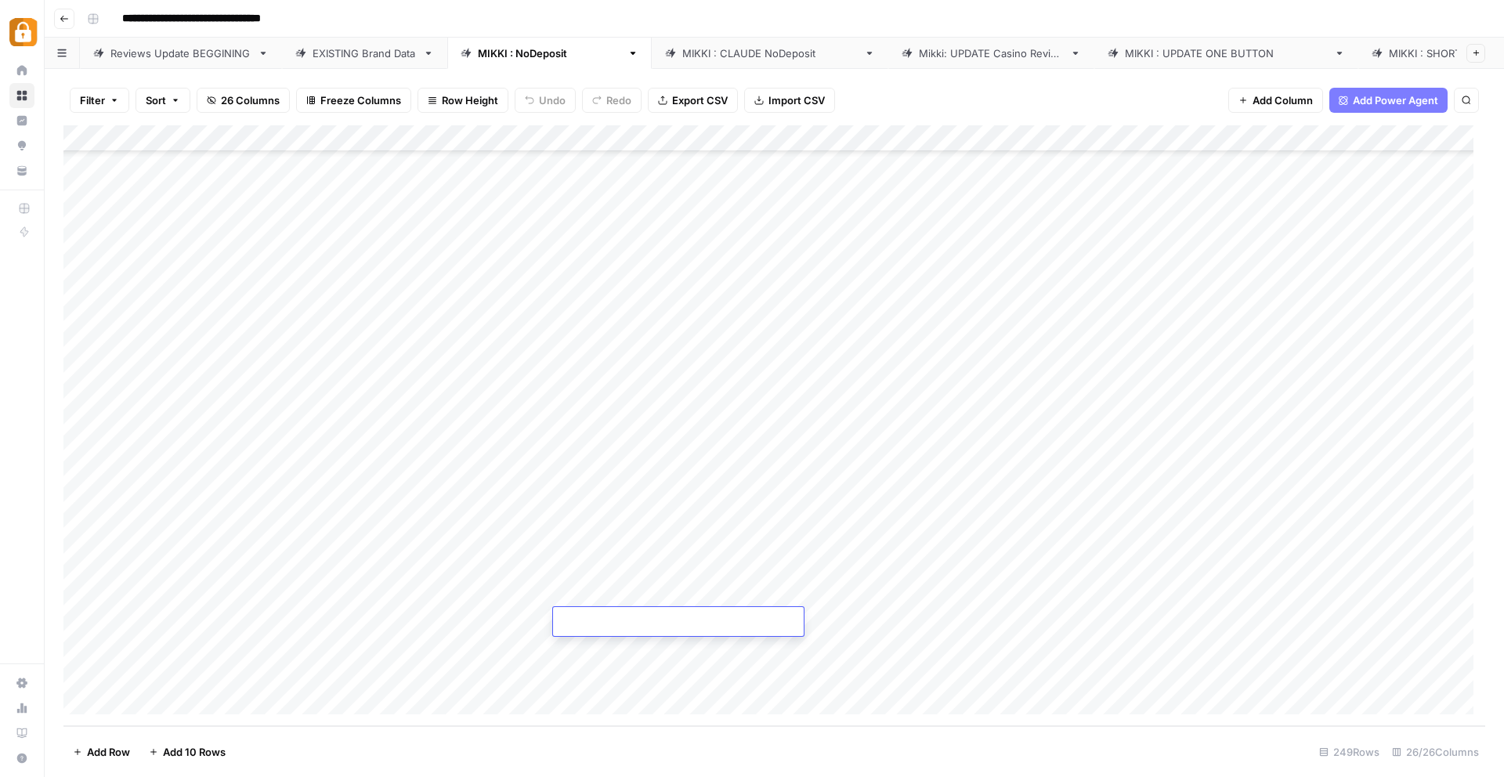
type textarea "*****"
click at [825, 623] on div "Add Column" at bounding box center [773, 425] width 1421 height 601
click at [878, 617] on div "Add Column" at bounding box center [773, 425] width 1421 height 601
drag, startPoint x: 632, startPoint y: 622, endPoint x: 661, endPoint y: 622, distance: 29.0
click at [634, 624] on div "Add Column" at bounding box center [773, 425] width 1421 height 601
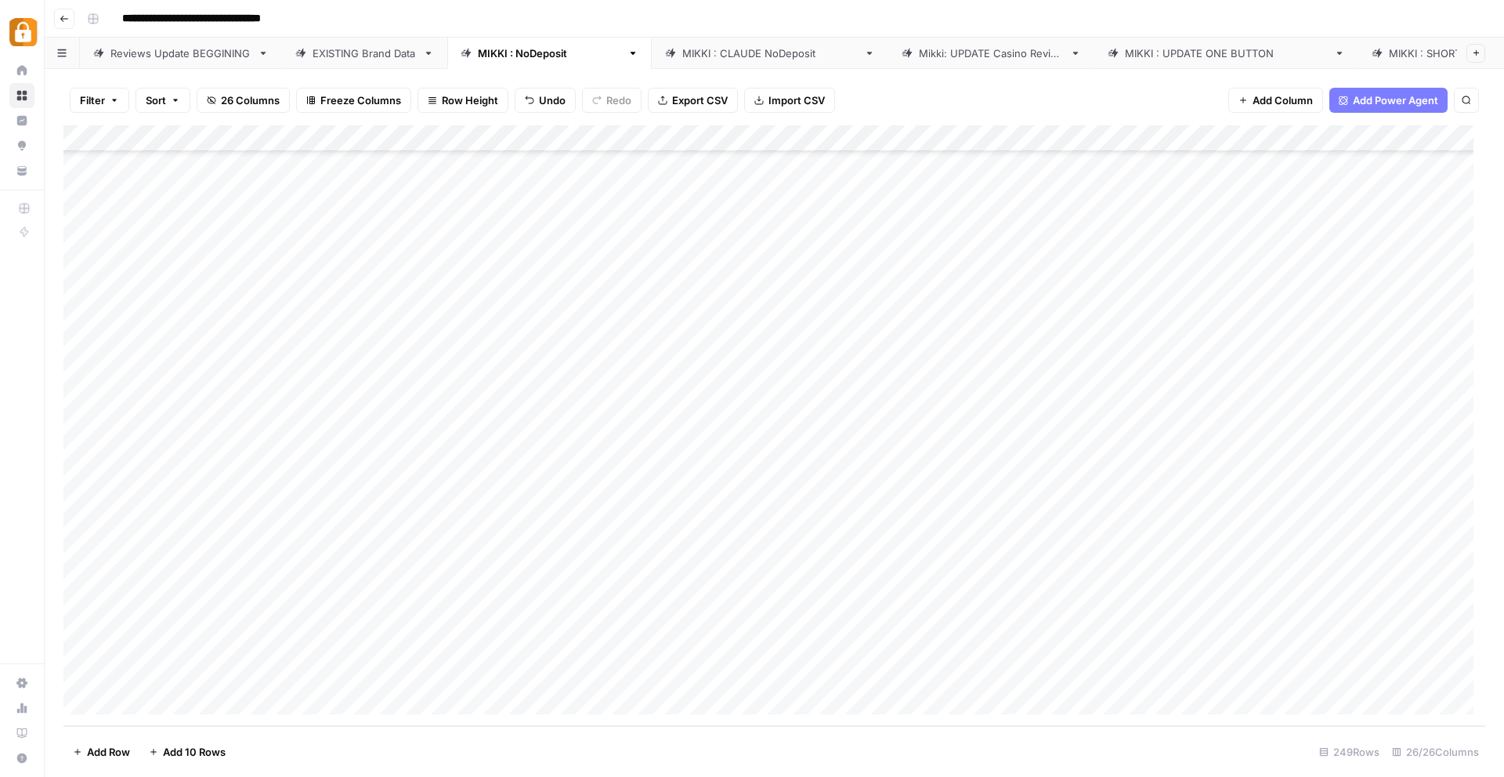
click at [805, 622] on div "Add Column" at bounding box center [773, 425] width 1421 height 601
click at [627, 625] on div "Add Column" at bounding box center [773, 425] width 1421 height 601
click at [795, 630] on div "Add Column" at bounding box center [773, 425] width 1421 height 601
click at [880, 591] on div "Add Column" at bounding box center [773, 425] width 1421 height 601
click at [871, 606] on div "Add Column" at bounding box center [773, 425] width 1421 height 601
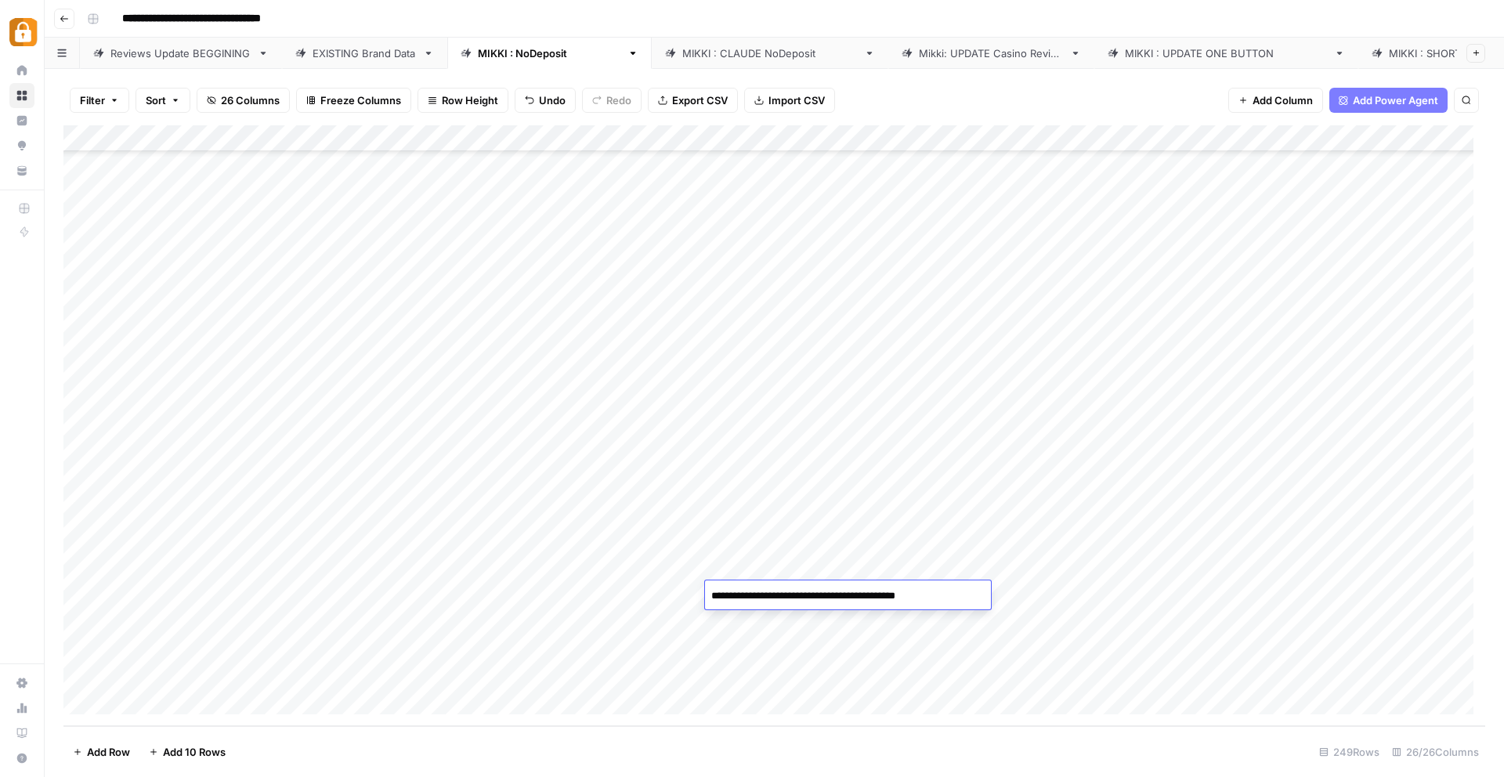
click at [872, 590] on textarea "**********" at bounding box center [848, 596] width 286 height 22
click at [870, 621] on div "Add Column" at bounding box center [773, 425] width 1421 height 601
click at [894, 590] on div "Add Column" at bounding box center [773, 425] width 1421 height 601
click at [891, 608] on div "Add Column" at bounding box center [773, 425] width 1421 height 601
click at [1013, 616] on div "Add Column" at bounding box center [773, 425] width 1421 height 601
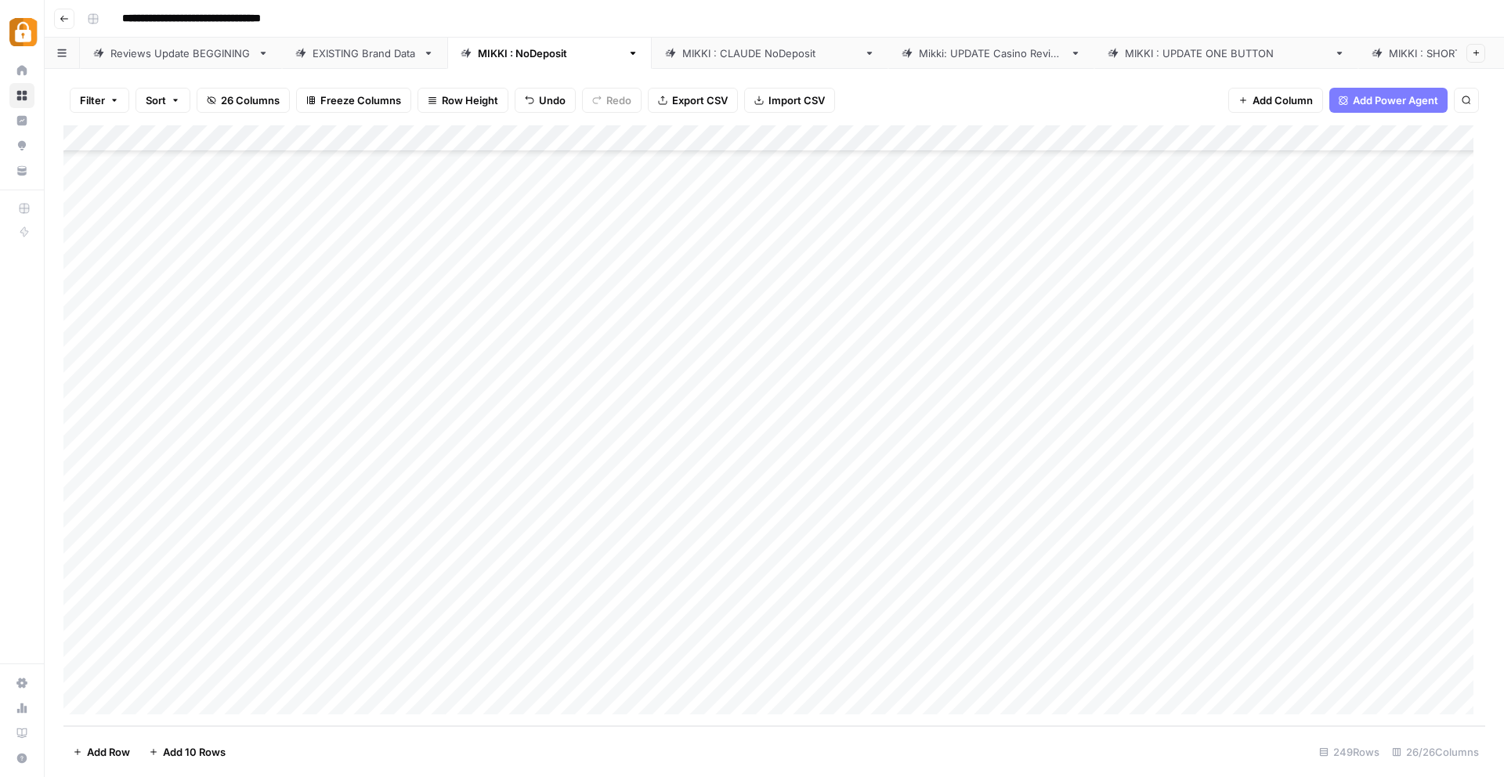
drag, startPoint x: 1009, startPoint y: 594, endPoint x: 1263, endPoint y: 594, distance: 253.7
click at [1263, 594] on div "Add Column" at bounding box center [773, 425] width 1421 height 601
click at [1017, 623] on div "Add Column" at bounding box center [773, 425] width 1421 height 601
click at [1157, 630] on div "Add Column" at bounding box center [773, 425] width 1421 height 601
click at [1399, 622] on div "Add Column" at bounding box center [773, 425] width 1421 height 601
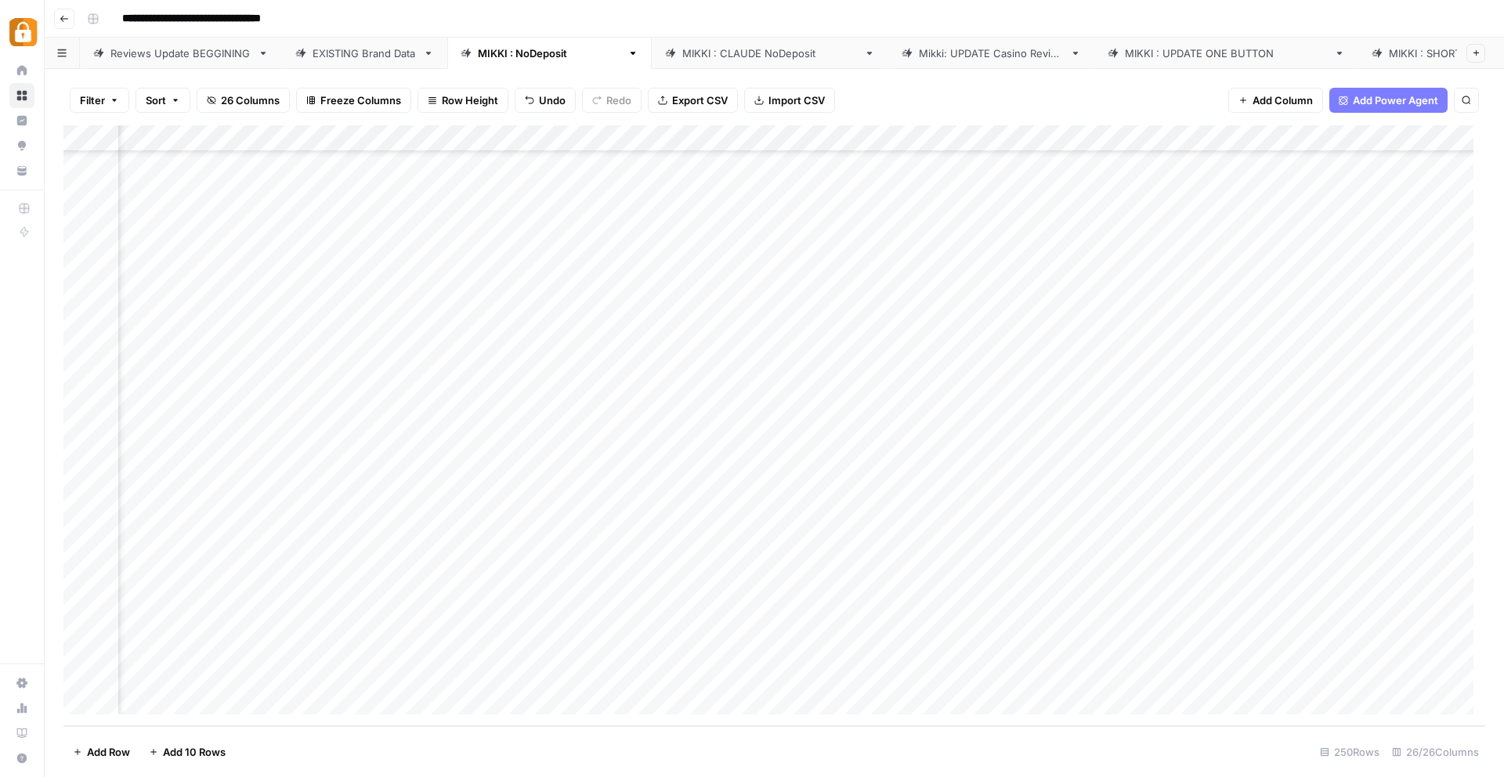
scroll to position [6119, 591]
click at [1007, 593] on div "Add Column" at bounding box center [773, 425] width 1421 height 601
drag, startPoint x: 643, startPoint y: 595, endPoint x: 410, endPoint y: 596, distance: 232.6
click at [410, 596] on div "Add Column" at bounding box center [773, 425] width 1421 height 601
click at [340, 623] on div "Add Column" at bounding box center [773, 425] width 1421 height 601
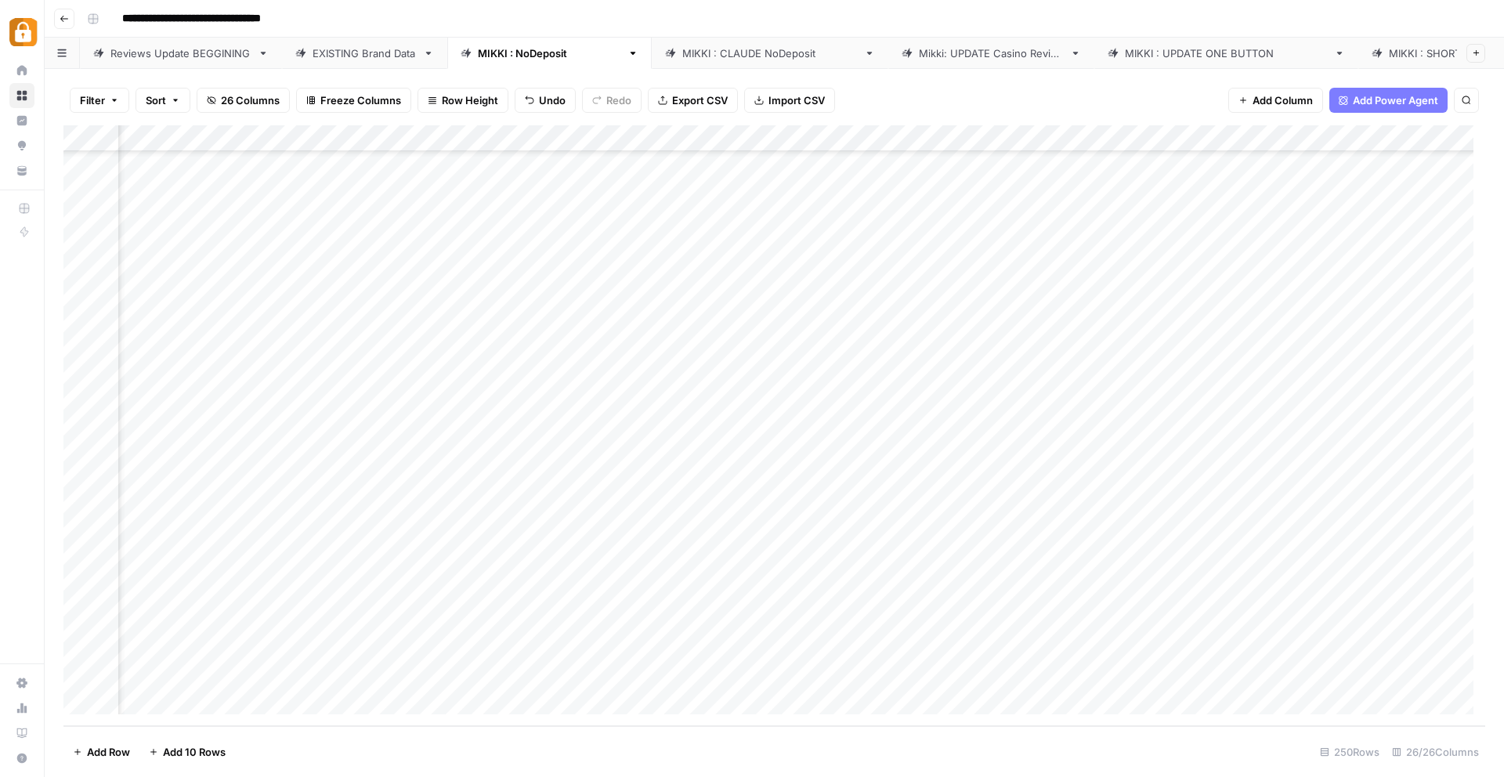
click at [466, 635] on div "Add Column" at bounding box center [773, 425] width 1421 height 601
click at [459, 627] on div "Add Column" at bounding box center [773, 425] width 1421 height 601
click at [323, 595] on div "Add Column" at bounding box center [773, 425] width 1421 height 601
click at [322, 597] on div "Add Column" at bounding box center [773, 425] width 1421 height 601
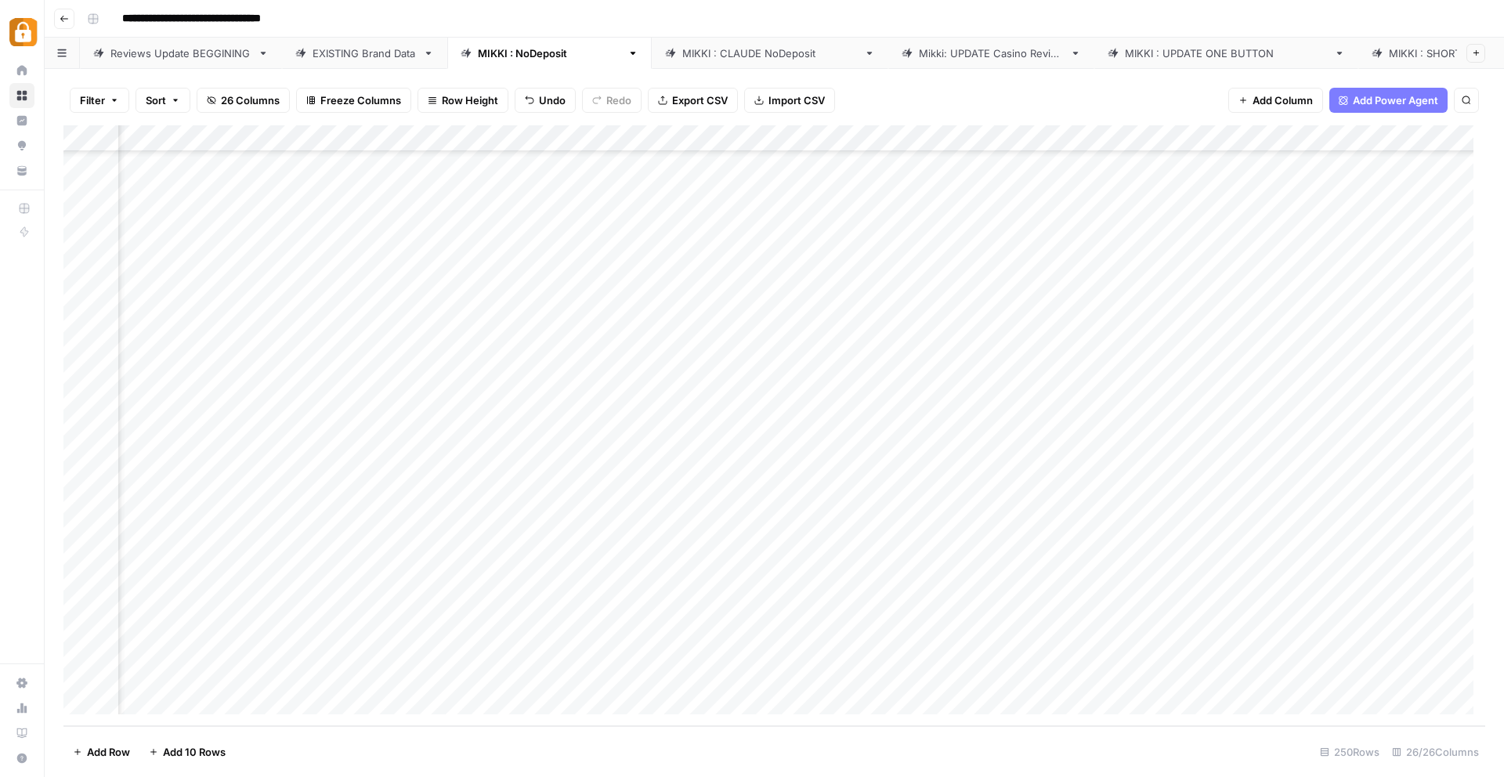
click at [210, 618] on div "Add Column" at bounding box center [773, 425] width 1421 height 601
click at [171, 601] on div "Add Column" at bounding box center [773, 425] width 1421 height 601
drag, startPoint x: 277, startPoint y: 608, endPoint x: 278, endPoint y: 632, distance: 23.5
click at [278, 632] on div "Add Column" at bounding box center [773, 425] width 1421 height 601
click at [312, 592] on div "Add Column" at bounding box center [773, 425] width 1421 height 601
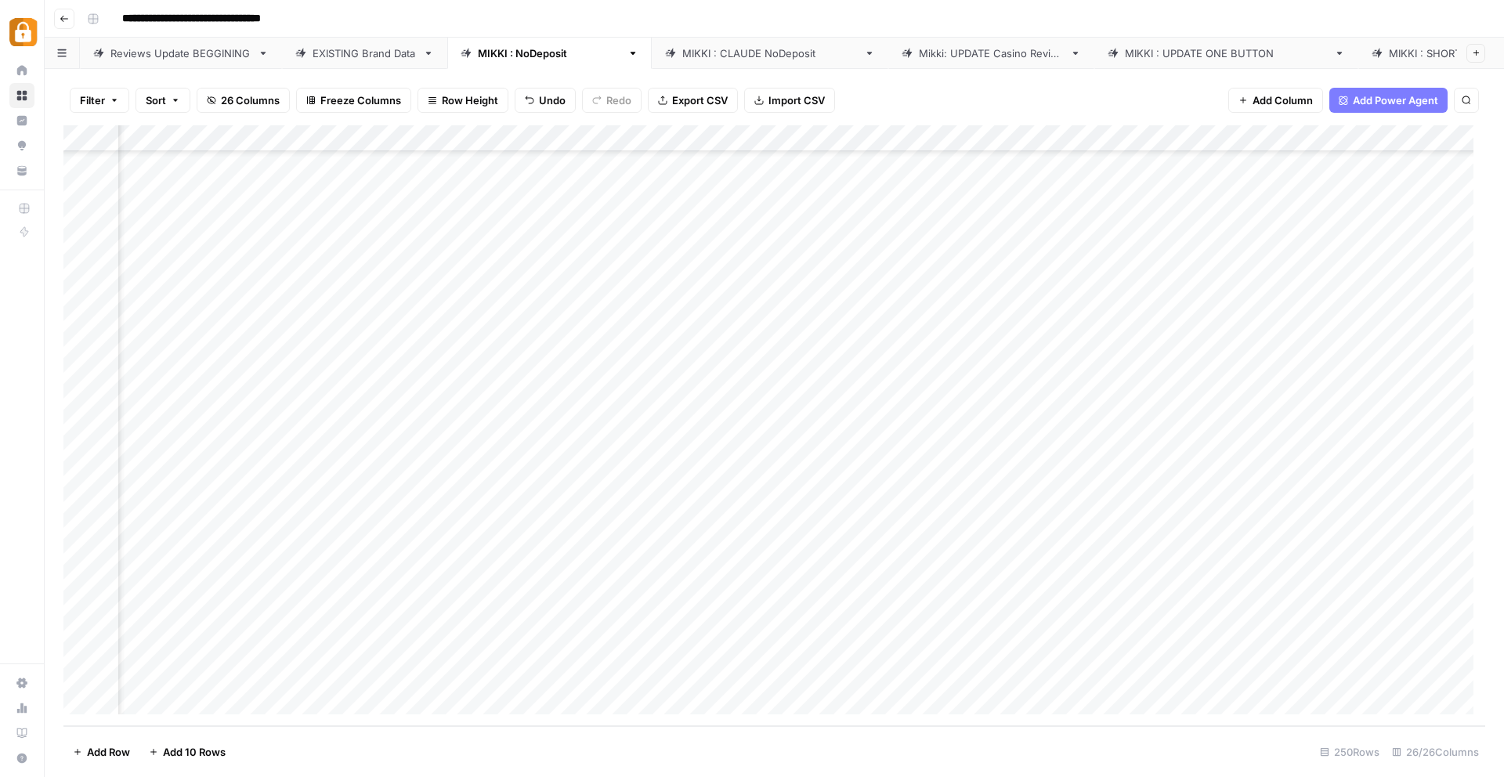
click at [298, 614] on div "Add Column" at bounding box center [773, 425] width 1421 height 601
click at [149, 590] on div "Add Column" at bounding box center [773, 425] width 1421 height 601
drag, startPoint x: 278, startPoint y: 608, endPoint x: 272, endPoint y: 628, distance: 20.6
click at [272, 628] on div "Add Column" at bounding box center [773, 425] width 1421 height 601
click at [338, 623] on div "Add Column" at bounding box center [773, 425] width 1421 height 601
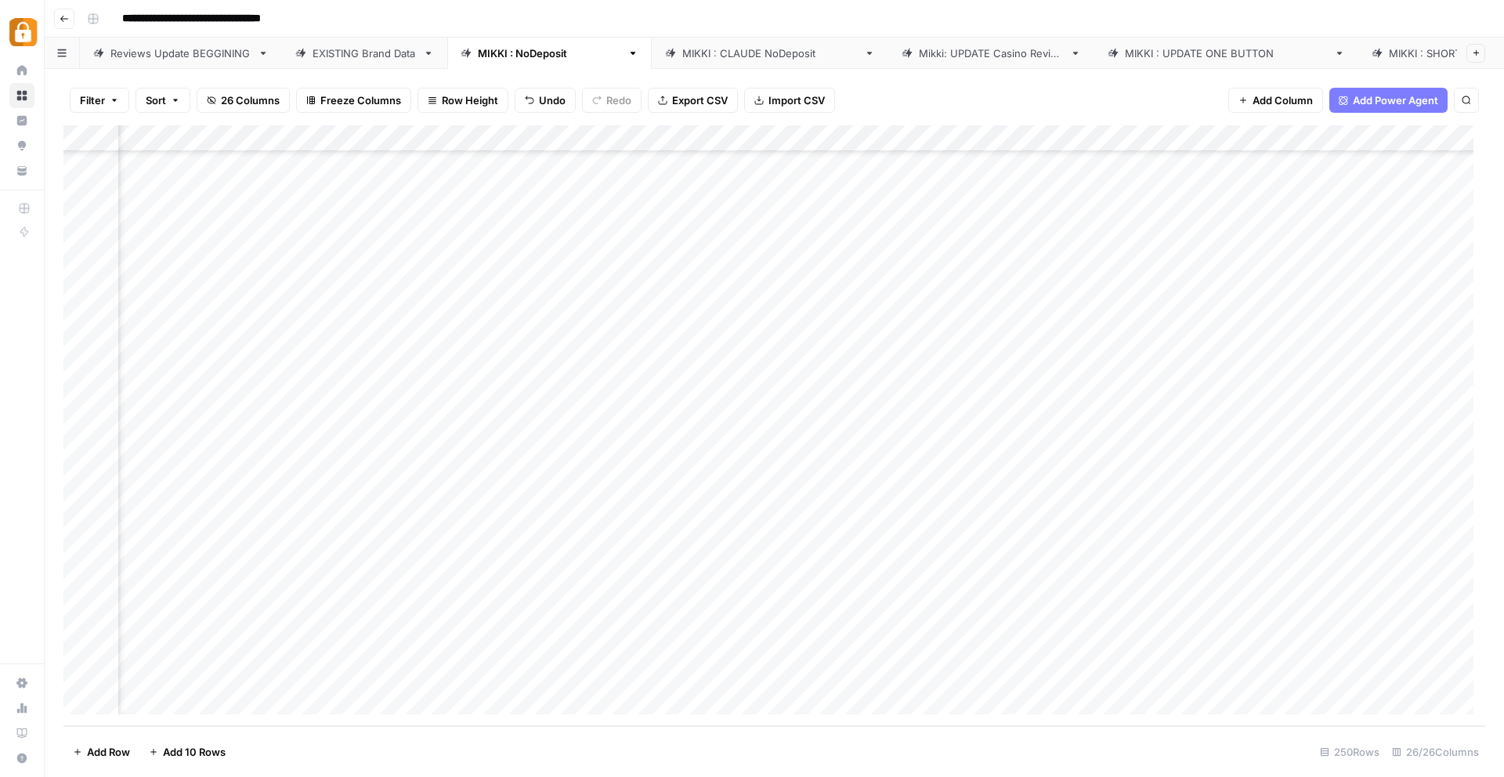
click at [361, 617] on div "Add Column" at bounding box center [773, 425] width 1421 height 601
drag, startPoint x: 337, startPoint y: 623, endPoint x: 273, endPoint y: 619, distance: 63.5
click at [273, 619] on body "**********" at bounding box center [752, 388] width 1504 height 777
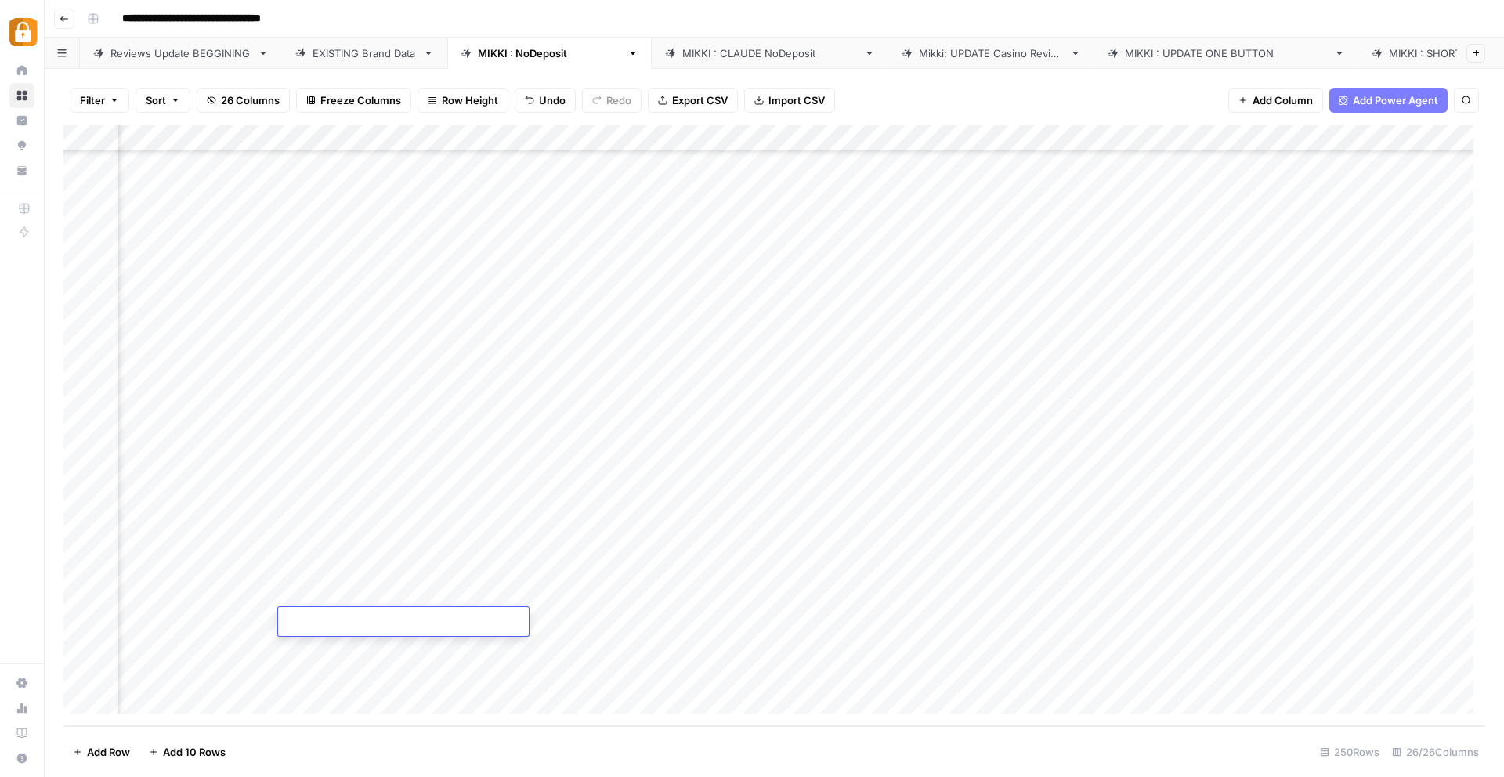
click at [608, 611] on div "Add Column" at bounding box center [773, 425] width 1421 height 601
click at [354, 46] on div "EXISTING Brand Data" at bounding box center [364, 53] width 104 height 16
click at [413, 141] on div "Add Column" at bounding box center [773, 425] width 1421 height 601
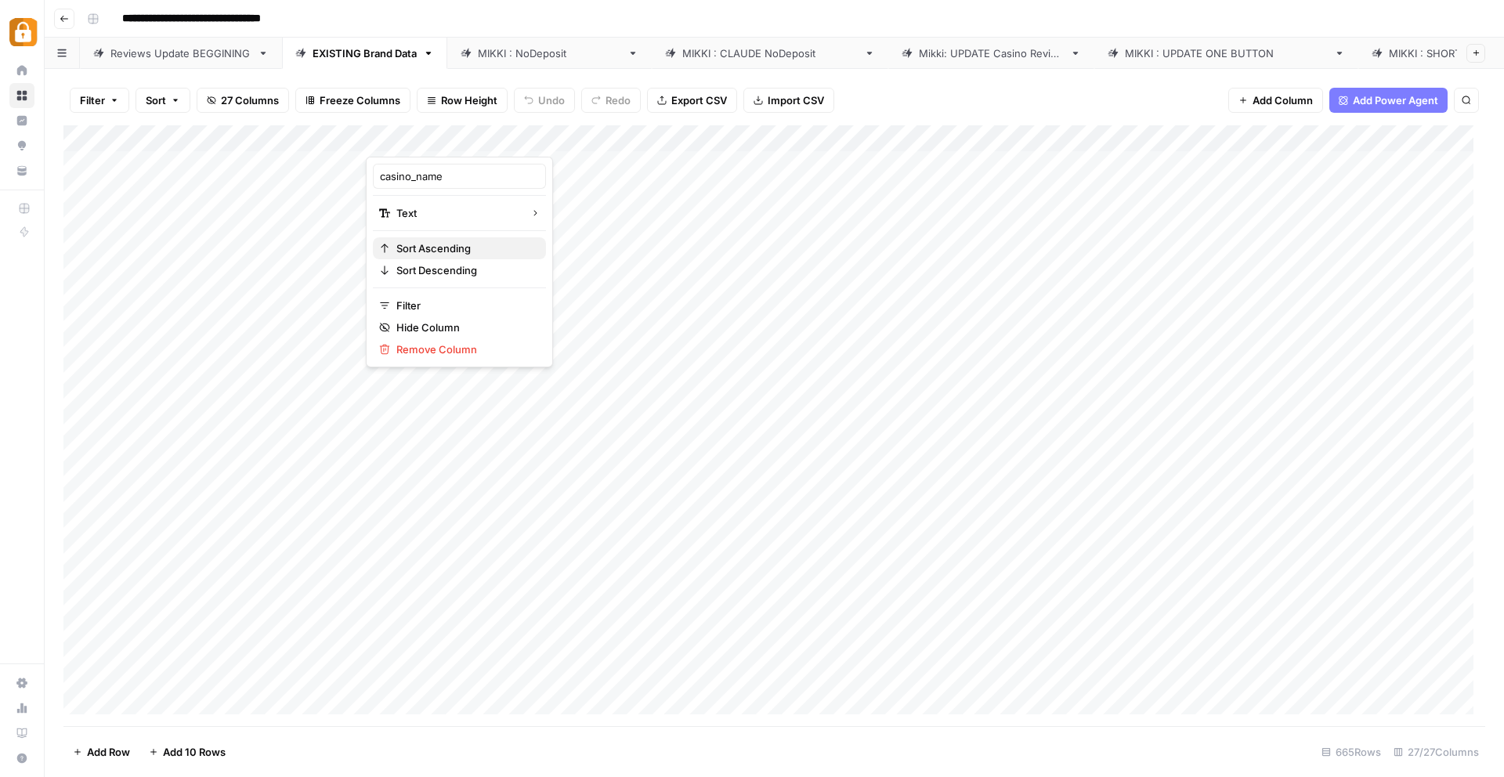
click at [442, 250] on span "Sort Ascending" at bounding box center [464, 248] width 137 height 16
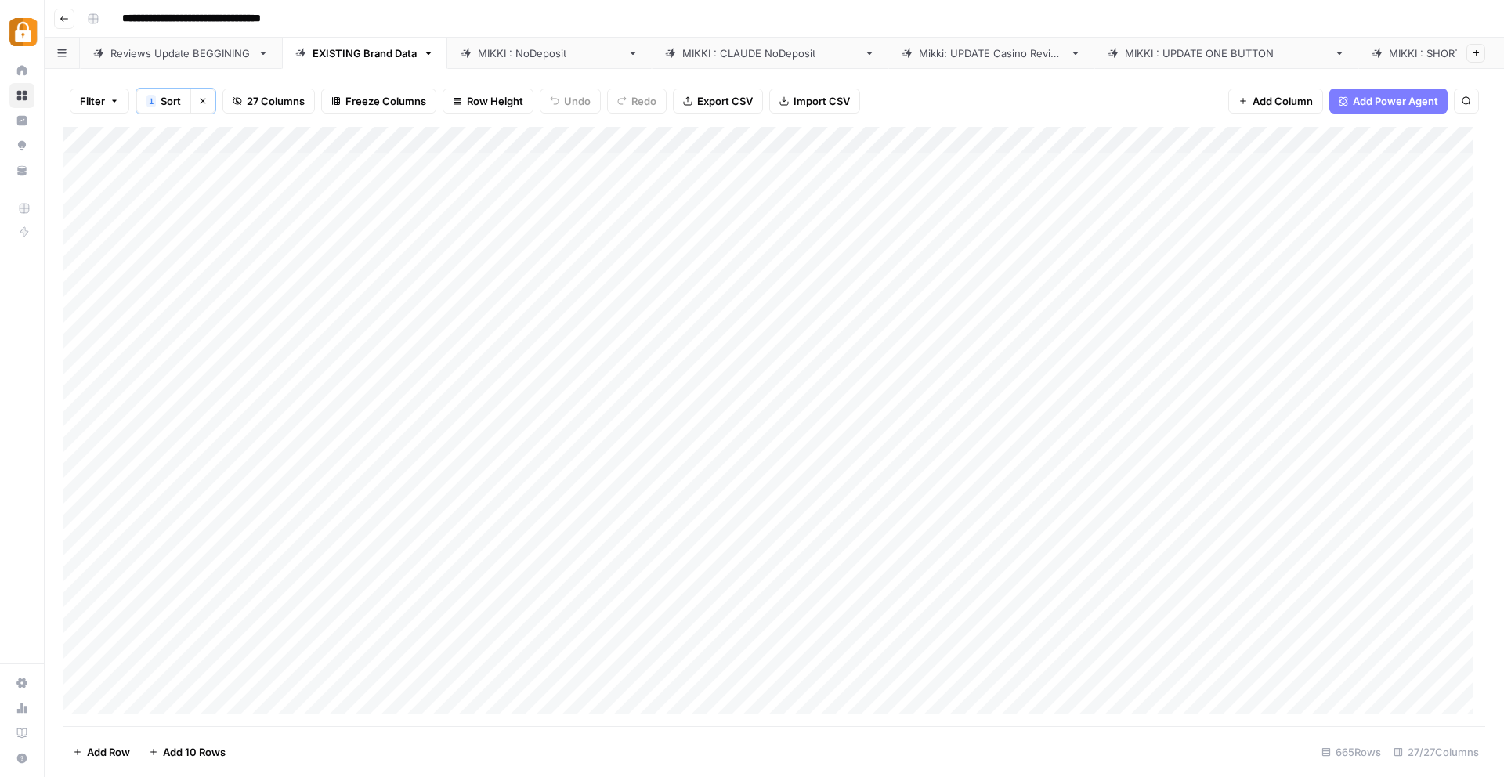
click at [404, 238] on div "Add Column" at bounding box center [773, 426] width 1421 height 599
click at [404, 239] on div "Add Column" at bounding box center [773, 426] width 1421 height 599
drag, startPoint x: 403, startPoint y: 247, endPoint x: 370, endPoint y: 241, distance: 34.1
click at [370, 241] on textarea "*****" at bounding box center [490, 247] width 251 height 22
click at [237, 317] on div "Add Column" at bounding box center [773, 426] width 1421 height 599
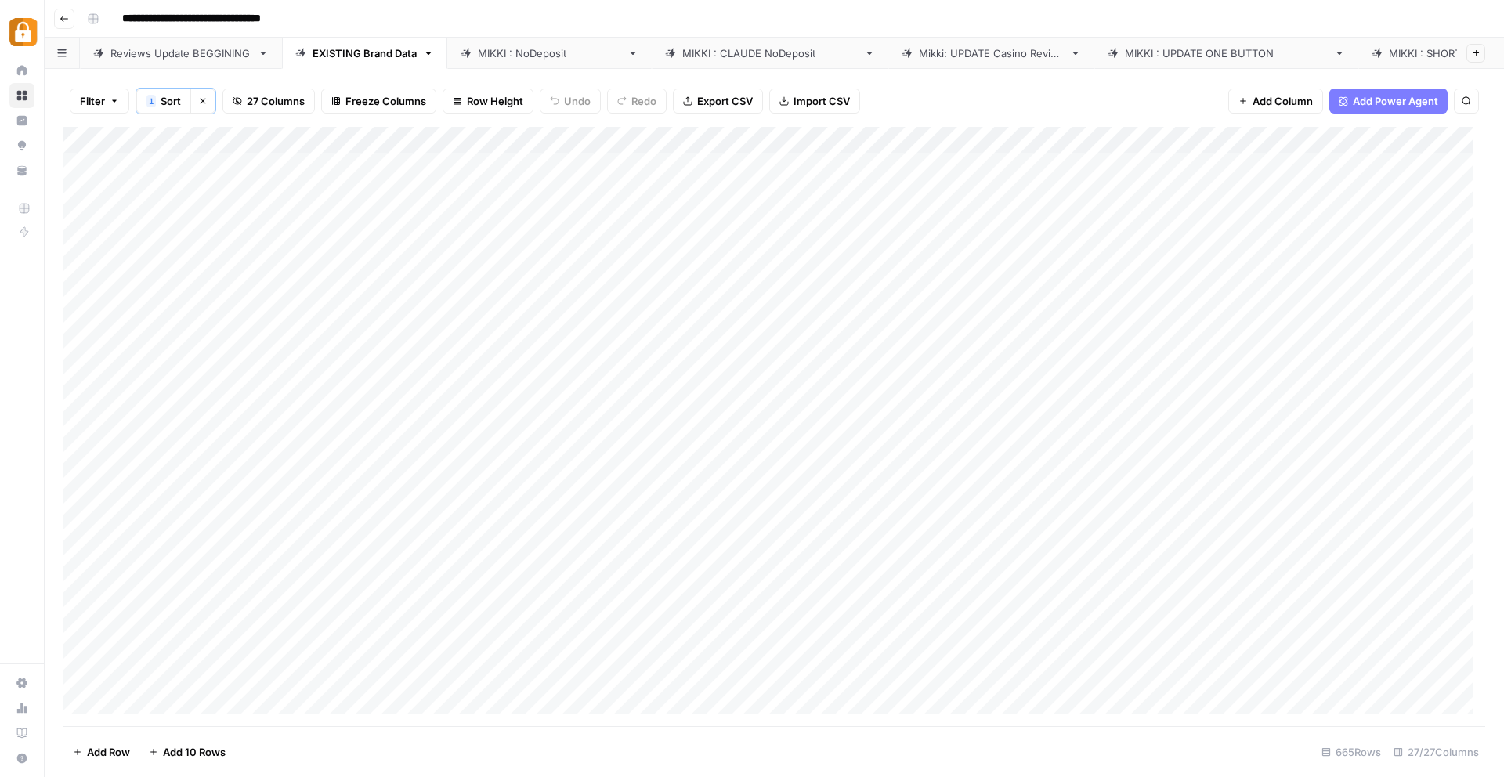
click at [503, 45] on div "[PERSON_NAME] : NoDeposit" at bounding box center [549, 53] width 143 height 16
click at [605, 629] on div "Add Column" at bounding box center [773, 425] width 1421 height 601
click at [606, 655] on div "Add Column" at bounding box center [773, 425] width 1421 height 601
click at [607, 637] on div "Add Column" at bounding box center [773, 425] width 1421 height 601
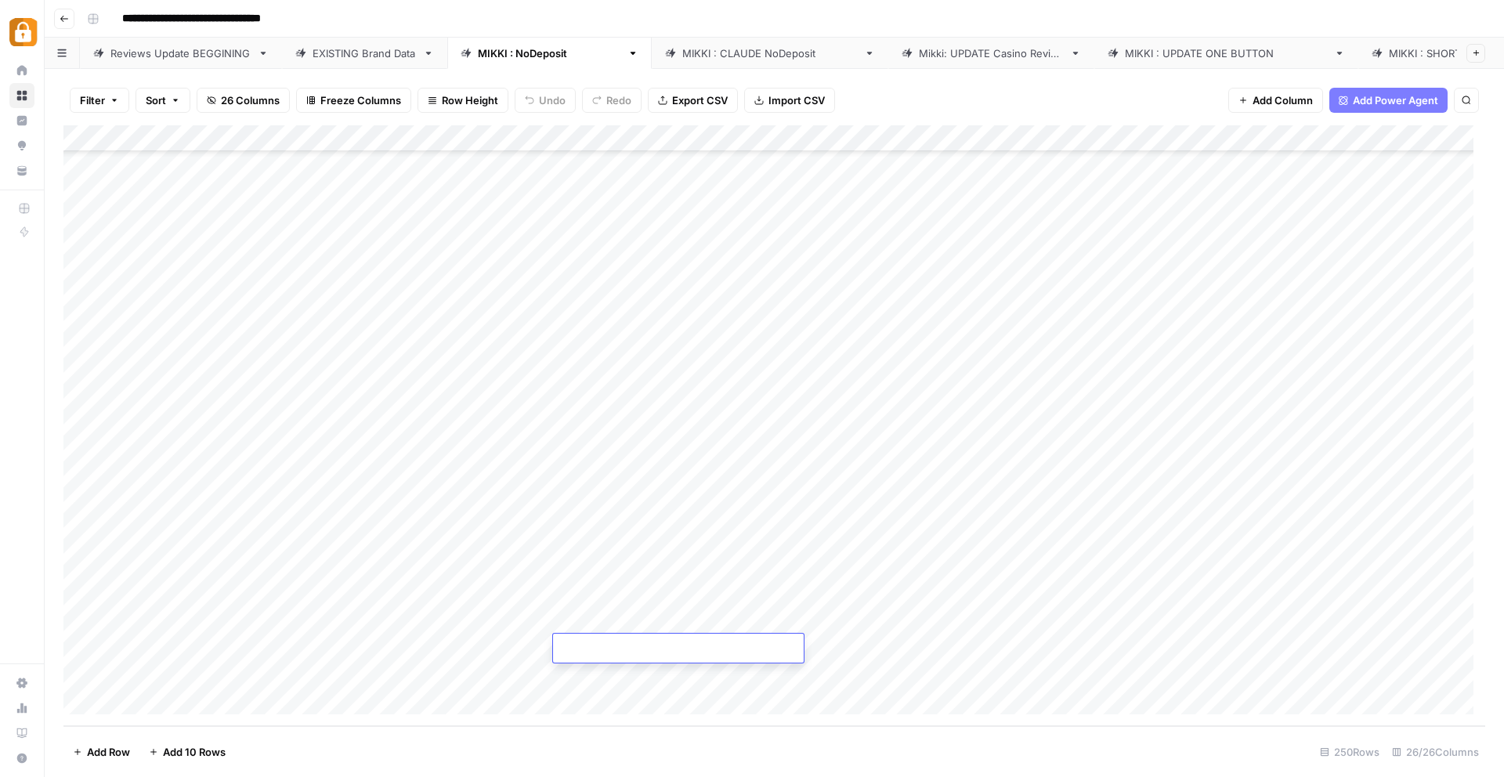
click at [630, 615] on div "Add Column" at bounding box center [773, 425] width 1421 height 601
click at [619, 619] on div "Add Column" at bounding box center [773, 425] width 1421 height 601
click at [298, 612] on div "Add Column" at bounding box center [773, 425] width 1421 height 601
click at [306, 588] on div "Add Column" at bounding box center [773, 425] width 1421 height 601
drag, startPoint x: 391, startPoint y: 606, endPoint x: 391, endPoint y: 627, distance: 20.4
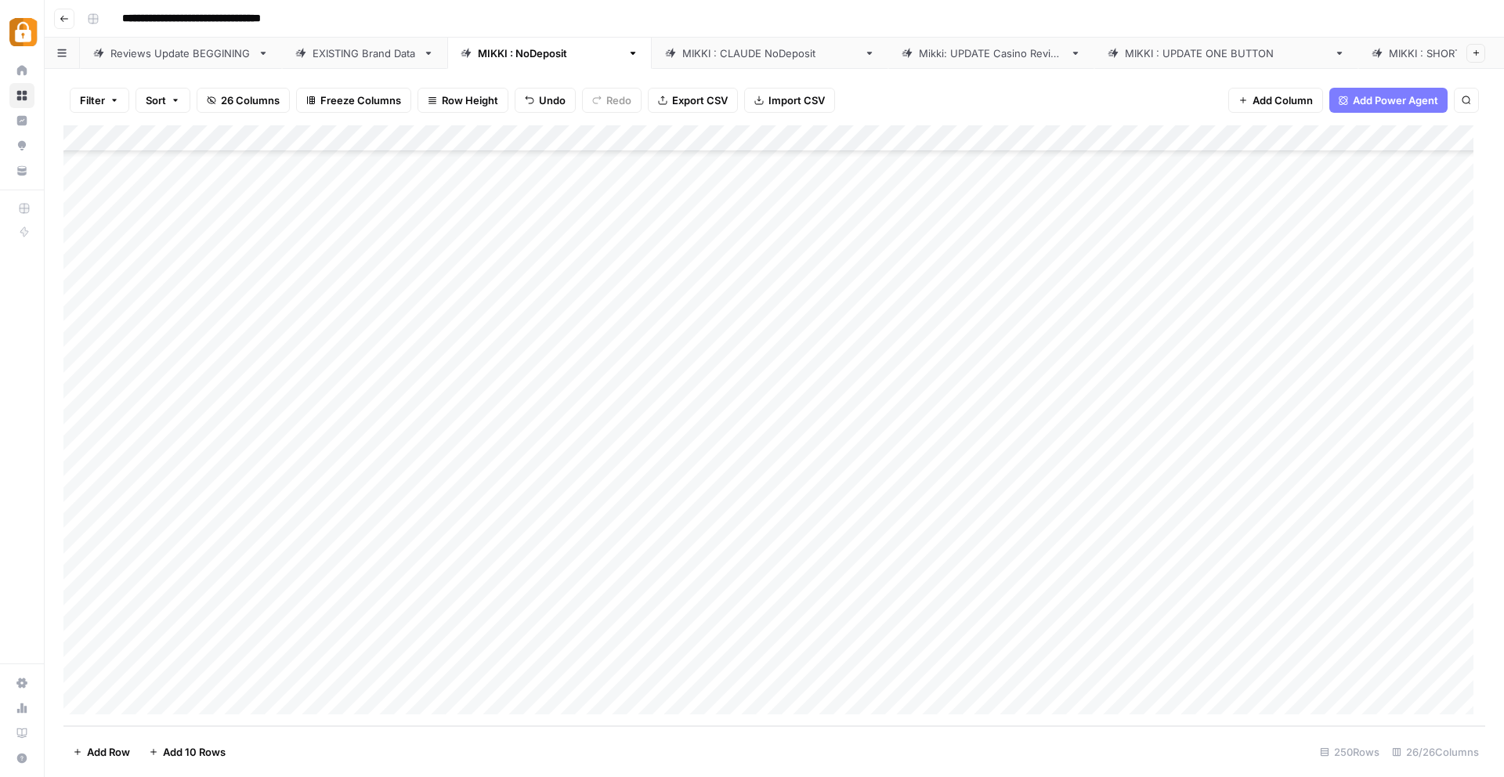
click at [391, 627] on div "Add Column" at bounding box center [773, 425] width 1421 height 601
click at [843, 621] on div "Add Column" at bounding box center [773, 425] width 1421 height 601
click at [1120, 627] on div "Add Column" at bounding box center [773, 425] width 1421 height 601
drag, startPoint x: 1164, startPoint y: 572, endPoint x: 1276, endPoint y: 562, distance: 112.4
click at [1276, 562] on div "Add Column" at bounding box center [773, 425] width 1421 height 601
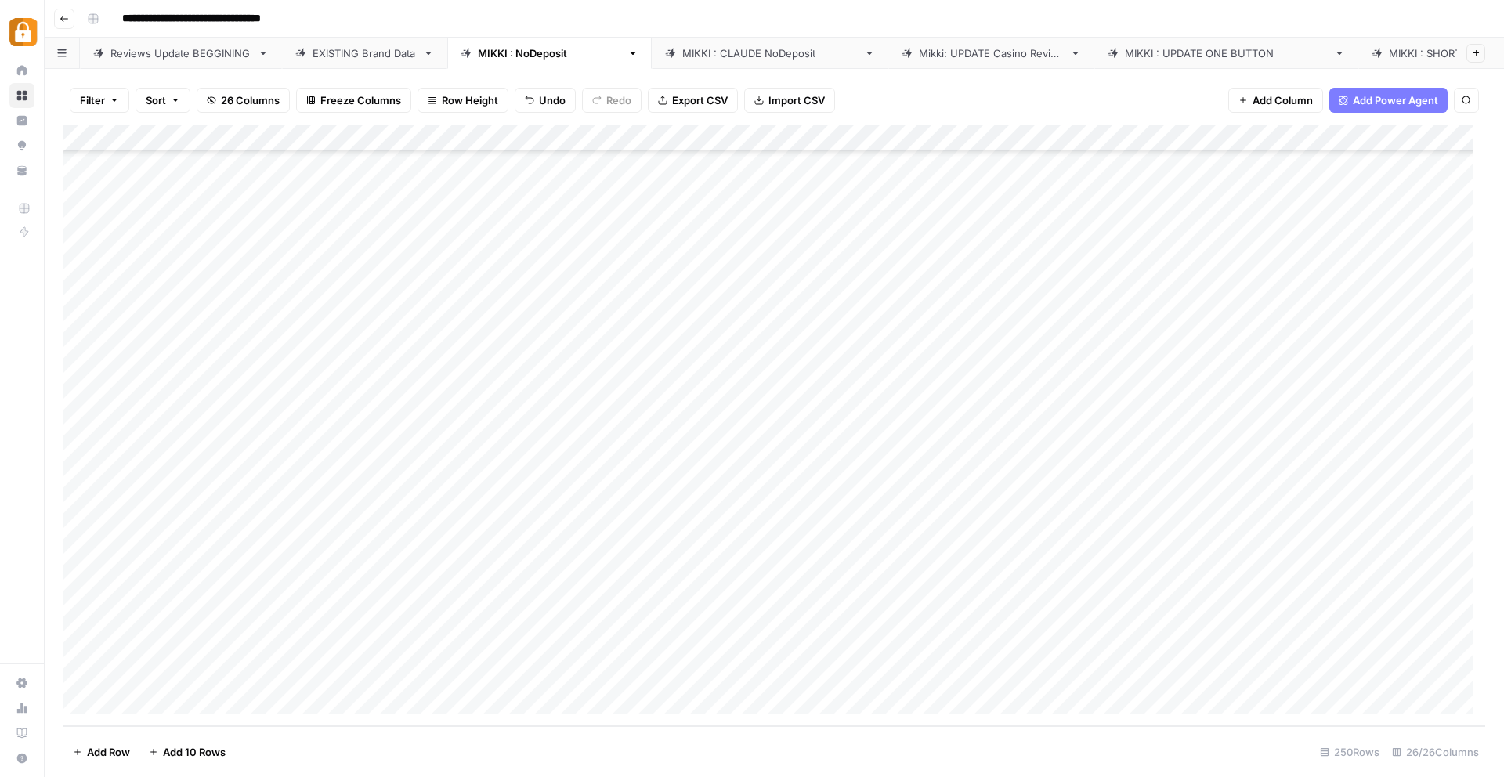
drag, startPoint x: 1023, startPoint y: 563, endPoint x: 1260, endPoint y: 566, distance: 237.3
click at [1260, 566] on div "Add Column" at bounding box center [773, 425] width 1421 height 601
click at [1041, 621] on div "Add Column" at bounding box center [773, 425] width 1421 height 601
click at [1209, 628] on div "Add Column" at bounding box center [773, 425] width 1421 height 601
click at [794, 608] on div "Add Column" at bounding box center [773, 425] width 1421 height 601
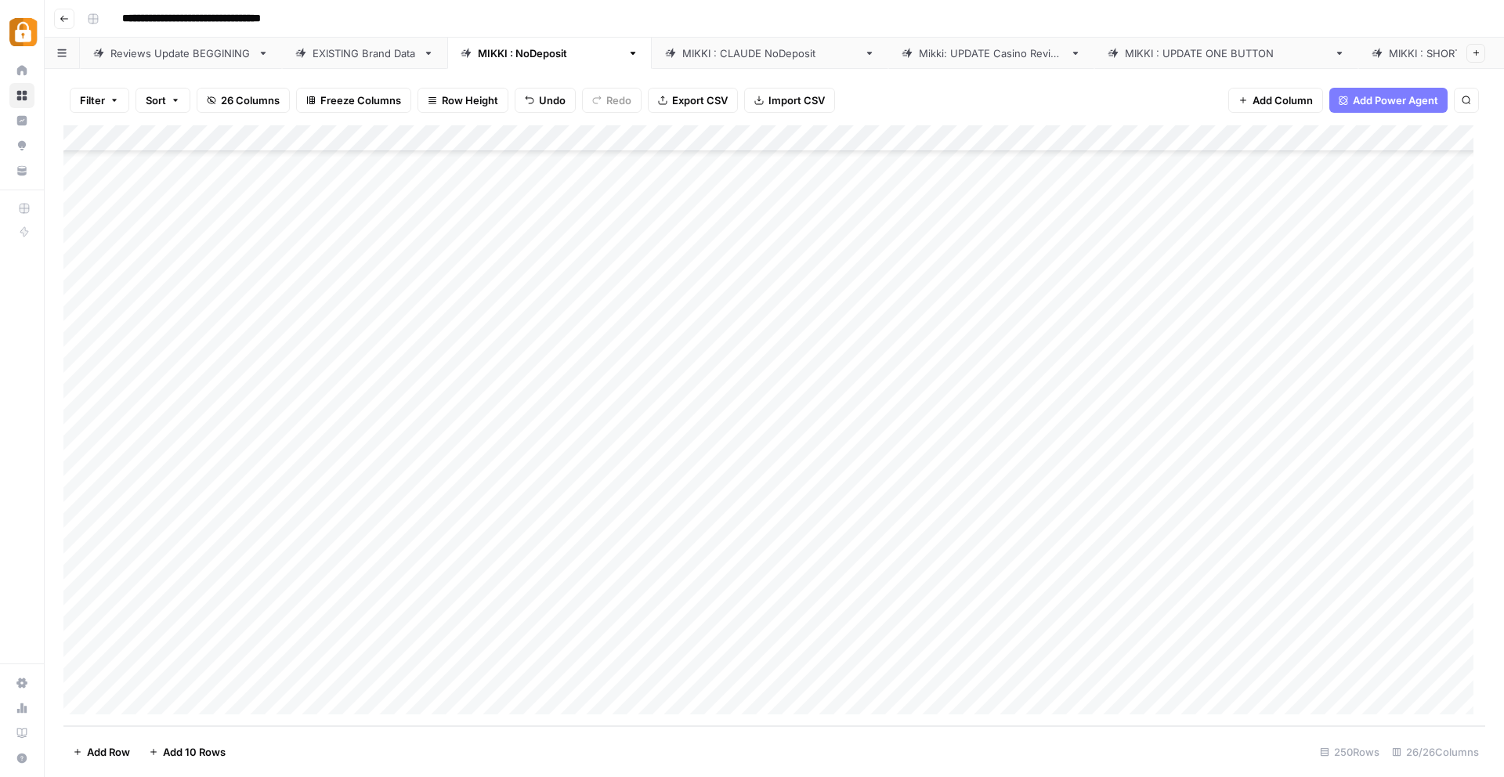
click at [765, 624] on div "Add Column" at bounding box center [773, 425] width 1421 height 601
click at [825, 692] on div "Add Column" at bounding box center [773, 425] width 1421 height 601
click at [679, 590] on div "Add Column" at bounding box center [773, 425] width 1421 height 601
drag, startPoint x: 803, startPoint y: 591, endPoint x: 815, endPoint y: 594, distance: 12.7
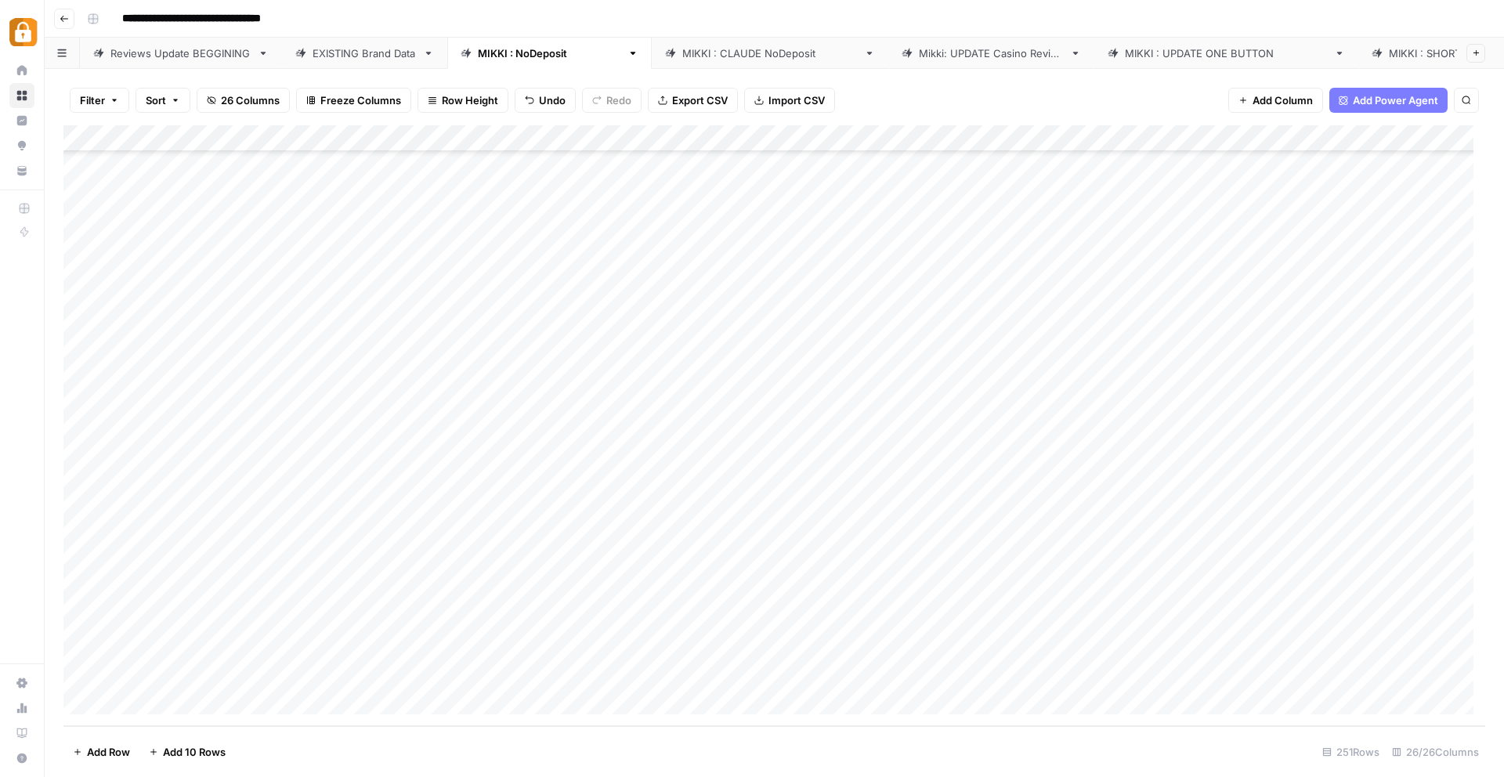
click at [803, 591] on div "Add Column" at bounding box center [773, 425] width 1421 height 601
click at [1406, 589] on div "Add Column" at bounding box center [773, 425] width 1421 height 601
